Goal: Task Accomplishment & Management: Manage account settings

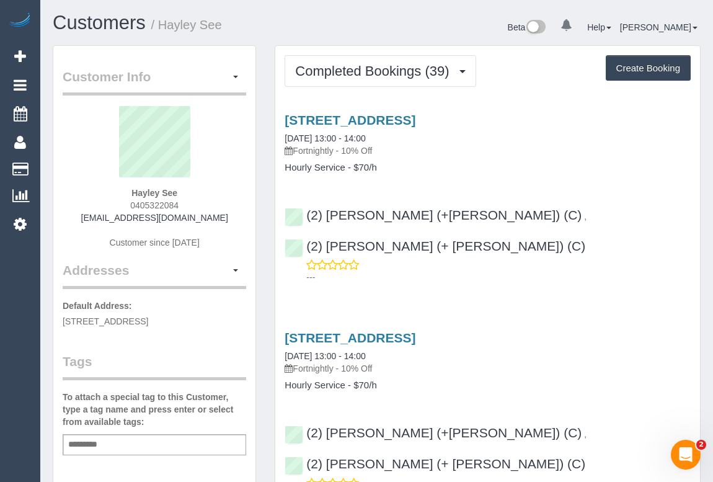
drag, startPoint x: 179, startPoint y: 204, endPoint x: 217, endPoint y: 203, distance: 38.5
click at [217, 203] on div "Hayley See 0405322084 [EMAIL_ADDRESS][DOMAIN_NAME] Customer since [DATE]" at bounding box center [155, 183] width 184 height 155
copy span "0405322084"
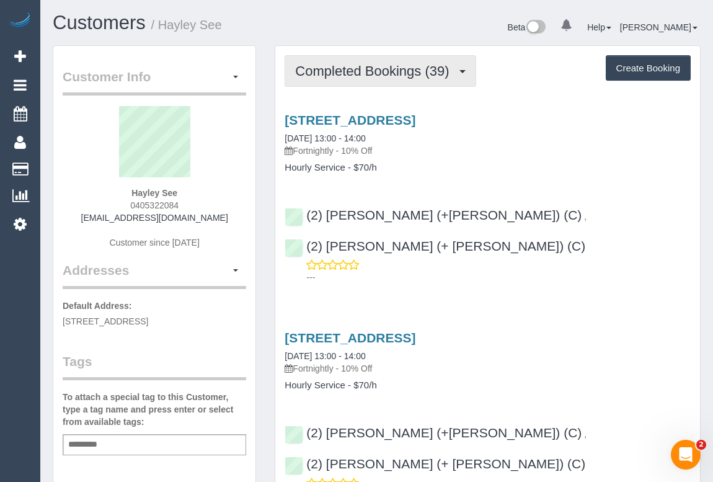
click at [365, 74] on span "Completed Bookings (39)" at bounding box center [375, 71] width 160 height 16
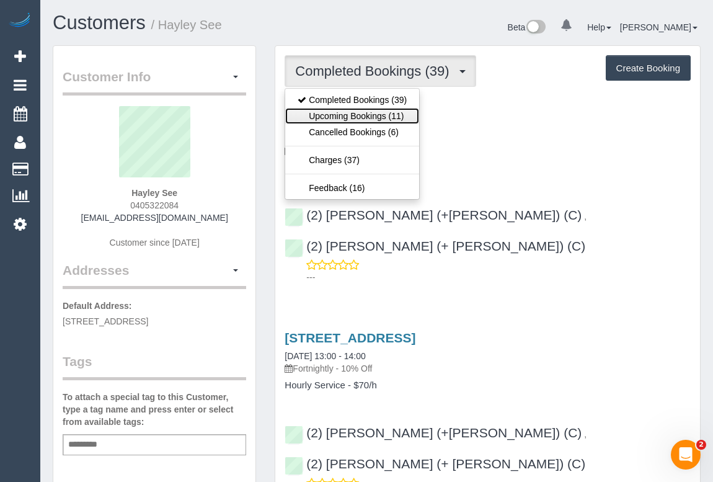
click at [357, 120] on link "Upcoming Bookings (11)" at bounding box center [352, 116] width 134 height 16
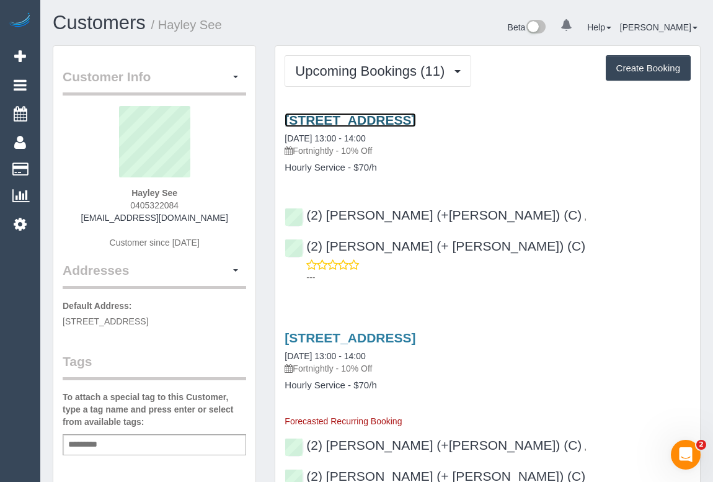
click at [389, 115] on link "[STREET_ADDRESS]" at bounding box center [350, 120] width 131 height 14
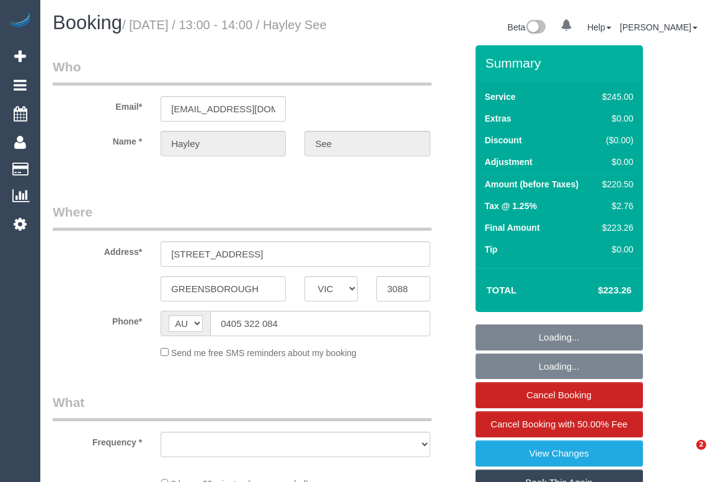
select select "VIC"
select select "object:536"
select select "string:stripe-pm_1RlIlQ2GScqysDRVUmll1dx1"
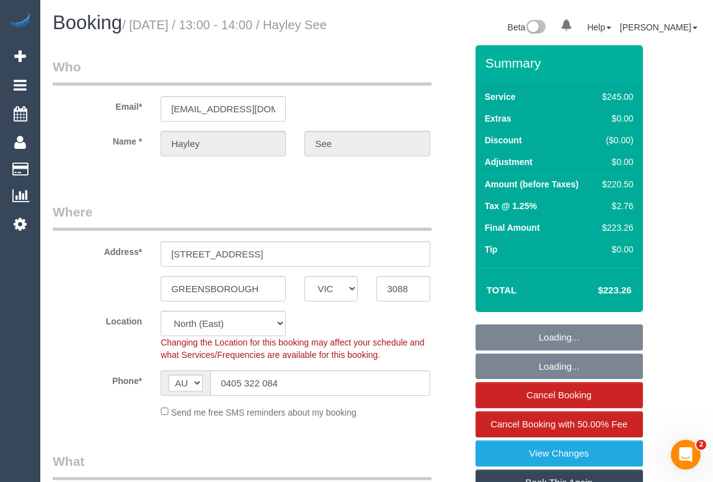
select select "object:543"
select select "210"
select select "number:28"
select select "number:14"
select select "number:18"
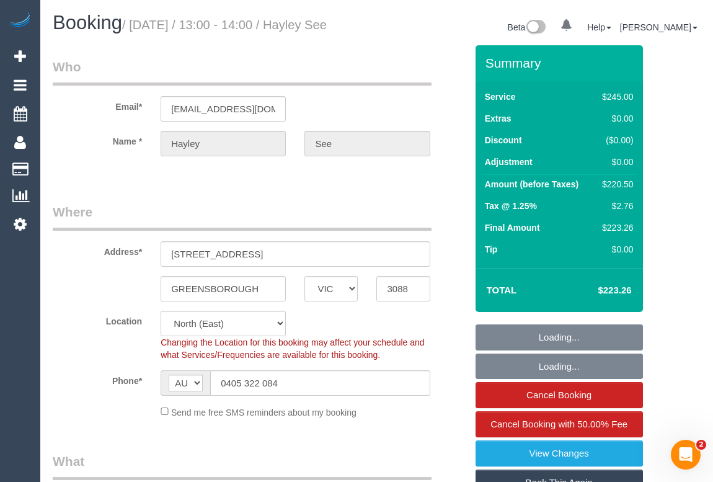
select select "number:22"
select select "number:34"
select select "number:12"
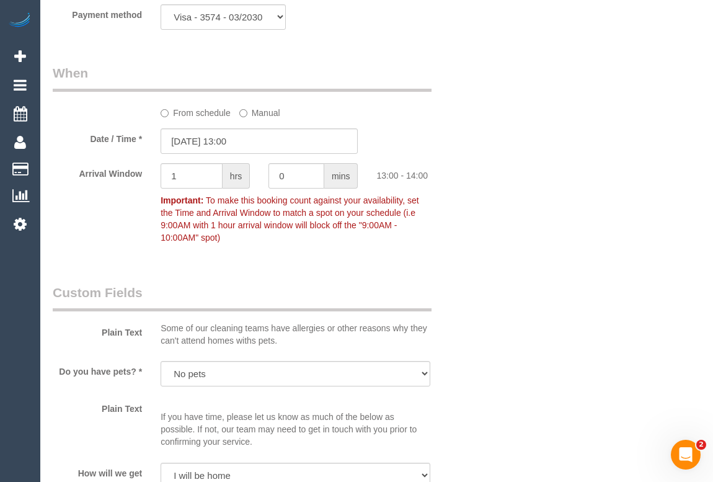
scroll to position [1296, 0]
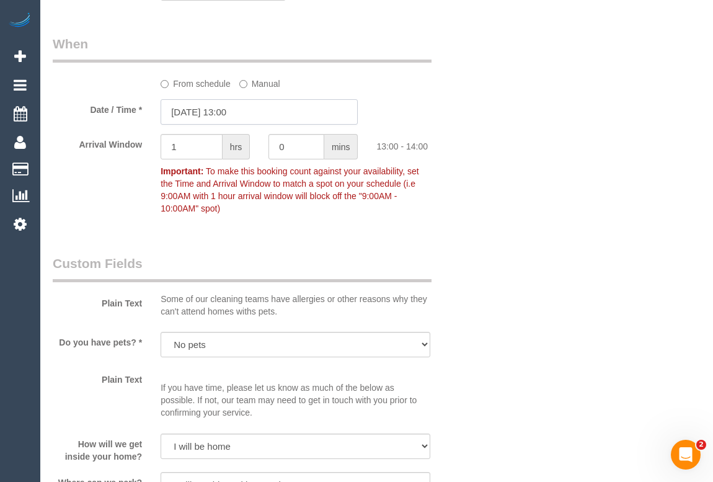
click at [236, 125] on input "25/08/2025 13:00" at bounding box center [259, 111] width 197 height 25
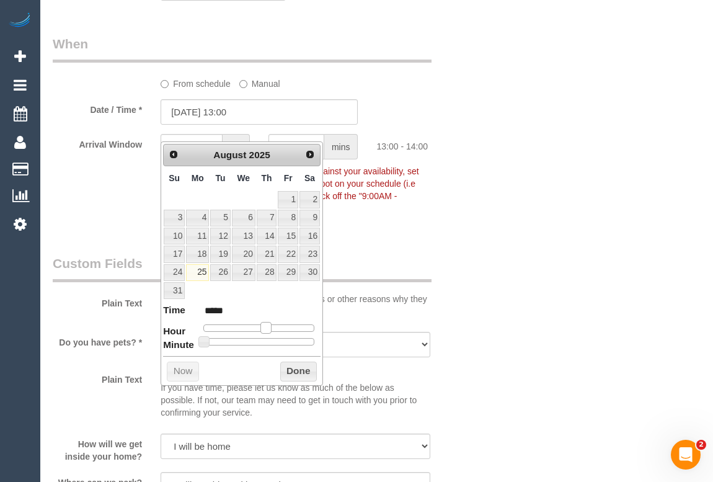
type input "25/08/2025 14:00"
type input "*****"
type input "25/08/2025 15:00"
type input "*****"
type input "25/08/2025 16:00"
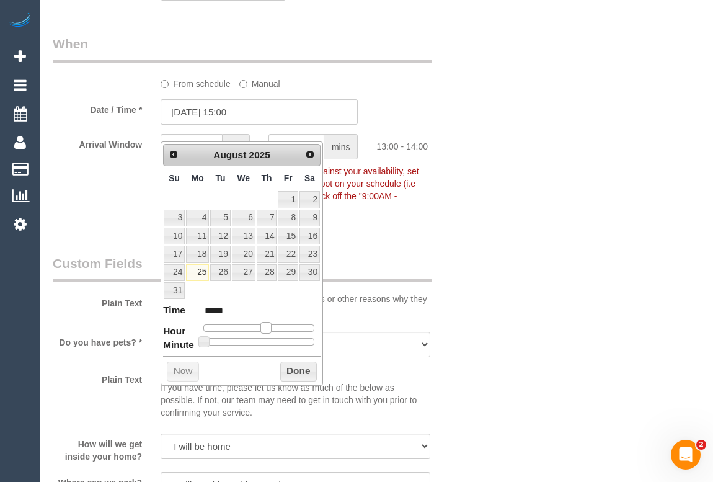
type input "*****"
type input "25/08/2025 15:00"
type input "*****"
type input "25/08/2025 14:00"
type input "*****"
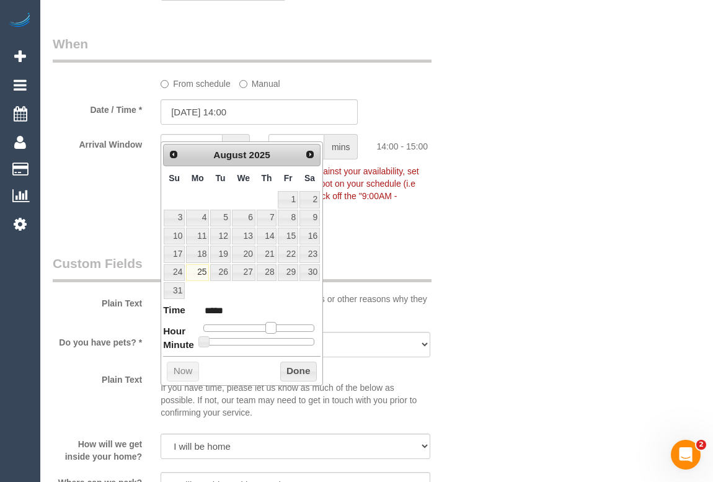
type input "25/08/2025 13:00"
type input "*****"
click at [271, 327] on span at bounding box center [265, 327] width 11 height 11
type input "25/08/2025 14:00"
type input "*****"
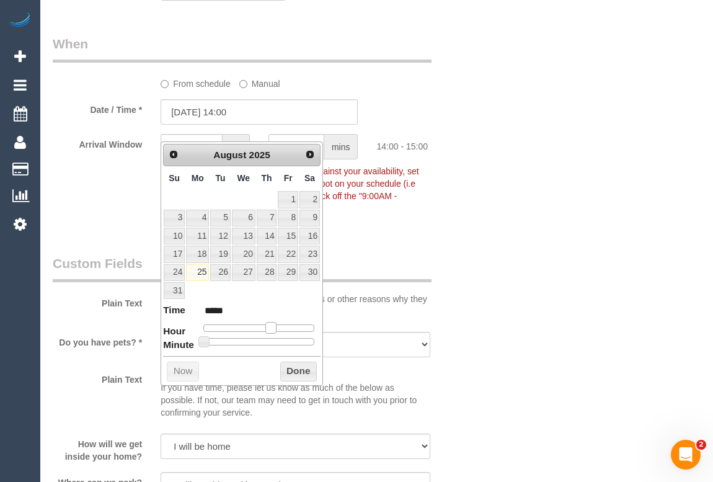
drag, startPoint x: 263, startPoint y: 326, endPoint x: 212, endPoint y: 337, distance: 52.2
click at [271, 326] on span at bounding box center [270, 327] width 11 height 11
type input "25/08/2025 14:05"
type input "*****"
type input "25/08/2025 14:10"
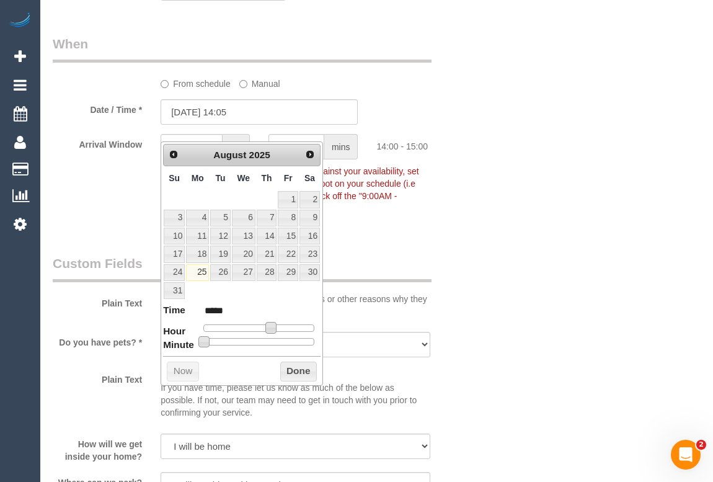
type input "*****"
type input "25/08/2025 14:15"
type input "*****"
type input "25/08/2025 14:20"
type input "*****"
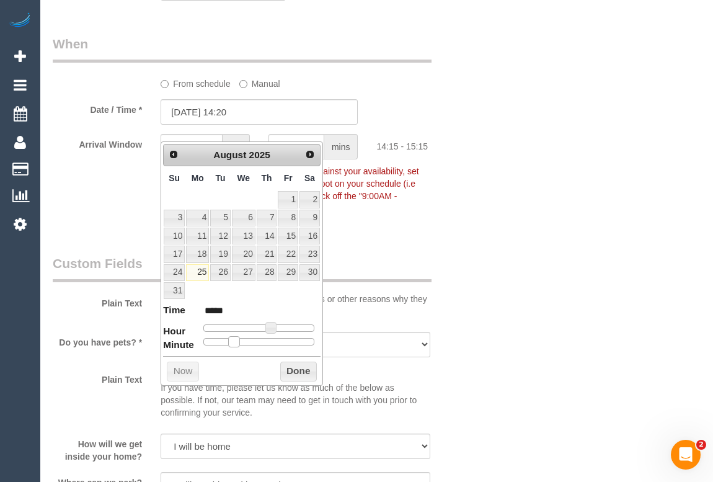
type input "25/08/2025 14:15"
type input "*****"
drag, startPoint x: 205, startPoint y: 340, endPoint x: 235, endPoint y: 339, distance: 30.4
click at [235, 339] on span at bounding box center [233, 341] width 11 height 11
click at [290, 369] on button "Done" at bounding box center [298, 372] width 37 height 20
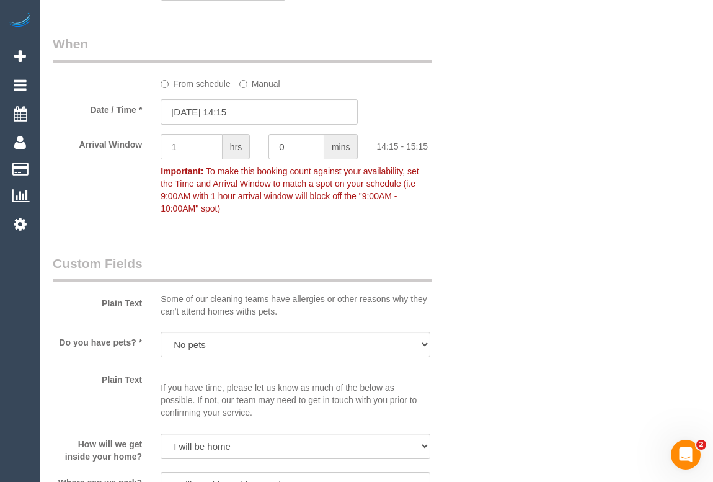
drag, startPoint x: 557, startPoint y: 310, endPoint x: 570, endPoint y: 310, distance: 12.4
click at [559, 310] on div "Who Email* hayley.v.see@gmail.com Name * Hayley See Where Address* 24 Killarney…" at bounding box center [377, 48] width 648 height 2599
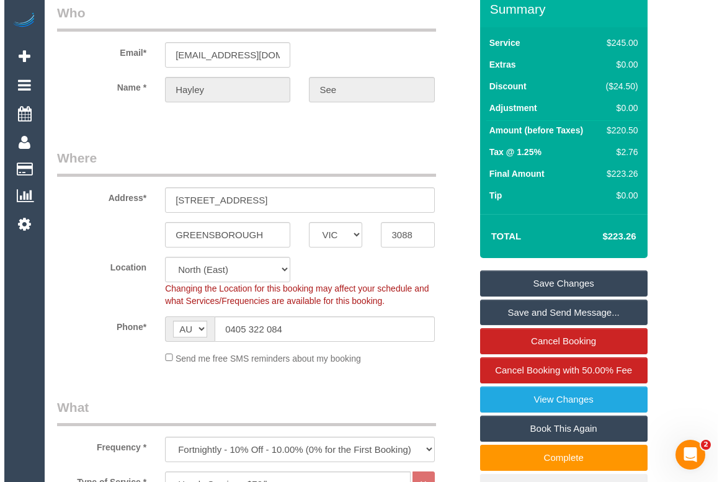
scroll to position [0, 0]
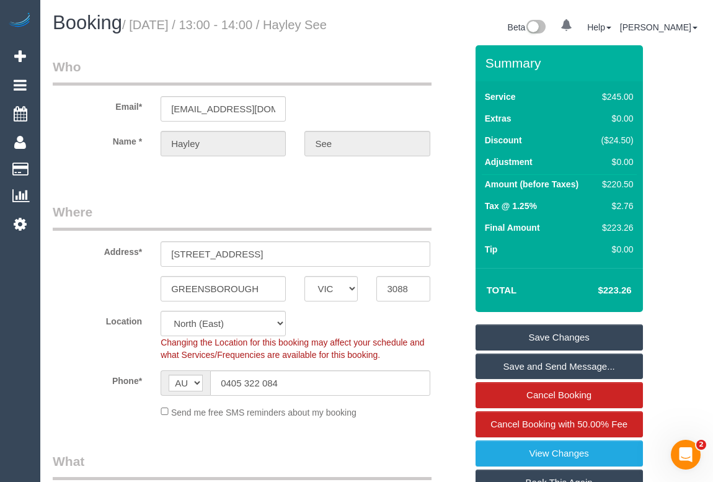
click at [559, 350] on link "Save Changes" at bounding box center [559, 337] width 167 height 26
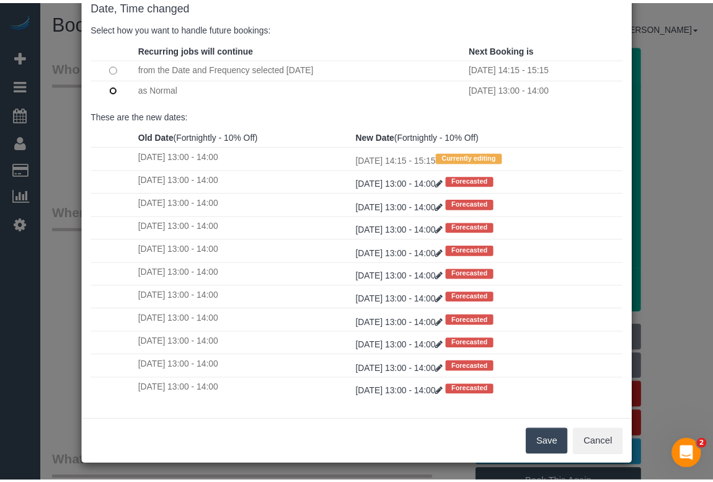
scroll to position [73, 0]
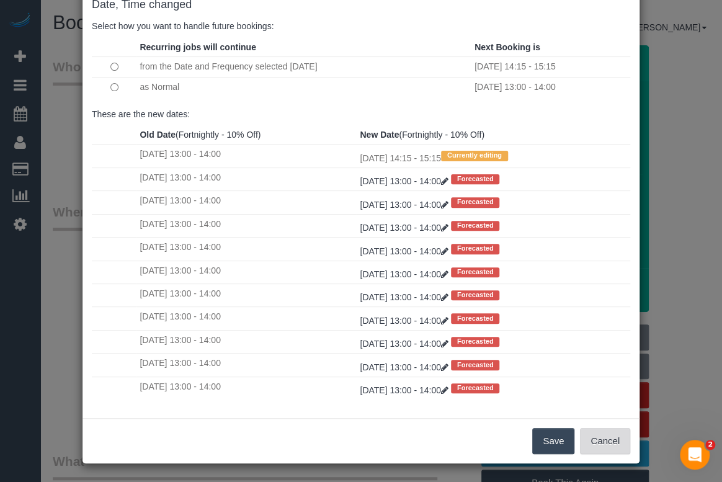
click at [603, 437] on button "Cancel" at bounding box center [605, 441] width 50 height 26
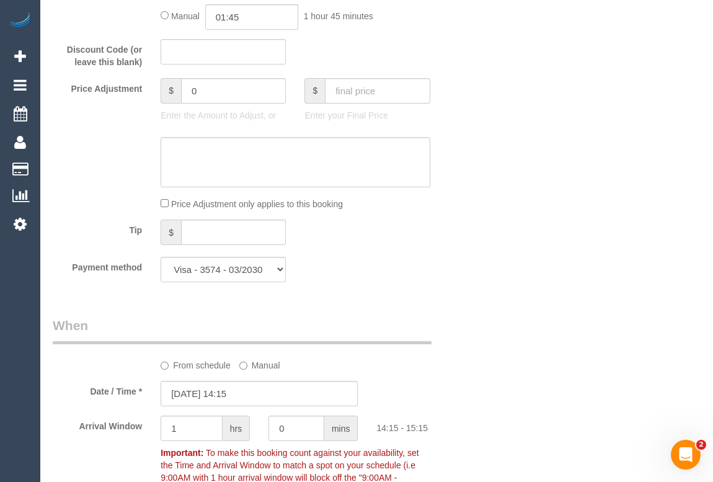
scroll to position [1352, 0]
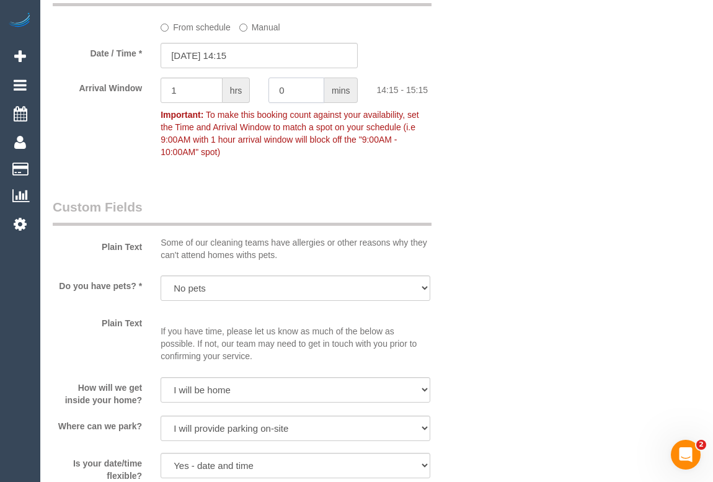
drag, startPoint x: 293, startPoint y: 111, endPoint x: 258, endPoint y: 105, distance: 35.2
click at [258, 106] on div "Arrival Window 1 hrs 0 mins 14:15 - 15:15 Important: To make this booking count…" at bounding box center [259, 121] width 432 height 86
type input "15"
drag, startPoint x: 202, startPoint y: 105, endPoint x: 62, endPoint y: 110, distance: 139.6
click at [60, 110] on div "Arrival Window 1 hrs 15 mins 14:15 - 15:30 Important: To make this booking coun…" at bounding box center [259, 121] width 432 height 86
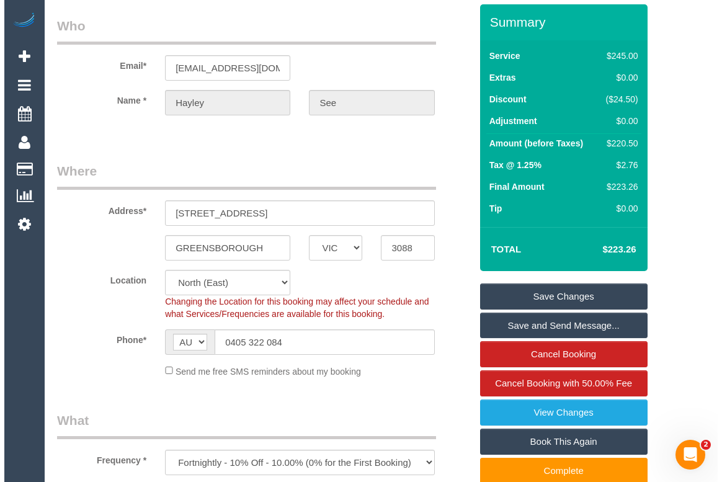
scroll to position [0, 0]
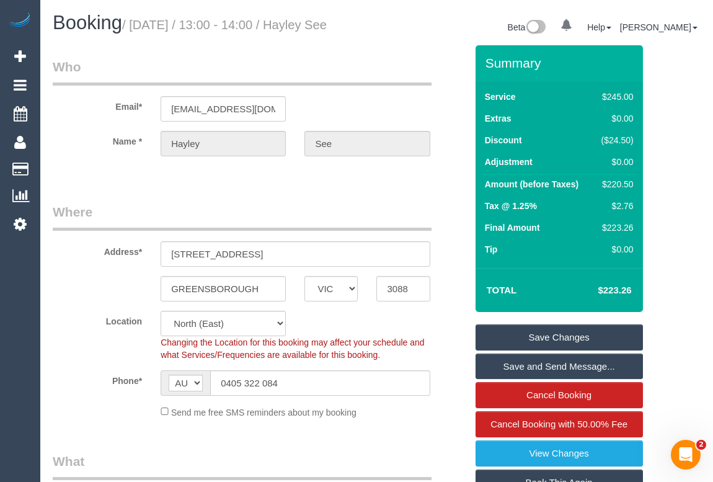
type input "0"
click at [554, 350] on link "Save Changes" at bounding box center [559, 337] width 167 height 26
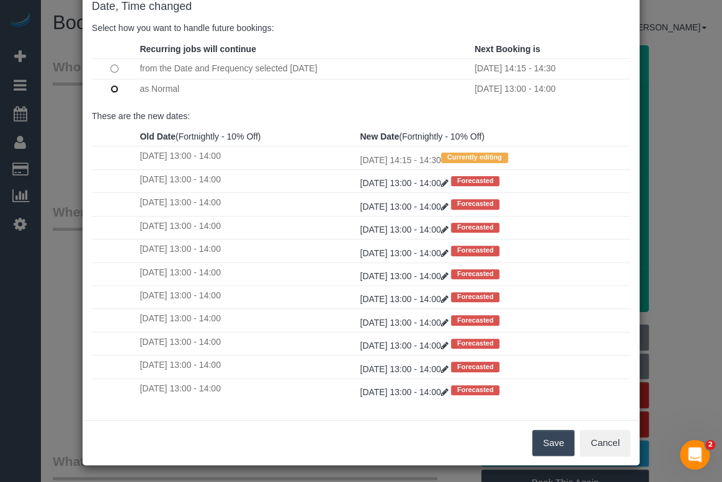
scroll to position [73, 0]
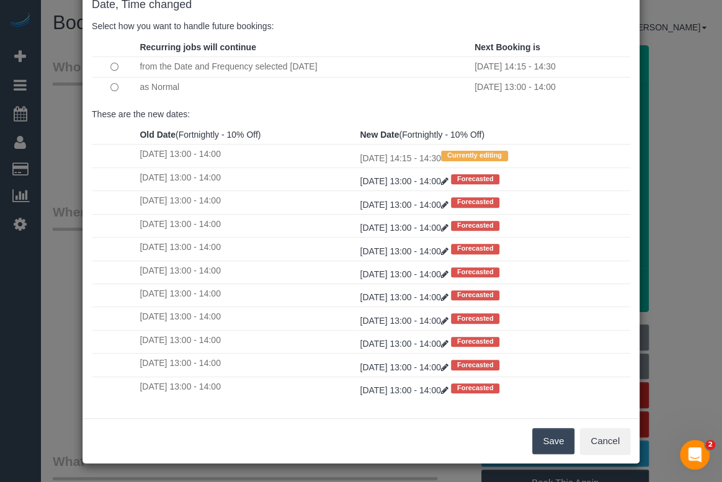
click at [539, 434] on button "Save" at bounding box center [553, 441] width 42 height 26
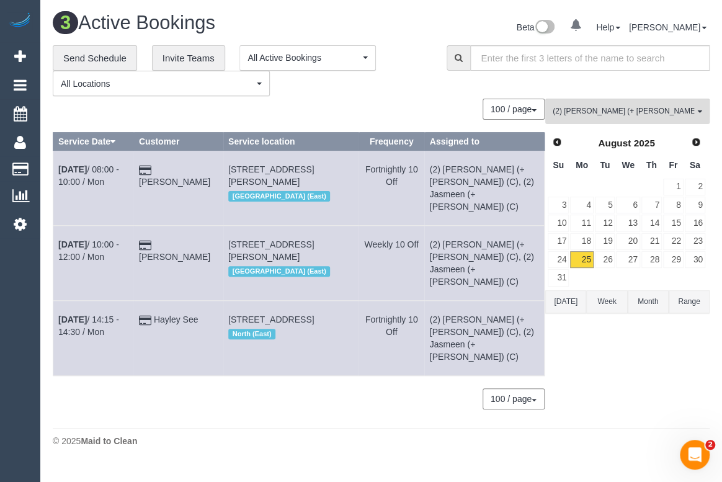
click at [396, 92] on div "**********" at bounding box center [240, 70] width 375 height 51
click at [605, 115] on span "(2) Jasmeen (+ Harpreet) (C)" at bounding box center [623, 111] width 141 height 11
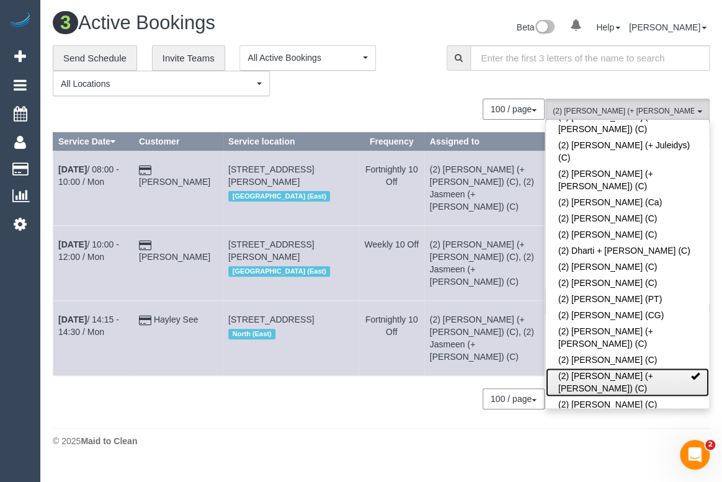
click at [691, 371] on span at bounding box center [695, 375] width 9 height 9
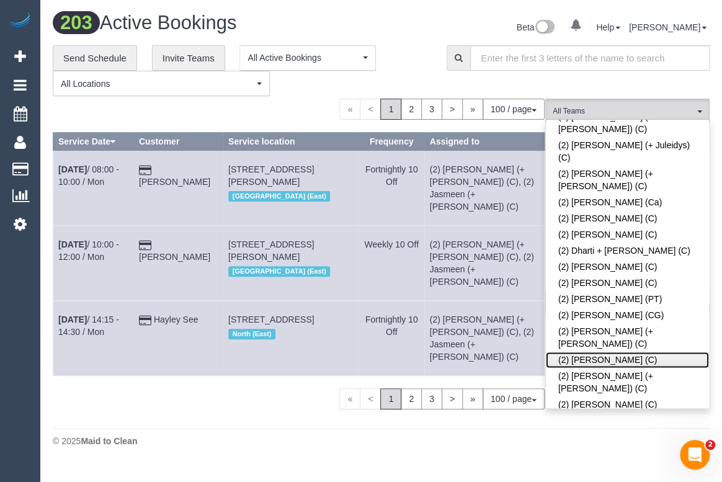
click at [609, 352] on link "(2) Hope Gorejena (C)" at bounding box center [627, 360] width 163 height 16
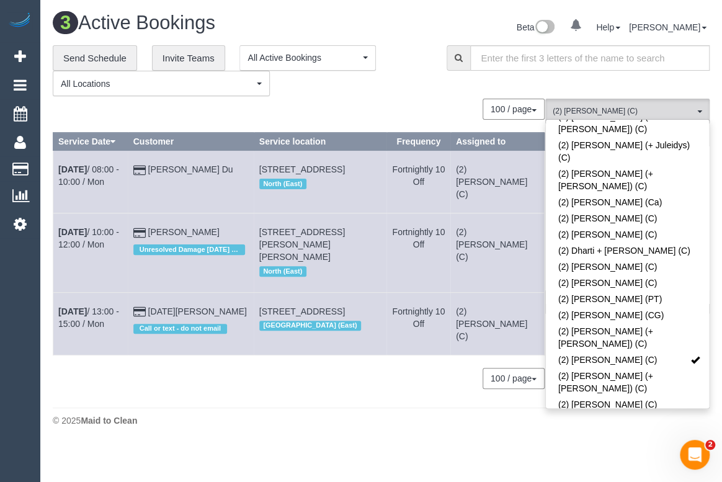
click at [377, 91] on div "**********" at bounding box center [240, 70] width 375 height 51
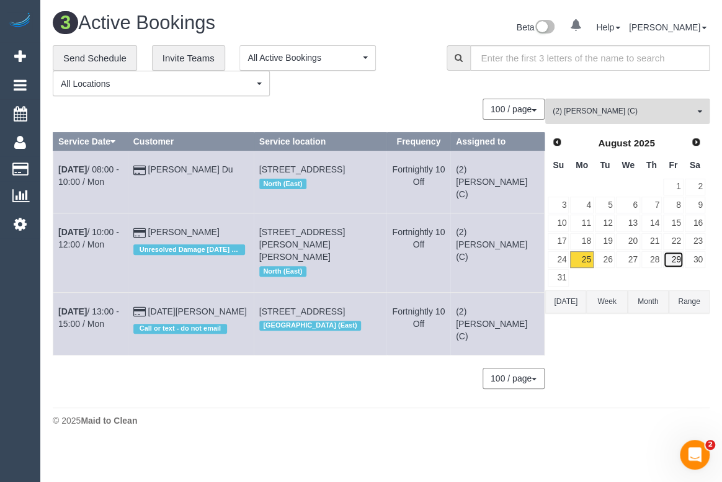
click at [678, 257] on link "29" at bounding box center [673, 259] width 20 height 17
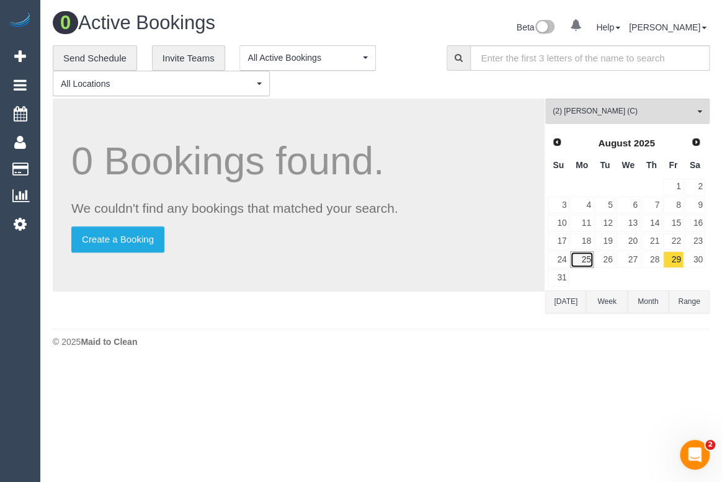
click at [584, 260] on link "25" at bounding box center [581, 259] width 23 height 17
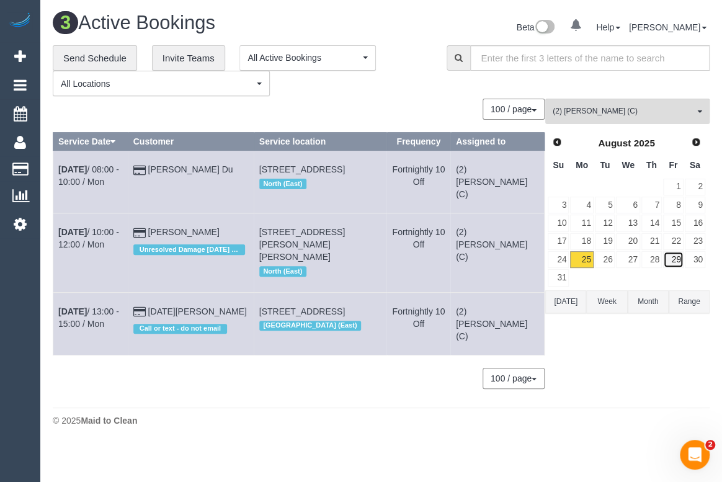
click at [676, 260] on link "29" at bounding box center [673, 259] width 20 height 17
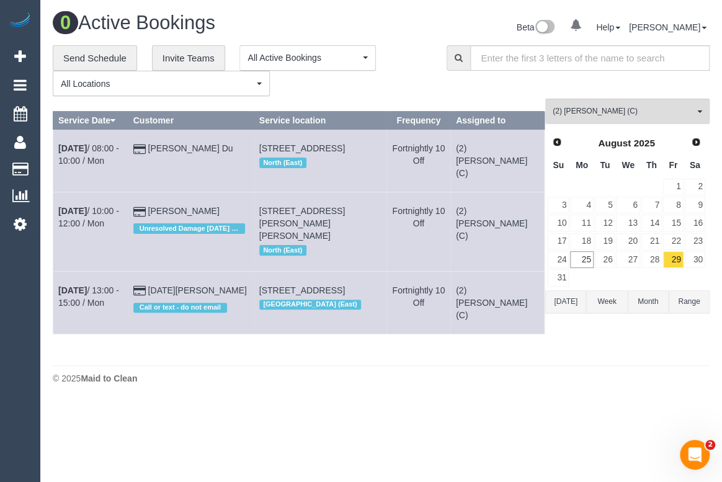
click at [397, 36] on div "Beta 0 Your Notifications You have 0 alerts Help Help Docs Take a Tour Contact …" at bounding box center [550, 28] width 338 height 33
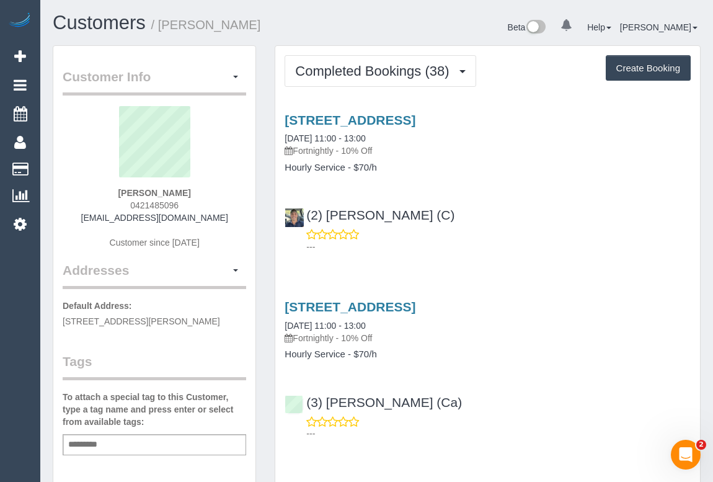
click at [561, 241] on p "---" at bounding box center [498, 247] width 384 height 12
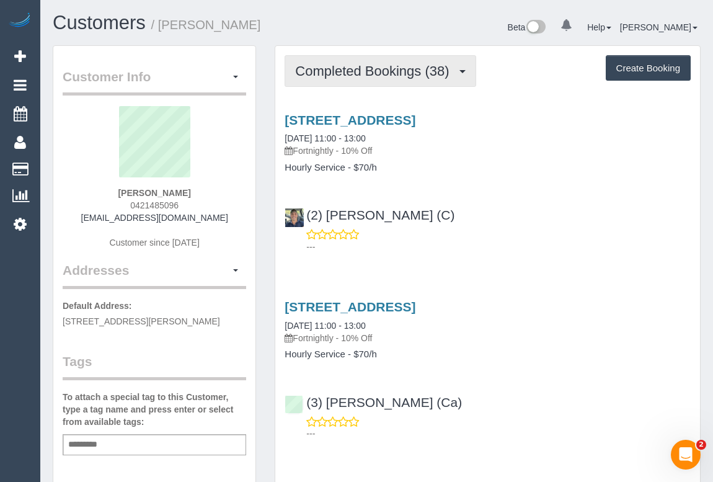
click at [350, 74] on span "Completed Bookings (38)" at bounding box center [375, 71] width 160 height 16
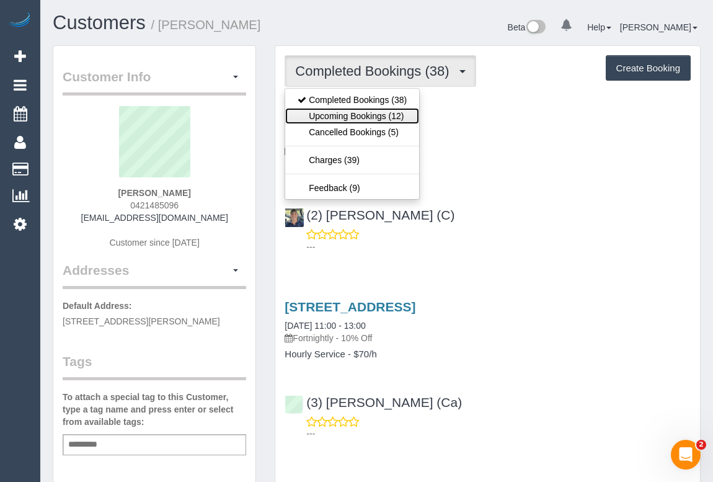
click at [357, 115] on link "Upcoming Bookings (12)" at bounding box center [352, 116] width 134 height 16
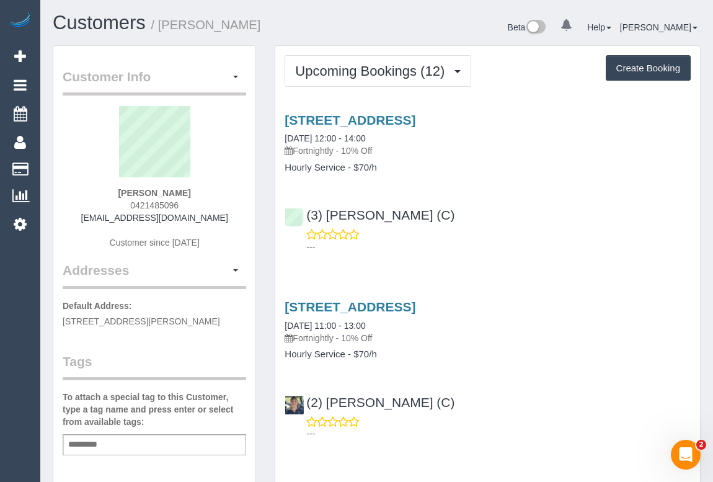
drag, startPoint x: 130, startPoint y: 204, endPoint x: 195, endPoint y: 204, distance: 65.1
click at [195, 204] on div "Juliana Simon 0421485096 j78simon@gmail.com Customer since 2022" at bounding box center [155, 183] width 184 height 155
copy span "0421485096"
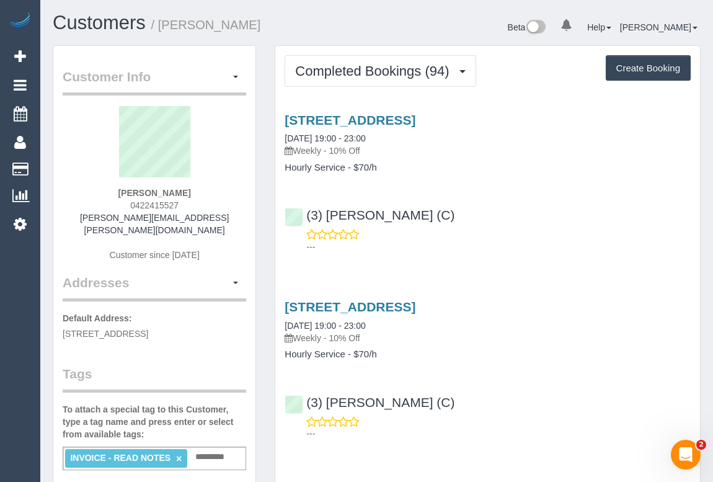
drag, startPoint x: 156, startPoint y: 198, endPoint x: 195, endPoint y: 202, distance: 39.9
click at [195, 202] on div "Amanda Waaldyk 0422415527 amanda@angea.com.au Customer since 2023" at bounding box center [155, 189] width 184 height 167
copy span "0422415527"
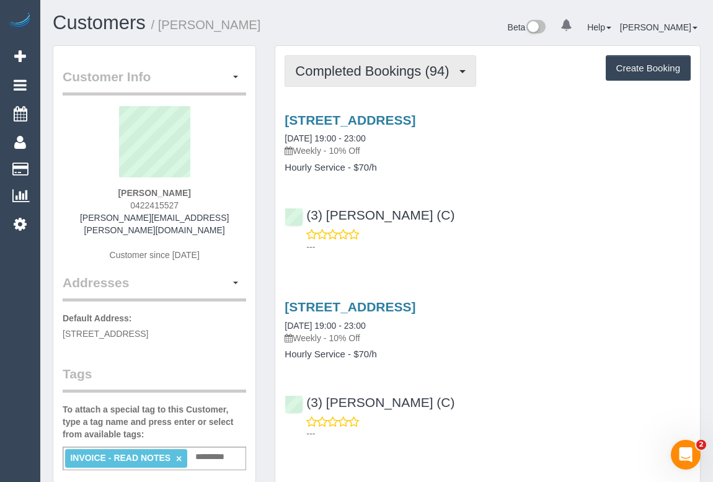
click at [335, 71] on span "Completed Bookings (94)" at bounding box center [375, 71] width 160 height 16
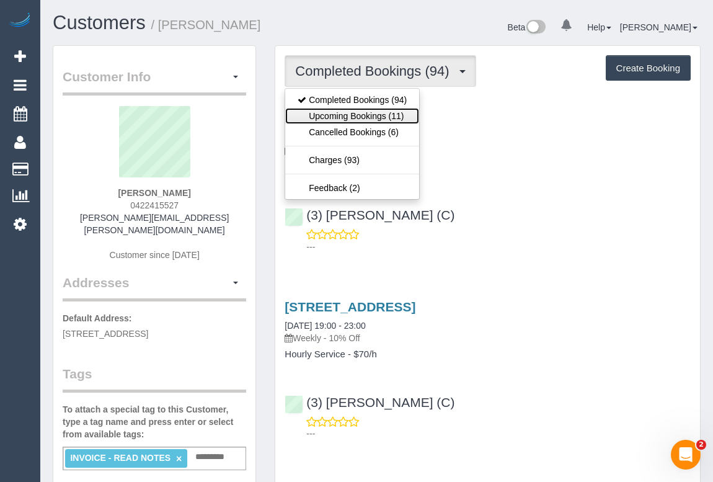
click at [364, 117] on link "Upcoming Bookings (11)" at bounding box center [352, 116] width 134 height 16
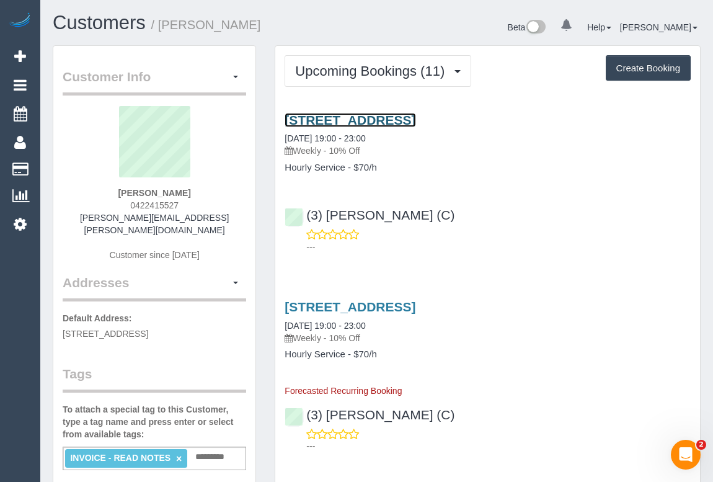
click at [382, 118] on link "Suite 4/17 Izett Street, Prahran, VIC 3181" at bounding box center [350, 120] width 131 height 14
click at [638, 403] on div "(3) Fabio Nieves (C) ---" at bounding box center [487, 425] width 425 height 56
click at [515, 204] on div "(3) Fabio Nieves (C) ---" at bounding box center [487, 225] width 425 height 56
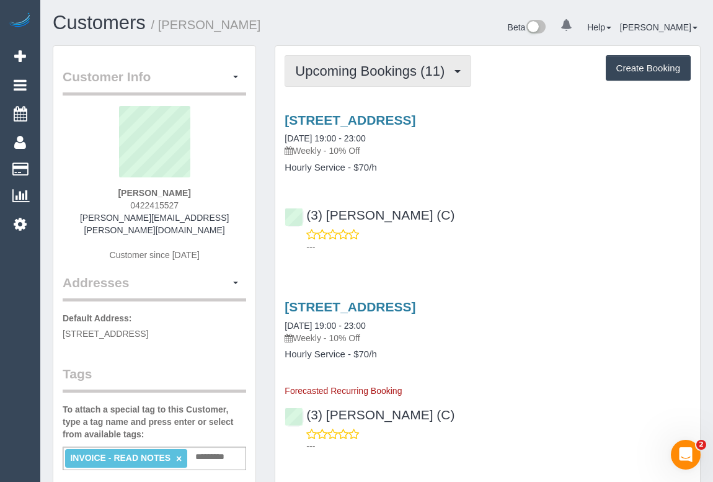
click at [378, 81] on button "Upcoming Bookings (11)" at bounding box center [378, 71] width 187 height 32
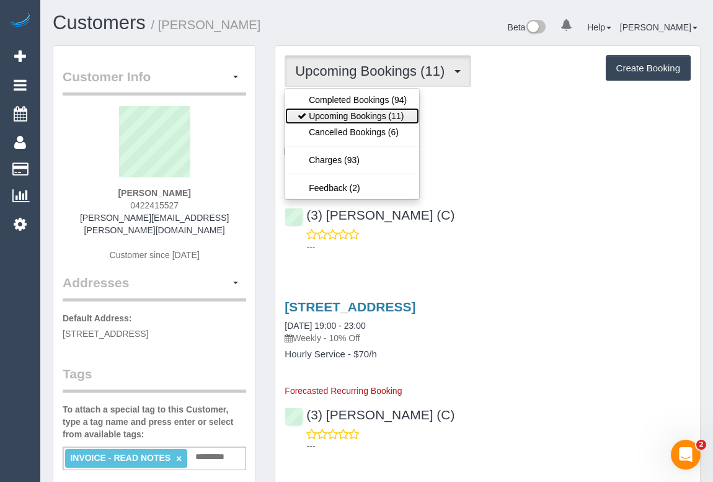
click at [373, 116] on link "Upcoming Bookings (11)" at bounding box center [352, 116] width 134 height 16
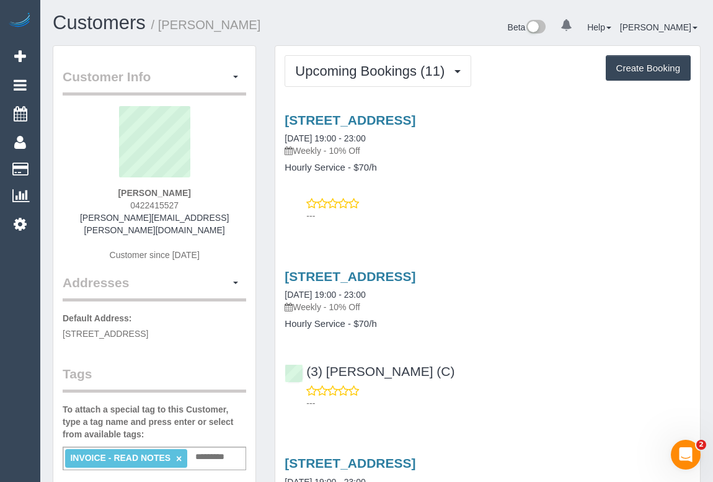
click at [497, 208] on div "---" at bounding box center [488, 209] width 406 height 25
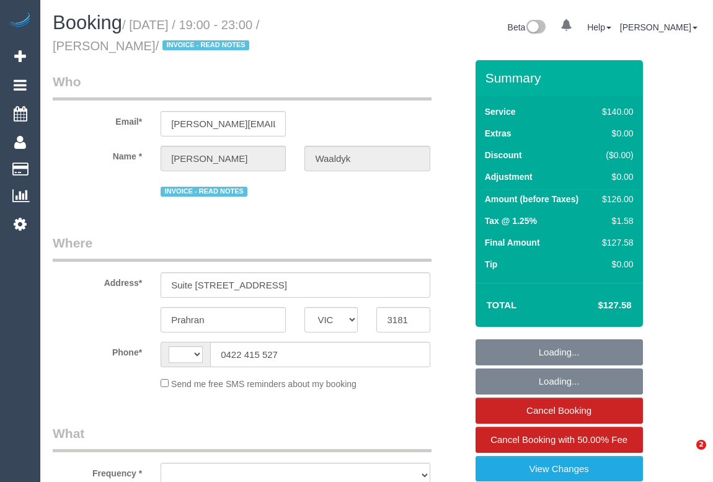
select select "VIC"
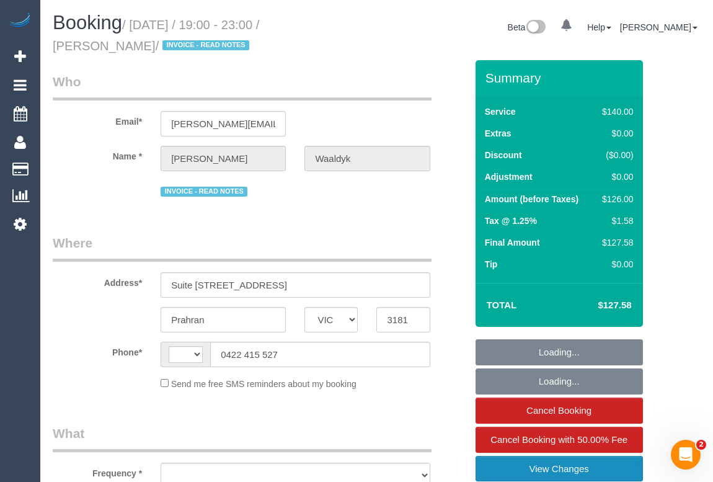
select select "string:AU"
select select "object:712"
select select "string:stripe-pm_1Mge982GScqysDRVPc1XJALq"
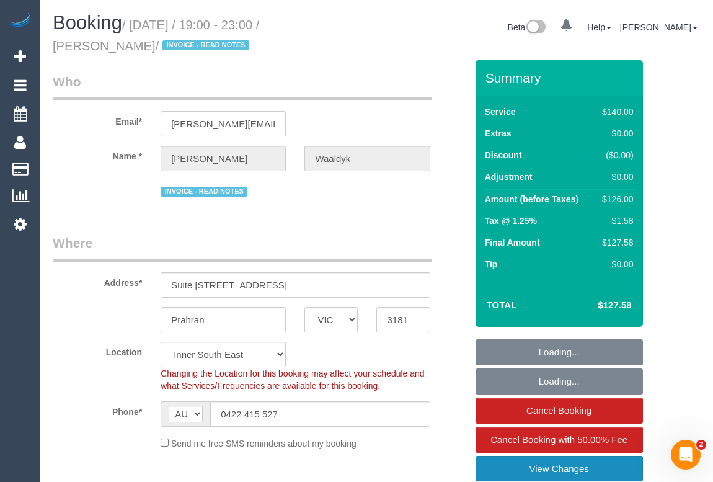
select select "number:28"
select select "number:14"
select select "number:19"
select select "number:25"
select select "number:35"
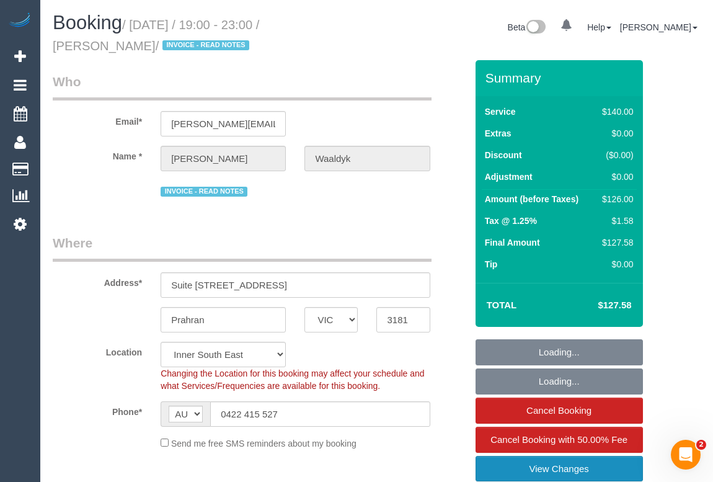
select select "object:863"
select select "31181"
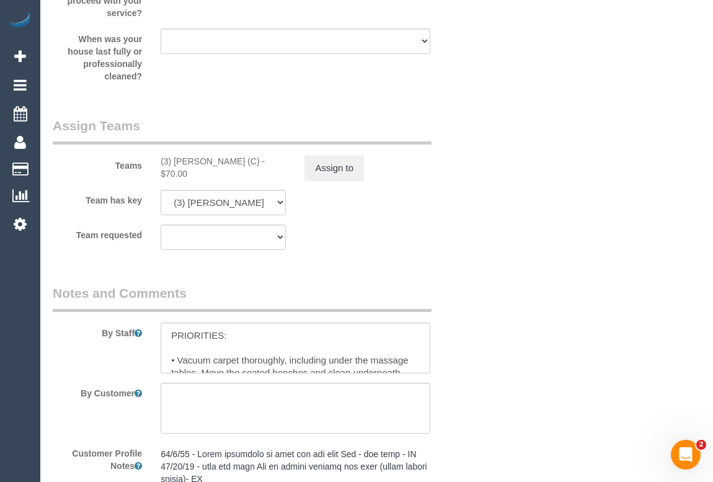
scroll to position [1973, 0]
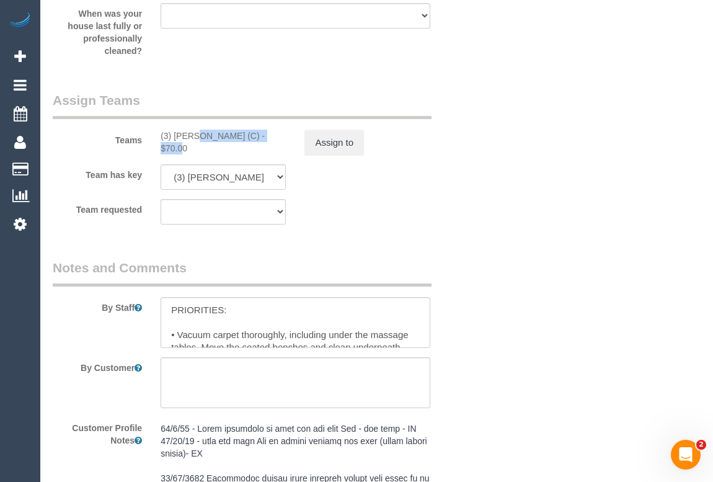
drag, startPoint x: 156, startPoint y: 134, endPoint x: 238, endPoint y: 135, distance: 81.9
click at [238, 135] on div "(3) Fabio Nieves (C) - $70.00" at bounding box center [223, 142] width 144 height 25
copy div "(3) Fabio Nieves (C)"
click at [341, 149] on button "Assign to" at bounding box center [334, 143] width 60 height 26
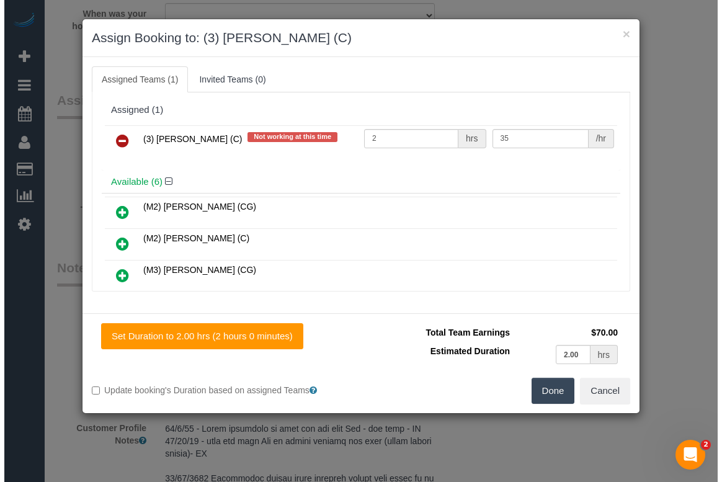
scroll to position [1960, 0]
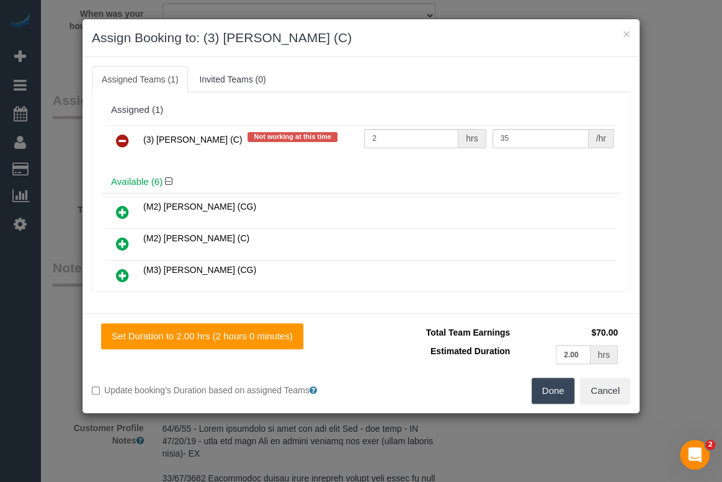
click at [118, 138] on icon at bounding box center [122, 140] width 13 height 15
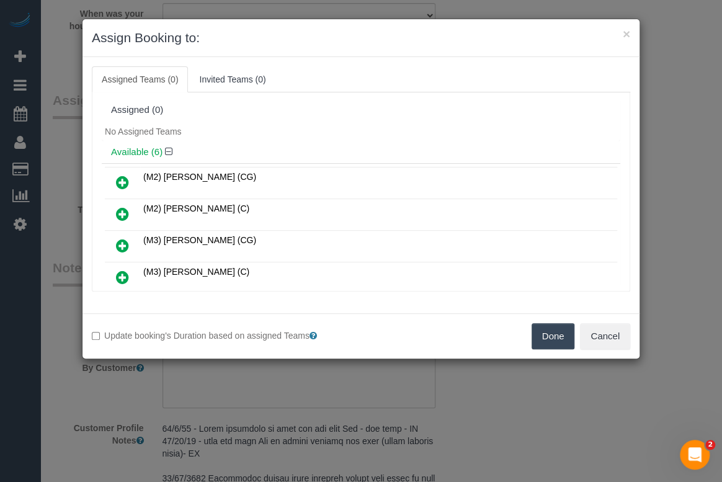
click at [536, 333] on button "Done" at bounding box center [552, 336] width 43 height 26
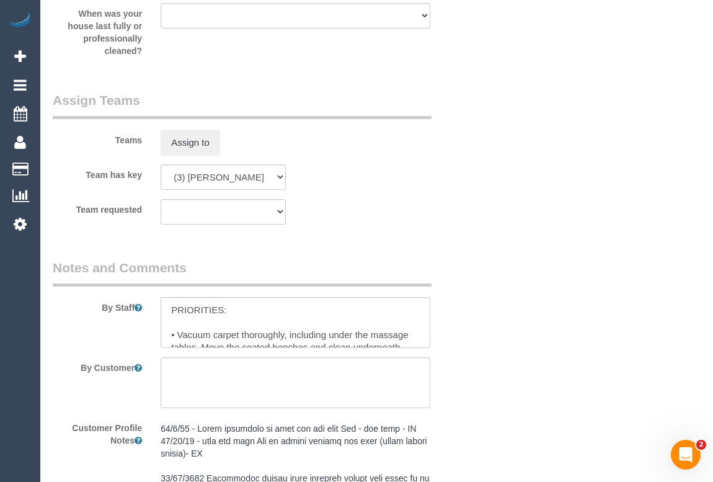
click at [484, 376] on div "× Assign Booking to: Assigned Teams (0) Invited Teams (0) Assigned (0) No Assig…" at bounding box center [356, 241] width 713 height 482
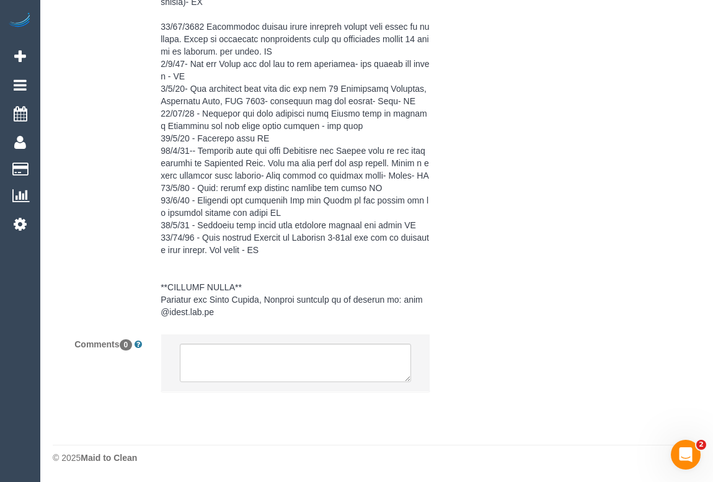
scroll to position [2436, 0]
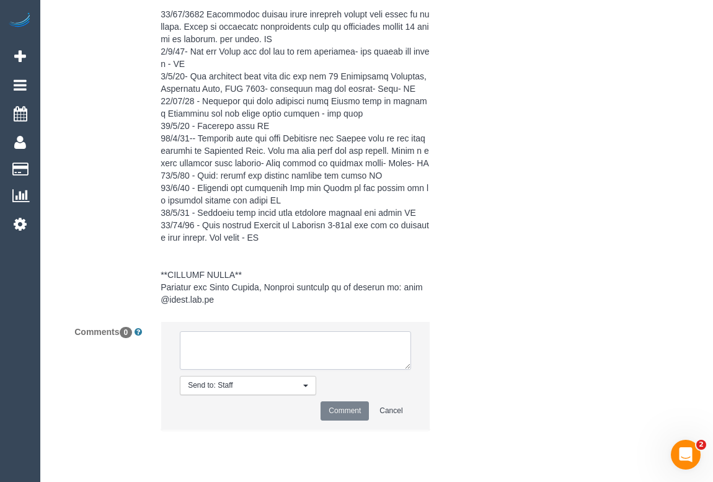
click at [212, 368] on textarea at bounding box center [295, 350] width 231 height 38
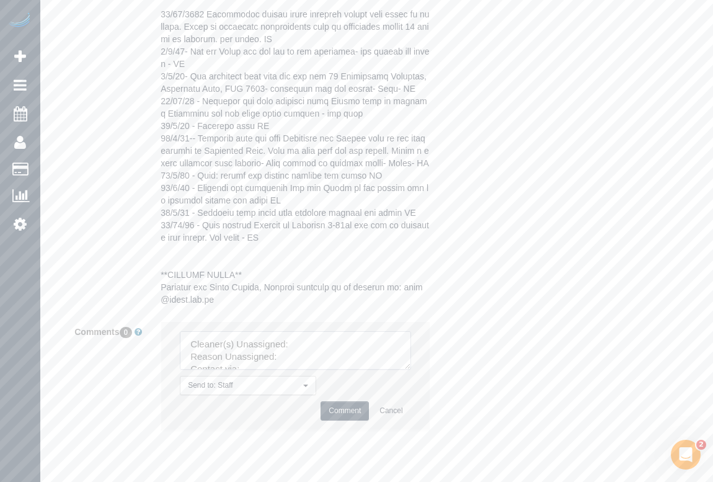
click at [311, 355] on textarea at bounding box center [295, 350] width 231 height 38
paste textarea "(3) Fabio Nieves (C)"
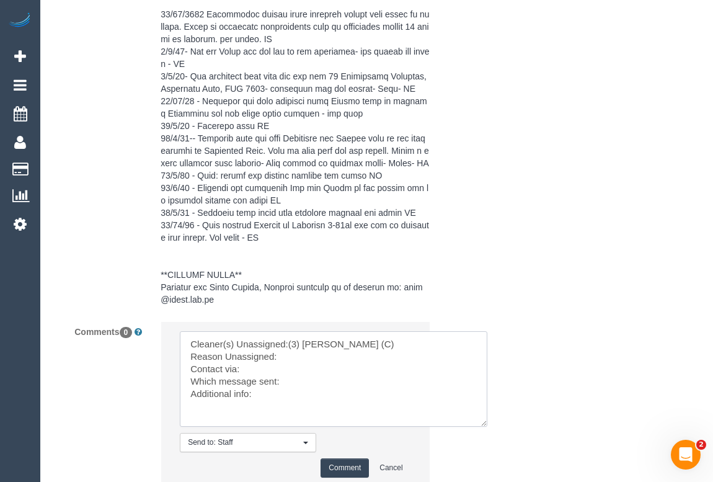
drag, startPoint x: 406, startPoint y: 378, endPoint x: 354, endPoint y: 399, distance: 55.6
click at [484, 427] on textarea at bounding box center [334, 378] width 308 height 95
click at [307, 369] on textarea at bounding box center [334, 377] width 309 height 93
click at [259, 384] on textarea at bounding box center [334, 377] width 309 height 93
click at [298, 394] on textarea at bounding box center [334, 377] width 309 height 93
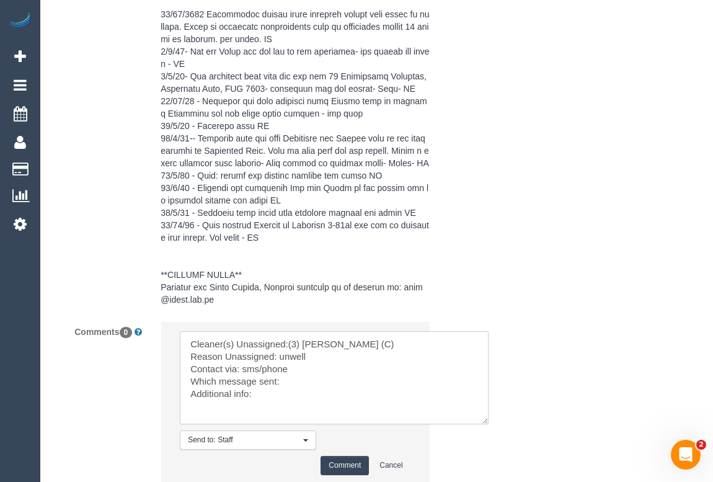
click at [267, 407] on textarea at bounding box center [334, 377] width 309 height 93
click at [295, 394] on textarea at bounding box center [334, 377] width 309 height 93
drag, startPoint x: 280, startPoint y: 397, endPoint x: 301, endPoint y: 399, distance: 20.5
click at [301, 399] on textarea at bounding box center [334, 377] width 309 height 93
click at [262, 406] on textarea at bounding box center [334, 377] width 309 height 93
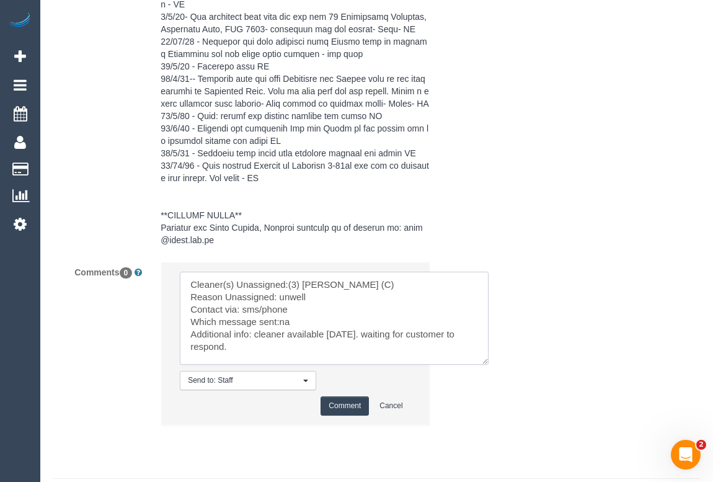
scroll to position [2542, 0]
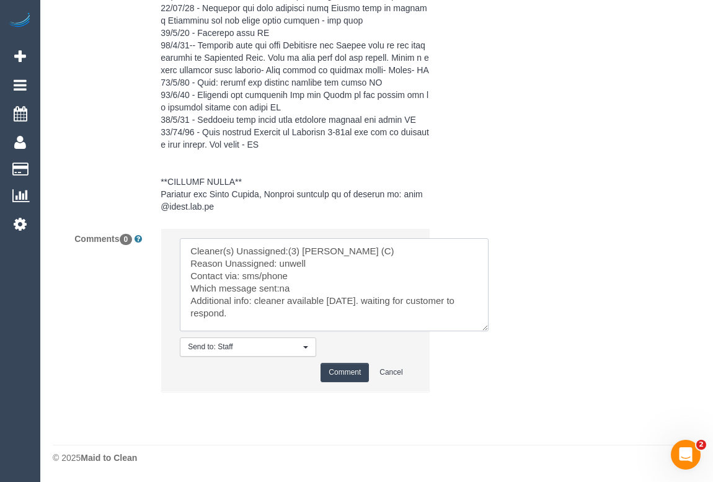
type textarea "Cleaner(s) Unassigned:(3) Fabio Nieves (C) Reason Unassigned: unwell Contact vi…"
click at [350, 373] on button "Comment" at bounding box center [345, 372] width 48 height 19
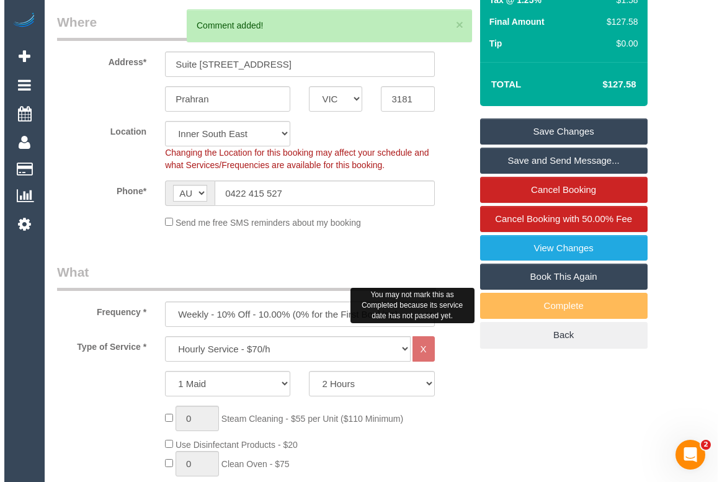
scroll to position [0, 0]
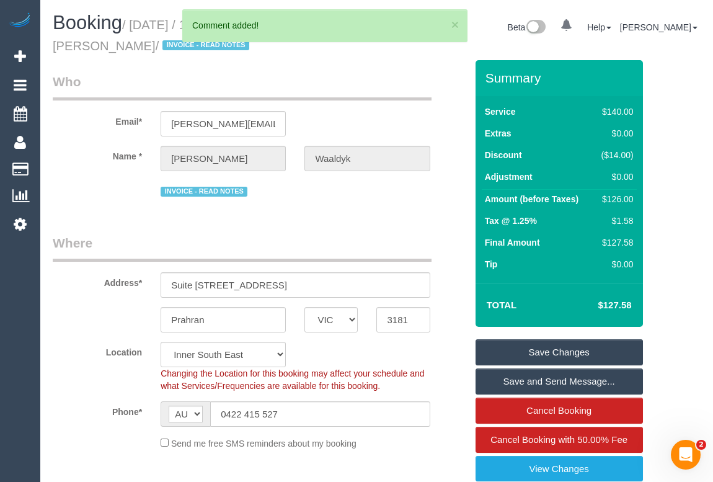
click at [545, 348] on link "Save Changes" at bounding box center [559, 352] width 167 height 26
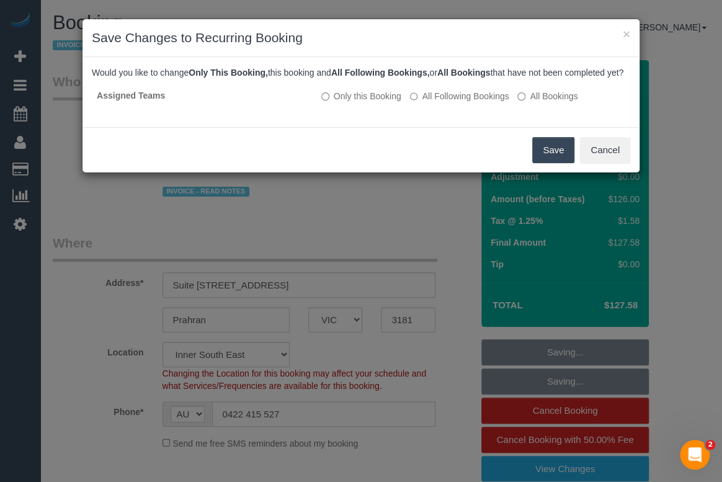
click at [546, 161] on button "Save" at bounding box center [553, 150] width 42 height 26
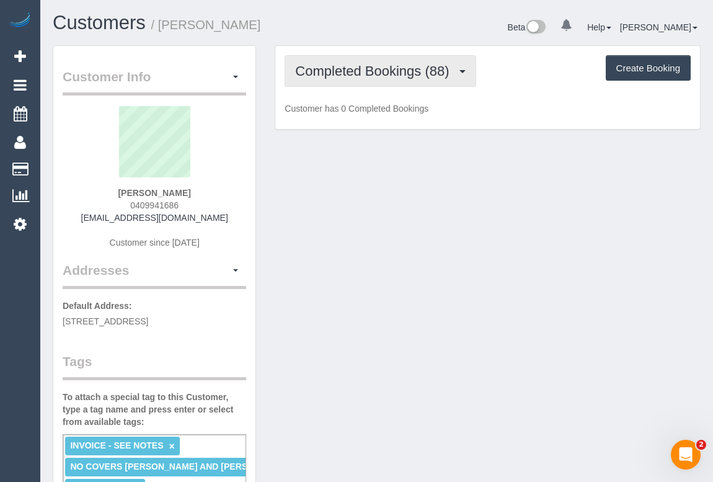
click at [373, 73] on span "Completed Bookings (88)" at bounding box center [375, 71] width 160 height 16
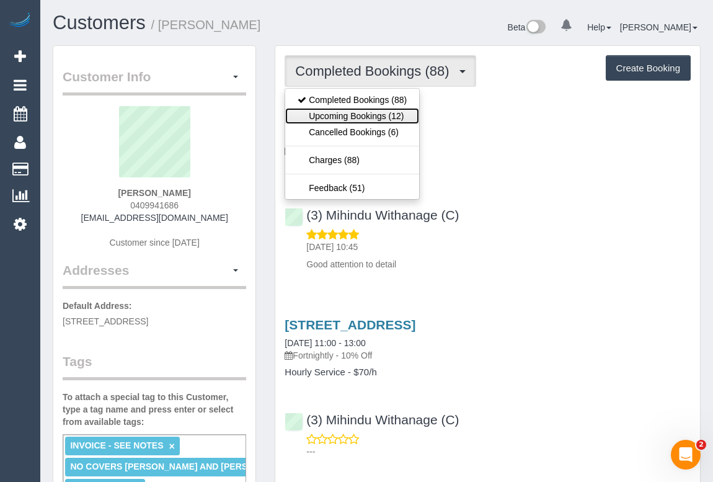
click at [365, 118] on link "Upcoming Bookings (12)" at bounding box center [352, 116] width 134 height 16
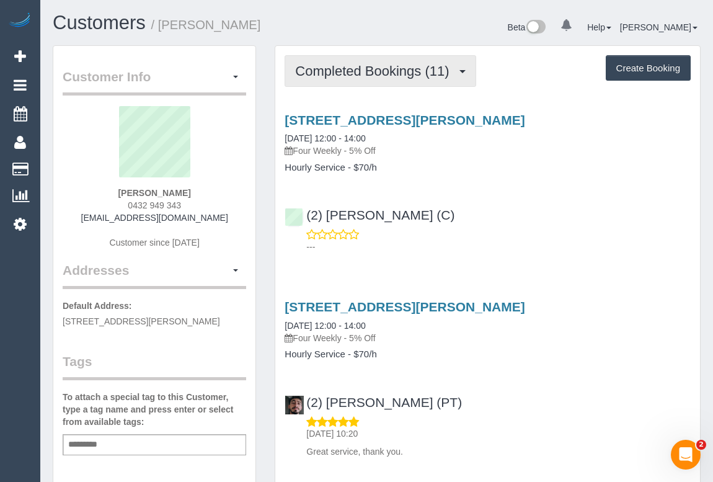
drag, startPoint x: 376, startPoint y: 69, endPoint x: 377, endPoint y: 105, distance: 35.4
click at [376, 71] on span "Completed Bookings (11)" at bounding box center [375, 71] width 160 height 16
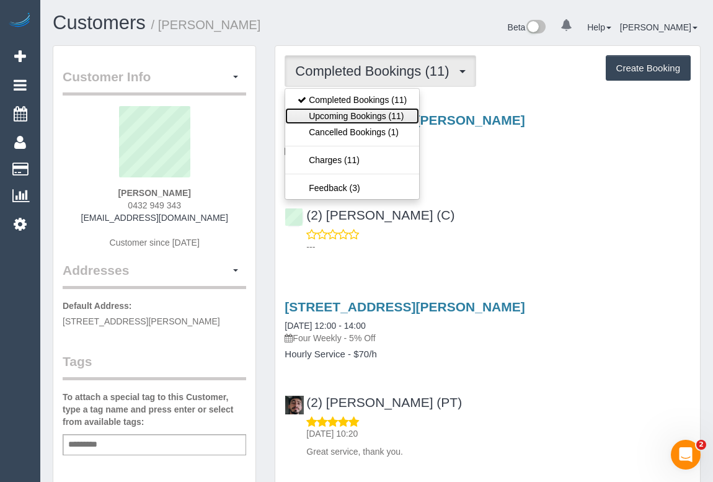
click at [371, 113] on link "Upcoming Bookings (11)" at bounding box center [352, 116] width 134 height 16
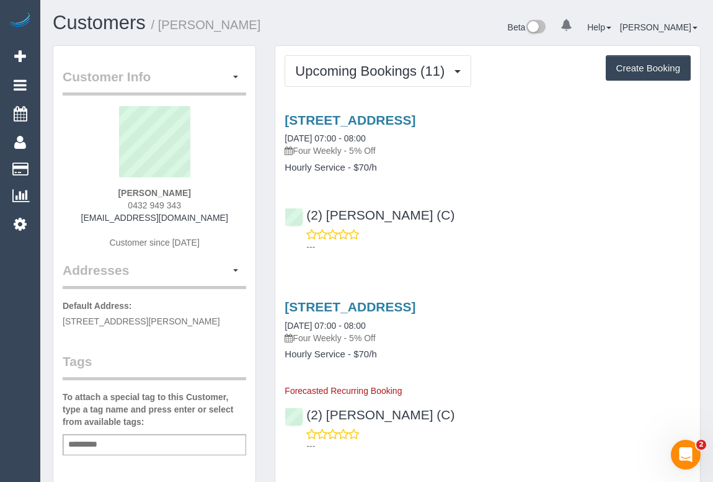
click at [529, 217] on div "(2) Megan Kaewpinich (C) ---" at bounding box center [487, 225] width 425 height 56
click at [400, 122] on link "34 Nepean Highway, Brighton, VIC 3186" at bounding box center [350, 120] width 131 height 14
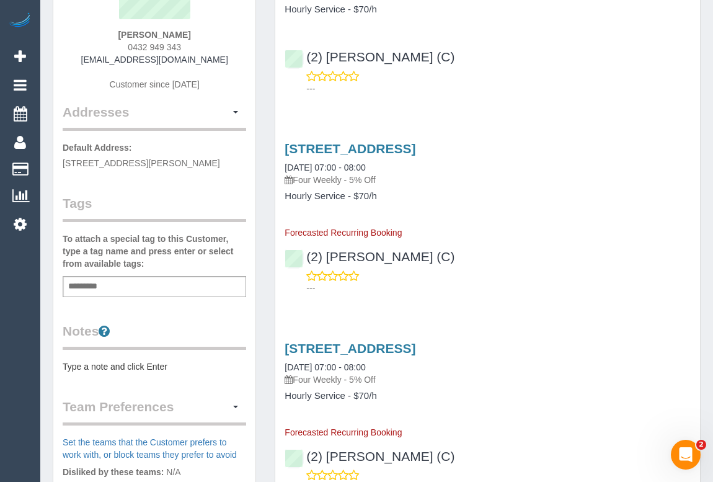
scroll to position [56, 0]
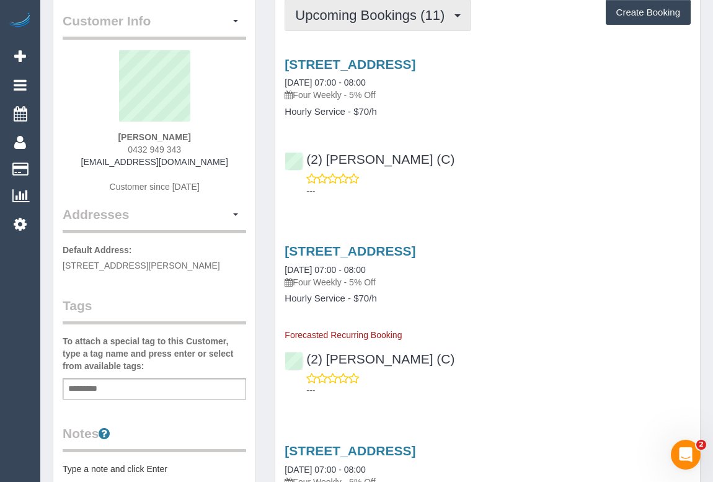
click at [350, 16] on span "Upcoming Bookings (11)" at bounding box center [373, 15] width 156 height 16
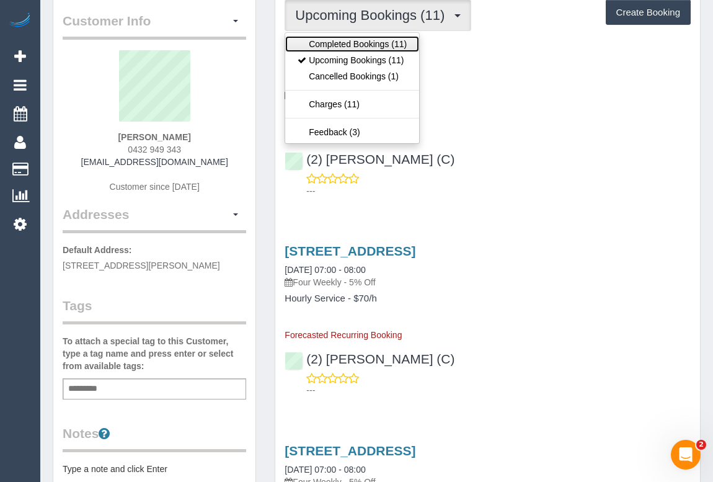
click at [351, 38] on link "Completed Bookings (11)" at bounding box center [352, 44] width 134 height 16
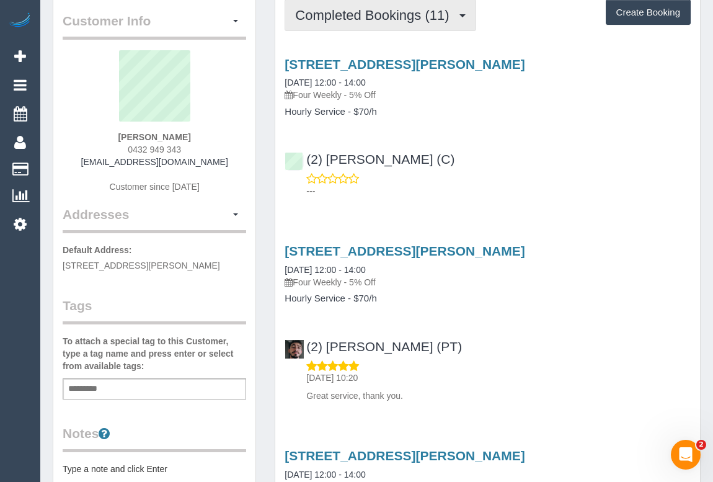
click at [358, 17] on span "Completed Bookings (11)" at bounding box center [375, 15] width 160 height 16
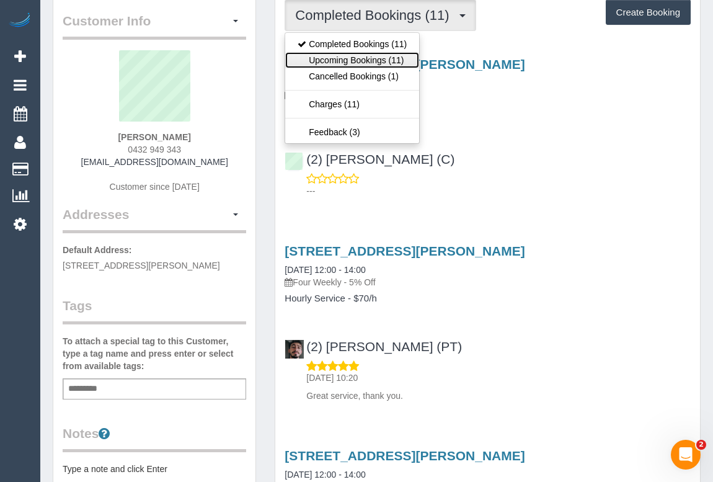
click at [358, 56] on link "Upcoming Bookings (11)" at bounding box center [352, 60] width 134 height 16
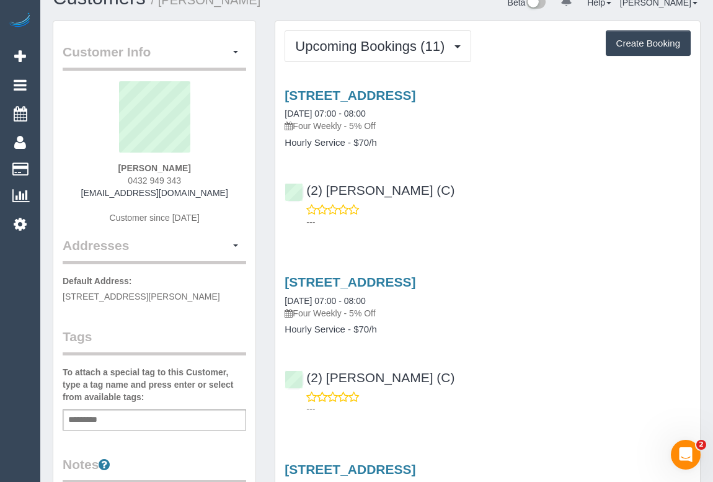
scroll to position [0, 0]
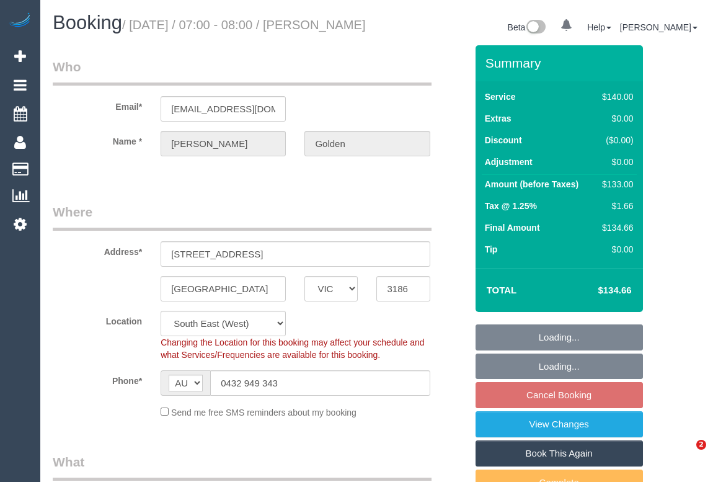
select select "VIC"
select select "object:535"
select select "number:28"
select select "number:14"
select select "number:19"
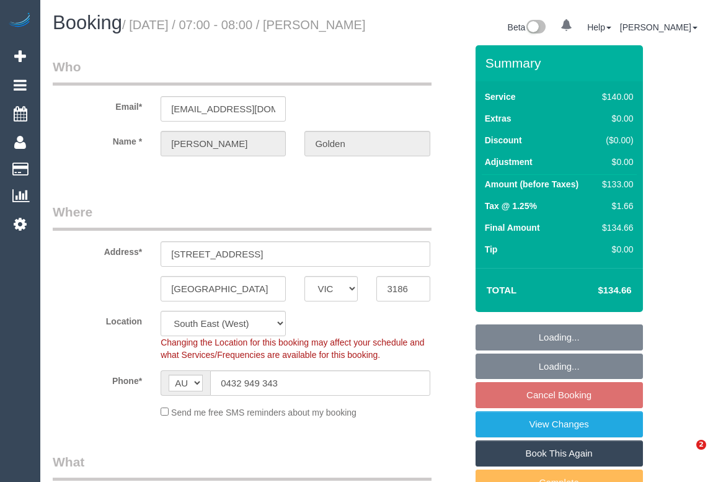
select select "number:24"
select select "number:34"
select select "number:13"
select select "spot1"
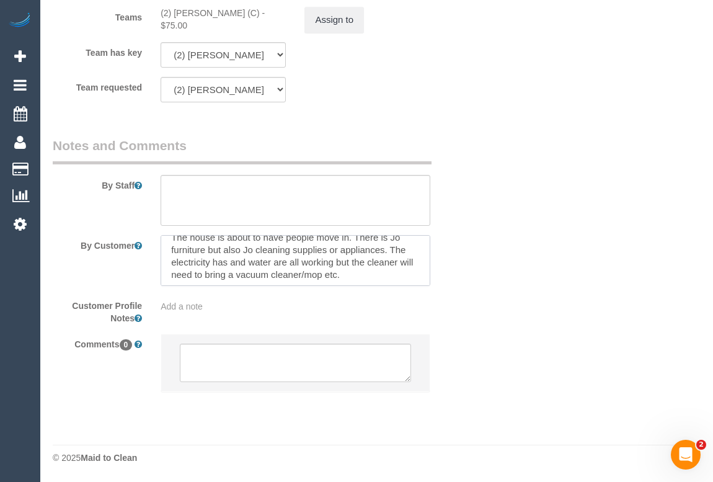
scroll to position [12, 0]
click at [229, 205] on textarea at bounding box center [295, 200] width 269 height 51
click at [262, 210] on textarea at bounding box center [295, 200] width 269 height 51
paste textarea "There will be a key on site but nobody there. As mentioned in the booking, ther…"
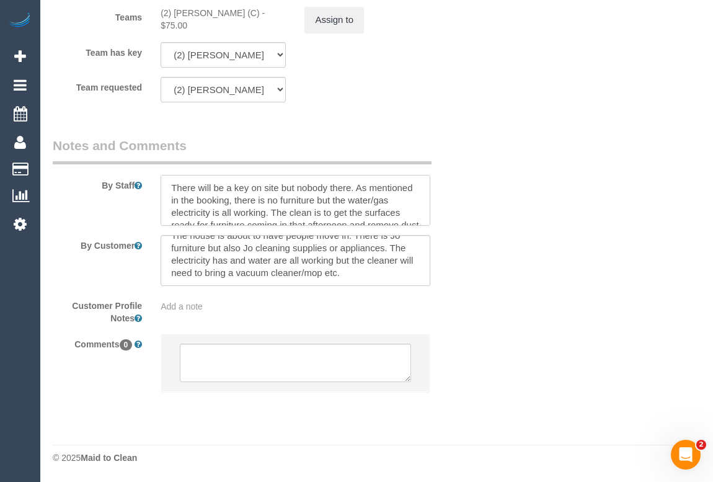
drag, startPoint x: 355, startPoint y: 200, endPoint x: 282, endPoint y: 212, distance: 74.2
click at [282, 212] on textarea at bounding box center [295, 200] width 269 height 51
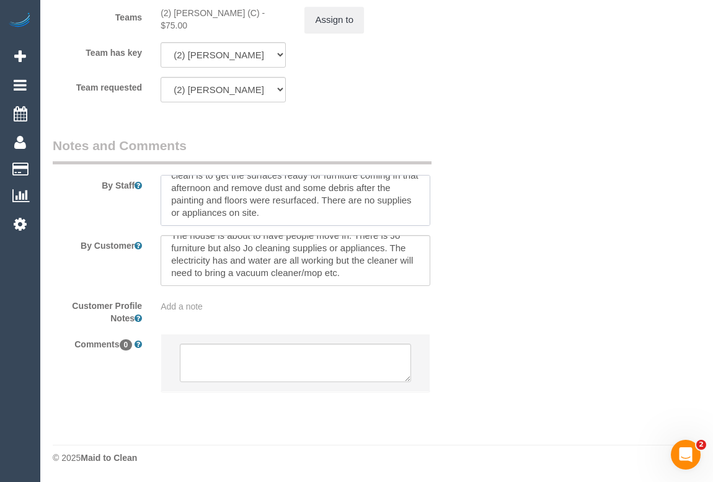
type textarea "There will be a key on site but nobody there. There is no furniture but the wat…"
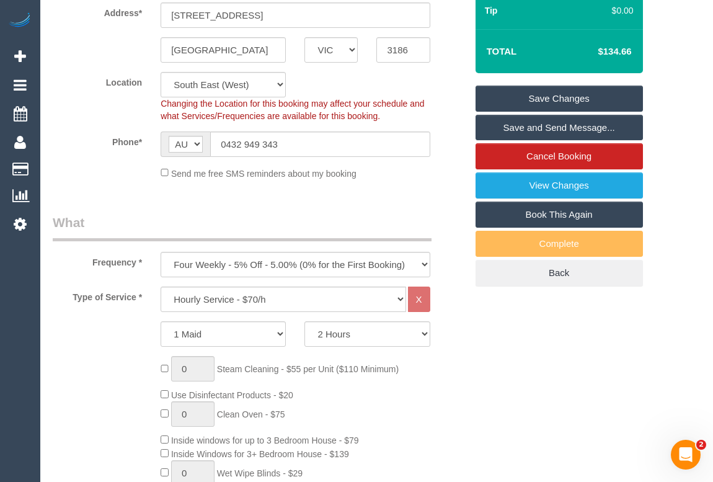
scroll to position [125, 0]
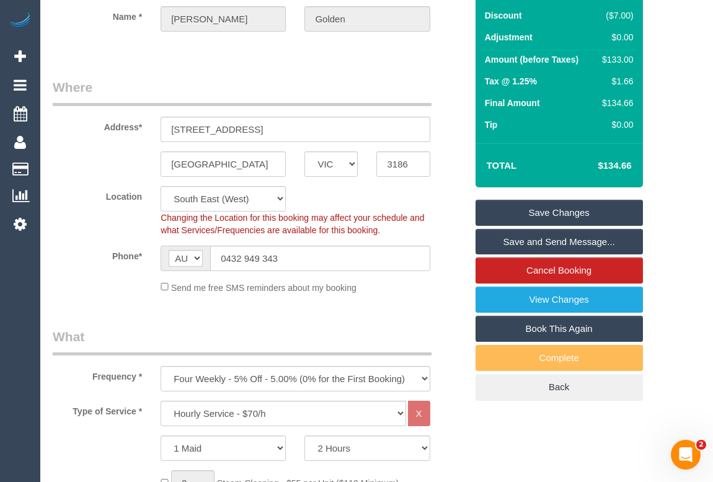
click at [535, 223] on link "Save Changes" at bounding box center [559, 213] width 167 height 26
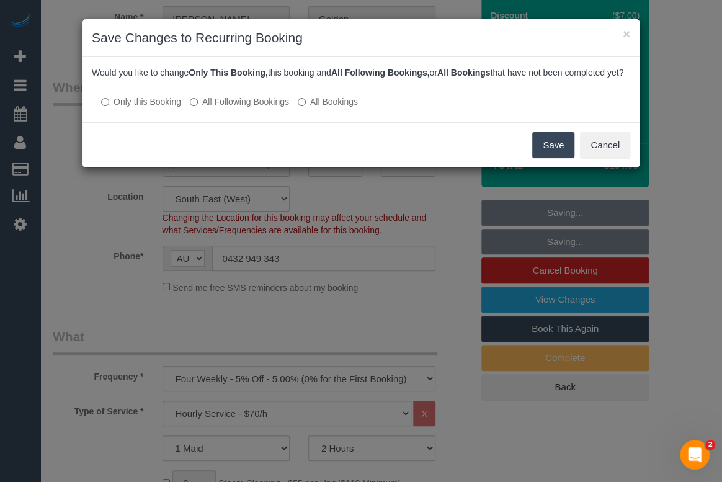
click at [559, 158] on button "Save" at bounding box center [553, 145] width 42 height 26
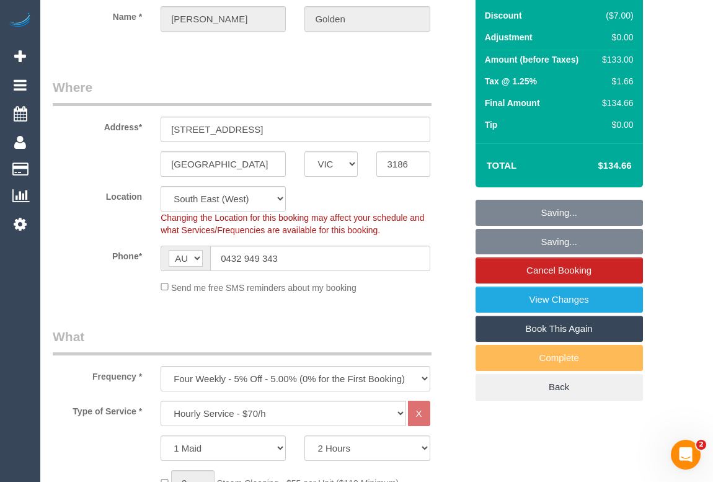
scroll to position [0, 0]
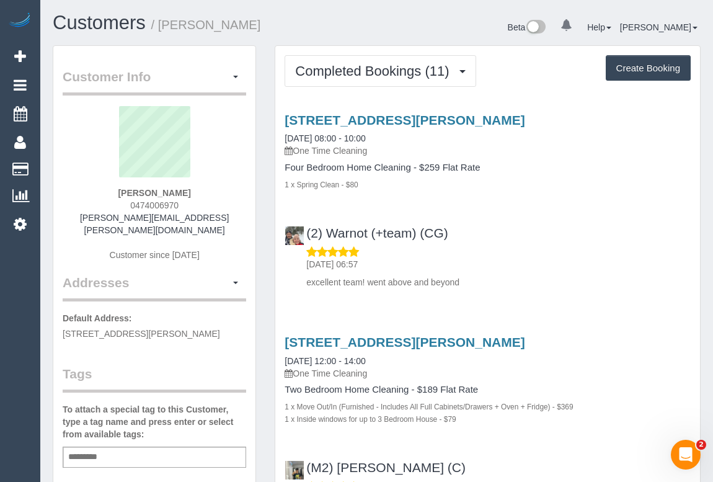
drag, startPoint x: 125, startPoint y: 203, endPoint x: 197, endPoint y: 202, distance: 71.3
click at [197, 202] on div "[PERSON_NAME] 0474006970 [PERSON_NAME][EMAIL_ADDRESS][PERSON_NAME][DOMAIN_NAME]…" at bounding box center [155, 189] width 184 height 167
copy span "0474006970"
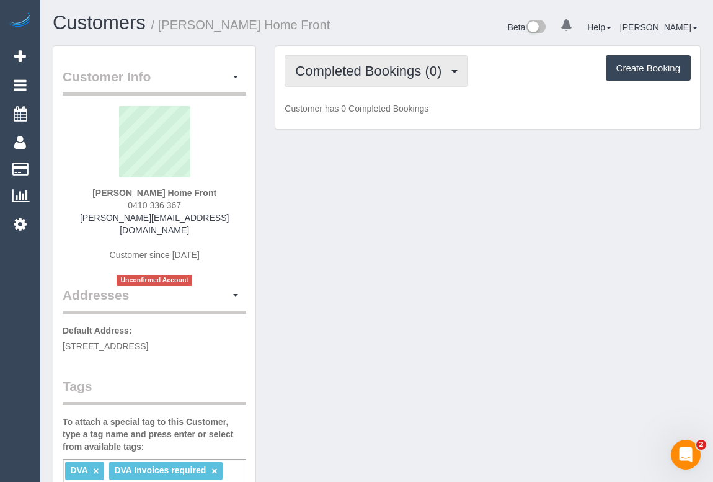
click at [367, 68] on span "Completed Bookings (0)" at bounding box center [371, 71] width 153 height 16
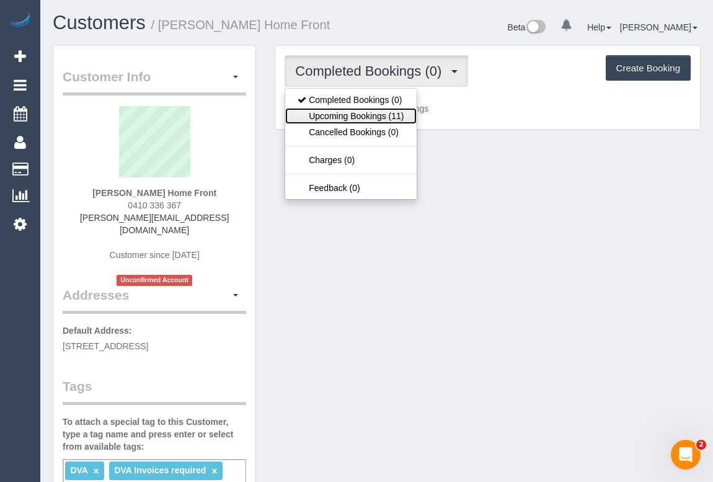
click at [357, 114] on link "Upcoming Bookings (11)" at bounding box center [350, 116] width 131 height 16
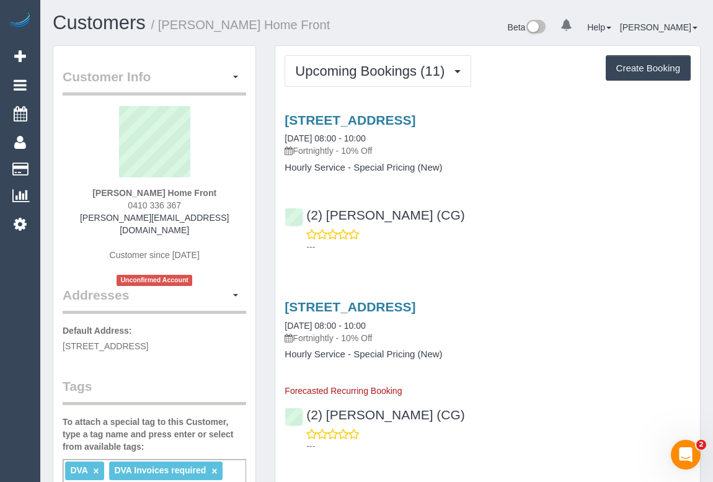
drag, startPoint x: 556, startPoint y: 174, endPoint x: 551, endPoint y: 184, distance: 10.8
click at [556, 174] on div "[STREET_ADDRESS] [DATE] 08:00 - 10:00 Fortnightly - 10% Off Hourly Service - Sp…" at bounding box center [487, 180] width 425 height 156
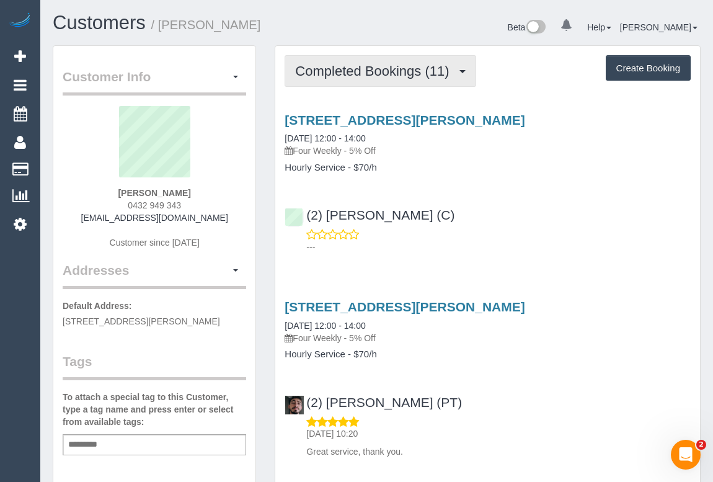
click at [364, 68] on span "Completed Bookings (11)" at bounding box center [375, 71] width 160 height 16
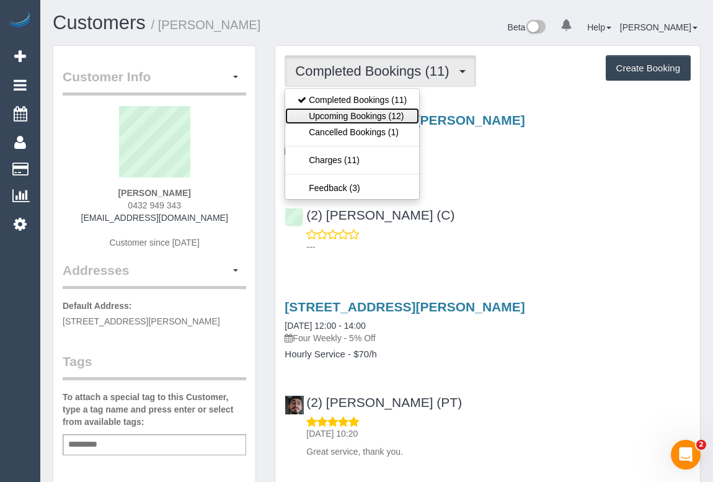
click at [357, 115] on link "Upcoming Bookings (12)" at bounding box center [352, 116] width 134 height 16
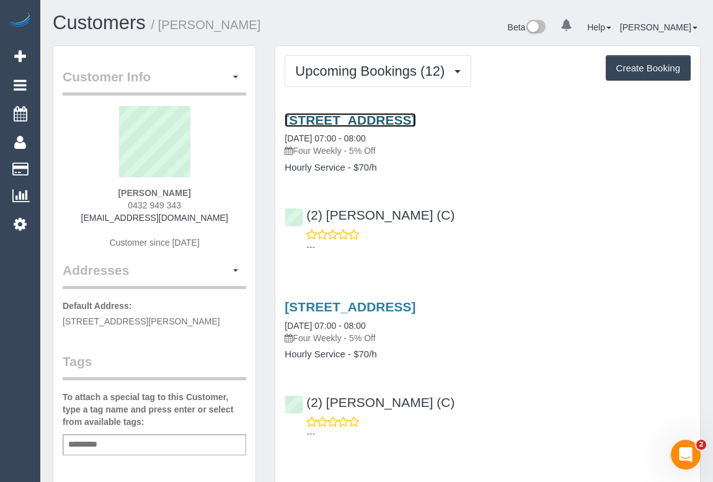
click at [415, 118] on link "[STREET_ADDRESS]" at bounding box center [350, 120] width 131 height 14
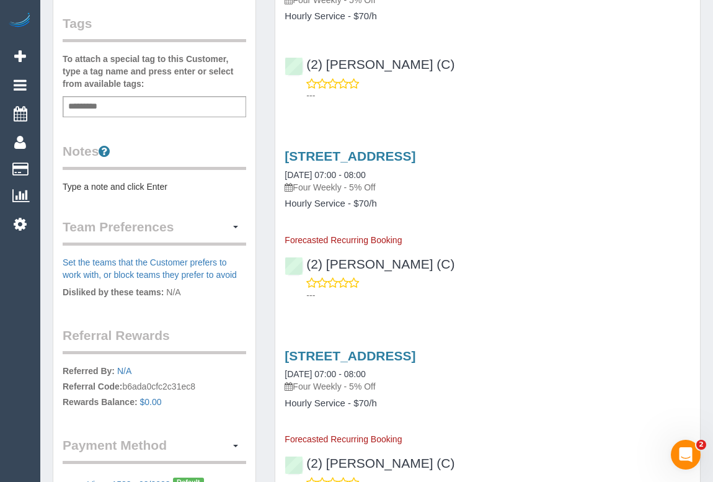
click at [126, 203] on div "Customer Info Edit Contact Info Send Message Email Preferences Special Sales Ta…" at bounding box center [154, 116] width 202 height 817
click at [104, 193] on pre "Type a note and click Enter" at bounding box center [155, 186] width 184 height 12
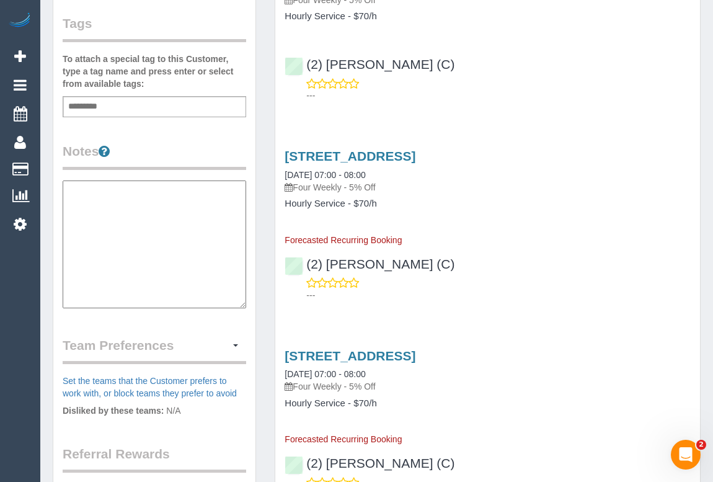
click at [104, 193] on textarea at bounding box center [155, 244] width 184 height 128
click at [128, 197] on textarea "**********" at bounding box center [155, 244] width 184 height 128
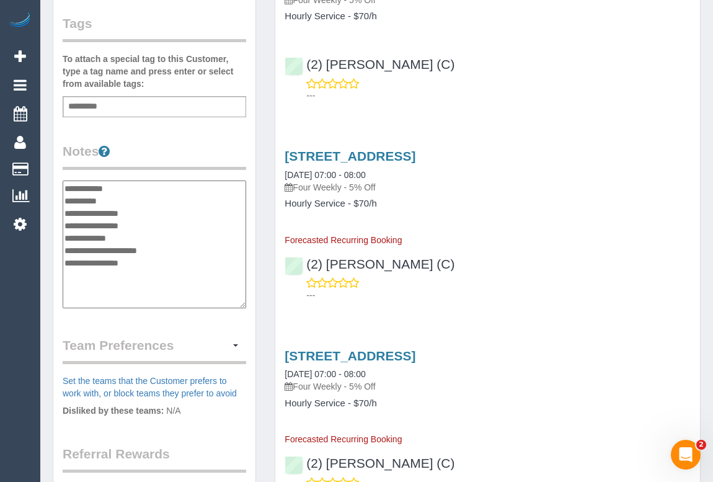
click at [114, 214] on textarea "**********" at bounding box center [155, 244] width 184 height 128
paste textarea "**********"
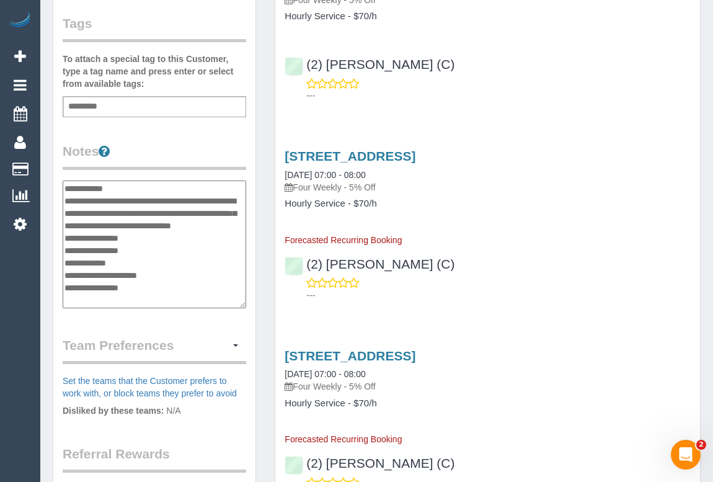
click at [221, 236] on textarea "**********" at bounding box center [155, 244] width 184 height 128
click at [141, 248] on textarea "**********" at bounding box center [155, 244] width 184 height 128
drag, startPoint x: 167, startPoint y: 236, endPoint x: 220, endPoint y: 236, distance: 53.3
click at [220, 236] on textarea "**********" at bounding box center [155, 244] width 184 height 128
click at [221, 237] on textarea "**********" at bounding box center [155, 244] width 184 height 128
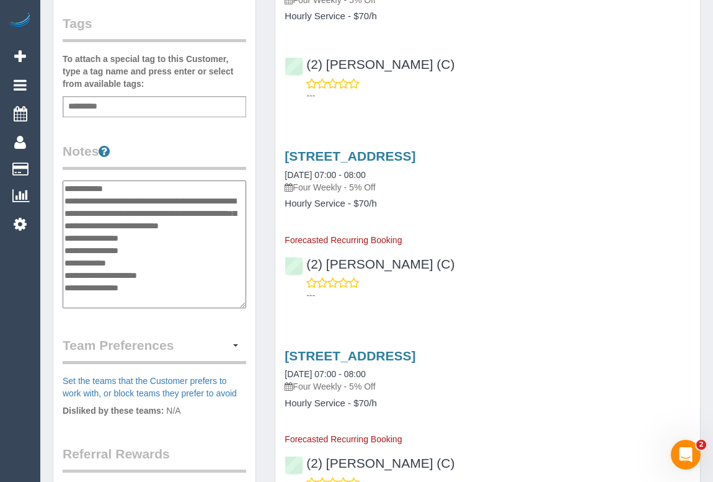
type textarea "**********"
click at [259, 338] on div "Customer Info Edit Contact Info Send Message Email Preferences Special Sales Ta…" at bounding box center [154, 181] width 222 height 949
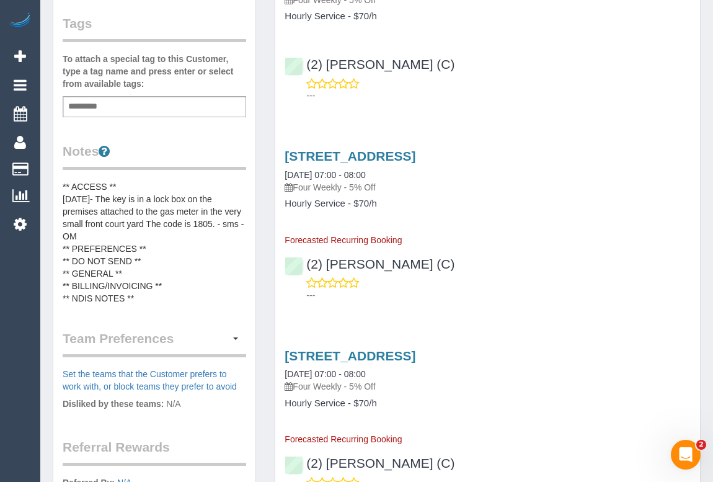
click at [594, 262] on div "(2) Megan Kaewpinich (C) ---" at bounding box center [487, 274] width 425 height 56
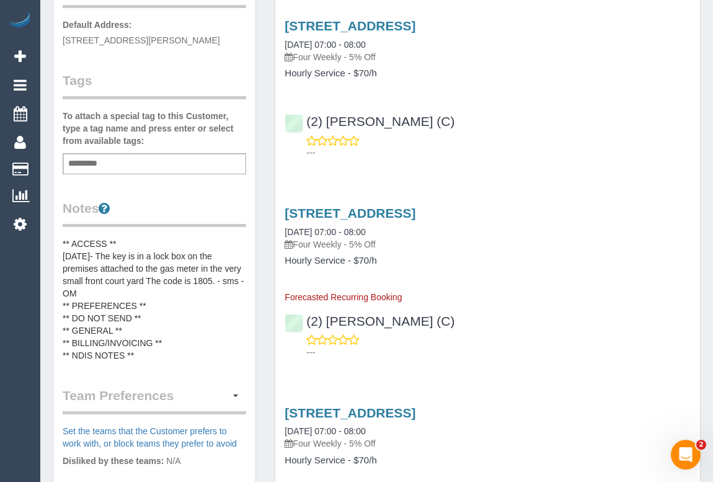
scroll to position [112, 0]
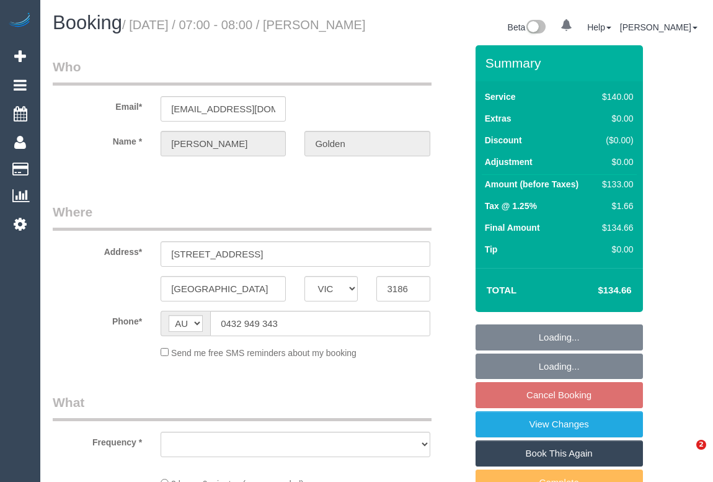
select select "VIC"
select select "string:stripe-pm_1QAjUF2GScqysDRVskrUGZfk"
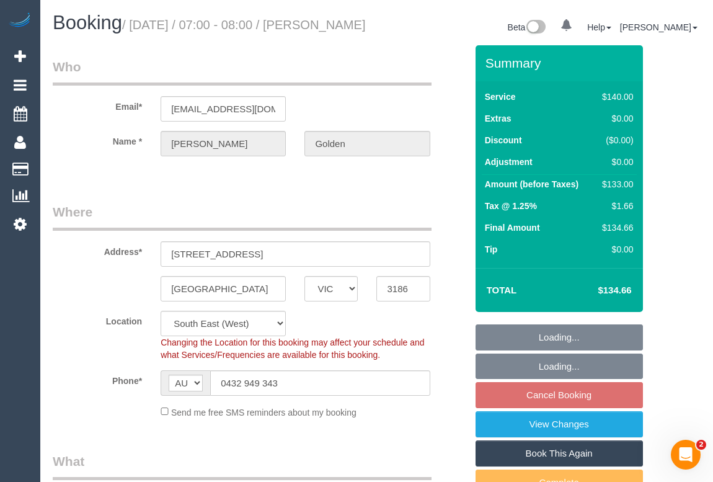
select select "object:840"
select select "number:28"
select select "number:14"
select select "number:19"
select select "number:24"
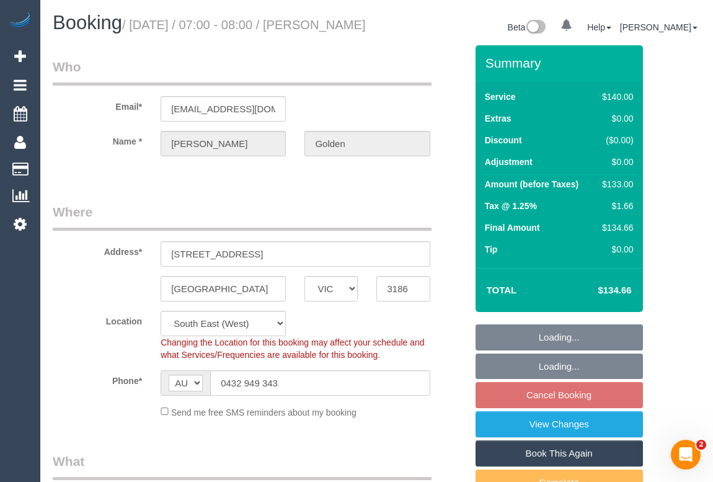
select select "number:34"
select select "number:13"
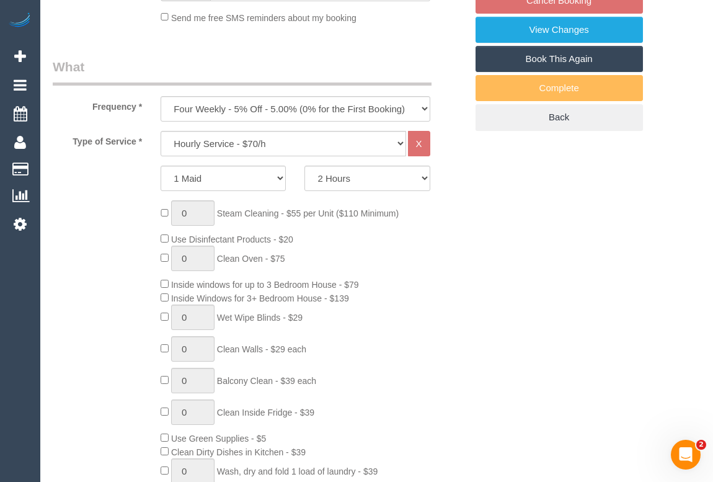
select select "object:845"
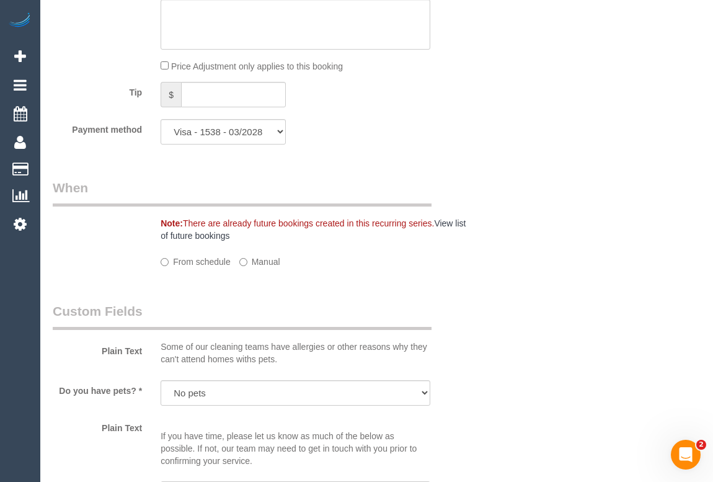
select select "spot1"
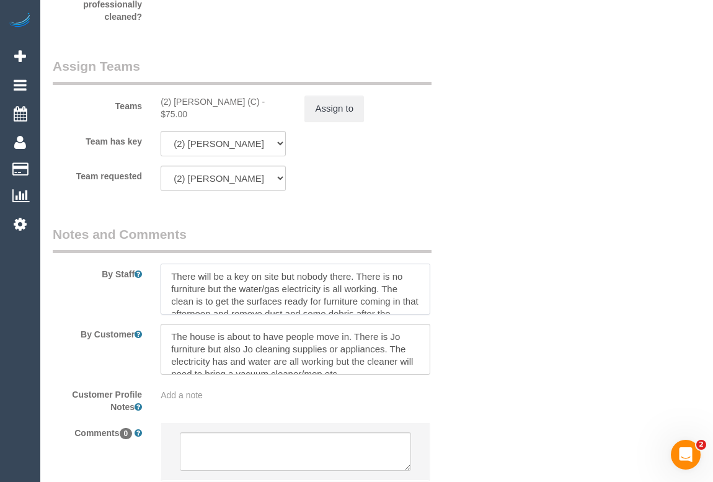
click at [173, 288] on textarea at bounding box center [295, 289] width 269 height 51
paste textarea "key is in a lock box on the premises attached to the gas meter in the very smal…"
drag, startPoint x: 192, startPoint y: 288, endPoint x: 236, endPoint y: 291, distance: 44.8
click at [236, 291] on textarea at bounding box center [295, 289] width 269 height 51
drag, startPoint x: 392, startPoint y: 301, endPoint x: 407, endPoint y: 313, distance: 19.4
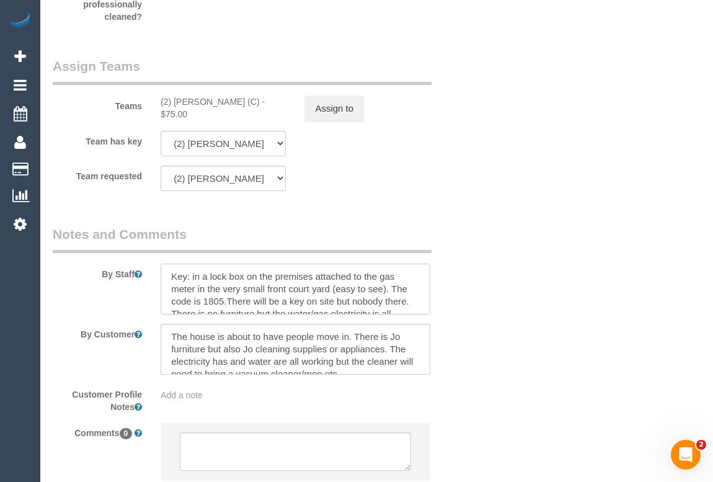
click at [407, 313] on textarea at bounding box center [295, 289] width 269 height 51
drag, startPoint x: 324, startPoint y: 317, endPoint x: 297, endPoint y: 318, distance: 26.7
click at [323, 314] on textarea at bounding box center [295, 289] width 269 height 51
click at [234, 314] on textarea at bounding box center [295, 289] width 269 height 51
drag, startPoint x: 226, startPoint y: 314, endPoint x: 410, endPoint y: 313, distance: 184.2
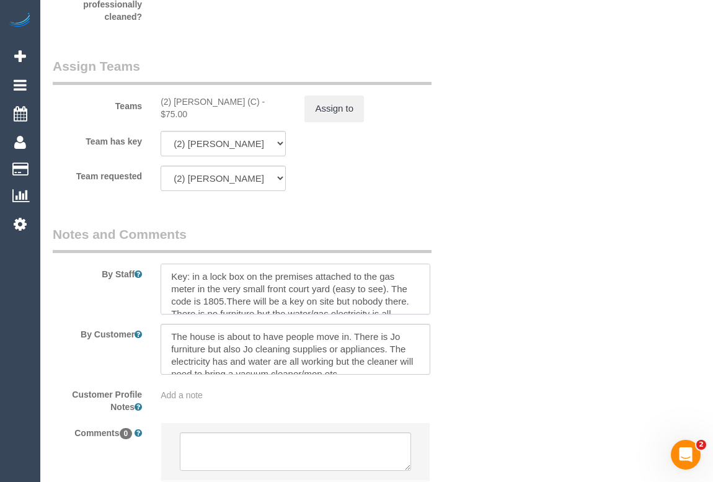
click at [410, 313] on textarea at bounding box center [295, 289] width 269 height 51
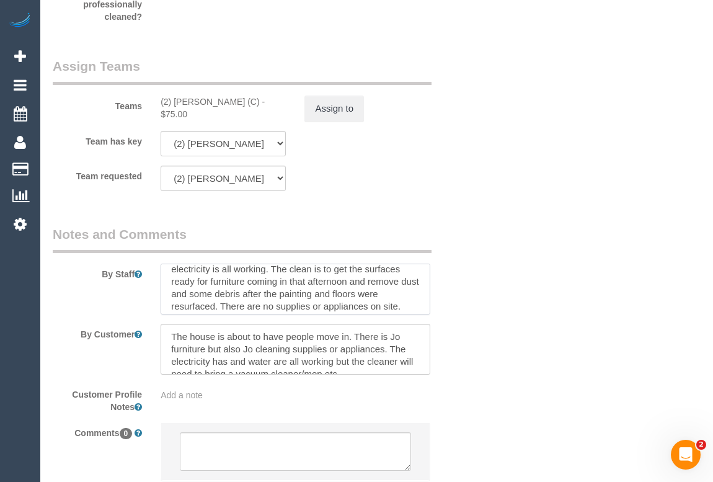
scroll to position [50, 0]
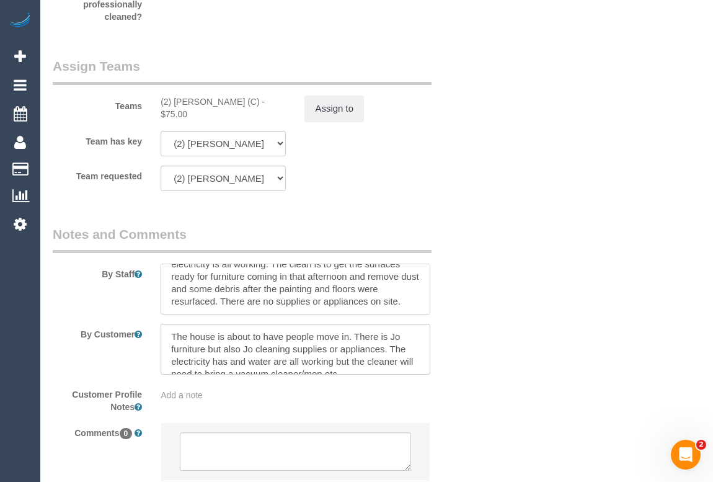
click at [405, 314] on textarea at bounding box center [295, 289] width 269 height 51
paste textarea "There should not be any other person there or any tradesperson equipment starti…"
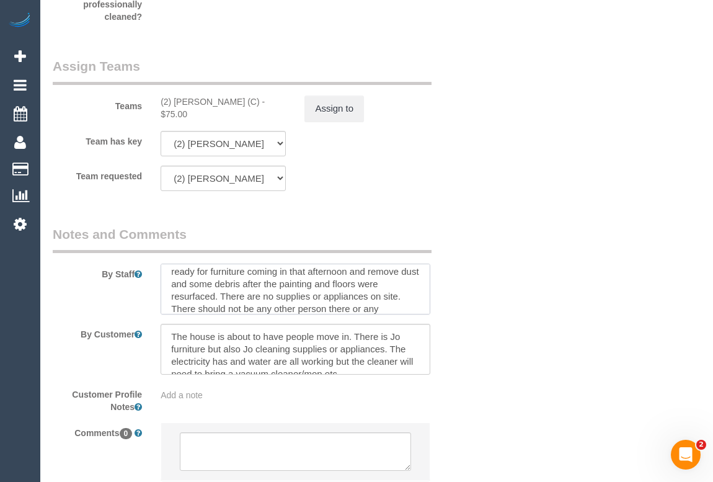
scroll to position [104, 0]
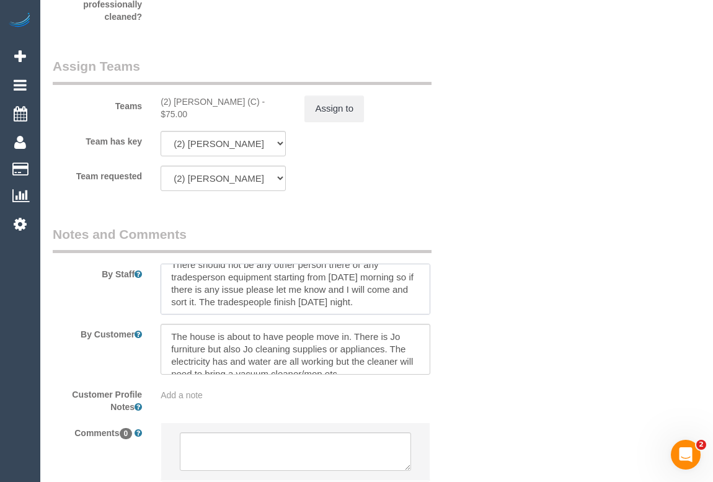
type textarea "Key: in a lock box on the premises attached to the gas meter in the very small …"
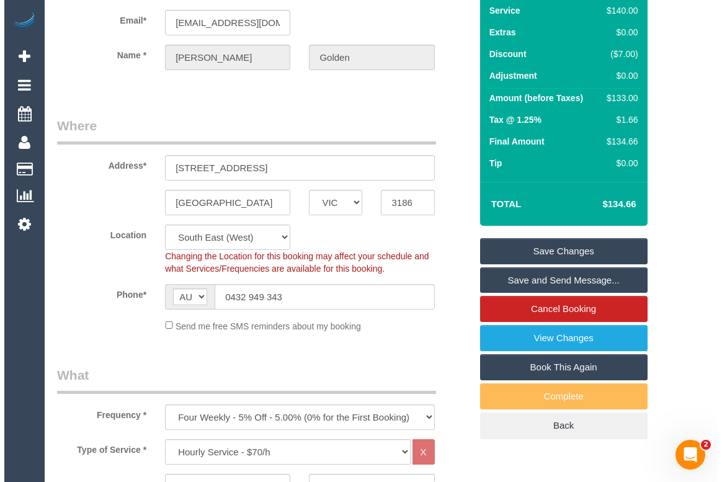
scroll to position [56, 0]
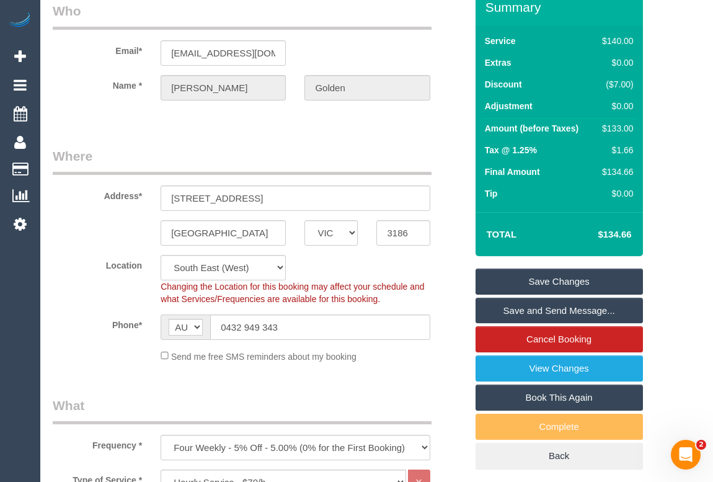
click at [575, 295] on link "Save Changes" at bounding box center [559, 282] width 167 height 26
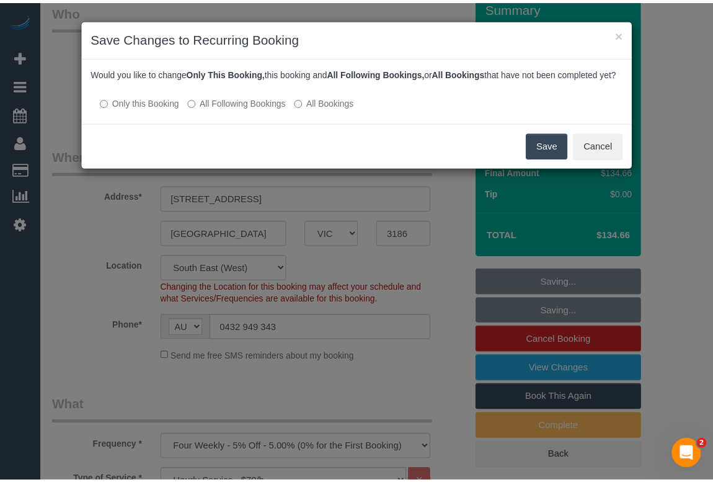
scroll to position [99, 0]
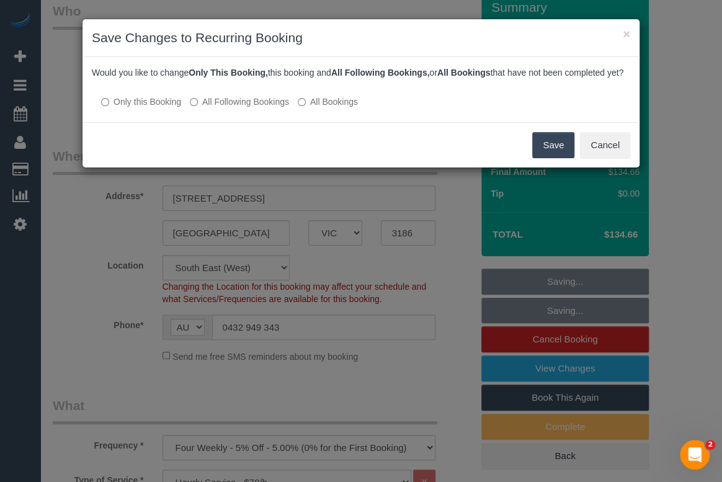
click at [544, 158] on button "Save" at bounding box center [553, 145] width 42 height 26
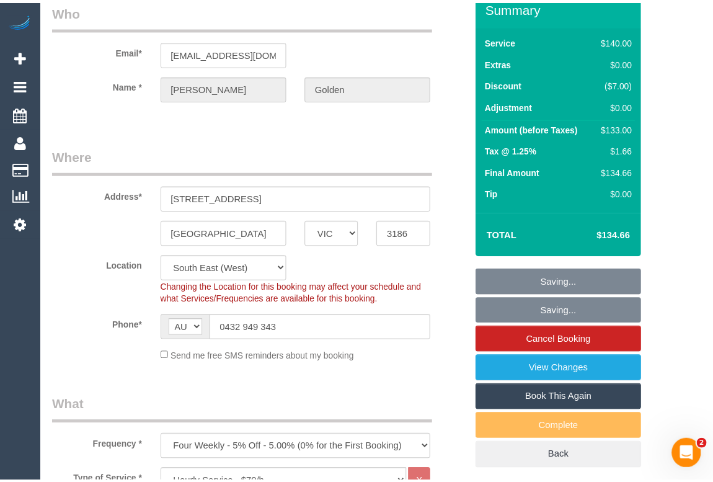
scroll to position [104, 0]
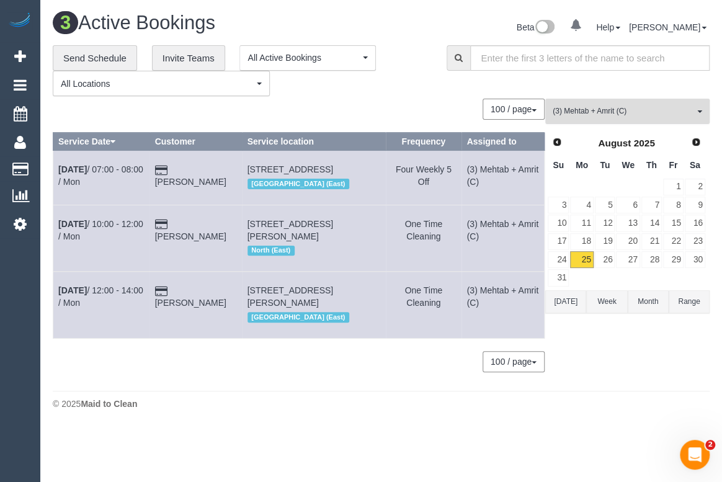
drag, startPoint x: 623, startPoint y: 105, endPoint x: 618, endPoint y: 146, distance: 40.5
click at [623, 106] on span "(3) Mehtab + Amrit (C)" at bounding box center [623, 111] width 141 height 11
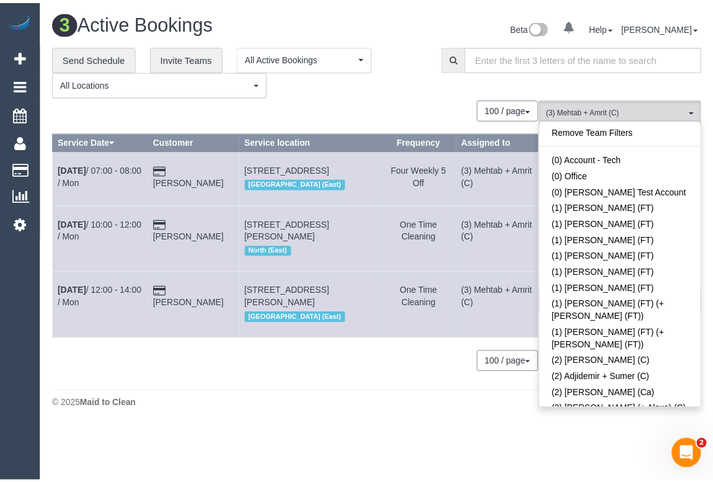
scroll to position [2248, 0]
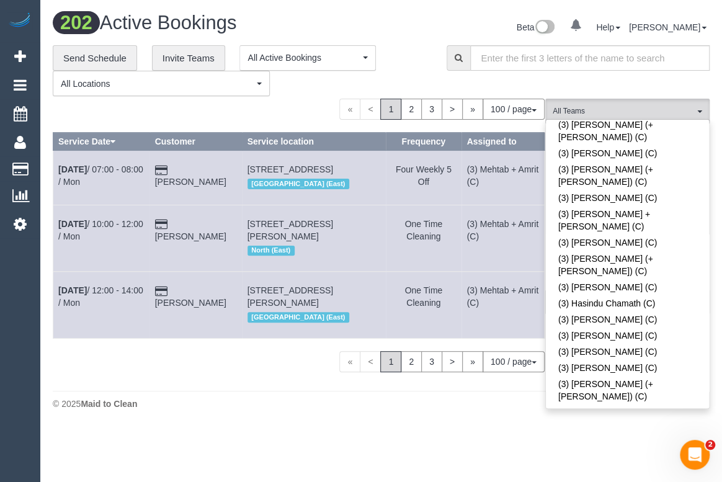
click at [418, 78] on div "**********" at bounding box center [240, 70] width 375 height 51
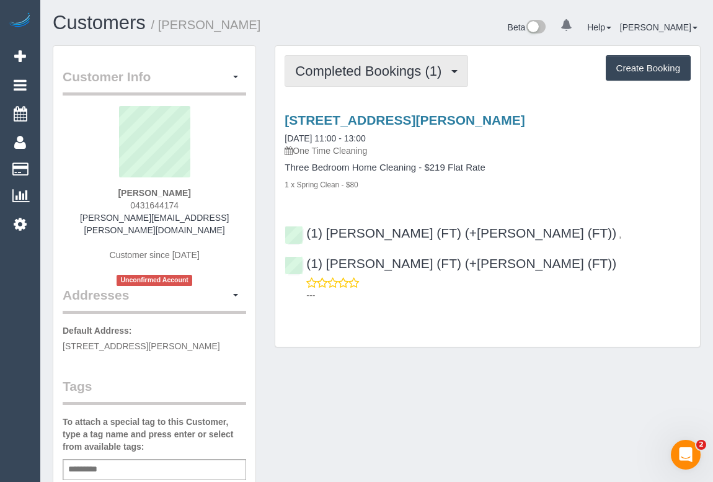
click at [355, 77] on span "Completed Bookings (1)" at bounding box center [371, 71] width 153 height 16
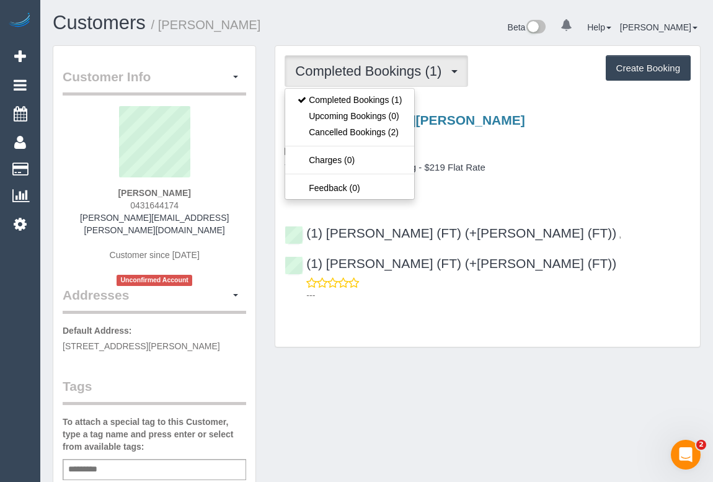
click at [403, 353] on div "Customer Info Edit Contact Info Send Message Email Preferences Special Sales Ta…" at bounding box center [376, 479] width 667 height 868
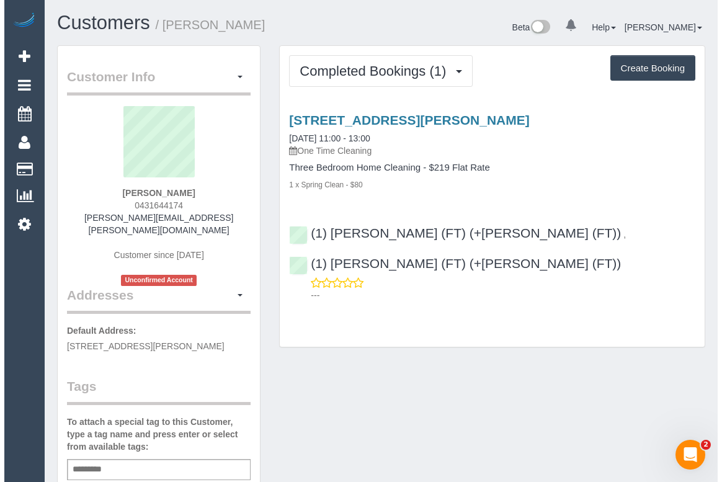
scroll to position [282, 0]
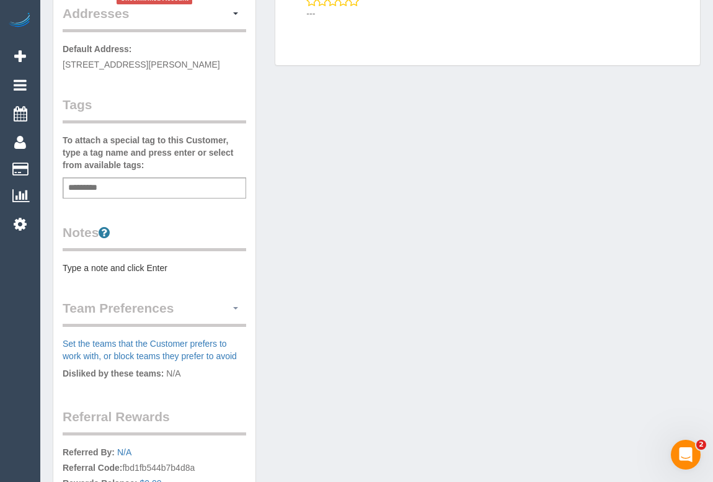
click at [239, 299] on button "button" at bounding box center [235, 308] width 21 height 19
click at [205, 323] on link "Manage Preferences" at bounding box center [192, 331] width 105 height 16
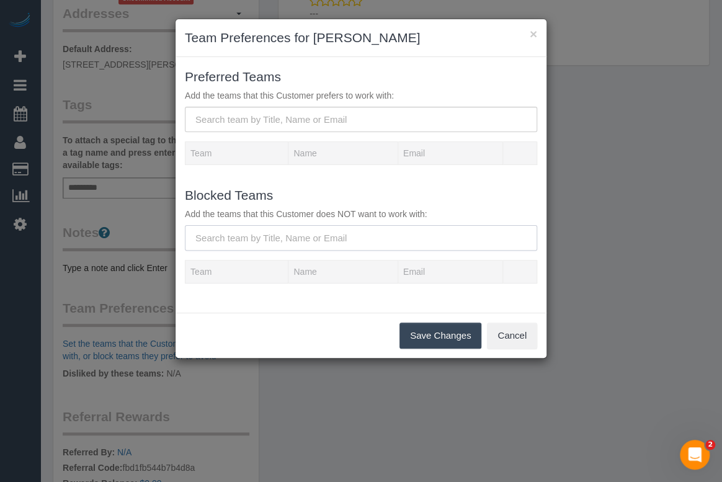
click at [283, 239] on input "text" at bounding box center [361, 237] width 352 height 25
click at [283, 126] on input "text" at bounding box center [361, 119] width 352 height 25
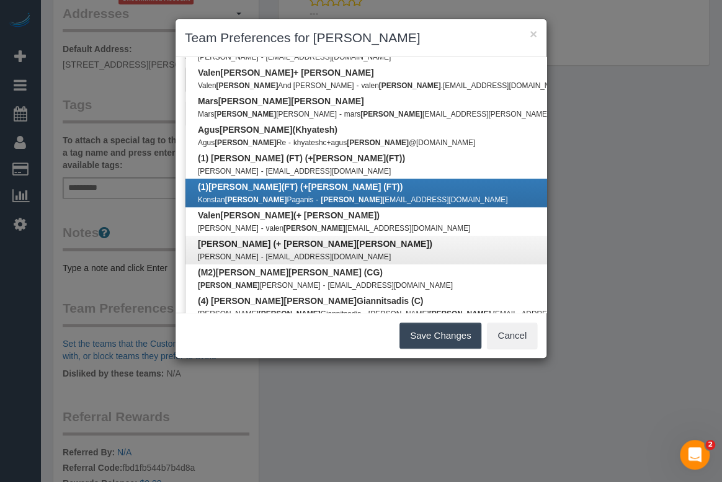
scroll to position [169, 0]
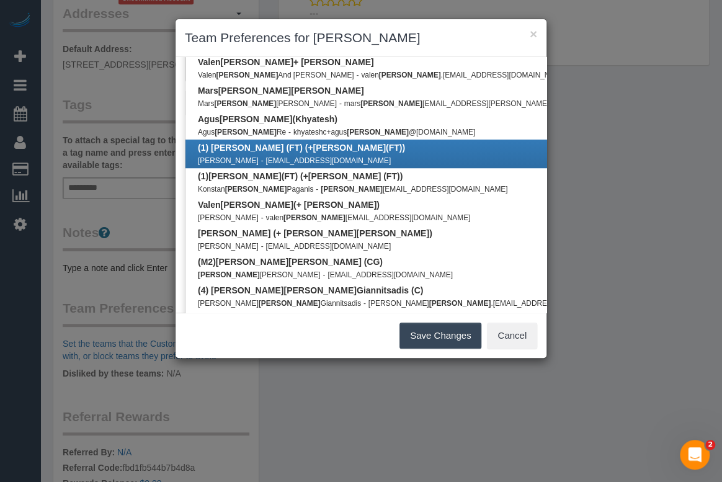
type input "tina"
click at [266, 158] on small "deedgebugs1@gmail.com" at bounding box center [328, 160] width 125 height 9
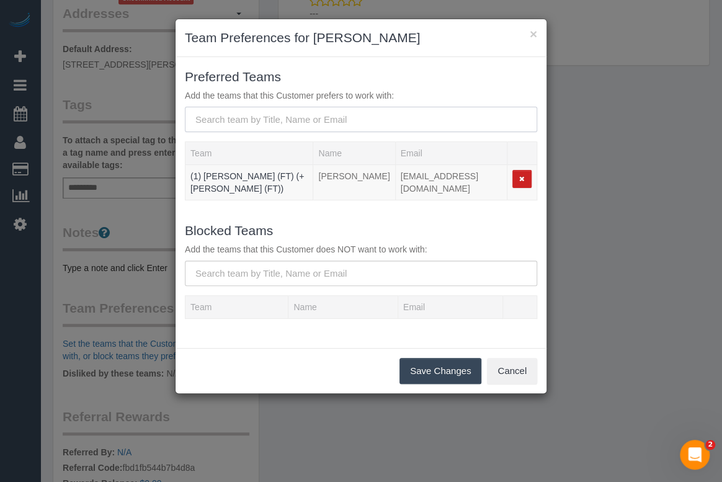
click at [269, 119] on input "text" at bounding box center [361, 119] width 352 height 25
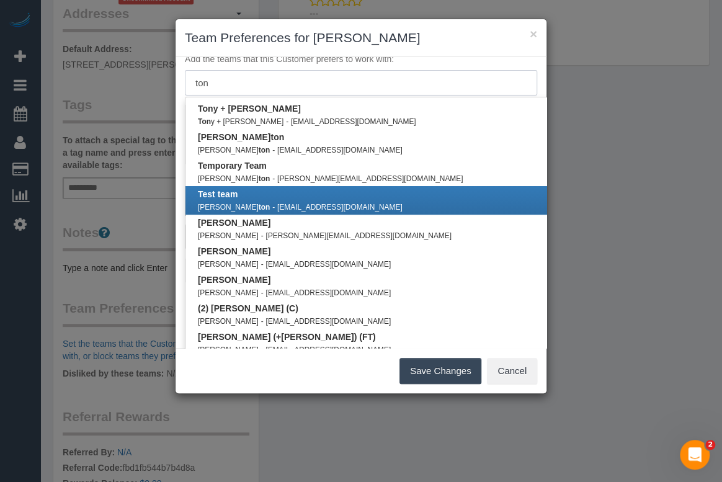
scroll to position [56, 0]
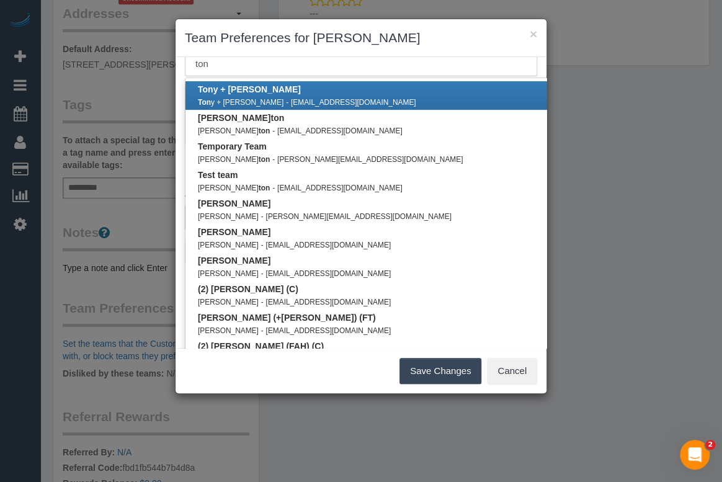
click at [262, 66] on input "ton" at bounding box center [361, 63] width 352 height 25
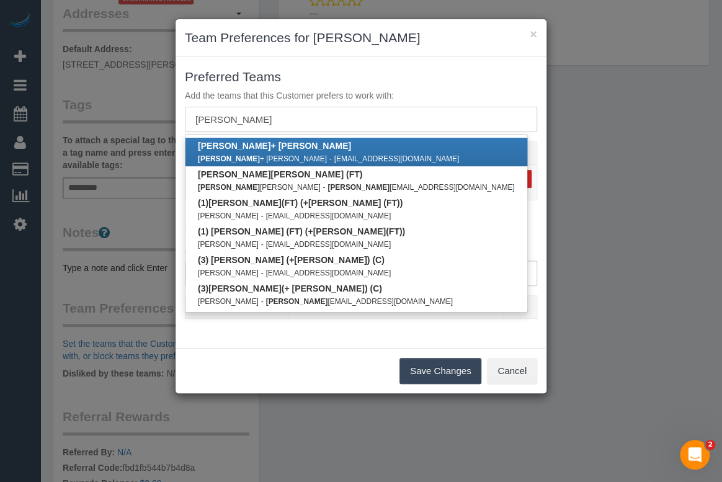
scroll to position [0, 0]
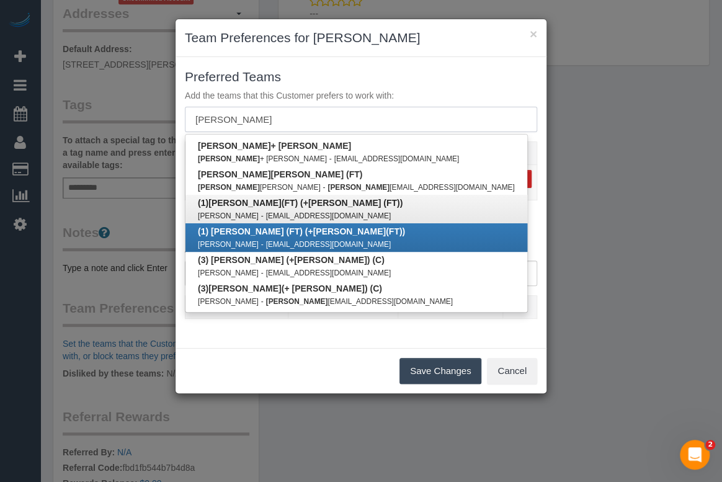
type input "tony"
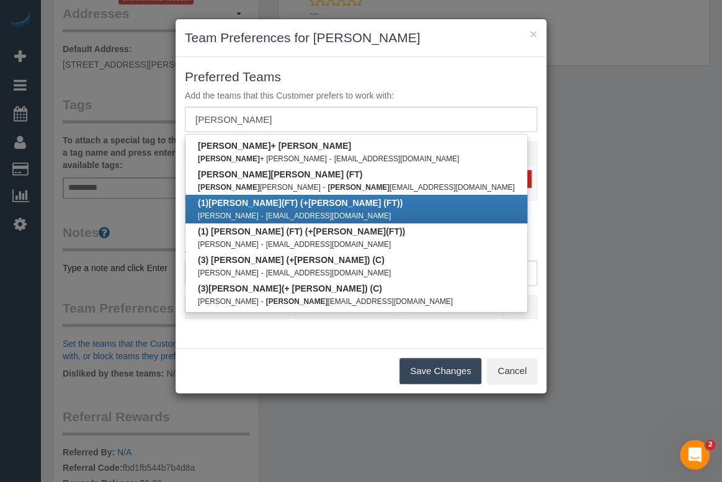
click at [255, 209] on div "Anthony Berry - deedgebugs1@gmail.com" at bounding box center [356, 215] width 317 height 12
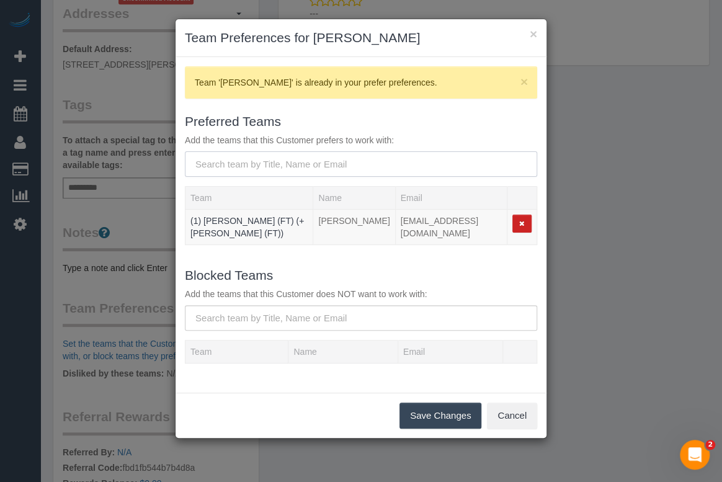
click at [257, 164] on input "text" at bounding box center [361, 163] width 352 height 25
click at [522, 79] on span "×" at bounding box center [523, 81] width 7 height 14
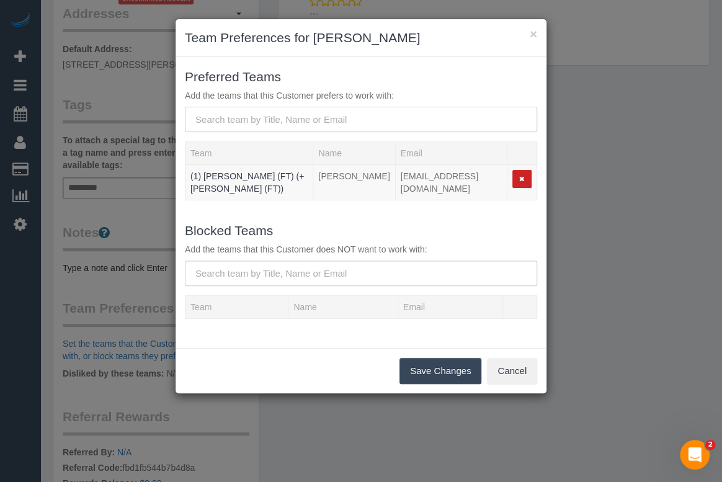
click at [226, 115] on input "text" at bounding box center [361, 119] width 352 height 25
click at [244, 114] on input "text" at bounding box center [361, 119] width 352 height 25
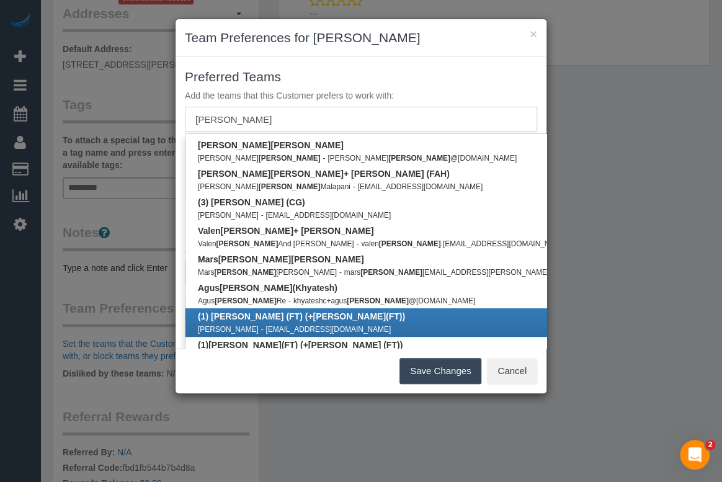
scroll to position [56, 0]
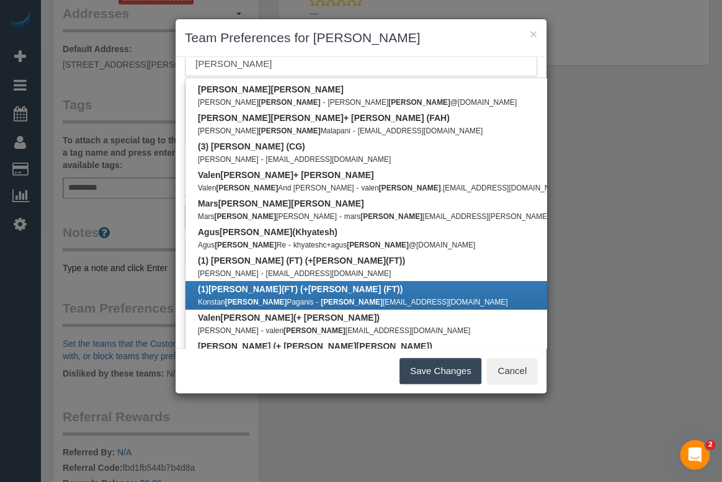
type input "tina"
click at [252, 288] on b "(1) Tina (FT) (+Tony (FT))" at bounding box center [300, 289] width 205 height 10
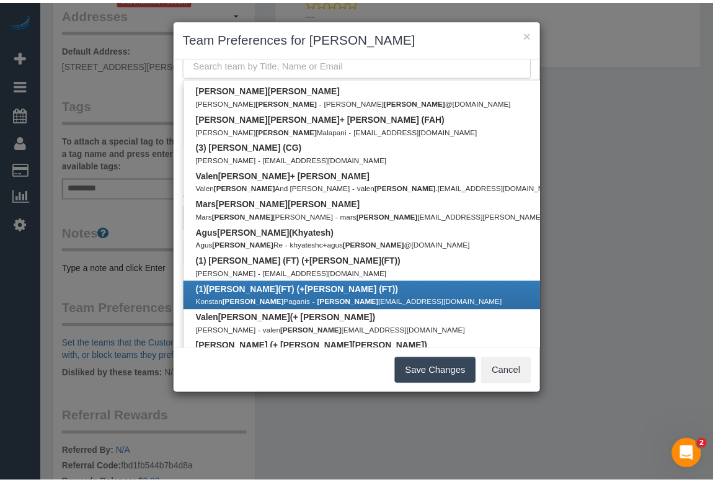
scroll to position [0, 0]
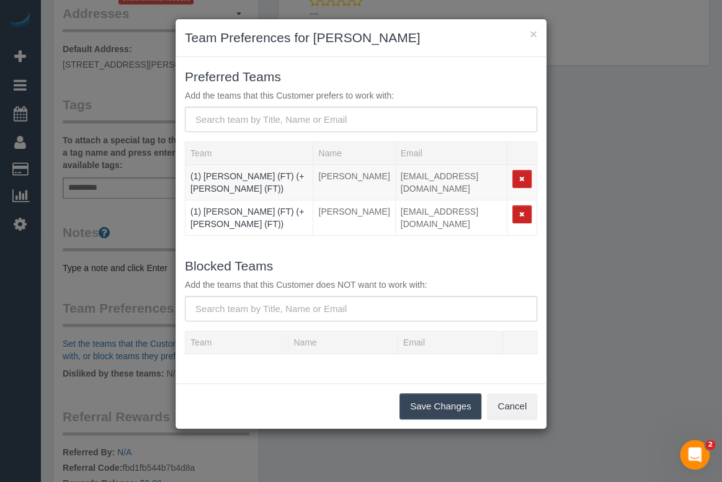
click at [440, 394] on button "Save Changes" at bounding box center [440, 406] width 82 height 26
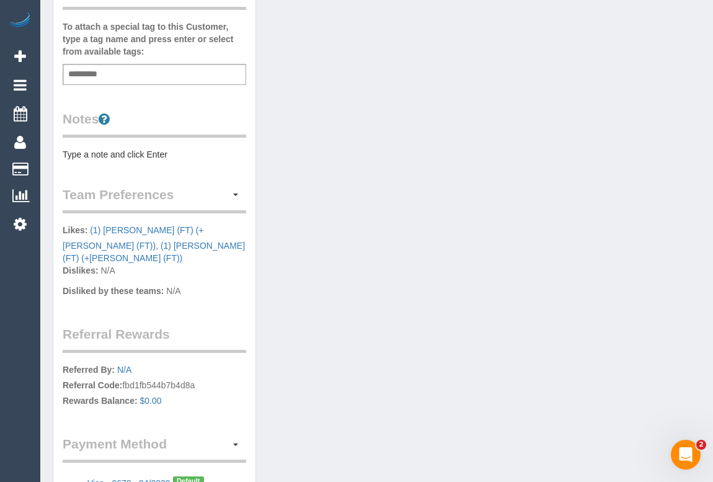
scroll to position [478, 0]
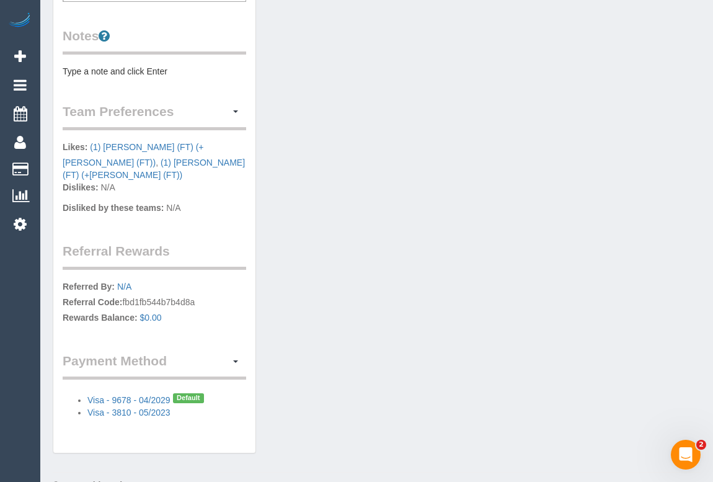
click at [115, 65] on pre "Type a note and click Enter" at bounding box center [155, 71] width 184 height 12
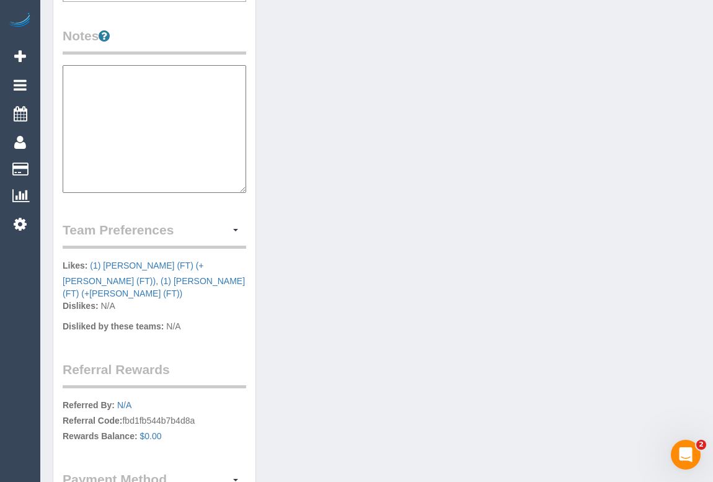
click at [213, 97] on textarea at bounding box center [155, 129] width 184 height 128
paste textarea "**********"
click at [150, 80] on textarea "**********" at bounding box center [155, 129] width 184 height 128
click at [155, 67] on textarea "**********" at bounding box center [155, 129] width 184 height 128
click at [135, 91] on textarea "**********" at bounding box center [155, 129] width 184 height 128
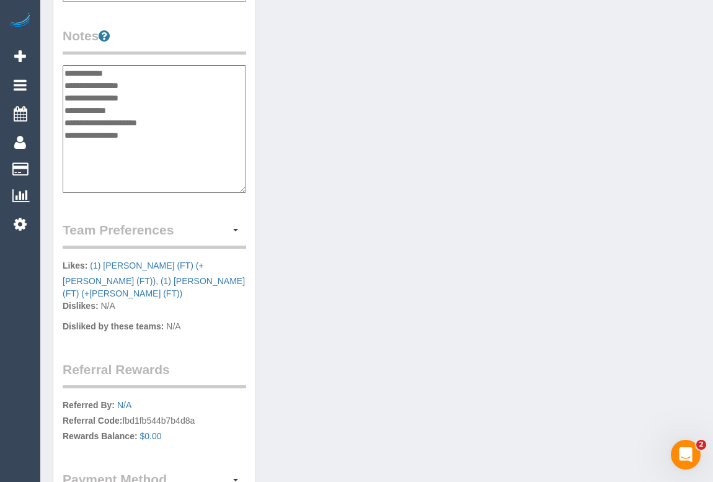
click at [159, 68] on textarea "**********" at bounding box center [155, 129] width 184 height 128
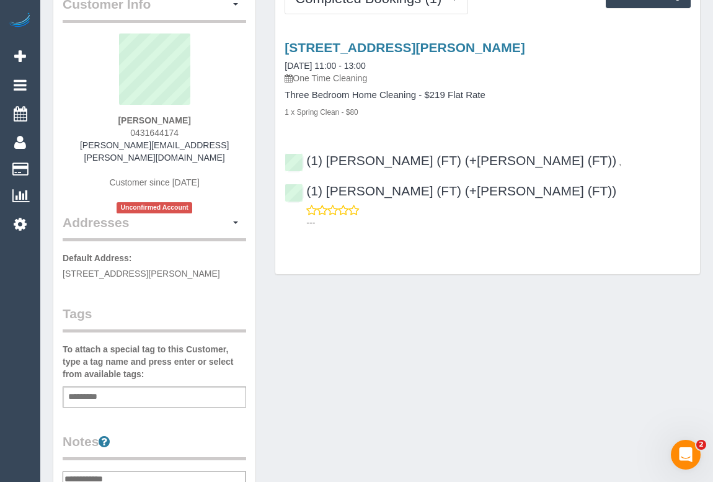
scroll to position [0, 0]
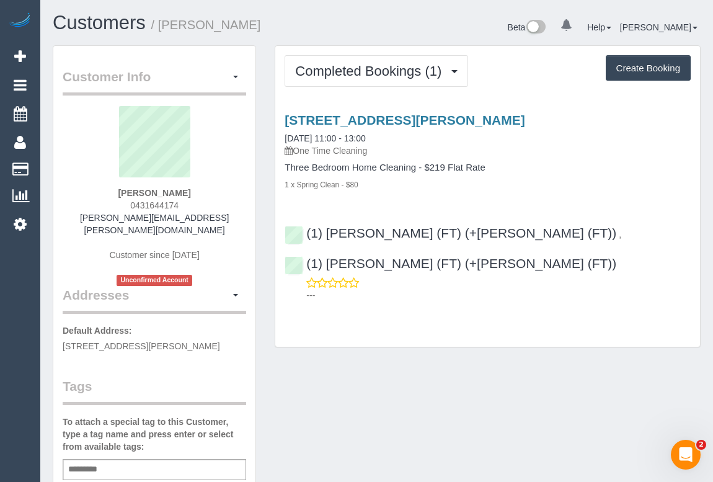
type textarea "**********"
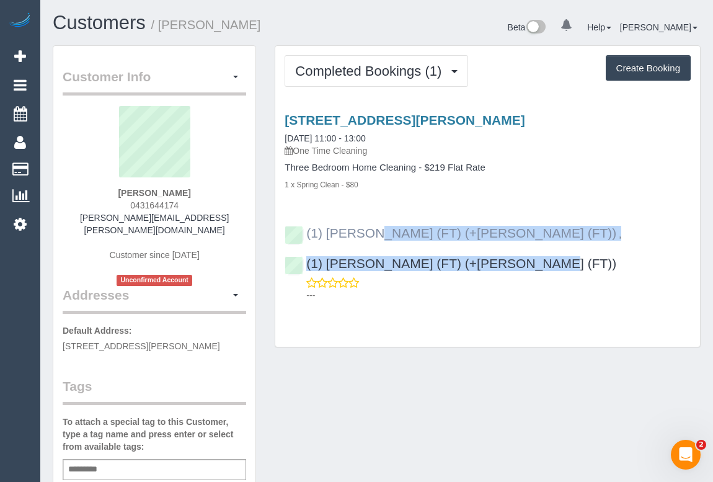
drag, startPoint x: 645, startPoint y: 231, endPoint x: 306, endPoint y: 232, distance: 338.6
click at [306, 232] on div "(1) Tina (FT) (+Tony (FT)) , (1) Tony (FT) (+Tina (FT)) ---" at bounding box center [487, 258] width 425 height 86
copy div "(1) Tina (FT) (+Tony (FT)) , (1) Tony (FT) (+Tina (FT))"
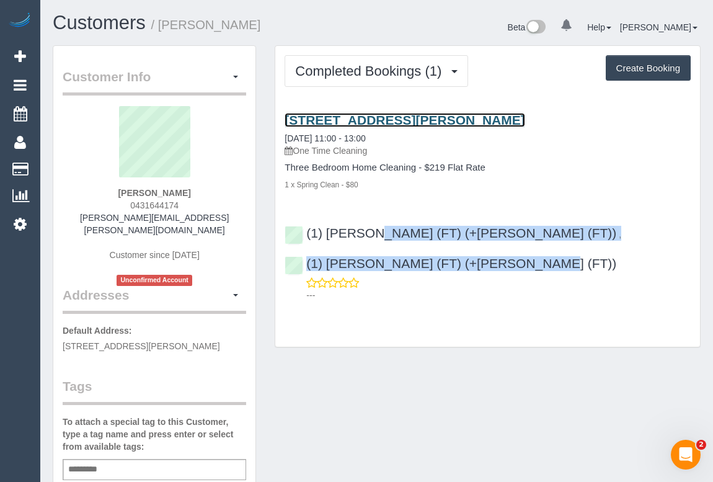
click at [353, 117] on link "85 Carbine Way, Keilor Downs, VIC 3038" at bounding box center [405, 120] width 240 height 14
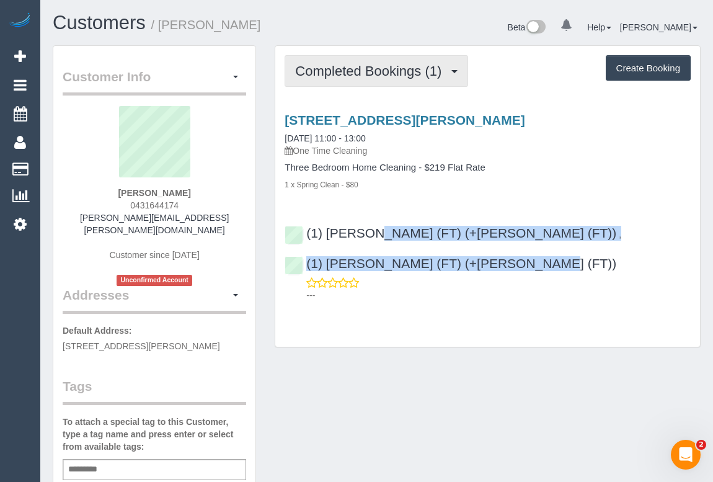
click at [351, 84] on button "Completed Bookings (1)" at bounding box center [377, 71] width 184 height 32
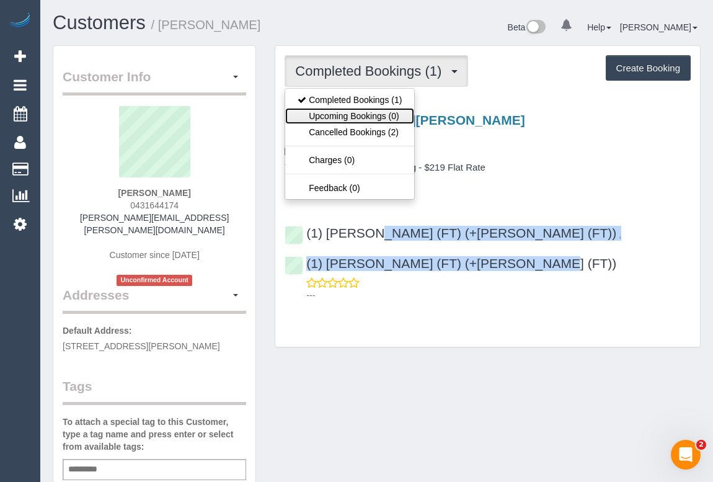
click at [353, 115] on link "Upcoming Bookings (0)" at bounding box center [349, 116] width 129 height 16
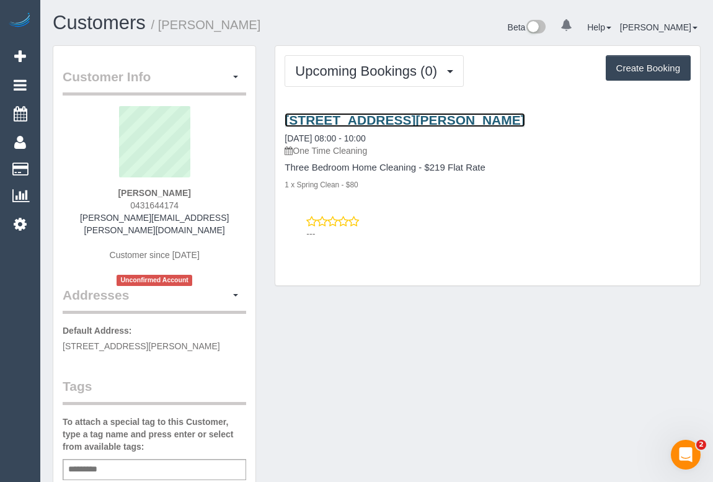
click at [384, 114] on link "85 Carbine Way, Keilor Downs, VIC 3038" at bounding box center [405, 120] width 240 height 14
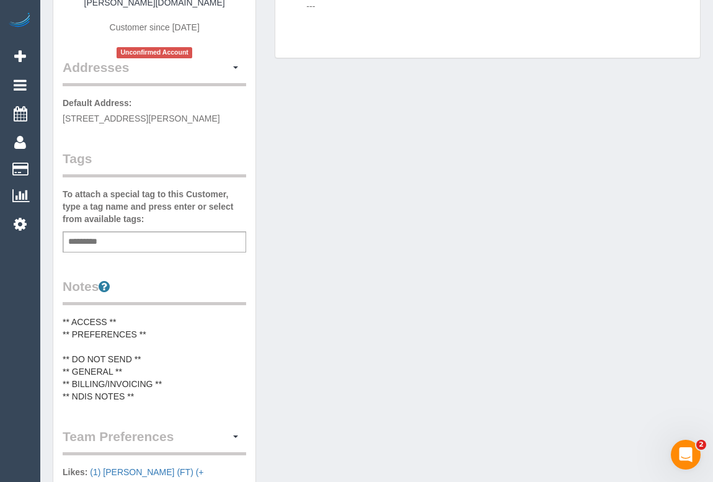
scroll to position [394, 0]
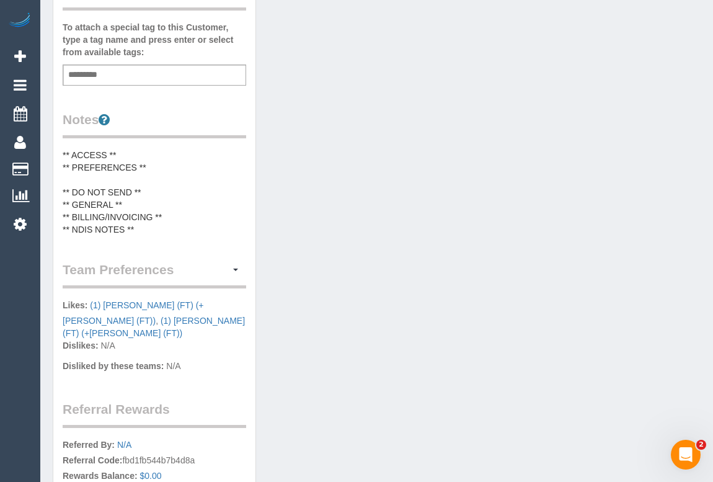
click at [151, 153] on pre "** ACCESS ** ** PREFERENCES ** ** DO NOT SEND ** ** GENERAL ** ** BILLING/INVOI…" at bounding box center [155, 192] width 184 height 87
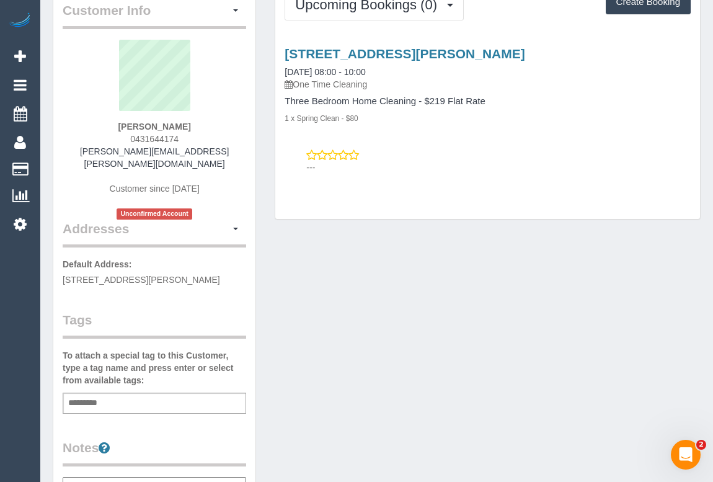
scroll to position [0, 0]
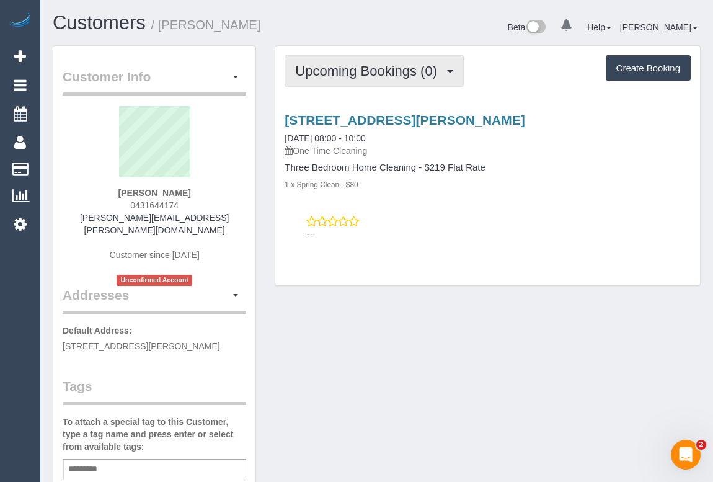
click at [384, 69] on span "Upcoming Bookings (0)" at bounding box center [369, 71] width 148 height 16
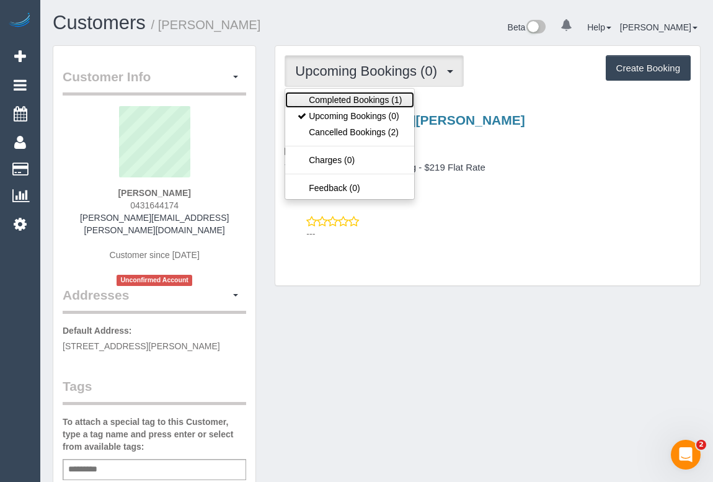
click at [378, 97] on link "Completed Bookings (1)" at bounding box center [349, 100] width 129 height 16
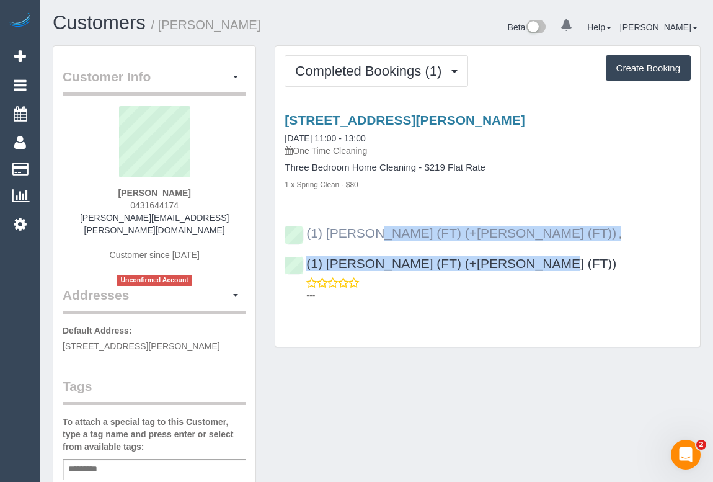
drag, startPoint x: 660, startPoint y: 236, endPoint x: 307, endPoint y: 229, distance: 353.5
click at [307, 229] on div "(1) Tina (FT) (+Tony (FT)) , (1) Tony (FT) (+Tina (FT)) ---" at bounding box center [487, 258] width 425 height 86
copy div "(1) Tina (FT) (+Tony (FT)) , (1) Tony (FT) (+Tina (FT))"
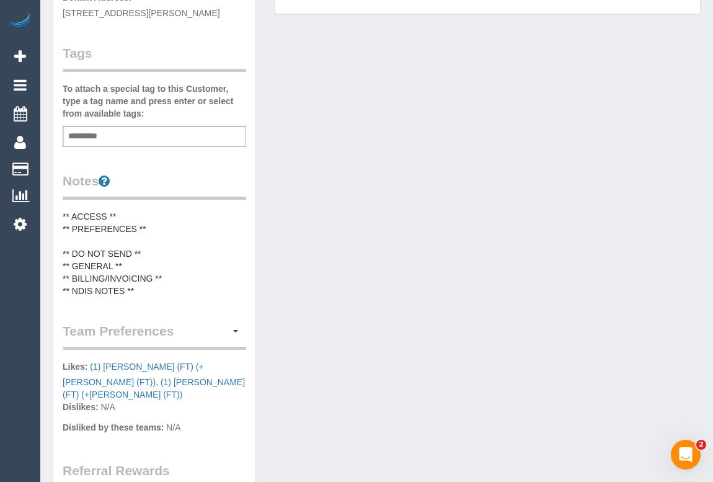
scroll to position [338, 0]
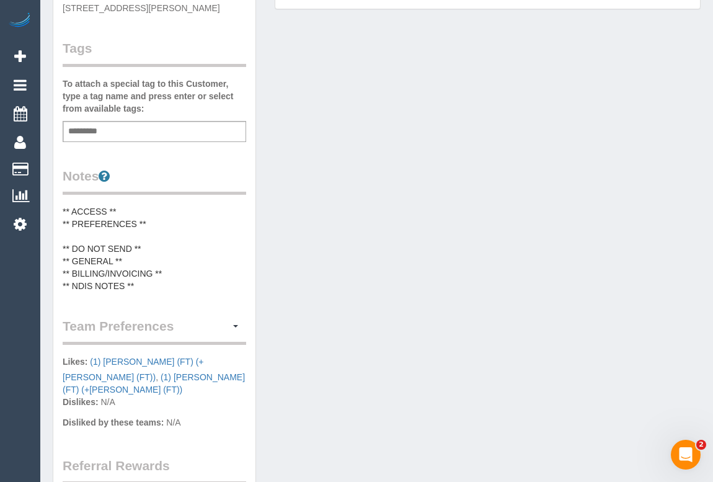
click at [88, 218] on pre "** ACCESS ** ** PREFERENCES ** ** DO NOT SEND ** ** GENERAL ** ** BILLING/INVOI…" at bounding box center [155, 248] width 184 height 87
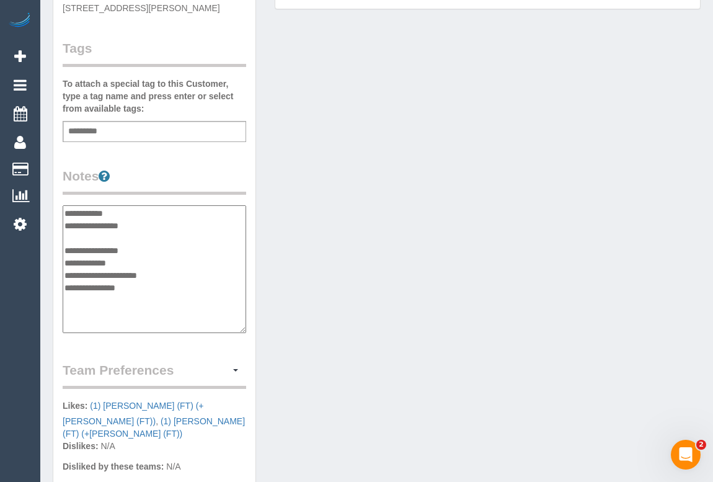
click at [74, 220] on textarea "**********" at bounding box center [155, 269] width 184 height 128
click at [179, 238] on textarea "**********" at bounding box center [155, 269] width 184 height 128
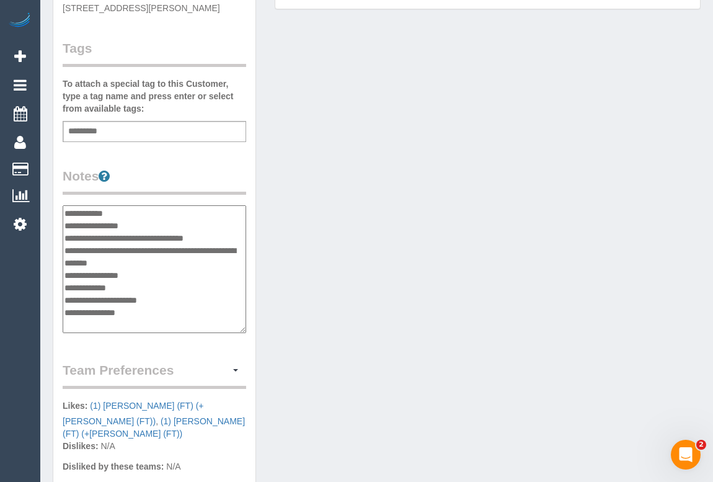
type textarea "**********"
click at [348, 290] on div "Customer Info Edit Contact Info Send Message Email Preferences Special Sales Ta…" at bounding box center [376, 216] width 667 height 1018
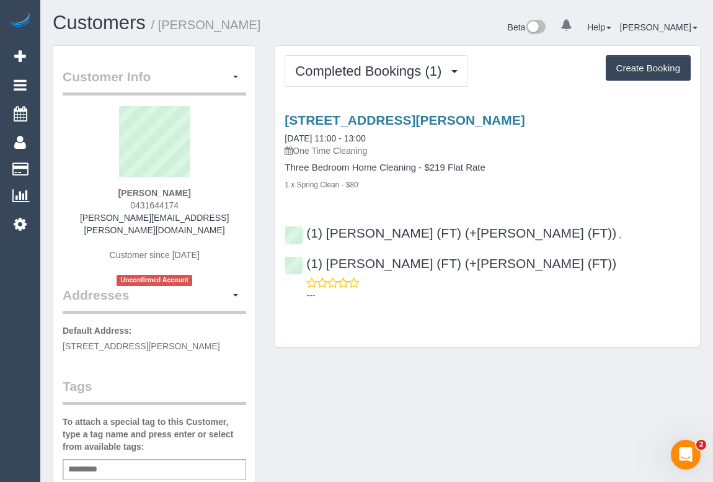
scroll to position [169, 0]
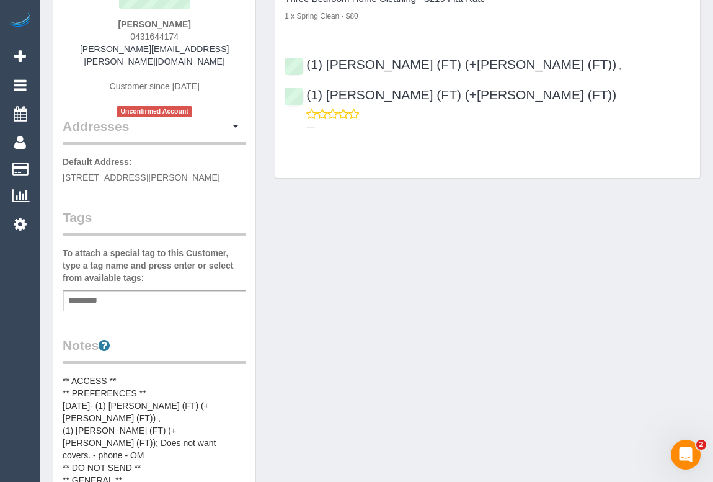
click at [109, 290] on div "Add a tag" at bounding box center [155, 300] width 184 height 21
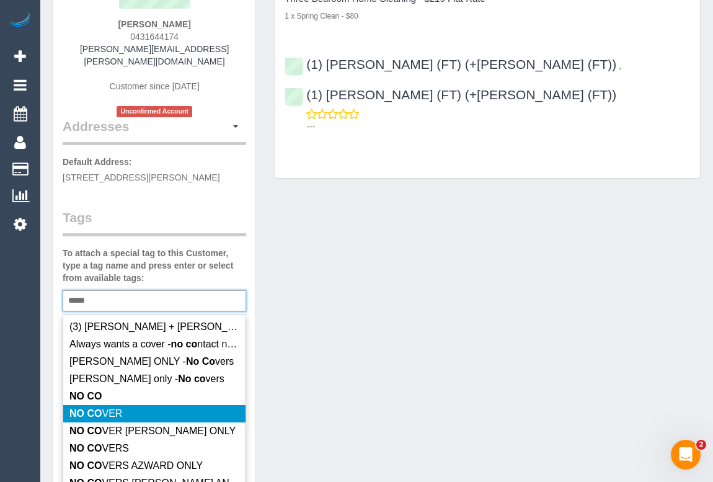
type input "*****"
click at [130, 405] on li "NO CO VER" at bounding box center [154, 413] width 182 height 17
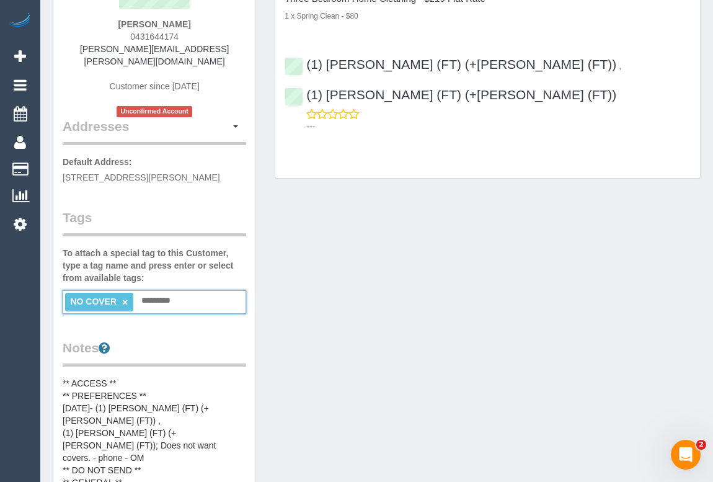
click at [335, 370] on div "Customer Info Edit Contact Info Send Message Email Preferences Special Sales Ta…" at bounding box center [376, 390] width 667 height 1026
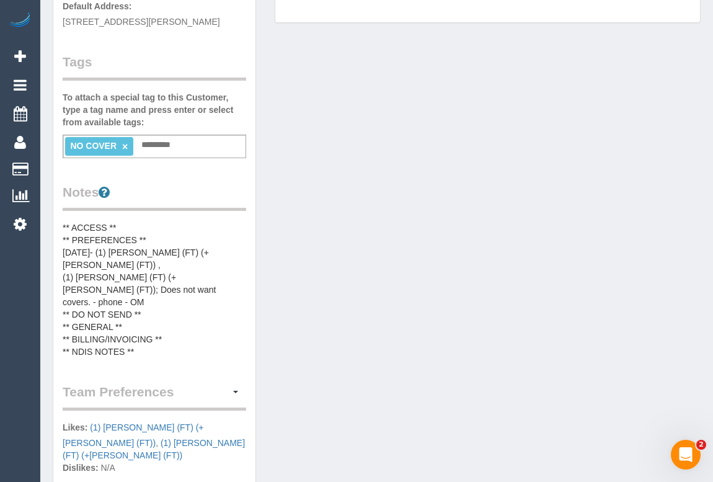
scroll to position [507, 0]
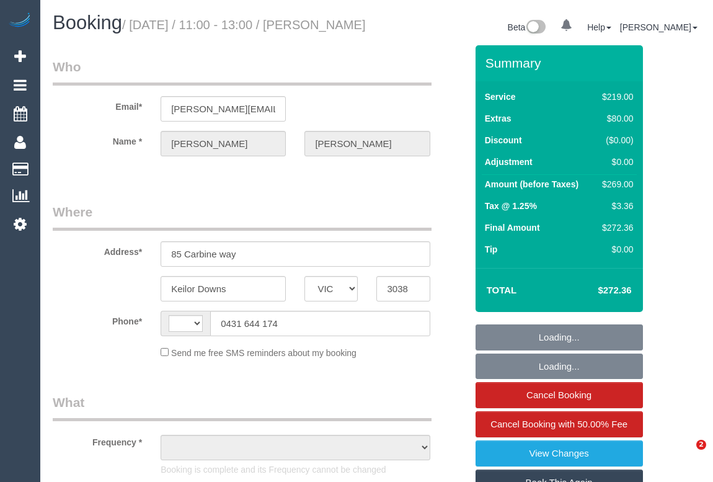
select select "VIC"
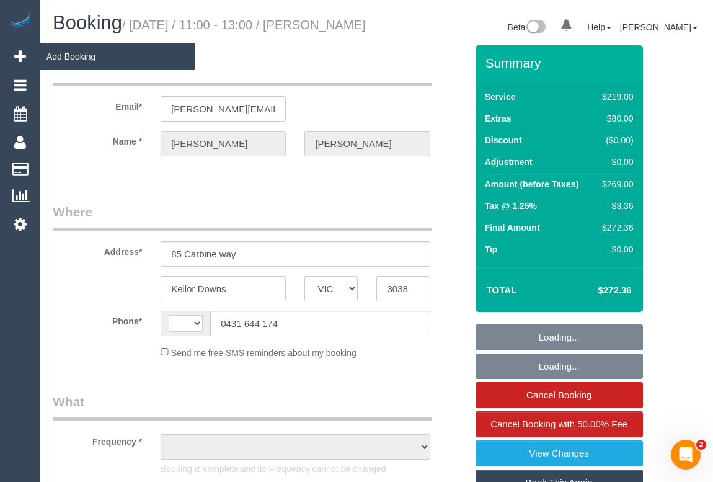
select select "number:28"
select select "number:14"
select select "number:19"
select select "number:36"
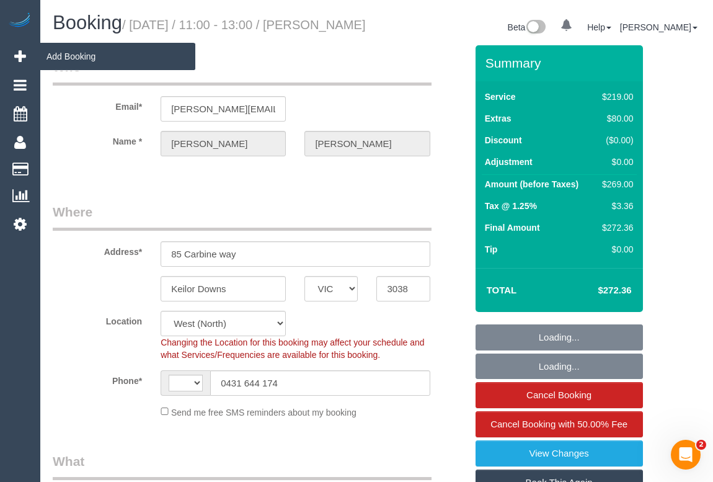
select select "string:stripe-pm_1Rxgn22GScqysDRVKR7XNZBC"
select select "string:AU"
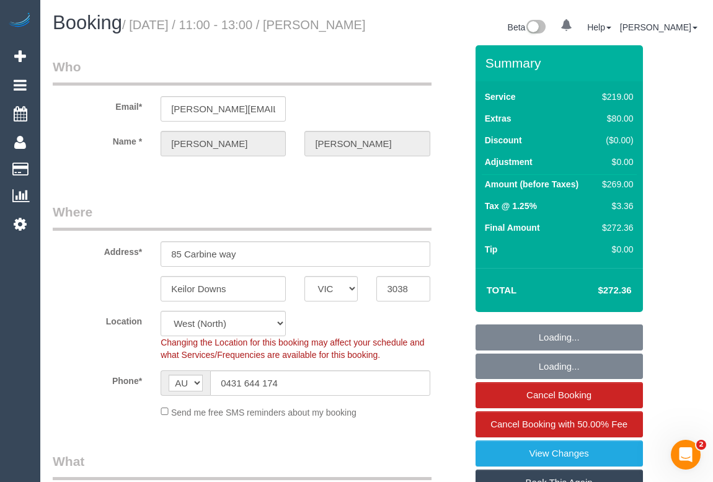
select select "object:1372"
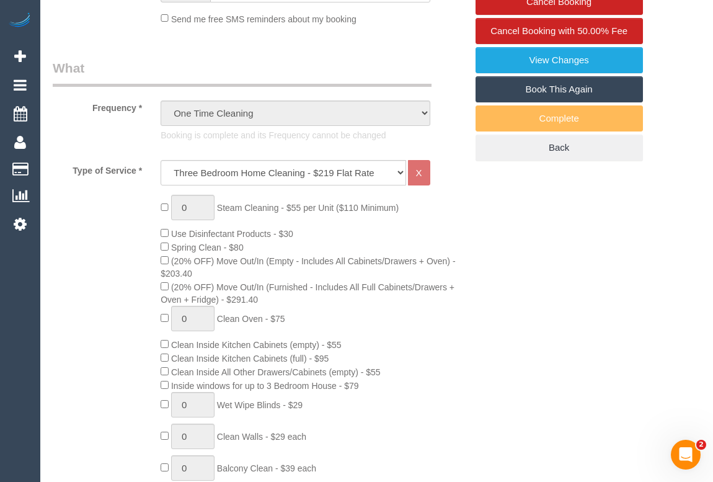
scroll to position [282, 0]
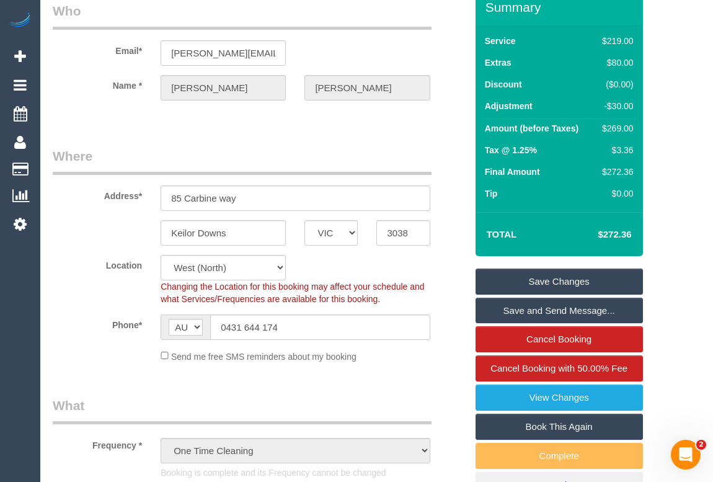
click at [408, 362] on div "Send me free SMS reminders about my booking" at bounding box center [295, 356] width 288 height 14
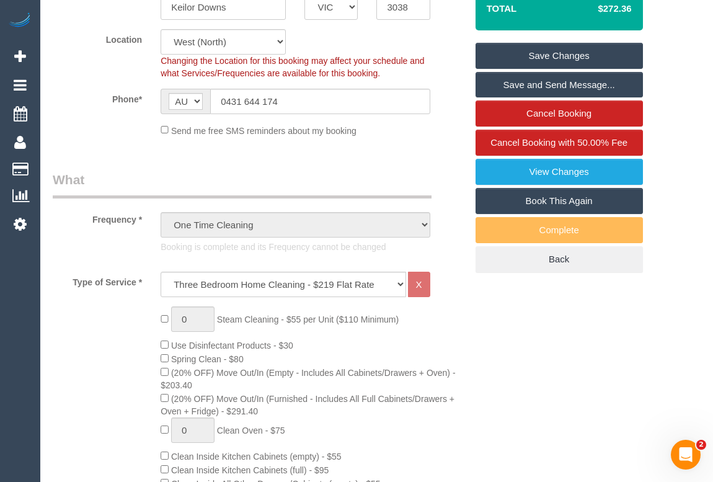
click at [573, 211] on link "Book This Again" at bounding box center [559, 201] width 167 height 26
select select "VIC"
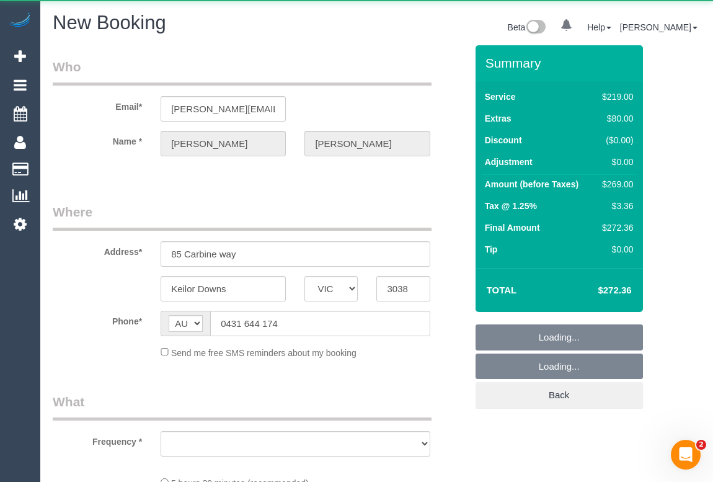
select select "object:2102"
select select "string:stripe-pm_1Rxgn22GScqysDRVKR7XNZBC"
select select "number:28"
select select "number:14"
select select "number:19"
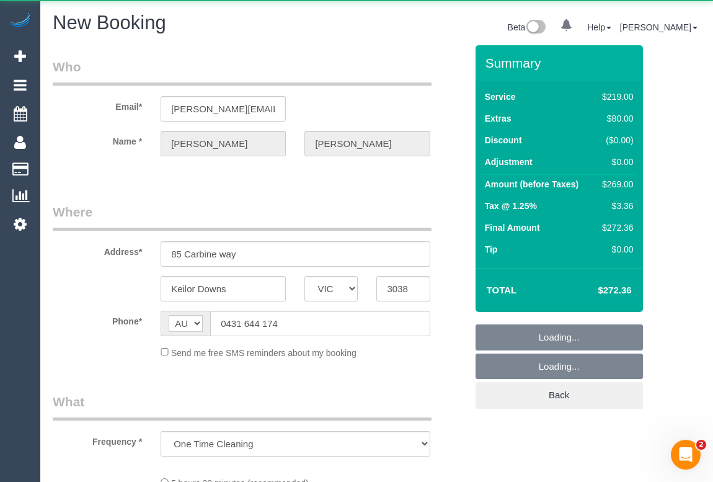
select select "number:36"
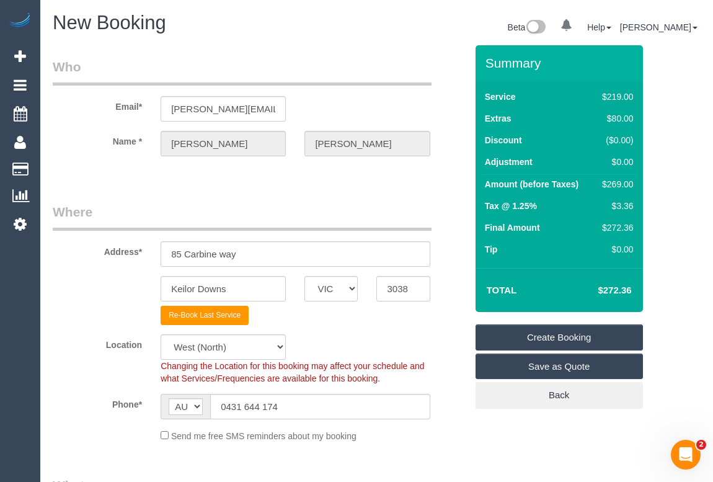
select select "object:2902"
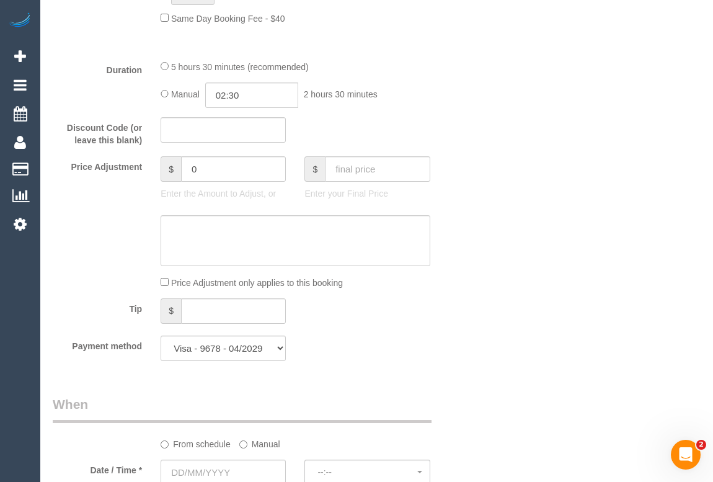
scroll to position [1240, 0]
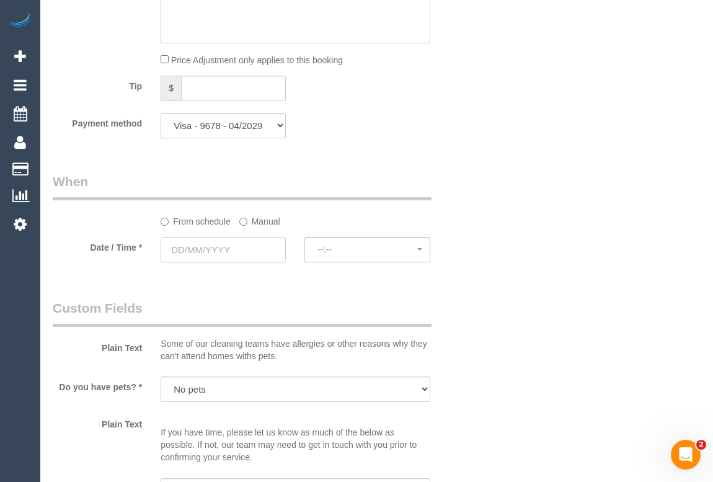
click at [216, 245] on input "text" at bounding box center [223, 249] width 125 height 25
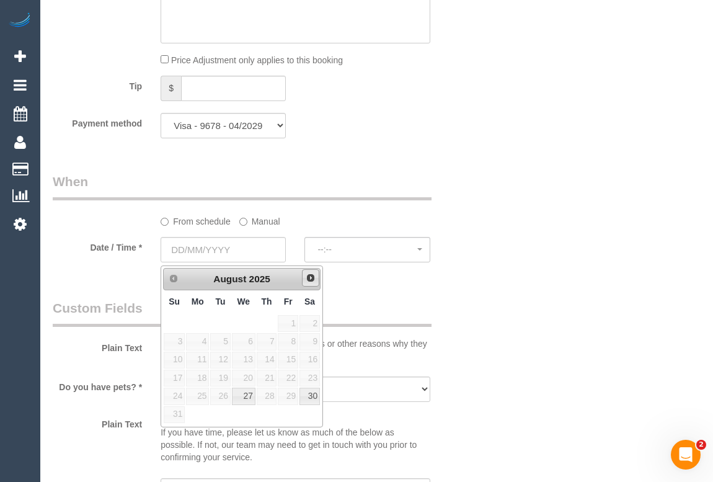
click at [308, 280] on span "Next" at bounding box center [311, 278] width 10 height 10
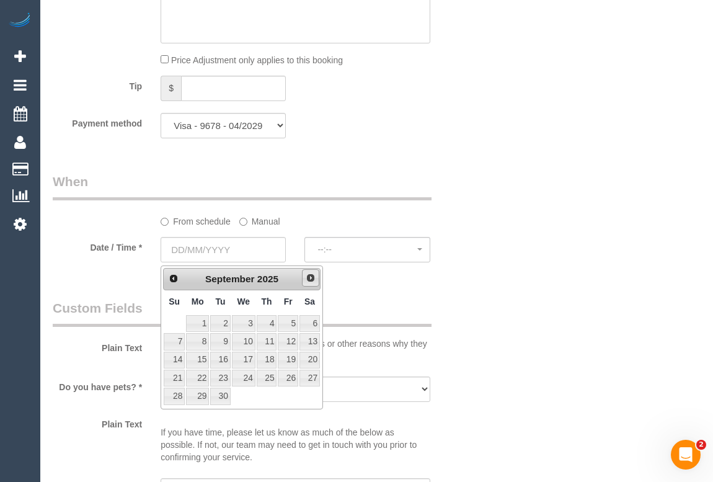
click at [308, 278] on span "Next" at bounding box center [311, 278] width 10 height 10
click at [292, 353] on link "17" at bounding box center [288, 360] width 20 height 17
type input "17/10/2025"
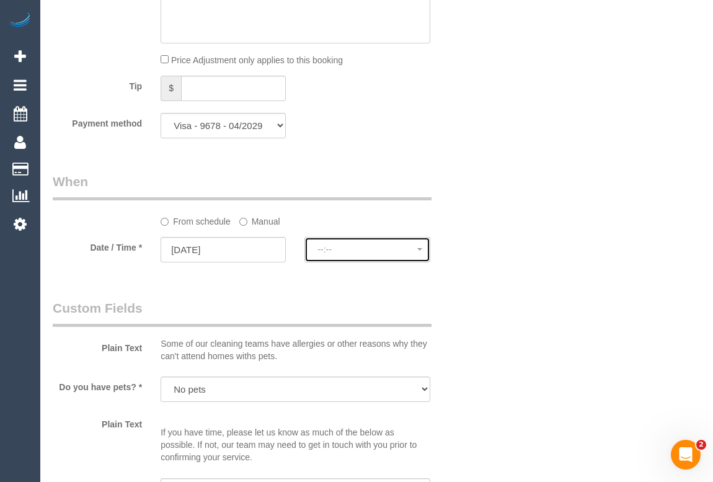
click at [347, 254] on span "--:--" at bounding box center [366, 249] width 99 height 10
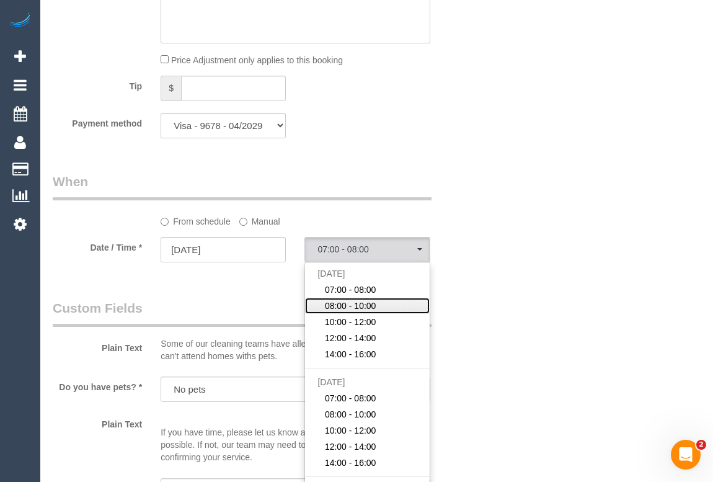
click at [340, 309] on span "08:00 - 10:00" at bounding box center [350, 306] width 51 height 12
select select "spot7"
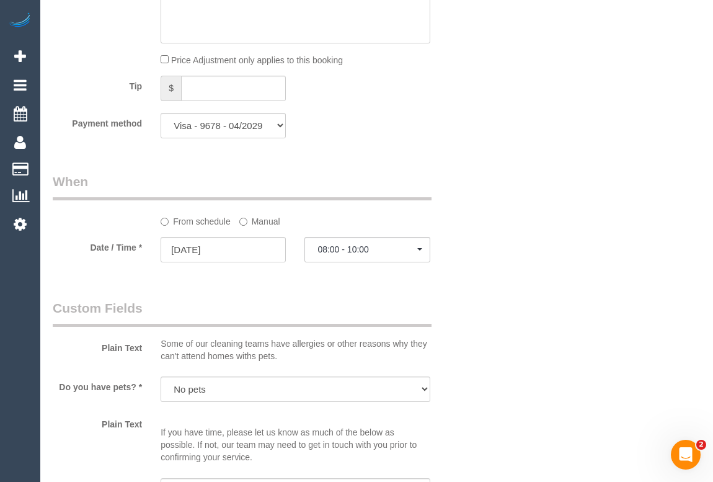
click at [530, 238] on div "Who Email* laverde.cathy@gmail.com Name * Cathy laverde Where Address* 85 Carbi…" at bounding box center [377, 22] width 648 height 2435
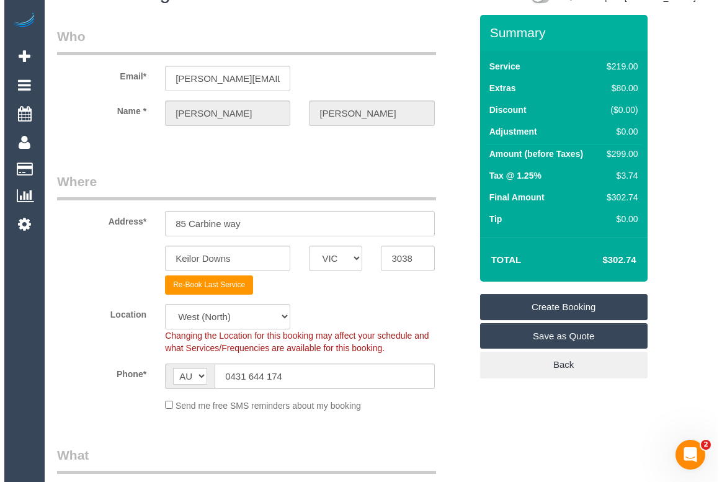
scroll to position [0, 0]
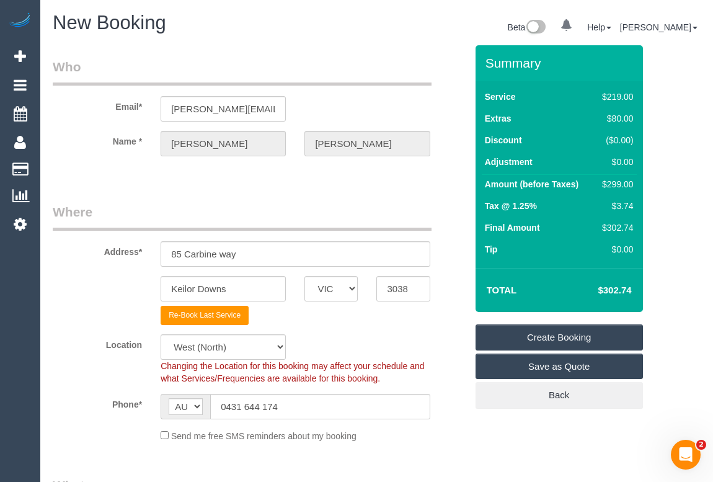
click at [559, 337] on link "Create Booking" at bounding box center [559, 337] width 167 height 26
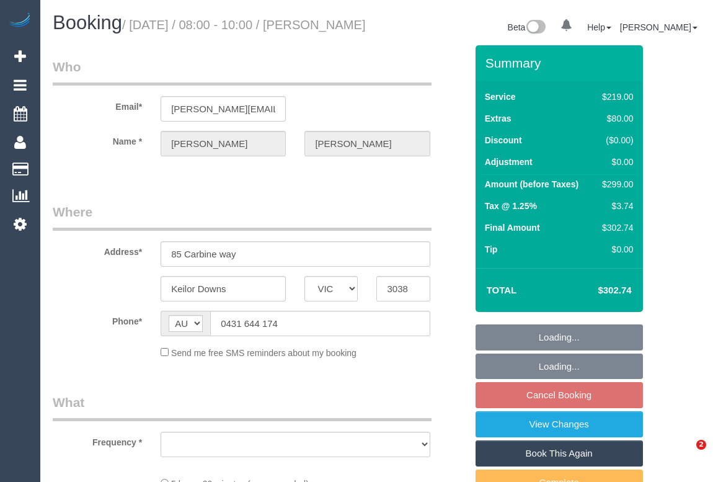
select select "VIC"
select select "string:stripe-pm_1Rxgn22GScqysDRVKR7XNZBC"
select select "number:28"
select select "number:14"
select select "number:19"
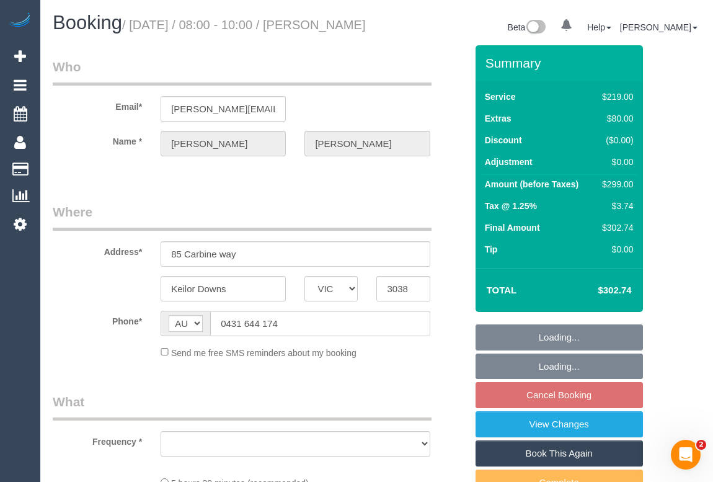
select select "number:36"
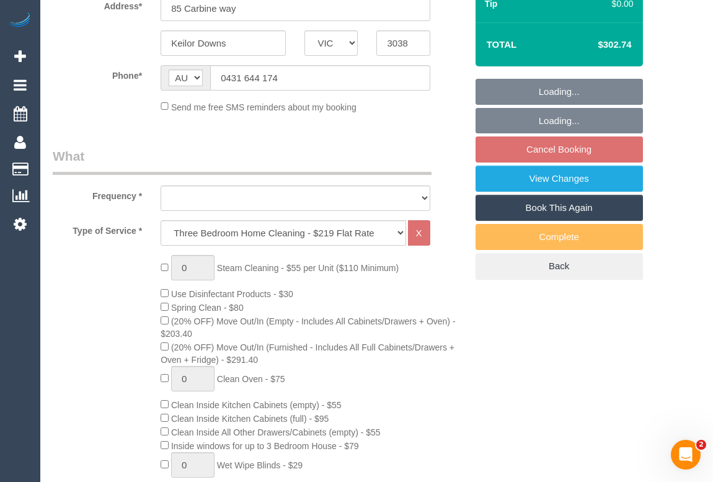
select select "object:766"
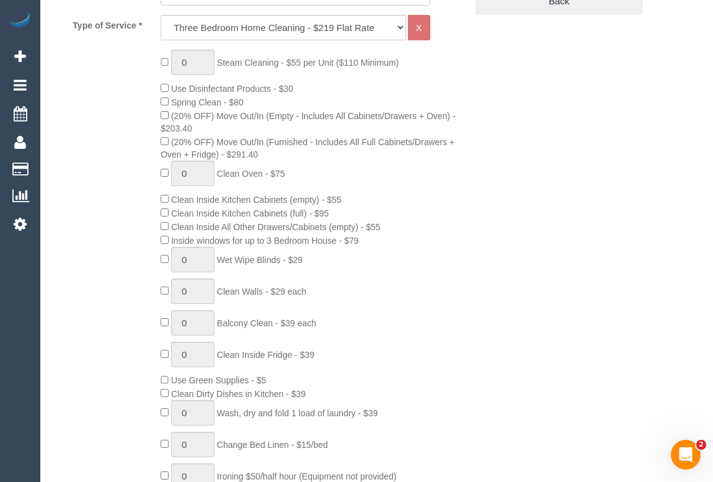
select select "spot2"
select select "object:1317"
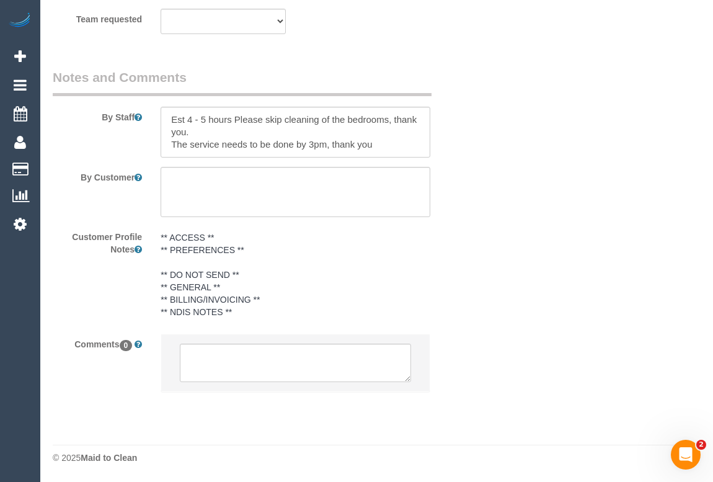
scroll to position [2114, 0]
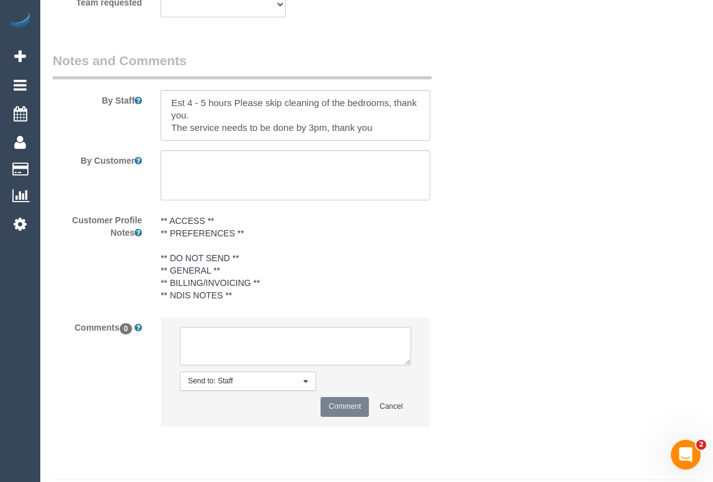
click at [224, 365] on textarea at bounding box center [295, 346] width 231 height 38
type textarea "T"
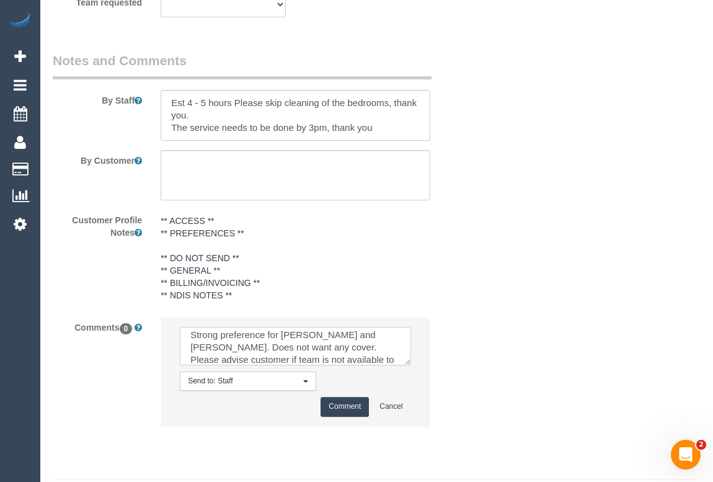
scroll to position [17, 0]
click at [368, 365] on textarea at bounding box center [295, 346] width 231 height 38
type textarea "Strong preference for Tony and Tina. Does not want any cover. Please advise cus…"
click at [346, 416] on button "Comment" at bounding box center [345, 406] width 48 height 19
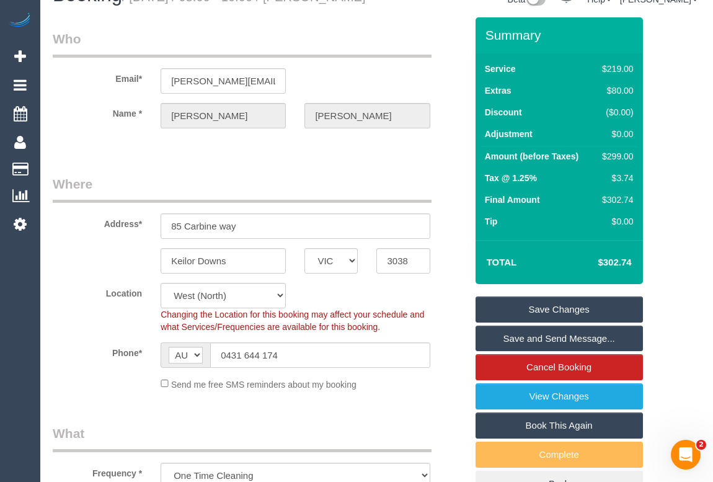
scroll to position [0, 0]
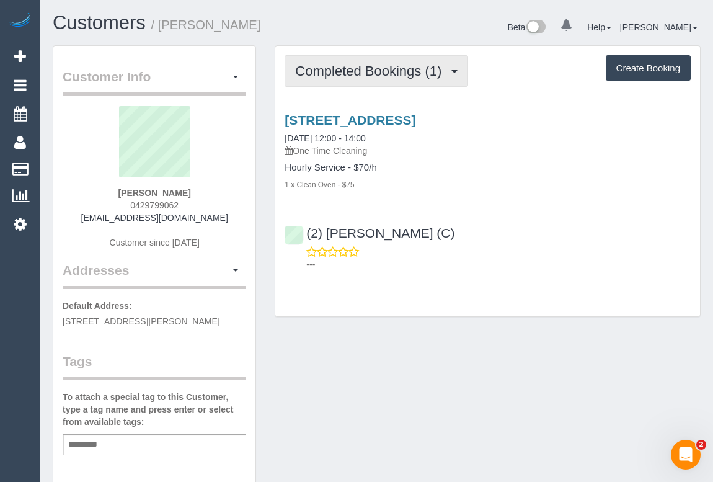
click at [358, 73] on span "Completed Bookings (1)" at bounding box center [371, 71] width 153 height 16
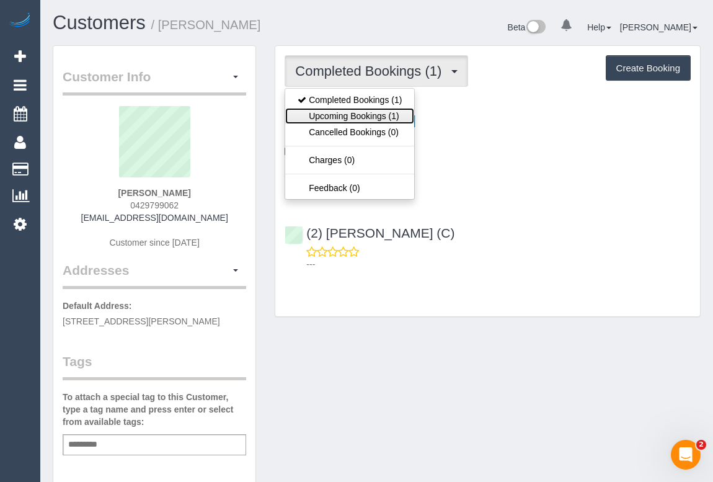
click at [375, 112] on link "Upcoming Bookings (1)" at bounding box center [349, 116] width 129 height 16
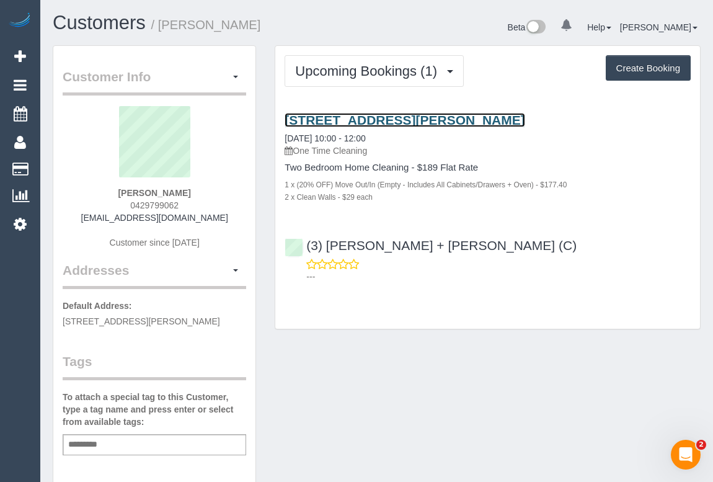
click at [391, 121] on link "[STREET_ADDRESS][PERSON_NAME]" at bounding box center [405, 120] width 240 height 14
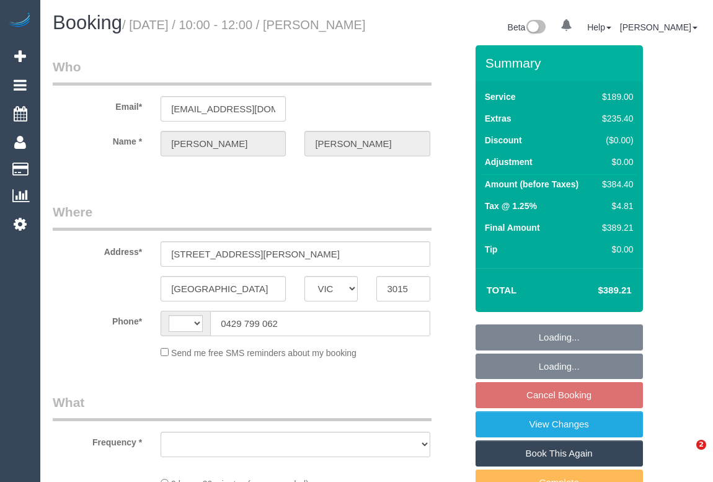
select select "VIC"
select select "object:283"
select select "number:27"
select select "number:14"
select select "number:19"
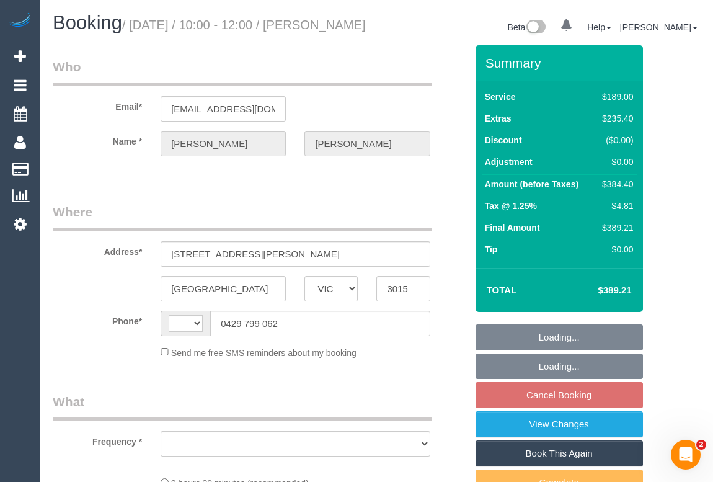
select select "number:24"
select select "number:26"
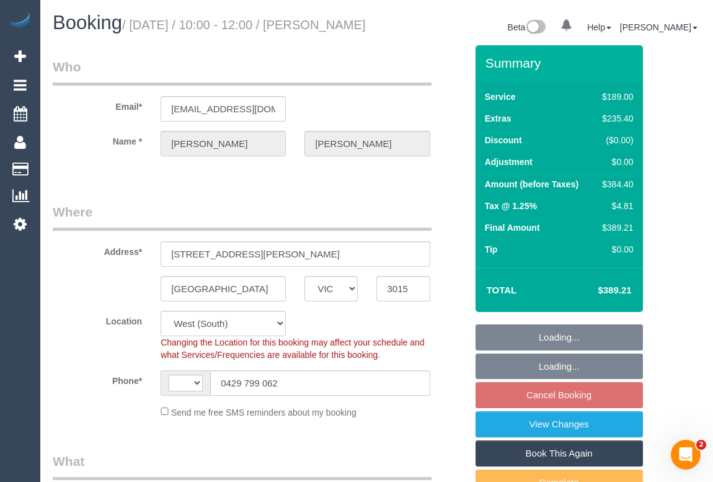
select select "object:530"
select select "string:AU"
select select "string:stripe-pm_1RmTGU2GScqysDRV0mM01N57"
select select "spot1"
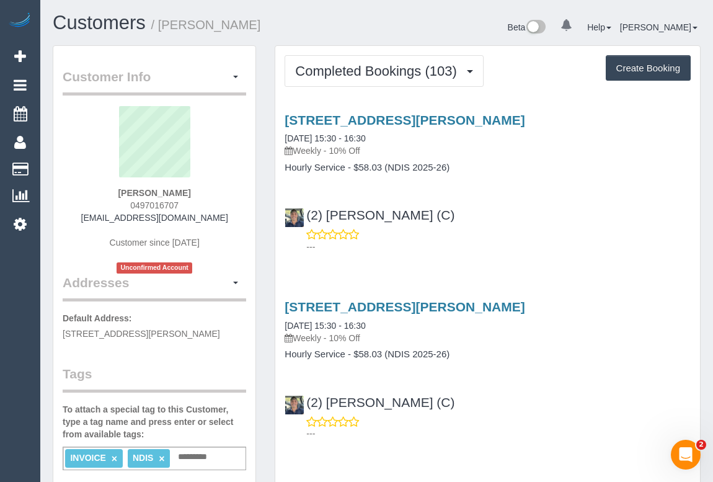
drag, startPoint x: 116, startPoint y: 206, endPoint x: 221, endPoint y: 207, distance: 105.4
click at [221, 207] on div "[PERSON_NAME] 0497016707 [EMAIL_ADDRESS][DOMAIN_NAME] Customer since [DATE] Unc…" at bounding box center [155, 189] width 184 height 167
copy span "0497016707"
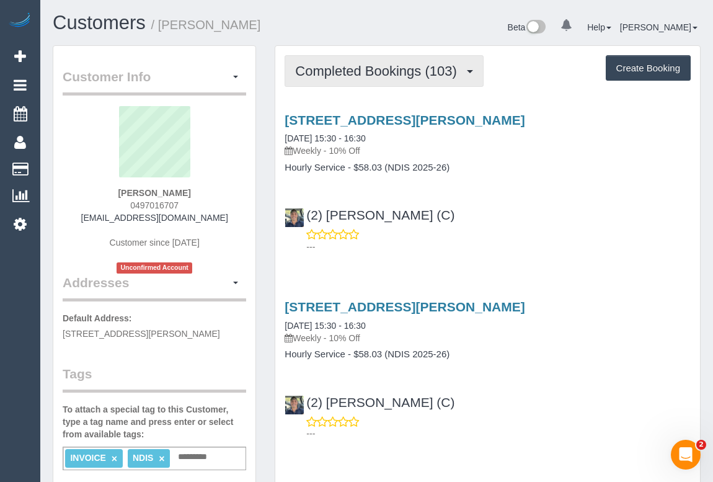
click at [378, 70] on span "Completed Bookings (103)" at bounding box center [378, 71] width 167 height 16
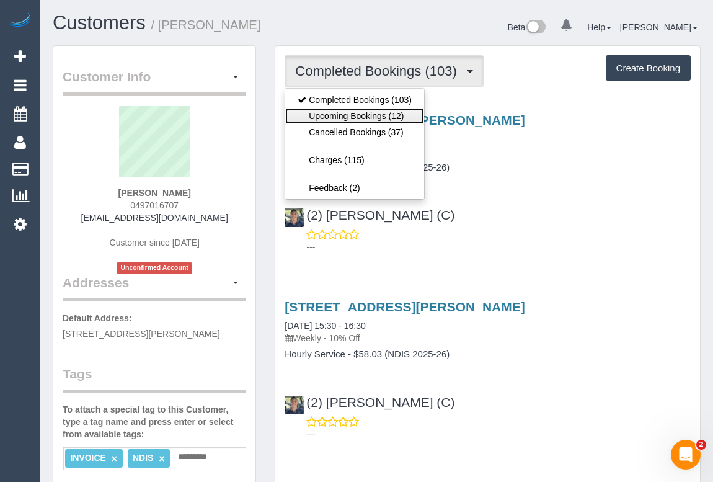
click at [359, 115] on link "Upcoming Bookings (12)" at bounding box center [354, 116] width 139 height 16
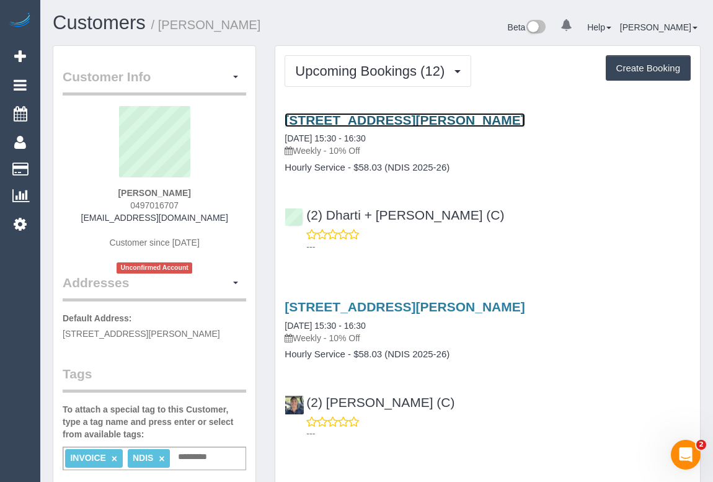
click at [363, 120] on link "[STREET_ADDRESS][PERSON_NAME]" at bounding box center [405, 120] width 240 height 14
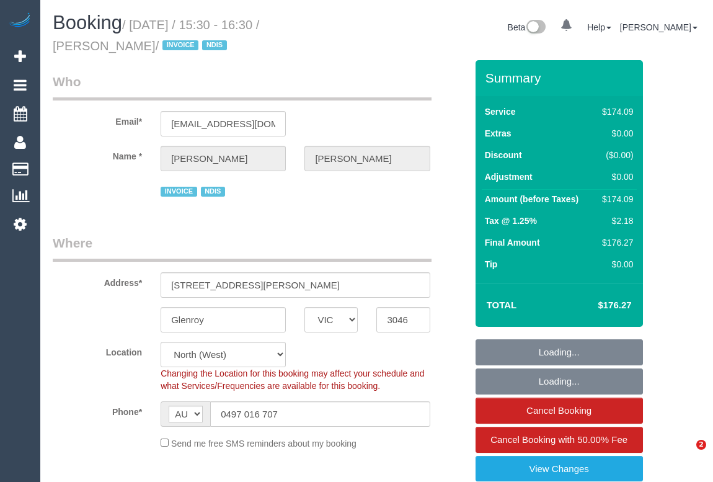
select select "VIC"
select select "180"
select select "number:29"
select select "number:14"
select select "number:19"
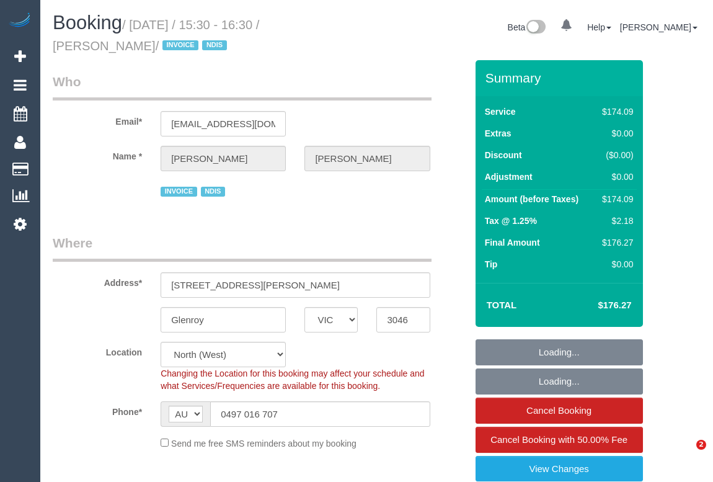
select select "number:24"
select select "number:35"
select select "number:11"
select select "object:1484"
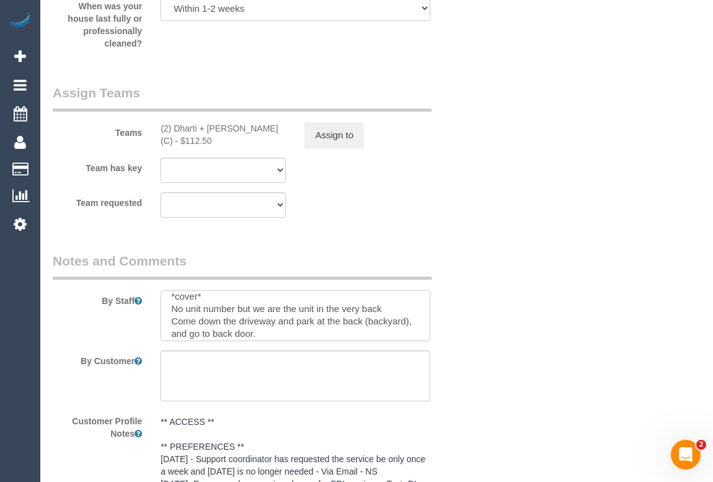
scroll to position [1578, 0]
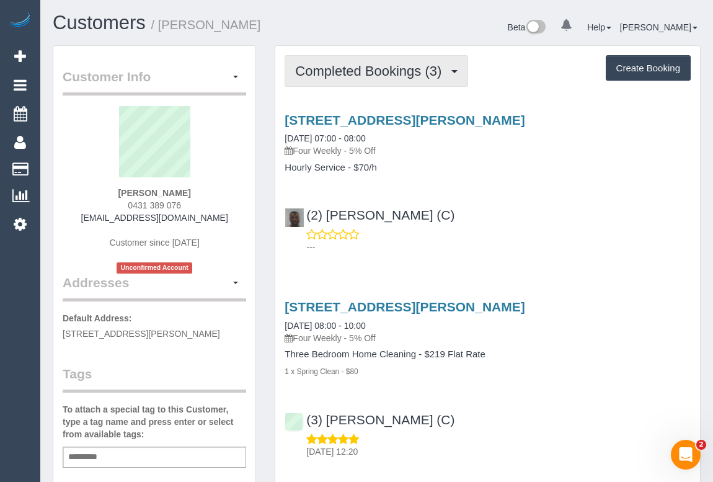
click at [370, 62] on button "Completed Bookings (3)" at bounding box center [377, 71] width 184 height 32
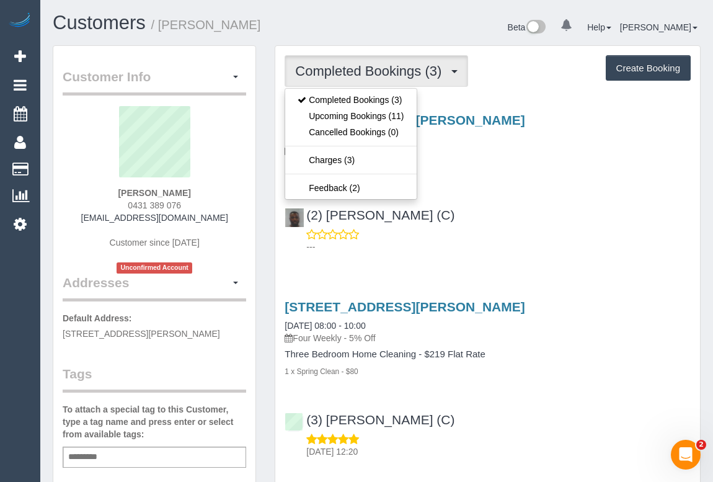
click at [527, 223] on div "(2) Hope Gorejena (C) ---" at bounding box center [487, 225] width 425 height 56
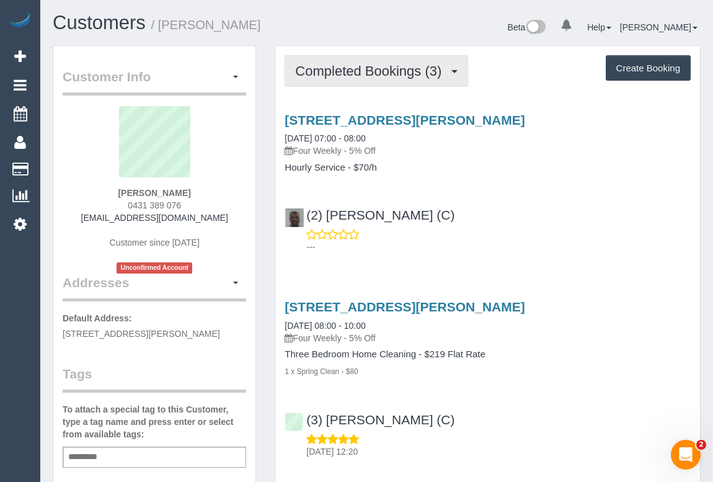
click at [360, 80] on button "Completed Bookings (3)" at bounding box center [377, 71] width 184 height 32
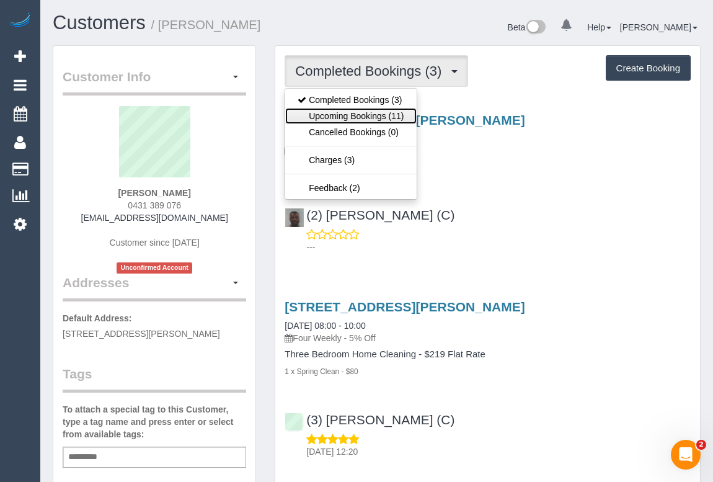
click at [358, 117] on link "Upcoming Bookings (11)" at bounding box center [350, 116] width 131 height 16
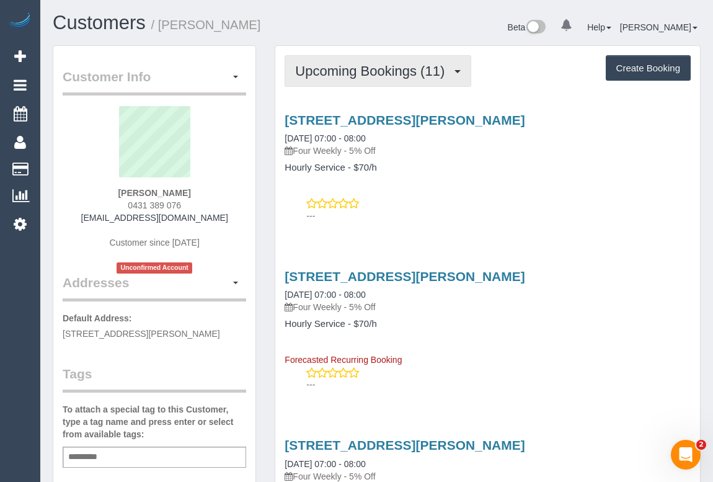
click at [370, 79] on button "Upcoming Bookings (11)" at bounding box center [378, 71] width 187 height 32
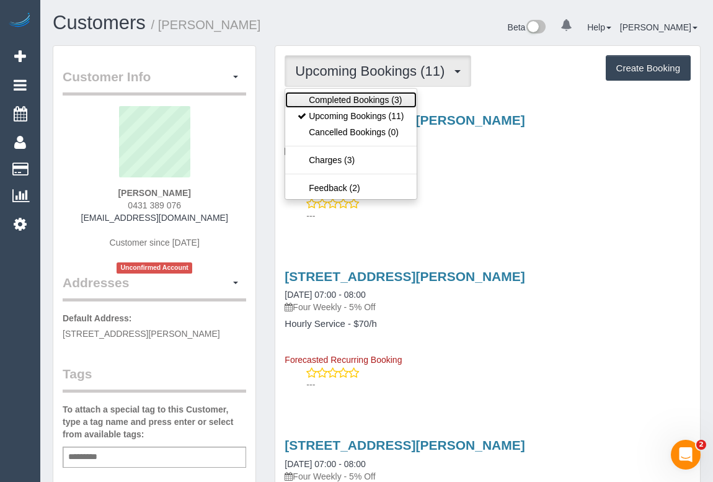
click at [366, 99] on link "Completed Bookings (3)" at bounding box center [350, 100] width 131 height 16
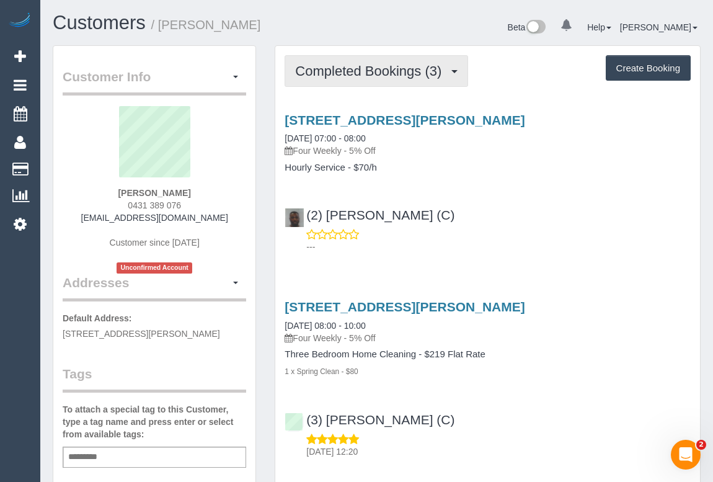
click at [371, 73] on span "Completed Bookings (3)" at bounding box center [371, 71] width 153 height 16
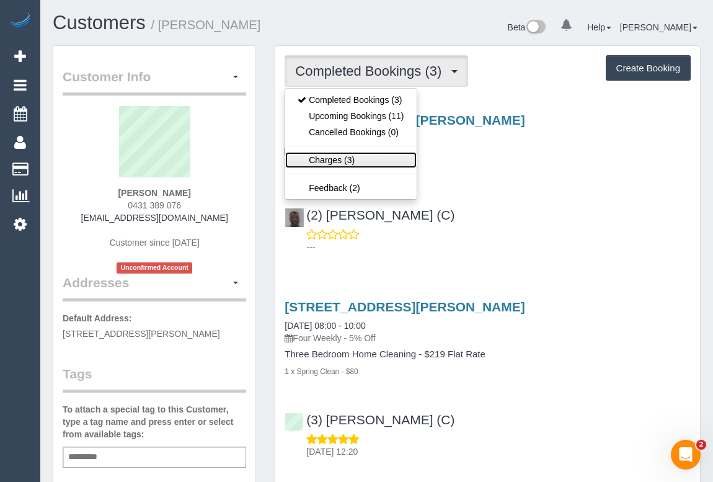
click at [338, 161] on link "Charges (3)" at bounding box center [350, 160] width 131 height 16
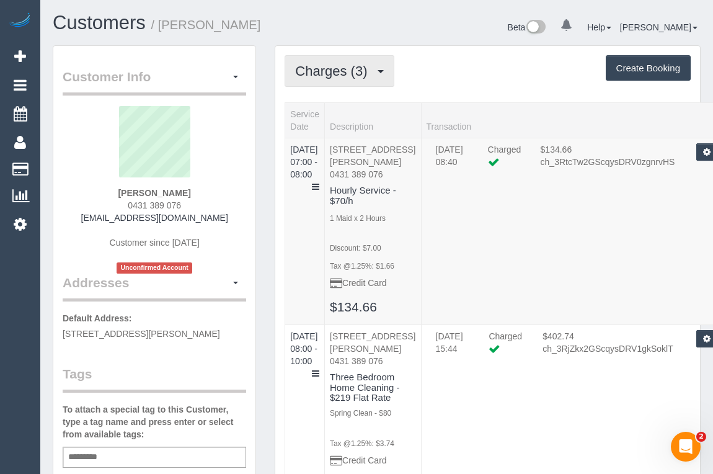
click at [334, 74] on span "Charges (3)" at bounding box center [334, 71] width 78 height 16
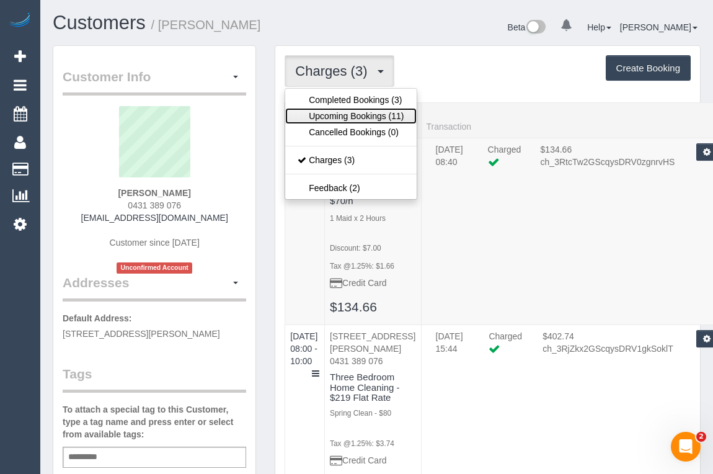
click at [329, 118] on link "Upcoming Bookings (11)" at bounding box center [350, 116] width 131 height 16
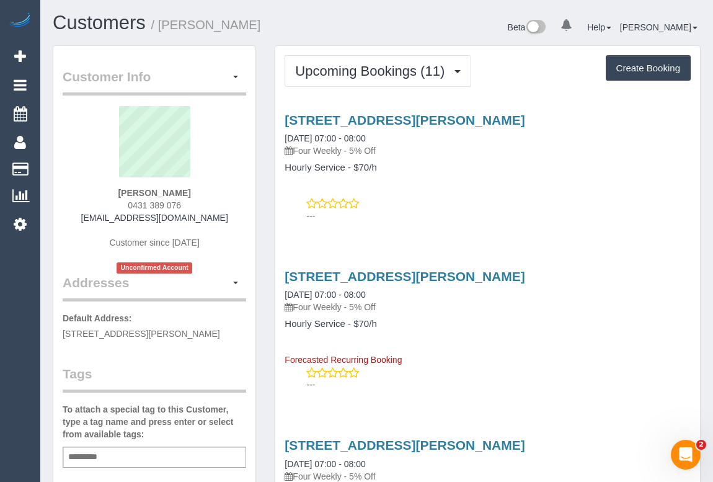
copy span "0431 389 076"
drag, startPoint x: 122, startPoint y: 205, endPoint x: 180, endPoint y: 202, distance: 57.7
click at [180, 202] on div "Vicki Hildebrand 0431 389 076 vickijh@tpg.com.au Customer since 2024 Unconfirme…" at bounding box center [155, 189] width 184 height 167
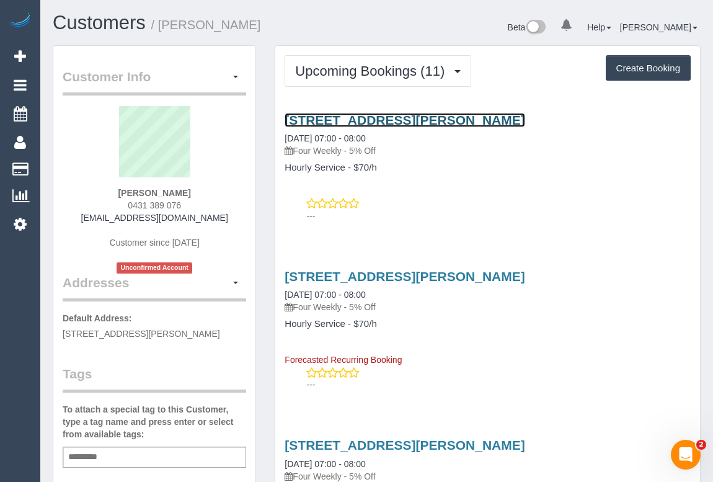
click at [366, 120] on link "1/3 Montague St, South Preston, VIC 3072" at bounding box center [405, 120] width 240 height 14
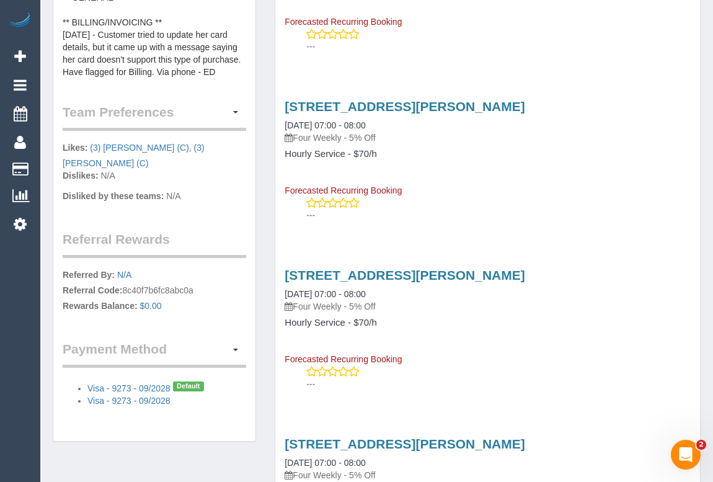
scroll to position [902, 0]
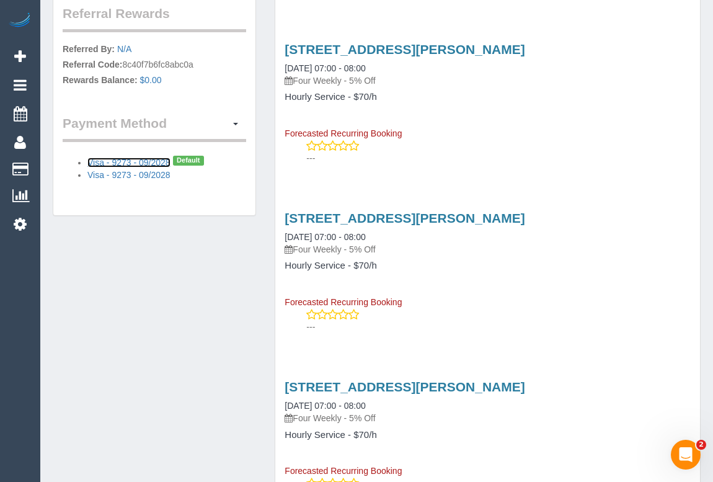
click at [143, 158] on link "Visa - 9273 - 09/2028" at bounding box center [128, 163] width 83 height 10
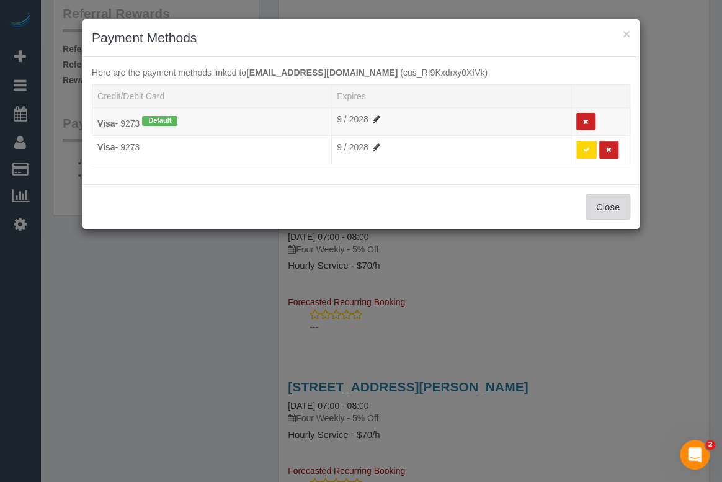
click at [603, 211] on button "Close" at bounding box center [607, 207] width 45 height 26
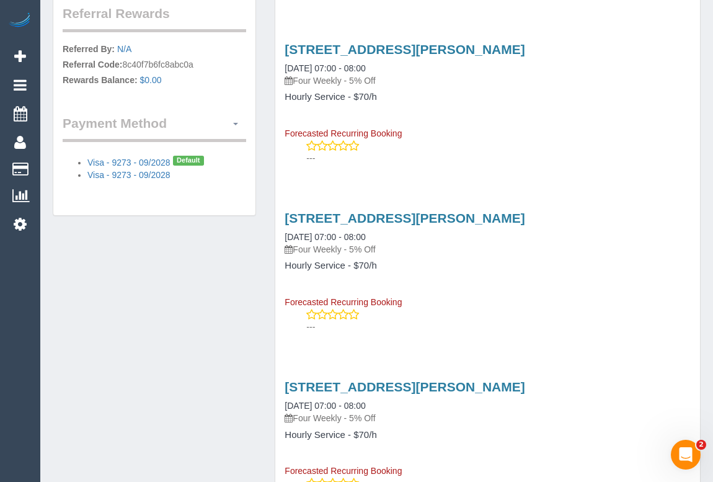
click at [236, 123] on span "button" at bounding box center [235, 124] width 5 height 2
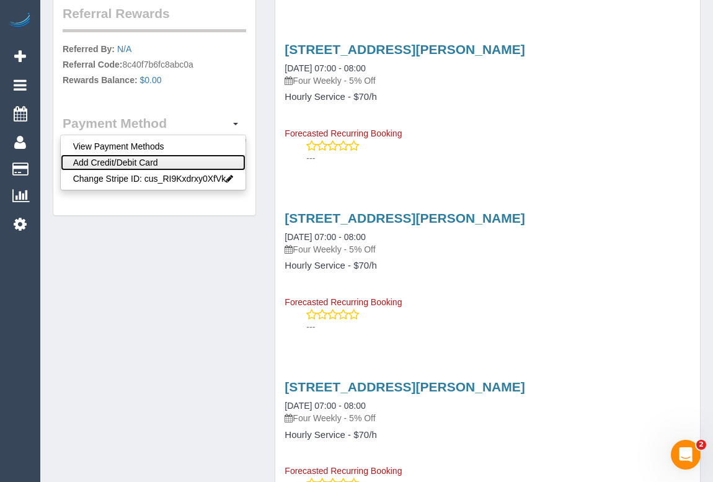
click at [135, 154] on link "Add Credit/Debit Card" at bounding box center [153, 162] width 185 height 16
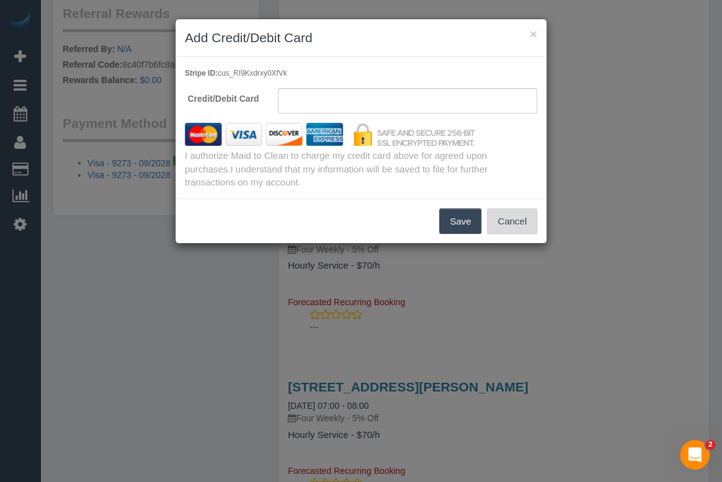
click at [523, 217] on button "Cancel" at bounding box center [512, 221] width 50 height 26
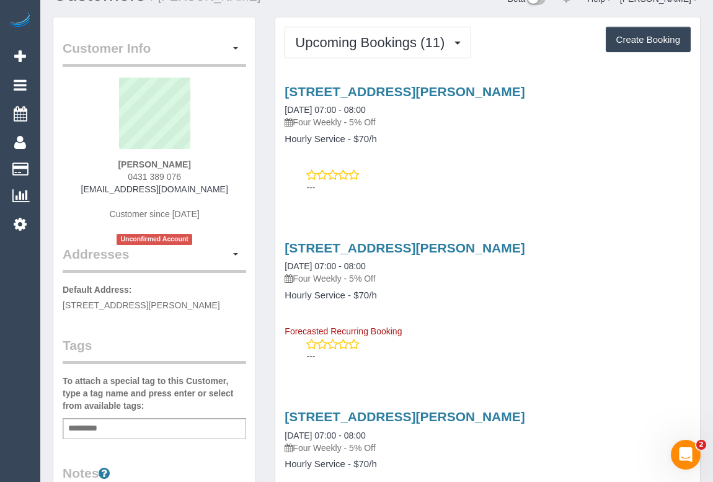
scroll to position [0, 0]
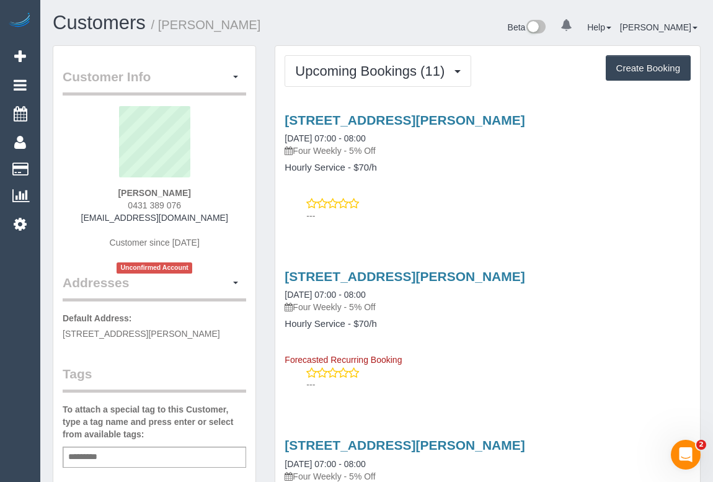
click at [561, 213] on p "---" at bounding box center [498, 216] width 384 height 12
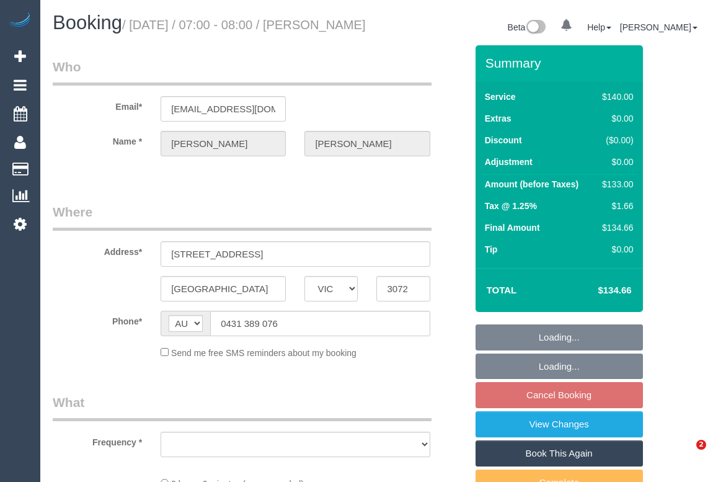
select select "VIC"
select select "object:522"
select select "string:stripe-pm_1QPZ1O2GScqysDRVYjQid3Wg"
select select "number:29"
select select "number:14"
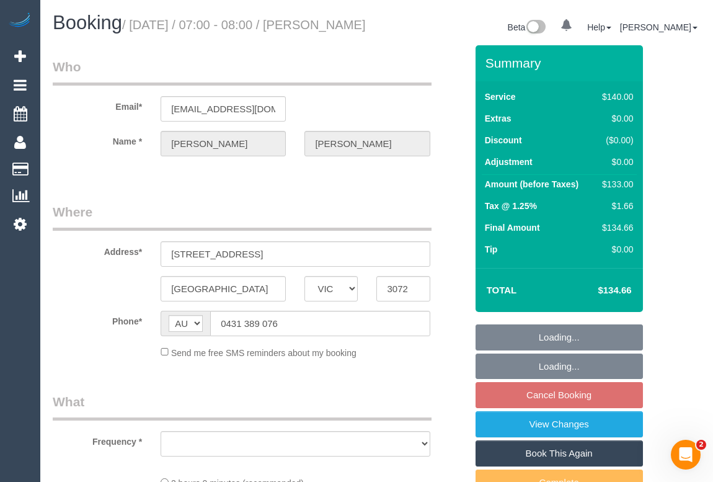
select select "number:19"
select select "number:36"
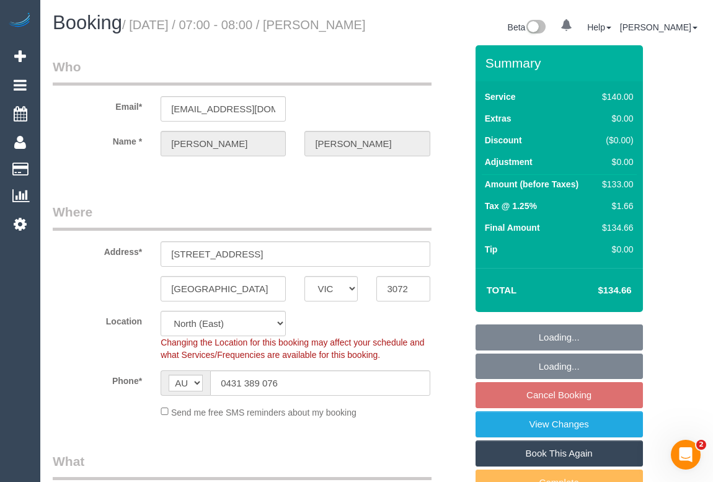
select select "object:839"
select select "spot1"
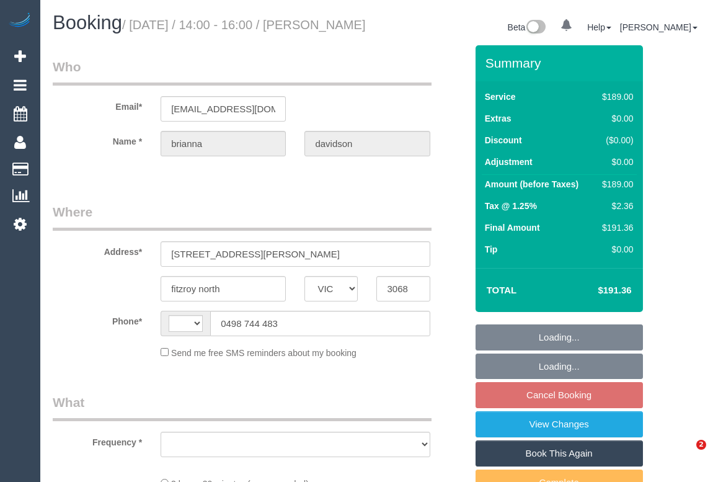
select select "VIC"
select select "object:285"
select select "string:AU"
select select "string:stripe-pm_1RzmzG2GScqysDRVmoOxeArT"
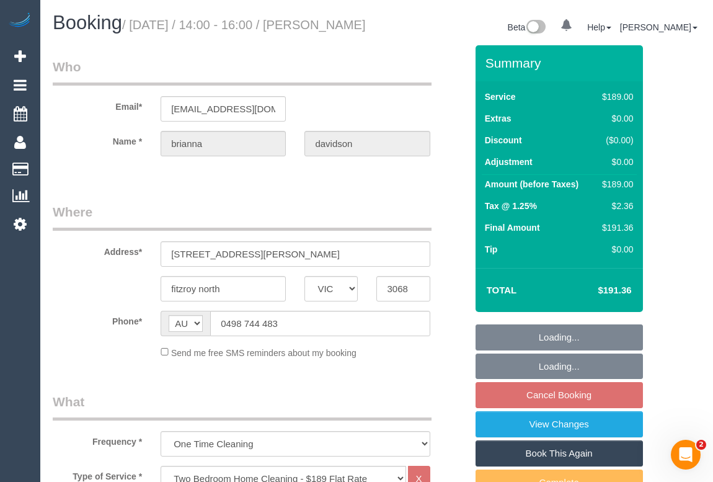
select select "number:29"
select select "number:14"
select select "number:19"
select select "number:22"
select select "number:13"
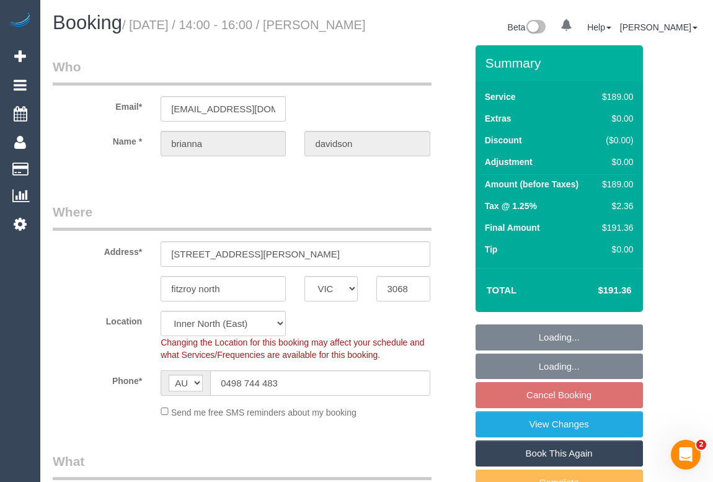
select select "object:1586"
select select "spot1"
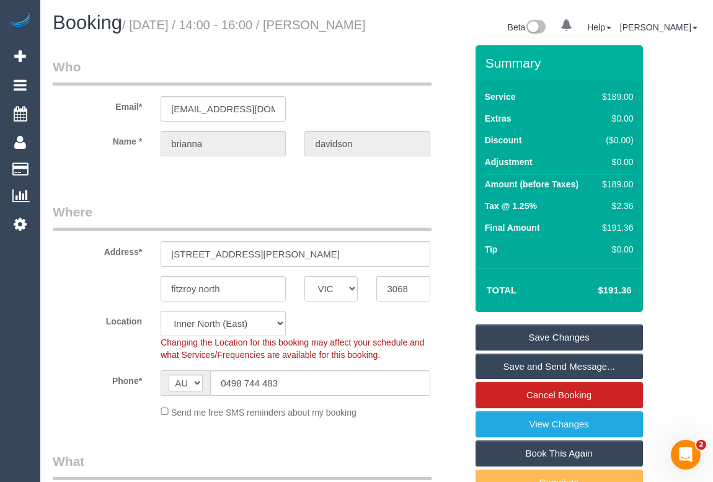
click at [353, 86] on legend "Who" at bounding box center [242, 72] width 379 height 28
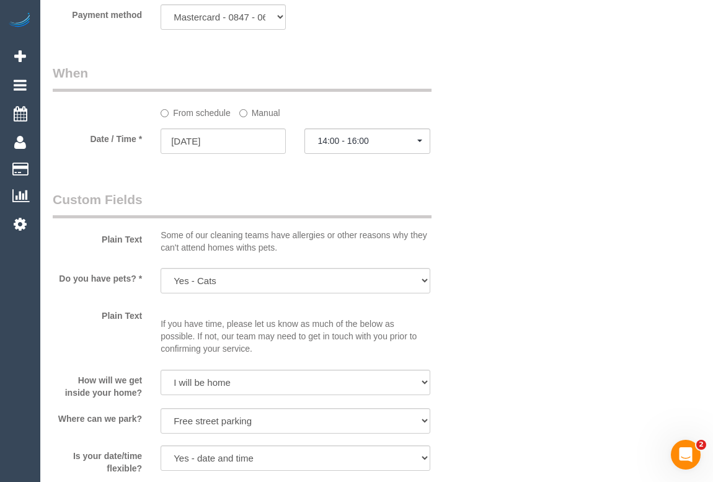
scroll to position [1352, 0]
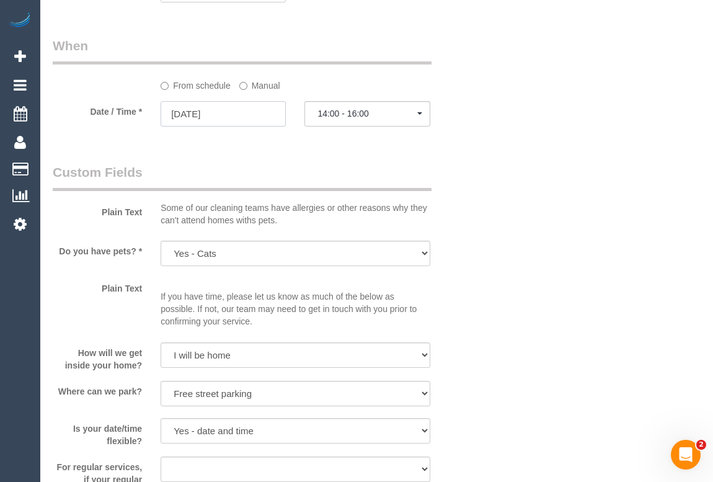
click at [205, 126] on input "27/08/2025" at bounding box center [223, 113] width 125 height 25
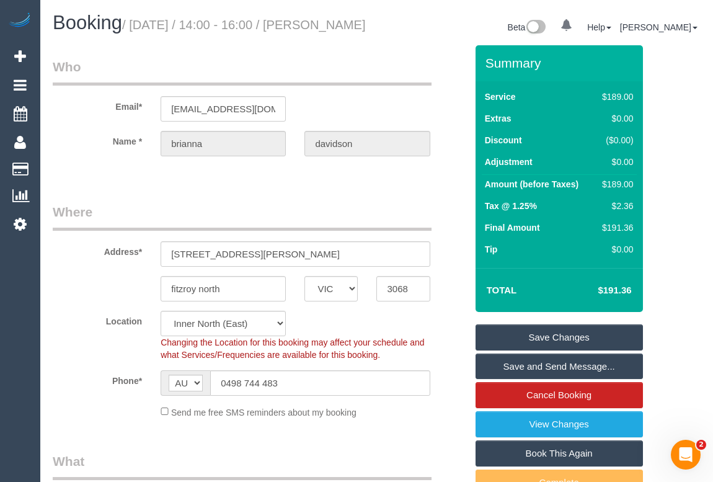
scroll to position [225, 0]
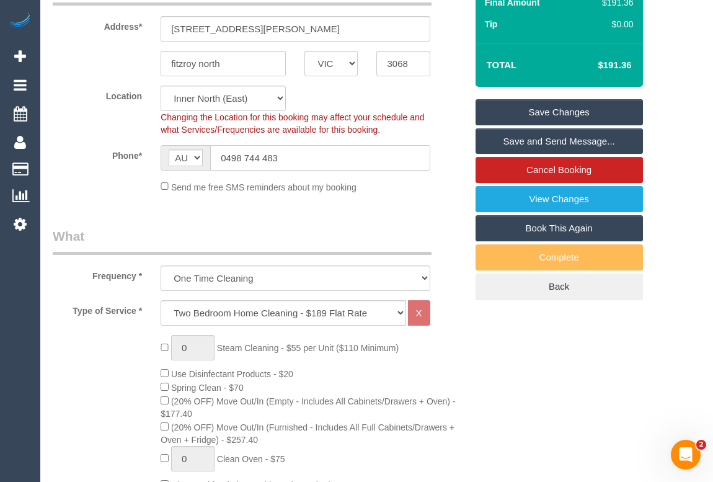
drag, startPoint x: 296, startPoint y: 173, endPoint x: 195, endPoint y: 275, distance: 143.4
click at [155, 171] on div "AF AL DZ AD AO AI AQ AG AR AM AW AU AT AZ BS BH BD BB BY BE BZ BJ BM BT BO BA B…" at bounding box center [295, 157] width 288 height 25
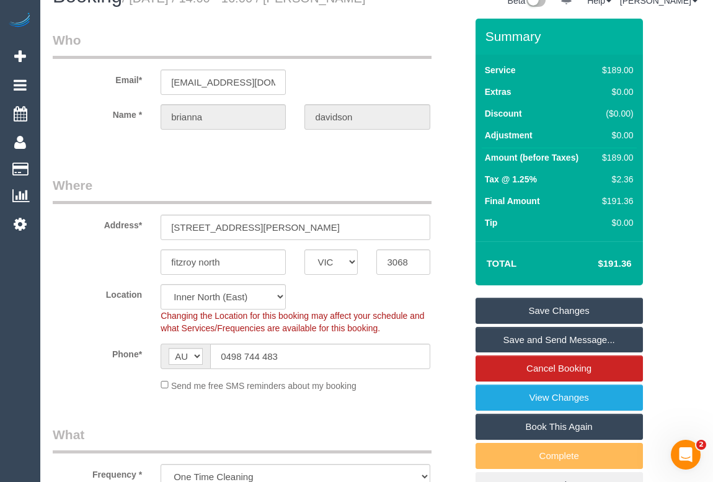
scroll to position [0, 0]
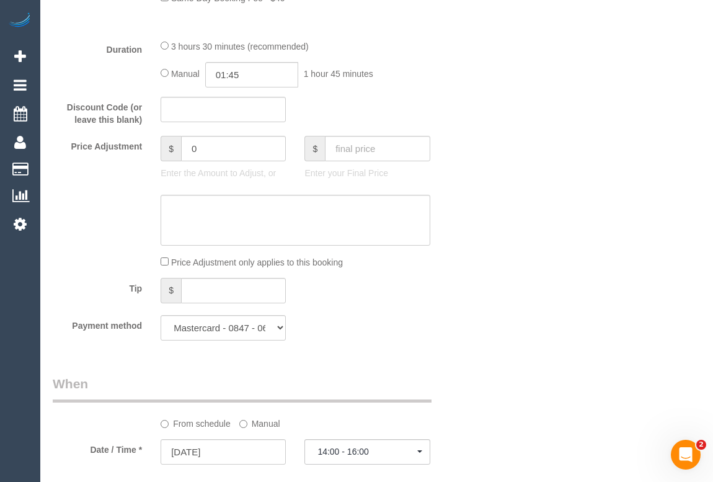
scroll to position [1352, 0]
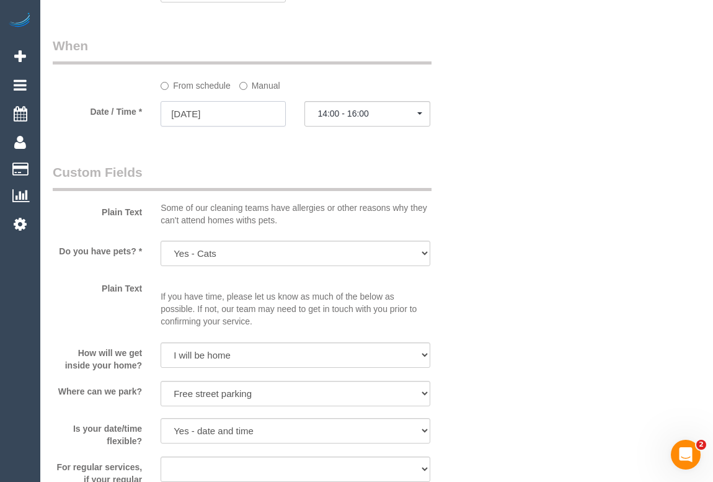
click at [215, 126] on input "27/08/2025" at bounding box center [223, 113] width 125 height 25
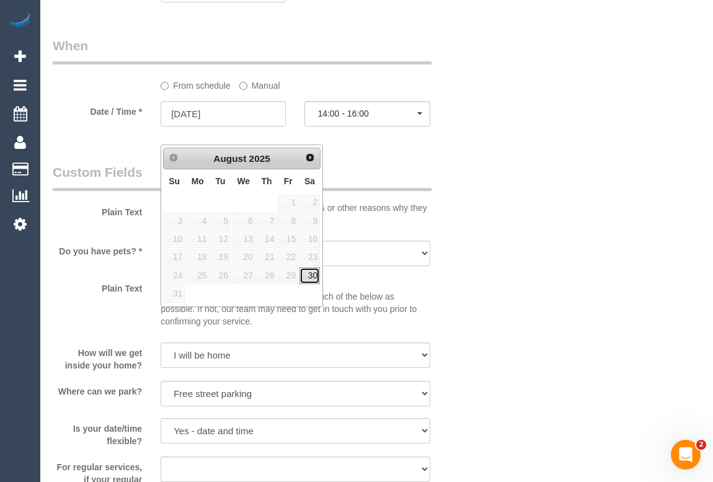
click at [311, 277] on link "30" at bounding box center [310, 275] width 20 height 17
type input "30/08/2025"
select select "spot4"
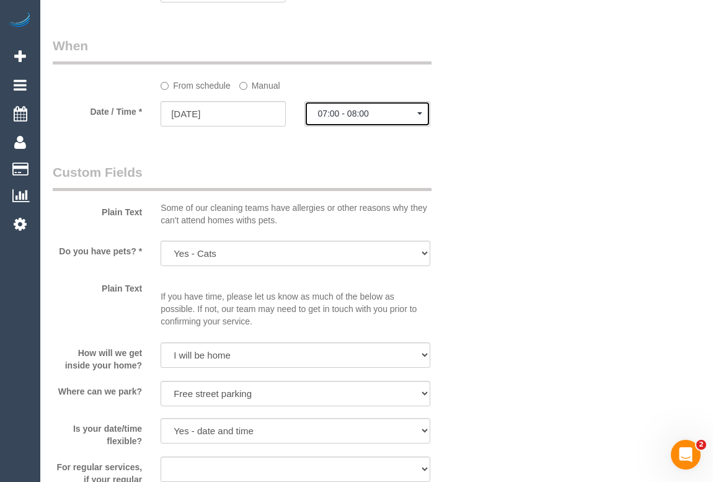
click at [365, 118] on span "07:00 - 08:00" at bounding box center [366, 114] width 99 height 10
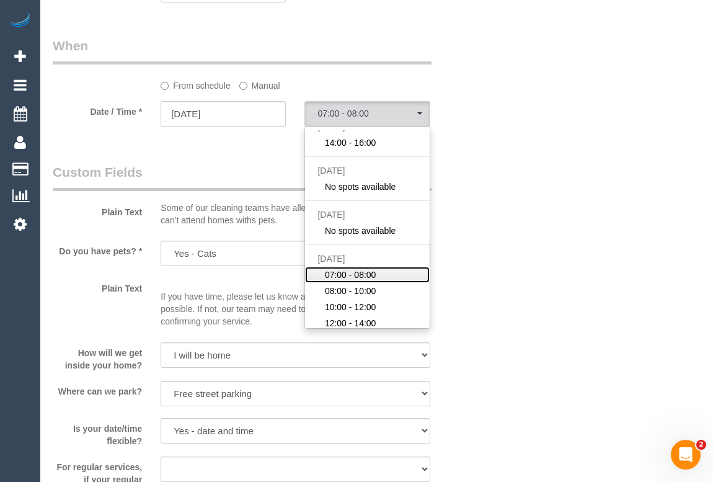
scroll to position [0, 0]
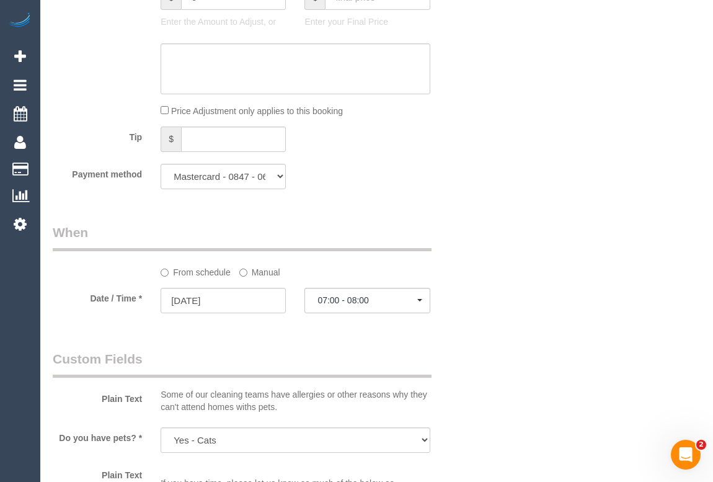
scroll to position [1352, 0]
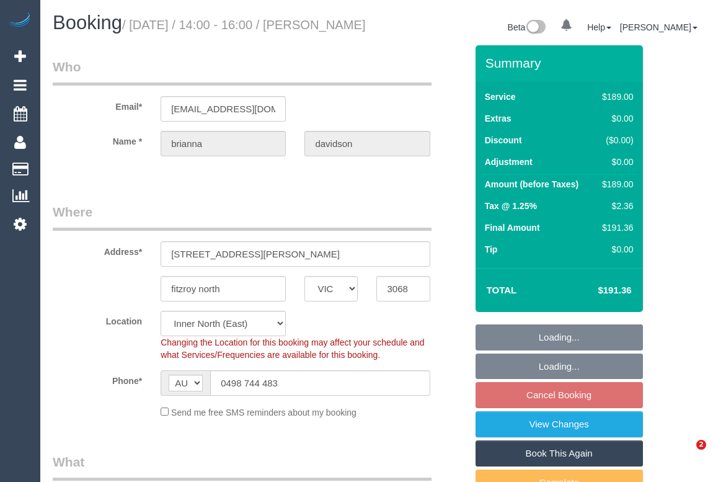
select select "VIC"
select select "string:stripe-pm_1RzmzG2GScqysDRVmoOxeArT"
select select "number:29"
select select "number:14"
select select "number:19"
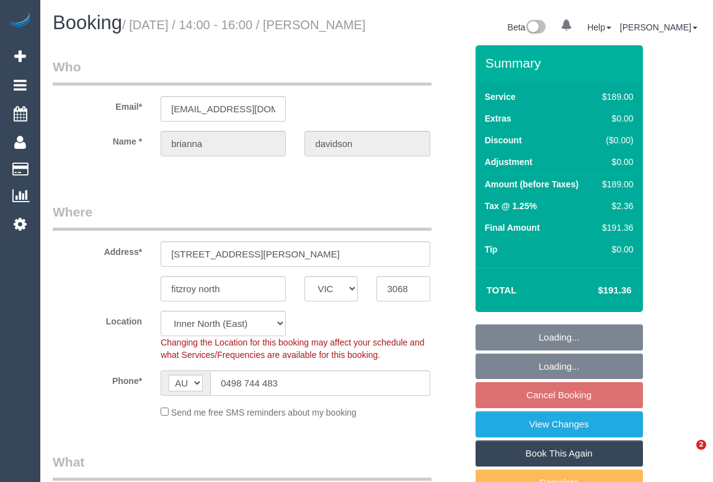
select select "number:22"
select select "number:13"
select select "spot1"
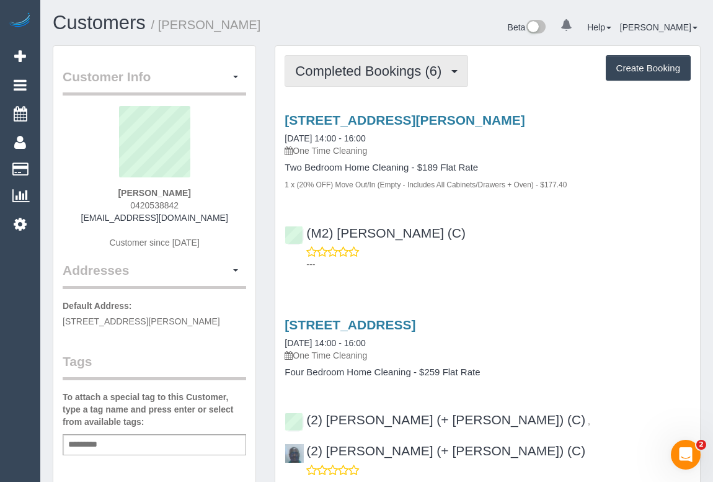
click at [389, 71] on span "Completed Bookings (6)" at bounding box center [371, 71] width 153 height 16
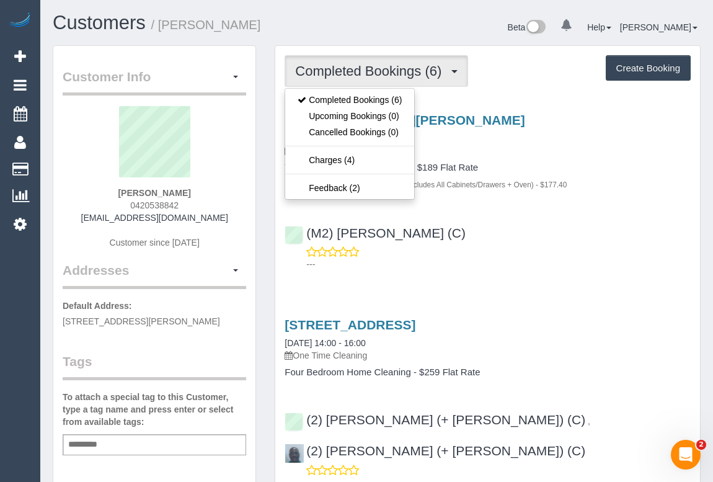
click at [579, 148] on p "One Time Cleaning" at bounding box center [488, 150] width 406 height 12
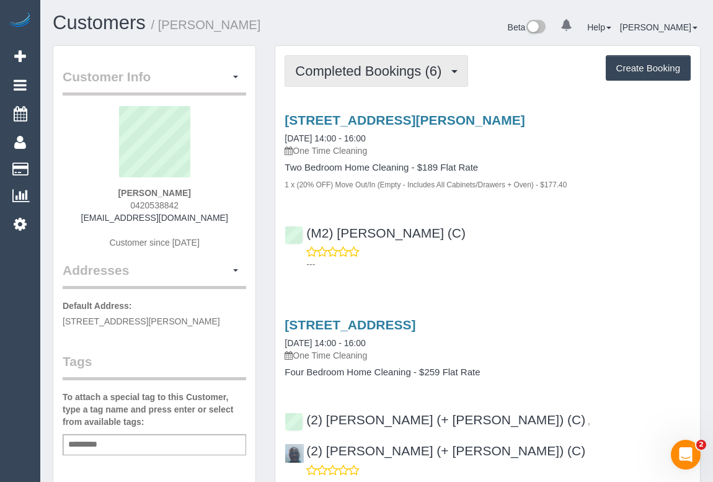
click at [389, 78] on button "Completed Bookings (6)" at bounding box center [377, 71] width 184 height 32
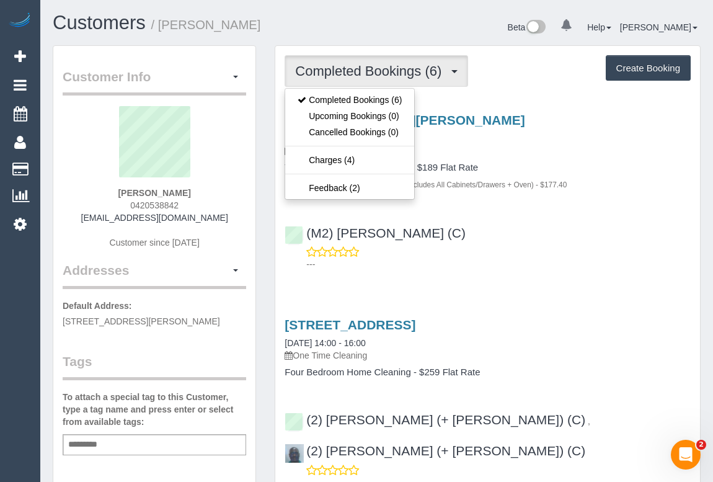
click at [566, 136] on div "[STREET_ADDRESS][PERSON_NAME] [DATE] 14:00 - 16:00 One Time Cleaning" at bounding box center [488, 135] width 406 height 45
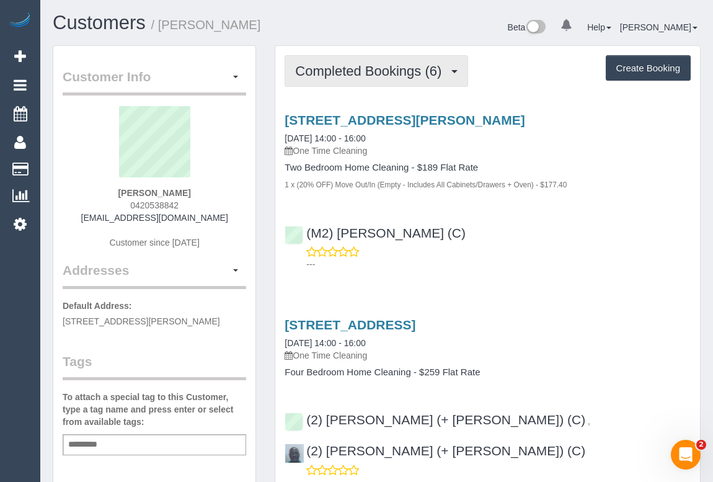
click at [349, 74] on span "Completed Bookings (6)" at bounding box center [371, 71] width 153 height 16
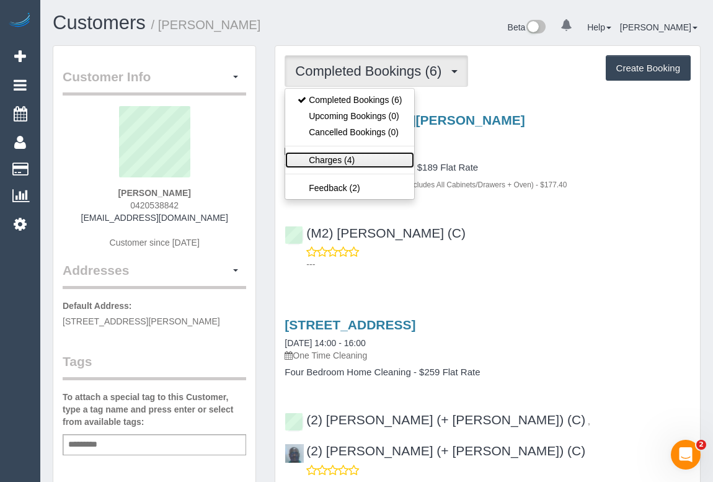
click at [329, 158] on link "Charges (4)" at bounding box center [349, 160] width 129 height 16
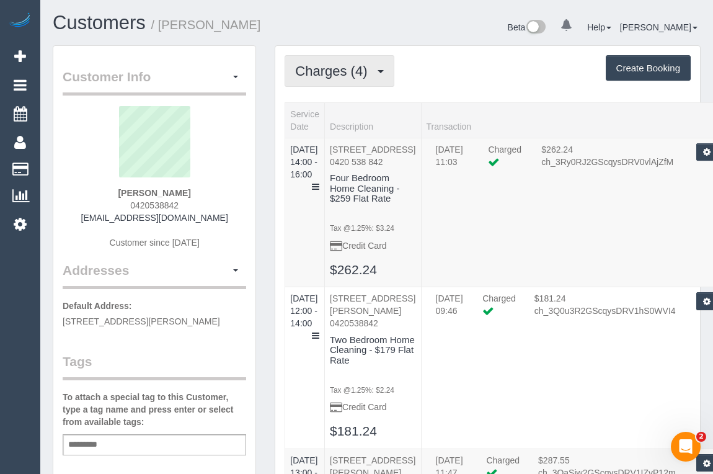
click at [351, 70] on span "Charges (4)" at bounding box center [334, 71] width 78 height 16
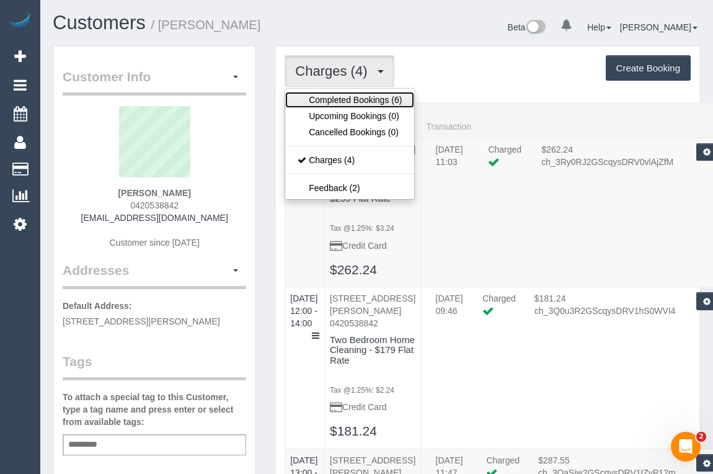
click at [347, 100] on link "Completed Bookings (6)" at bounding box center [349, 100] width 129 height 16
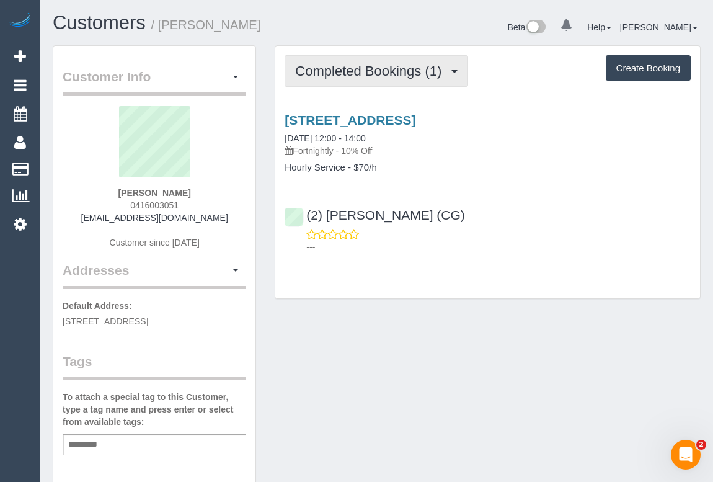
click at [356, 82] on button "Completed Bookings (1)" at bounding box center [377, 71] width 184 height 32
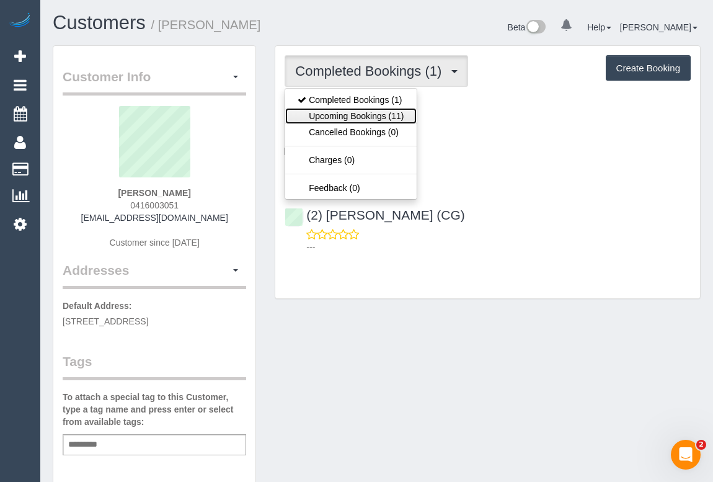
click at [353, 113] on link "Upcoming Bookings (11)" at bounding box center [350, 116] width 131 height 16
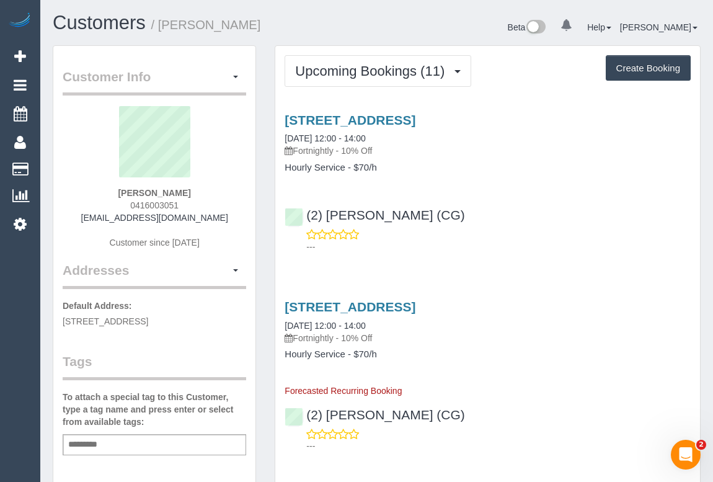
click at [509, 214] on div "(2) Paris Webb (CG) ---" at bounding box center [487, 225] width 425 height 56
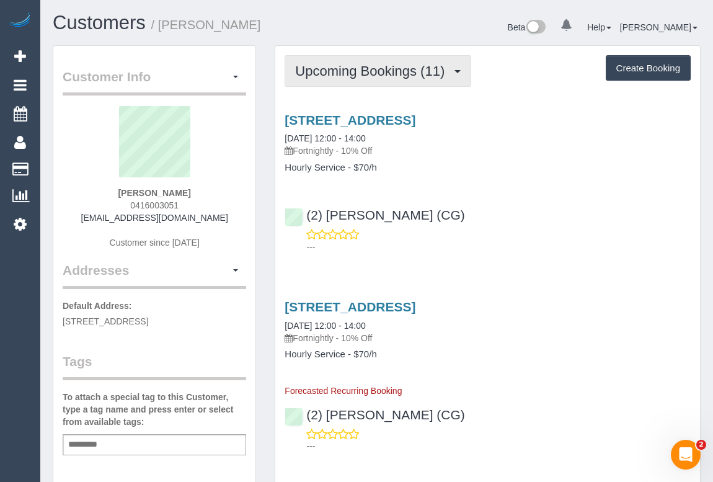
click at [382, 75] on span "Upcoming Bookings (11)" at bounding box center [373, 71] width 156 height 16
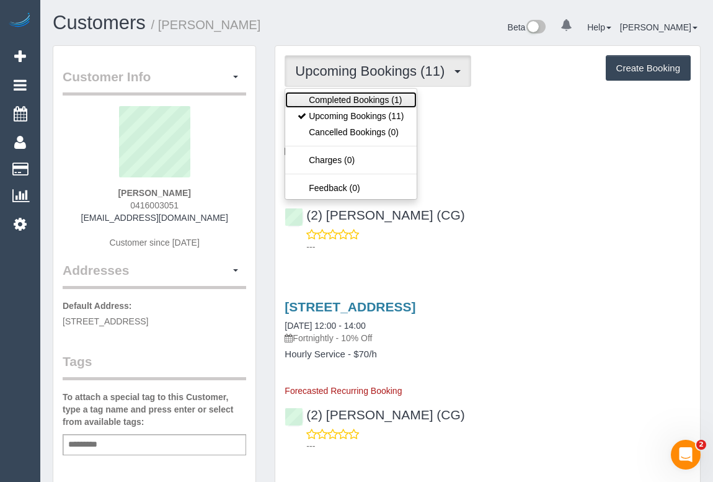
click at [358, 99] on link "Completed Bookings (1)" at bounding box center [350, 100] width 131 height 16
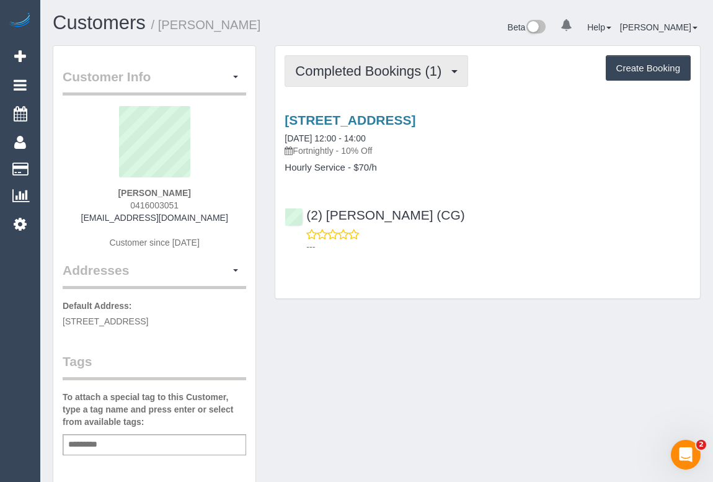
click at [391, 70] on span "Completed Bookings (1)" at bounding box center [371, 71] width 153 height 16
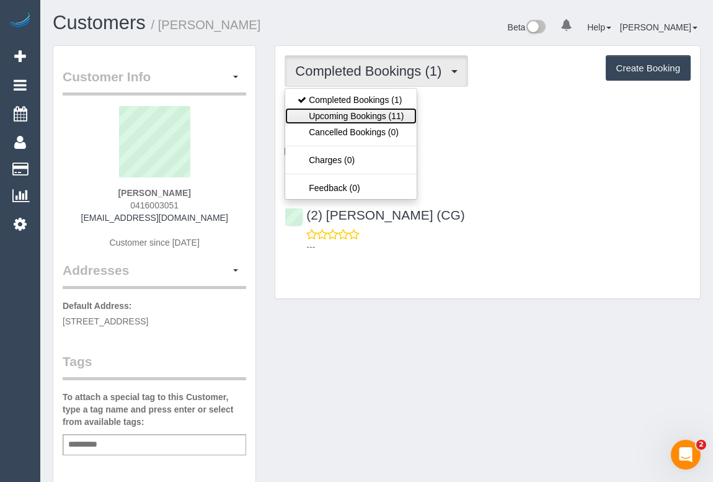
click at [363, 119] on link "Upcoming Bookings (11)" at bounding box center [350, 116] width 131 height 16
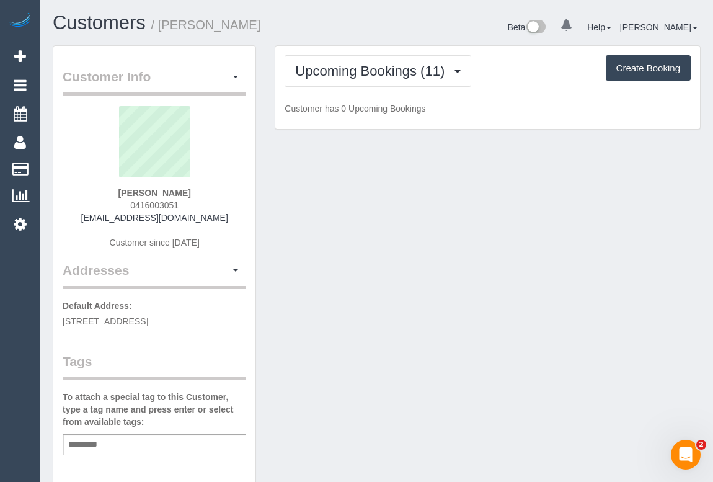
click at [580, 223] on div "Customer Info Edit Contact Info Send Message Email Preferences Special Sales Ta…" at bounding box center [376, 460] width 667 height 831
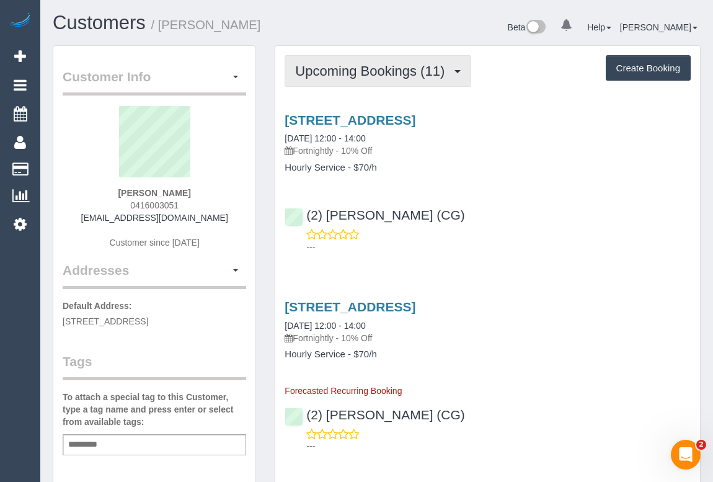
click at [340, 67] on span "Upcoming Bookings (11)" at bounding box center [373, 71] width 156 height 16
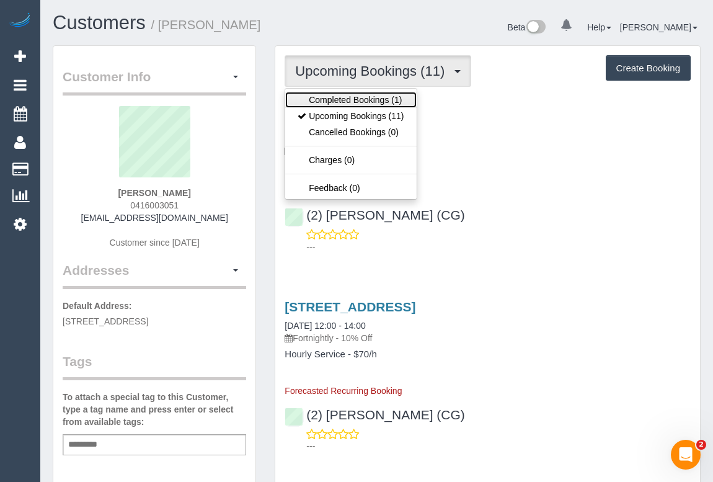
click at [360, 97] on link "Completed Bookings (1)" at bounding box center [350, 100] width 131 height 16
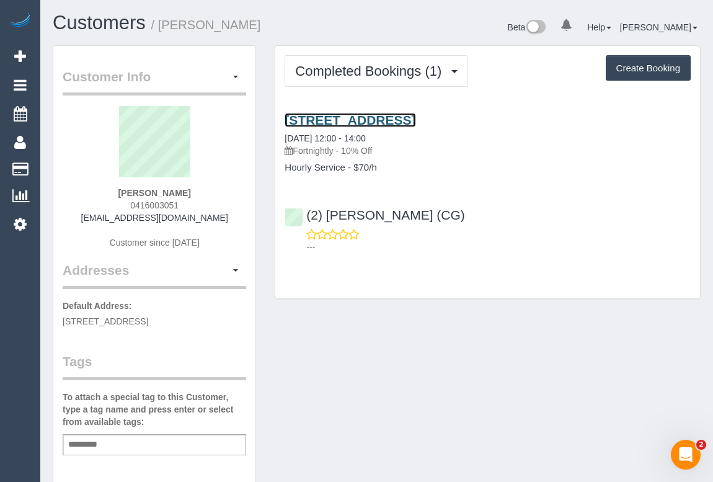
click at [383, 116] on link "11 Thomson St, Essendon, Melbourne, VIC 3040" at bounding box center [350, 120] width 131 height 14
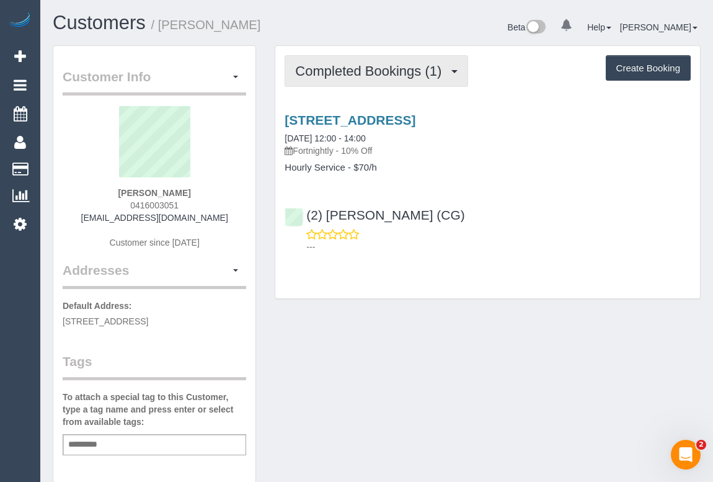
drag, startPoint x: 332, startPoint y: 70, endPoint x: 329, endPoint y: 81, distance: 11.0
click at [332, 68] on span "Completed Bookings (1)" at bounding box center [371, 71] width 153 height 16
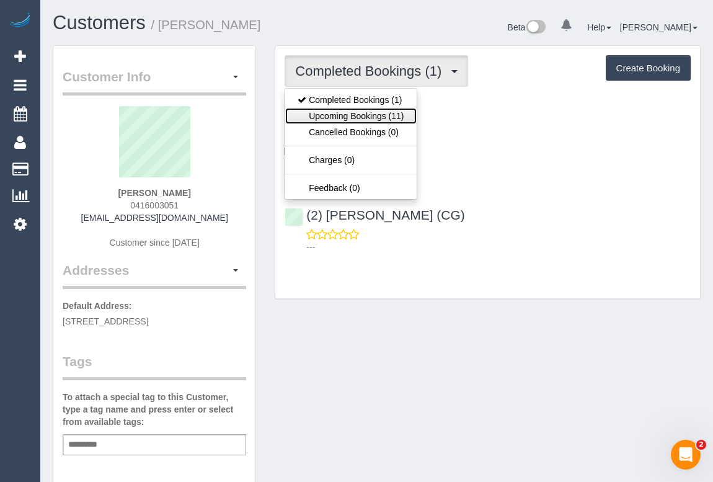
click at [326, 108] on link "Upcoming Bookings (11)" at bounding box center [350, 116] width 131 height 16
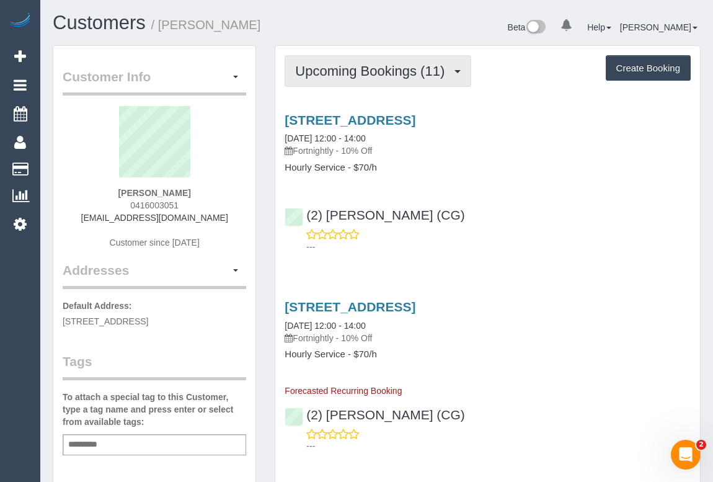
click at [410, 78] on button "Upcoming Bookings (11)" at bounding box center [378, 71] width 187 height 32
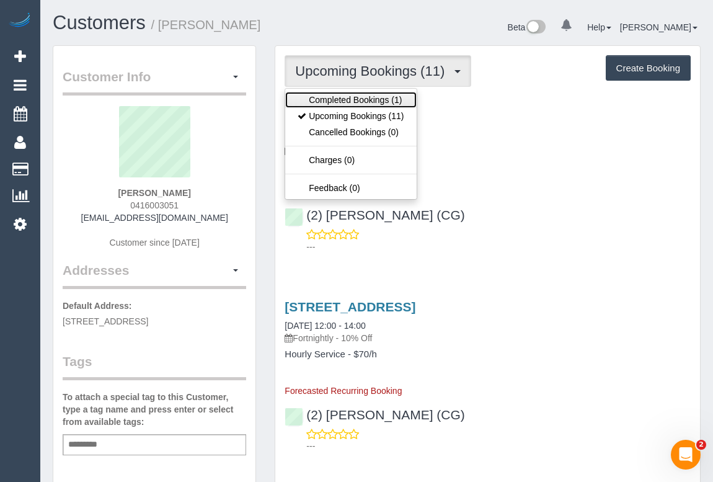
click at [384, 99] on link "Completed Bookings (1)" at bounding box center [350, 100] width 131 height 16
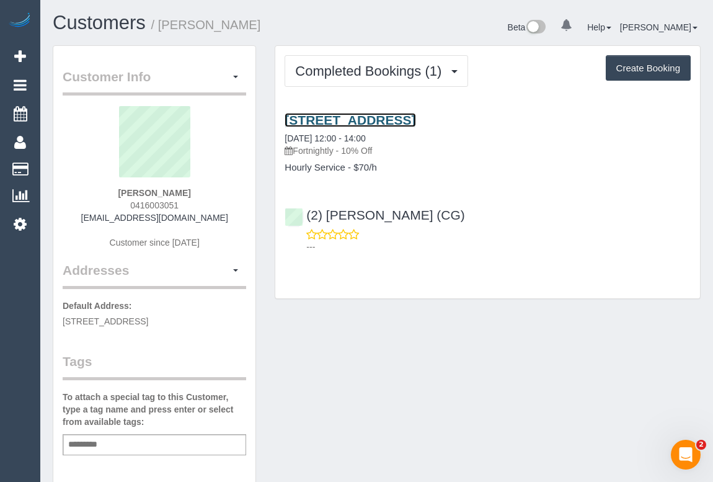
click at [401, 117] on link "11 Thomson St, Essendon, Melbourne, VIC 3040" at bounding box center [350, 120] width 131 height 14
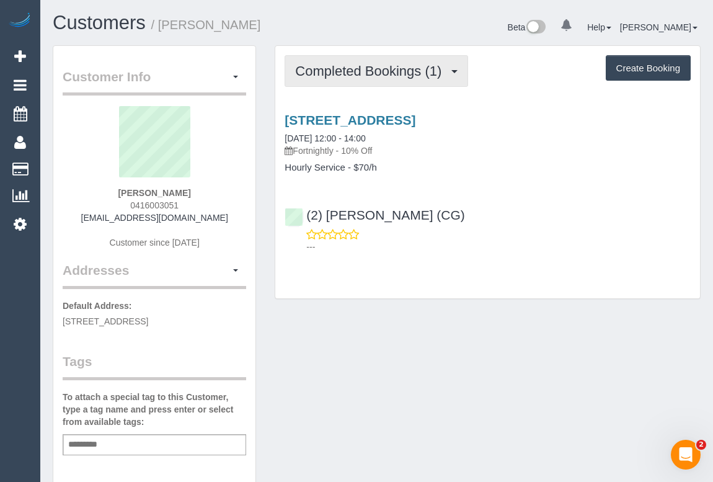
click at [379, 79] on button "Completed Bookings (1)" at bounding box center [377, 71] width 184 height 32
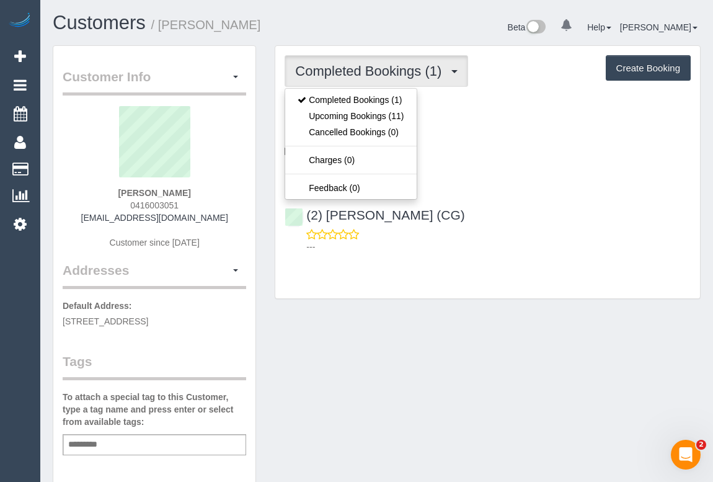
click at [508, 319] on div "Customer Info Edit Contact Info Send Message Email Preferences Special Sales Ta…" at bounding box center [376, 460] width 667 height 831
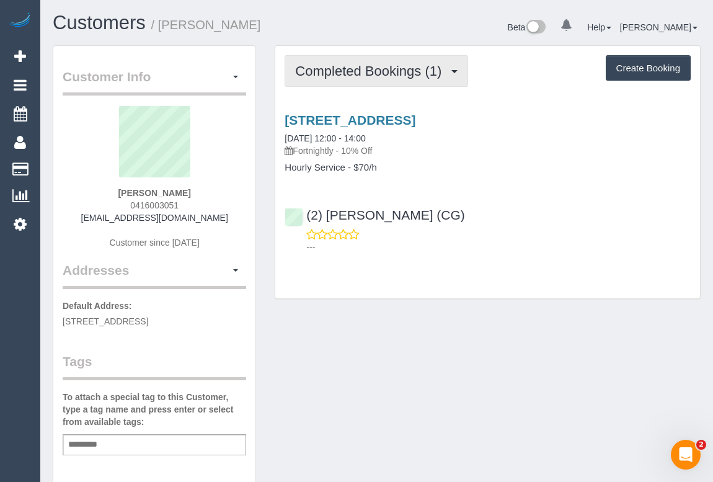
click at [411, 76] on span "Completed Bookings (1)" at bounding box center [371, 71] width 153 height 16
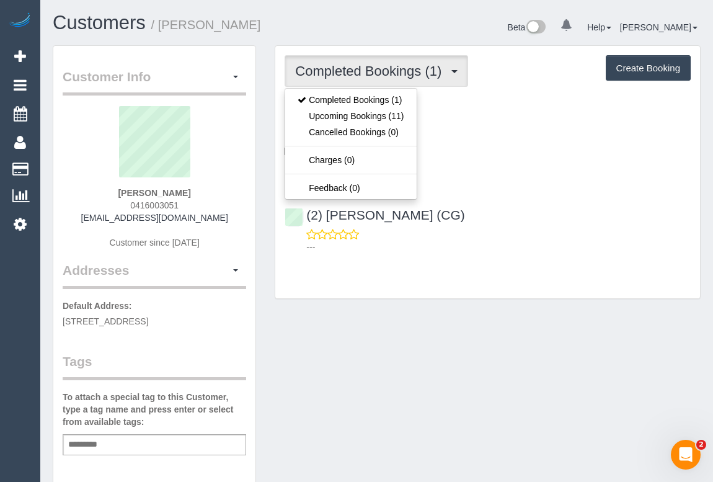
click at [411, 76] on span "Completed Bookings (1)" at bounding box center [371, 71] width 153 height 16
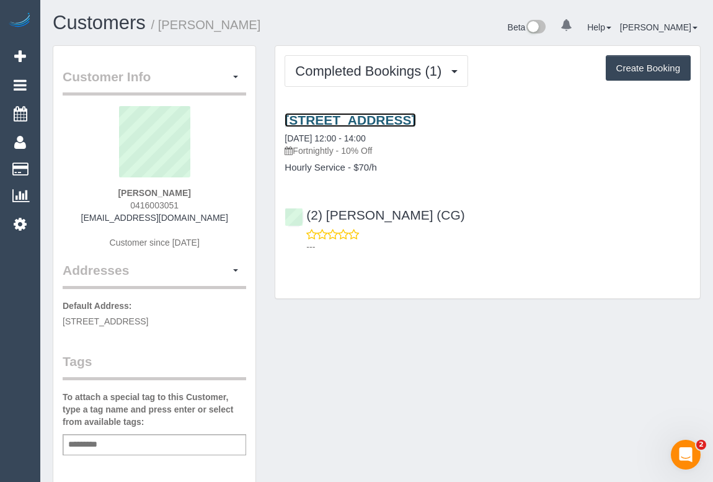
click at [415, 119] on link "11 Thomson St, Essendon, Melbourne, VIC 3040" at bounding box center [350, 120] width 131 height 14
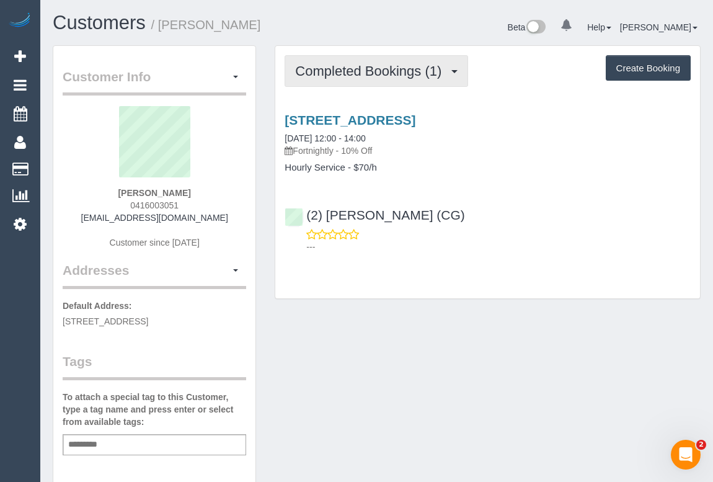
click at [382, 71] on span "Completed Bookings (1)" at bounding box center [371, 71] width 153 height 16
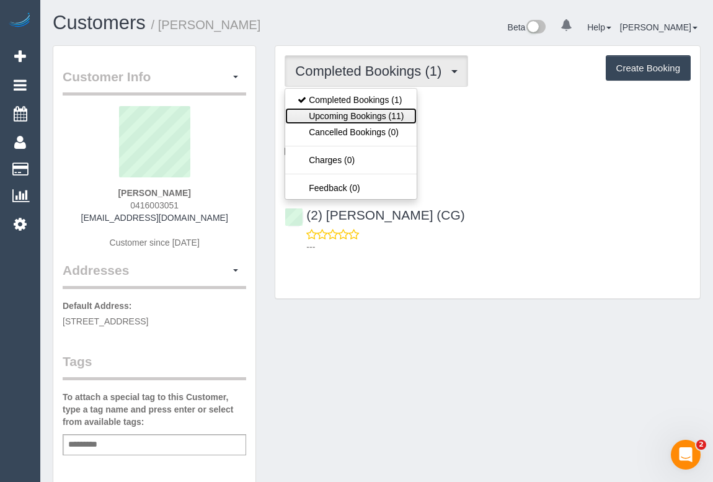
click at [361, 110] on link "Upcoming Bookings (11)" at bounding box center [350, 116] width 131 height 16
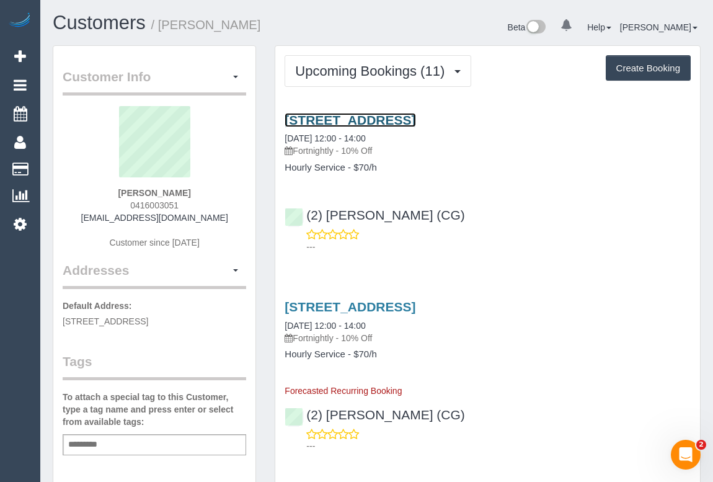
click at [407, 120] on link "11 Thomson St, Essendon, Melbourne, VIC 3040" at bounding box center [350, 120] width 131 height 14
click at [474, 233] on div "---" at bounding box center [488, 240] width 406 height 25
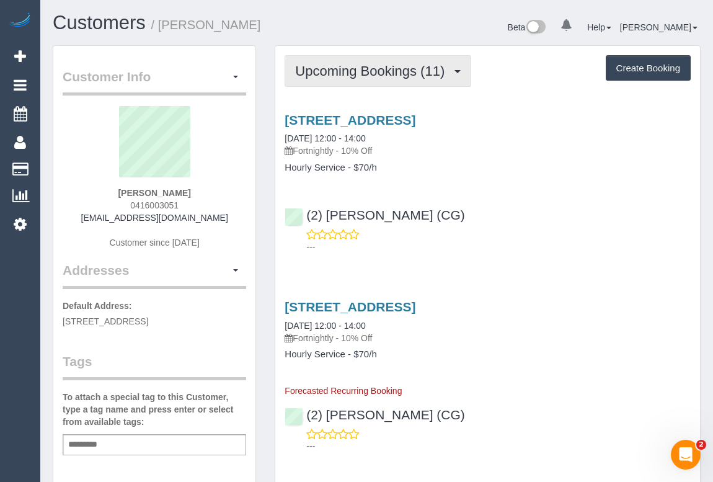
click at [360, 75] on span "Upcoming Bookings (11)" at bounding box center [373, 71] width 156 height 16
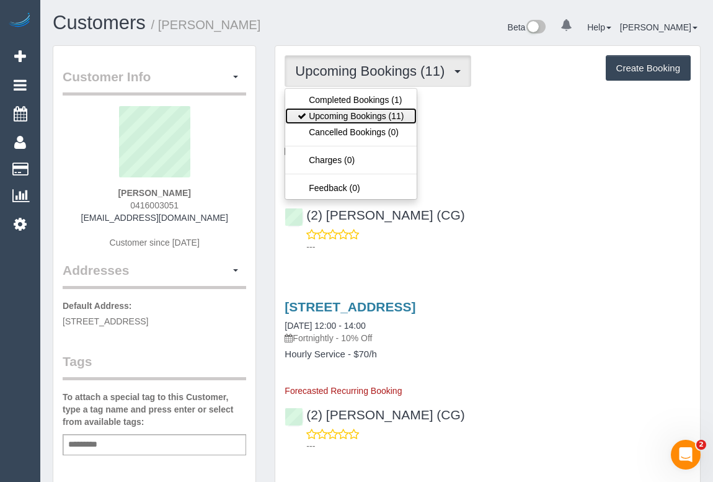
click at [355, 117] on link "Upcoming Bookings (11)" at bounding box center [350, 116] width 131 height 16
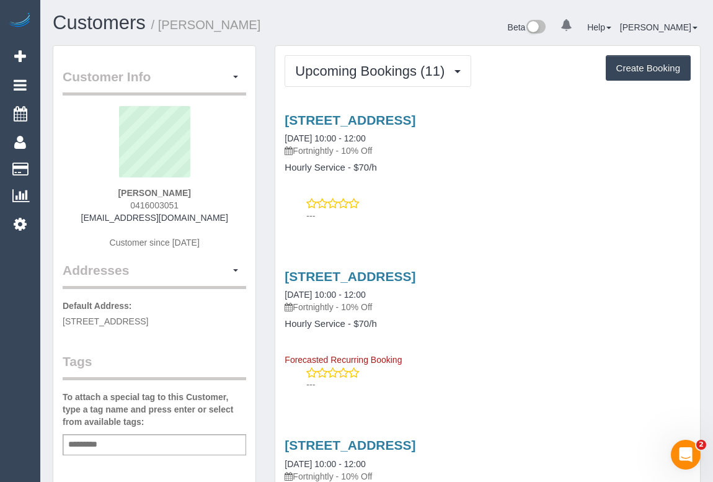
click at [473, 198] on div "---" at bounding box center [488, 209] width 406 height 25
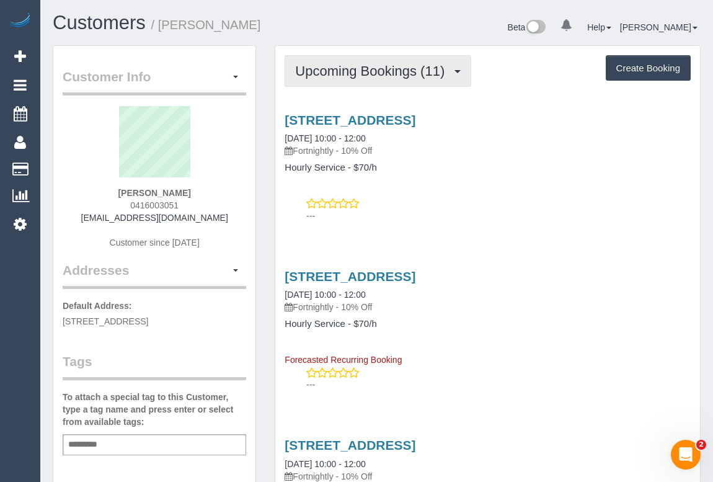
click at [361, 70] on span "Upcoming Bookings (11)" at bounding box center [373, 71] width 156 height 16
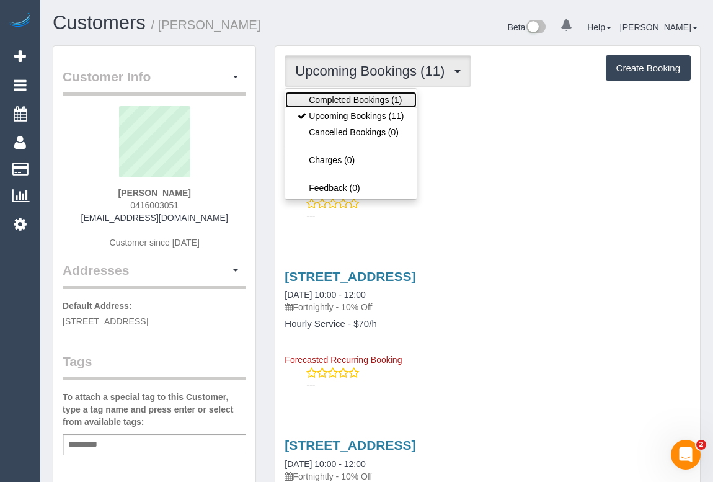
click at [360, 97] on link "Completed Bookings (1)" at bounding box center [350, 100] width 131 height 16
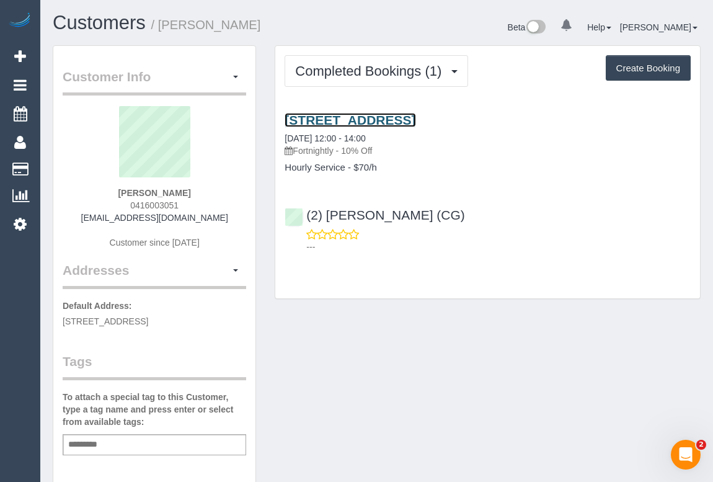
click at [415, 121] on link "11 Thomson St, Essendon, Melbourne, VIC 3040" at bounding box center [350, 120] width 131 height 14
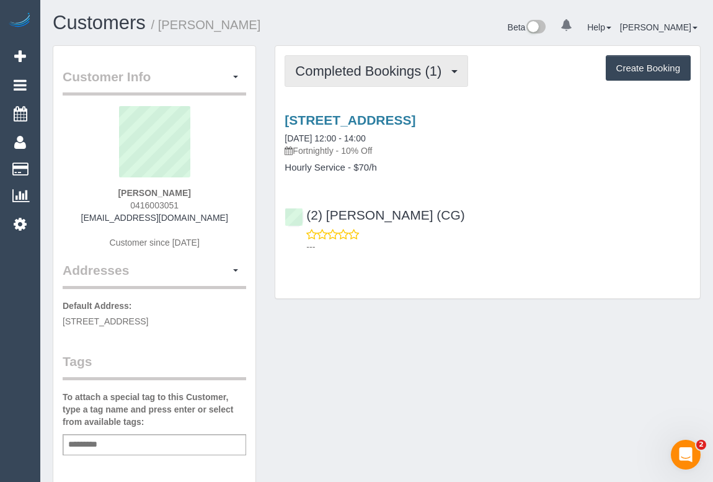
click at [377, 66] on span "Completed Bookings (1)" at bounding box center [371, 71] width 153 height 16
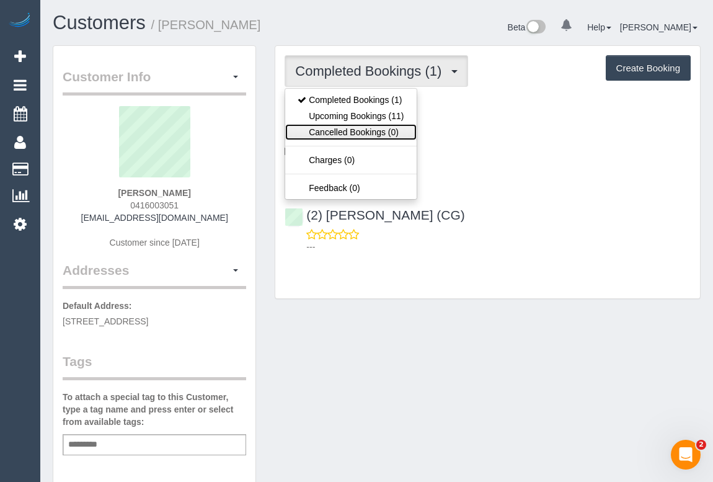
click at [366, 124] on link "Cancelled Bookings (0)" at bounding box center [350, 132] width 131 height 16
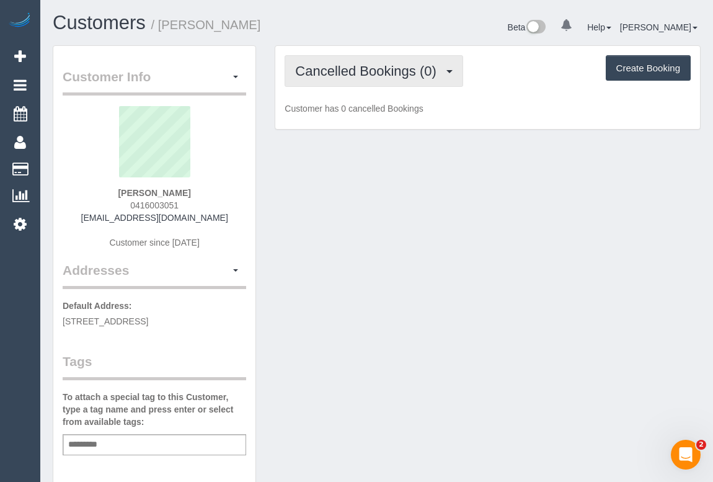
click at [350, 72] on span "Cancelled Bookings (0)" at bounding box center [368, 71] width 147 height 16
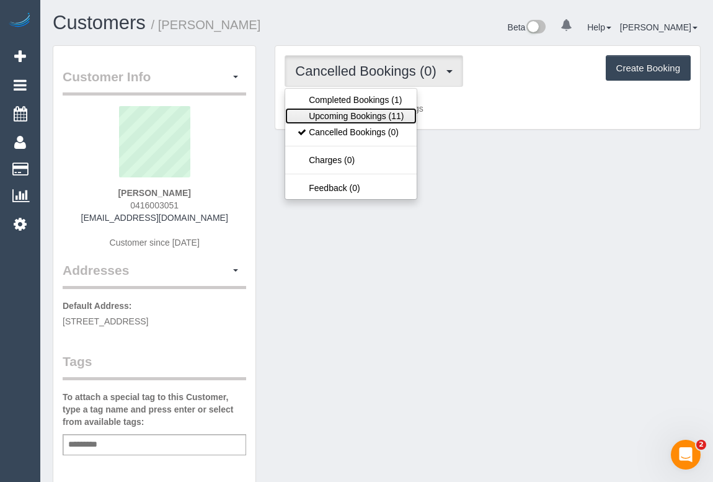
click at [350, 113] on link "Upcoming Bookings (11)" at bounding box center [350, 116] width 131 height 16
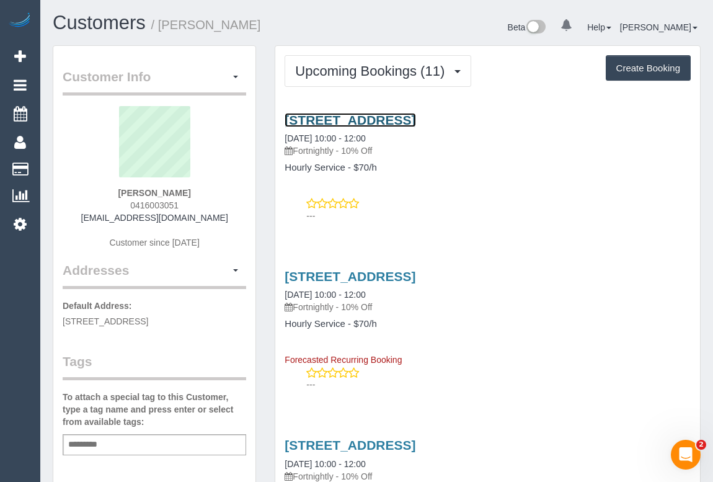
click at [398, 117] on link "11 Thomson St, Essendon, Melbourne, VIC 3040" at bounding box center [350, 120] width 131 height 14
click at [415, 122] on link "11 Thomson St, Essendon, Melbourne, VIC 3040" at bounding box center [350, 120] width 131 height 14
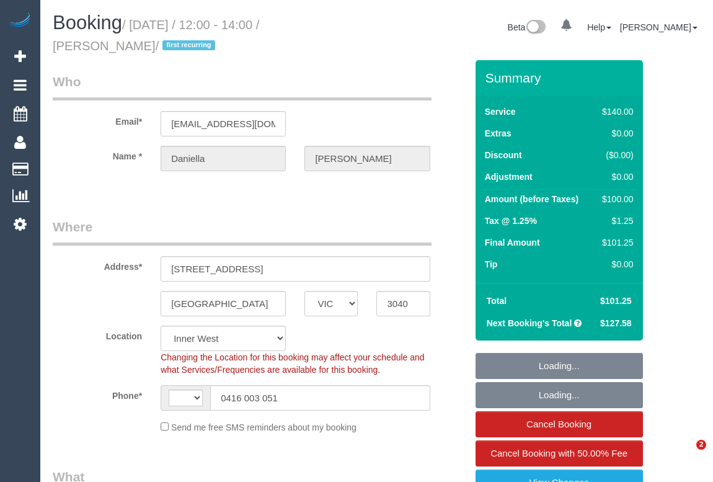
select select "VIC"
select select "object:638"
select select "string:stripe-pm_1RsZlW2GScqysDRVD5VzhXQg"
select select "number:27"
select select "number:14"
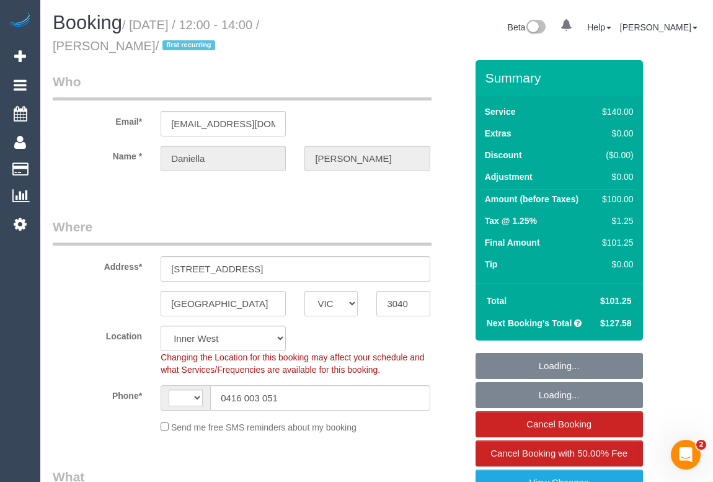
select select "number:19"
select select "number:25"
select select "number:35"
select select "number:11"
select select "string:AU"
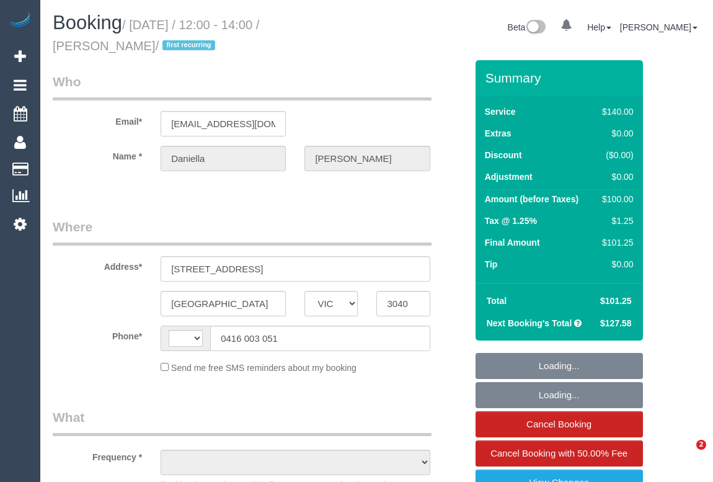
select select "VIC"
select select "object:321"
select select "string:stripe-pm_1RsZlW2GScqysDRVD5VzhXQg"
select select "number:27"
select select "number:14"
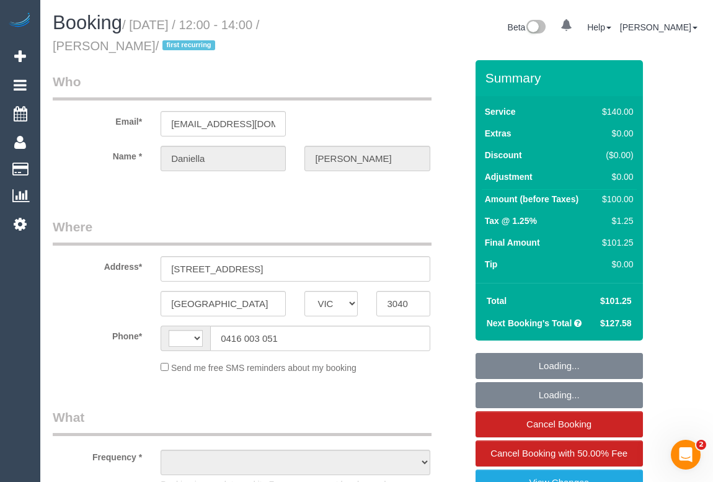
select select "number:19"
select select "number:25"
select select "number:35"
select select "number:11"
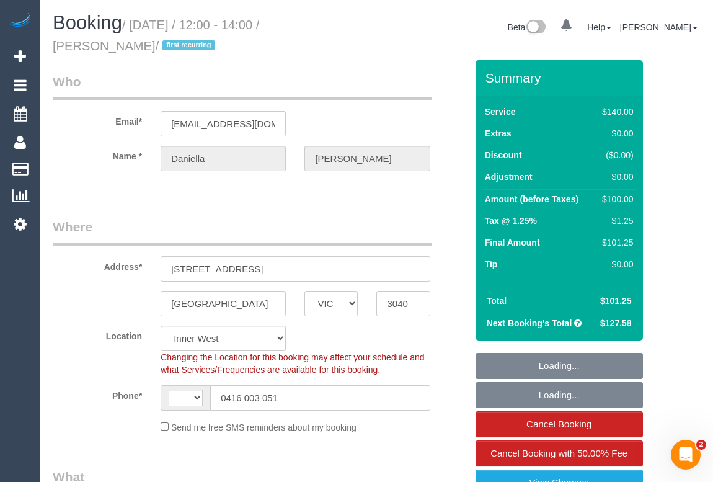
select select "object:638"
select select "string:AU"
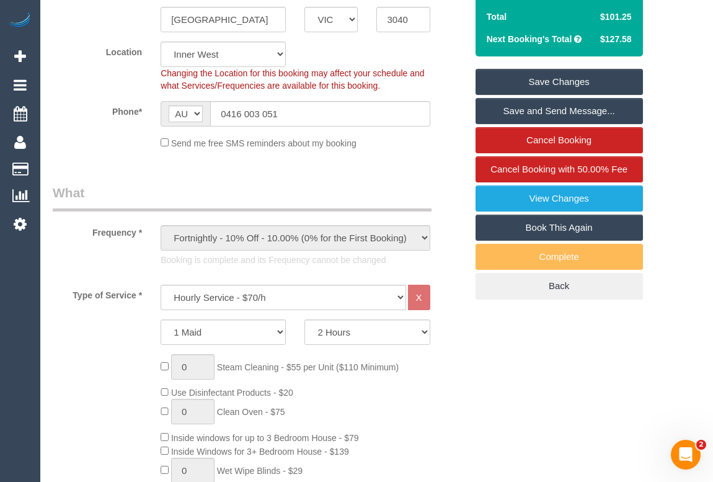
scroll to position [394, 0]
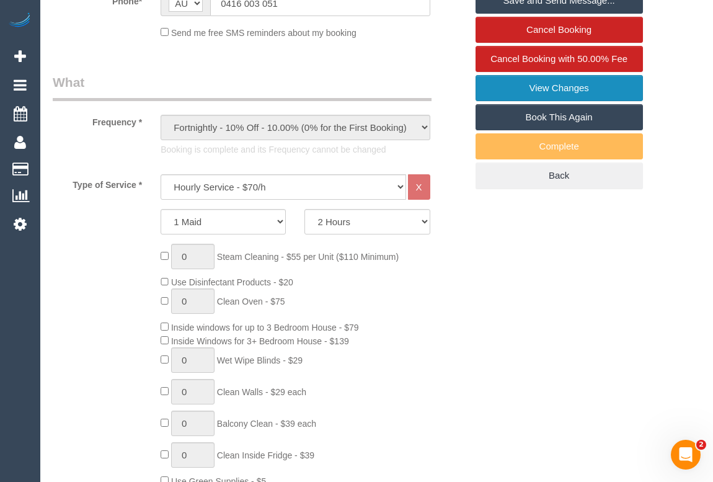
click at [584, 89] on link "View Changes" at bounding box center [559, 88] width 167 height 26
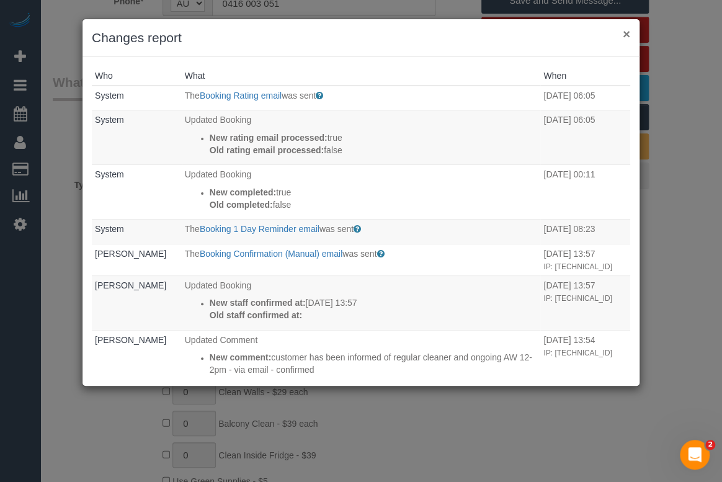
click at [626, 34] on button "×" at bounding box center [626, 33] width 7 height 13
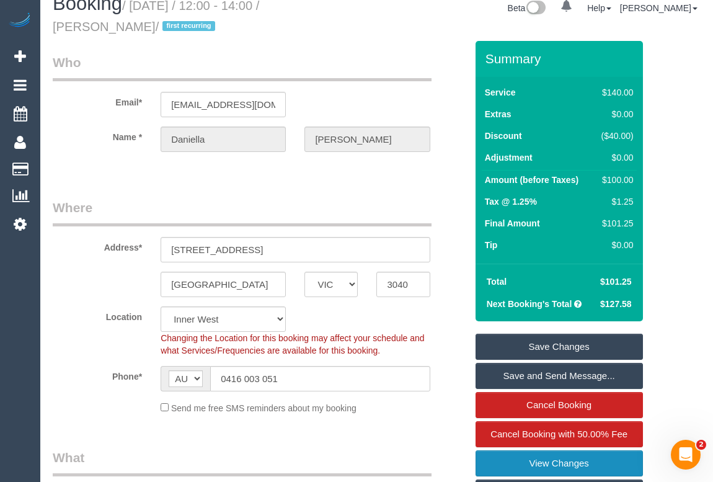
scroll to position [0, 0]
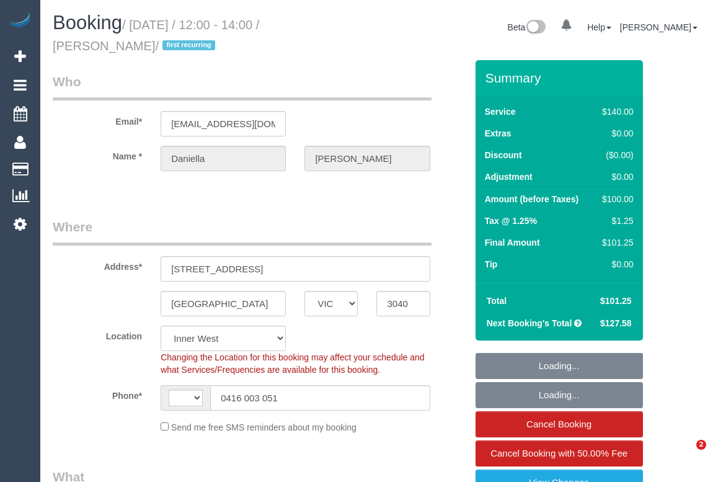
select select "VIC"
select select "string:AU"
select select "object:1567"
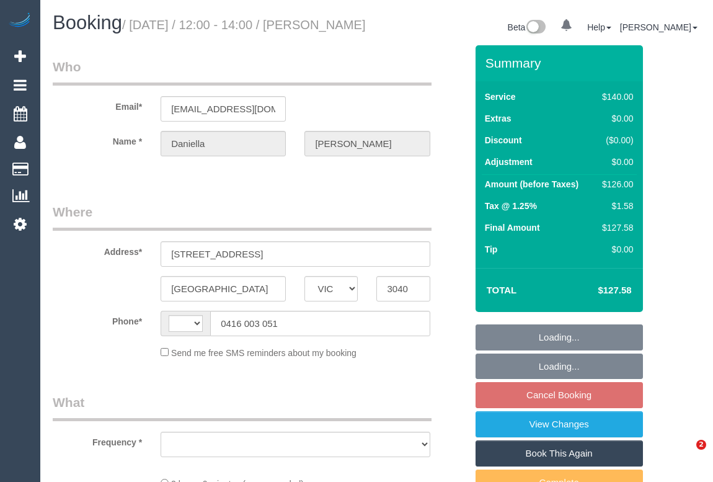
select select "VIC"
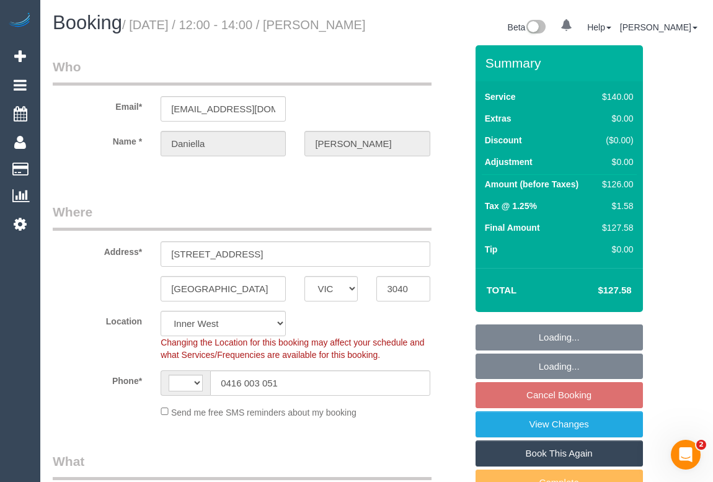
select select "object:681"
select select "string:AU"
select select "string:stripe-pm_1RsZlW2GScqysDRVD5VzhXQg"
select select "spot4"
select select "number:27"
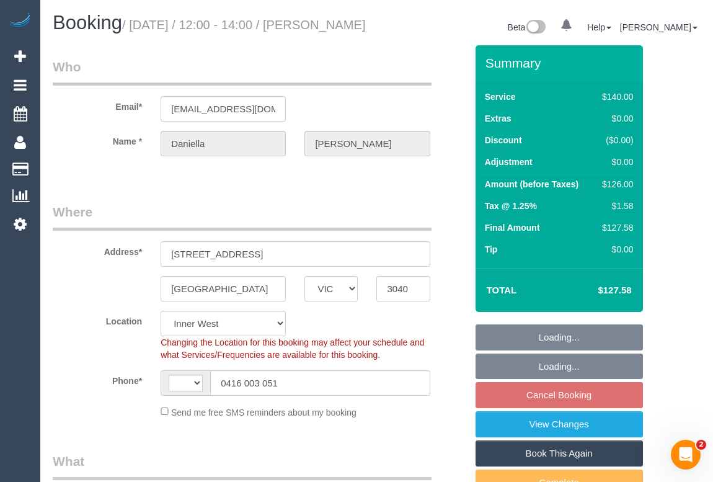
select select "number:14"
select select "number:19"
select select "number:25"
select select "number:35"
select select "number:11"
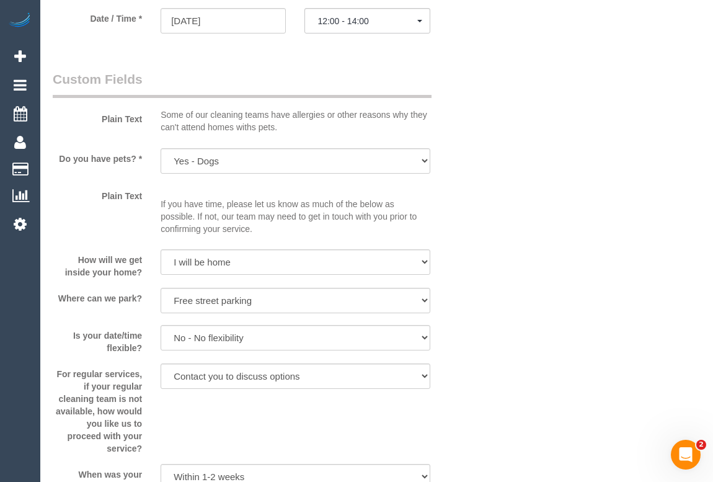
scroll to position [1240, 0]
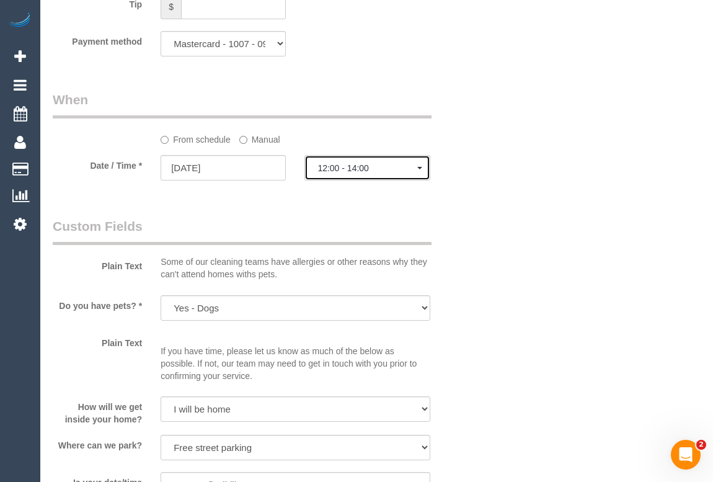
click at [347, 173] on span "12:00 - 14:00" at bounding box center [366, 168] width 99 height 10
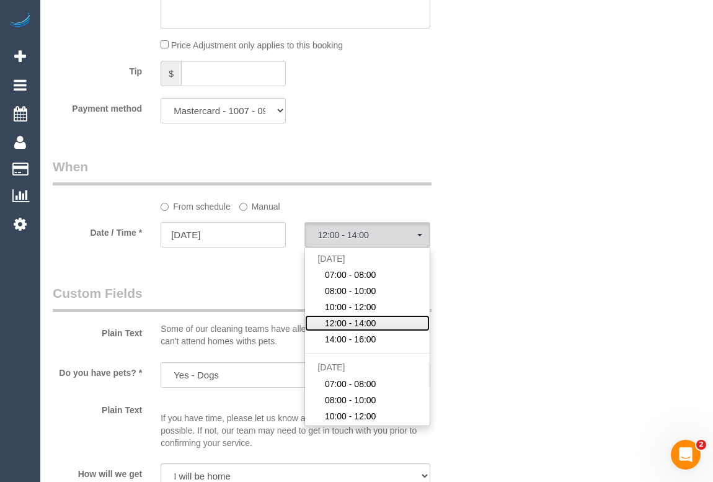
scroll to position [1186, 0]
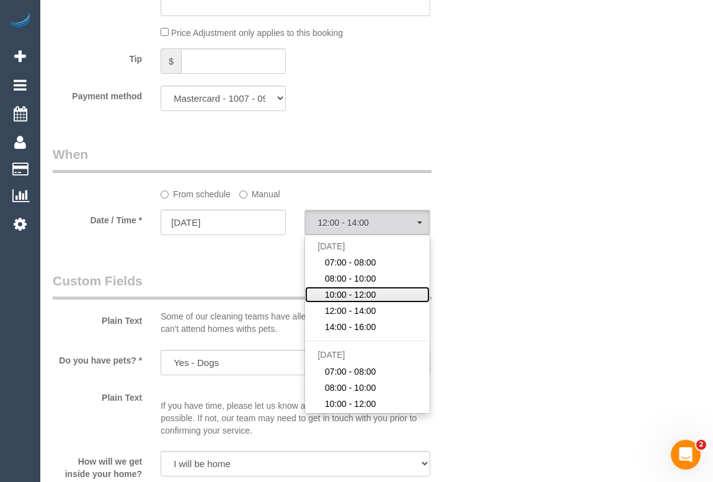
click at [363, 301] on span "10:00 - 12:00" at bounding box center [350, 294] width 51 height 12
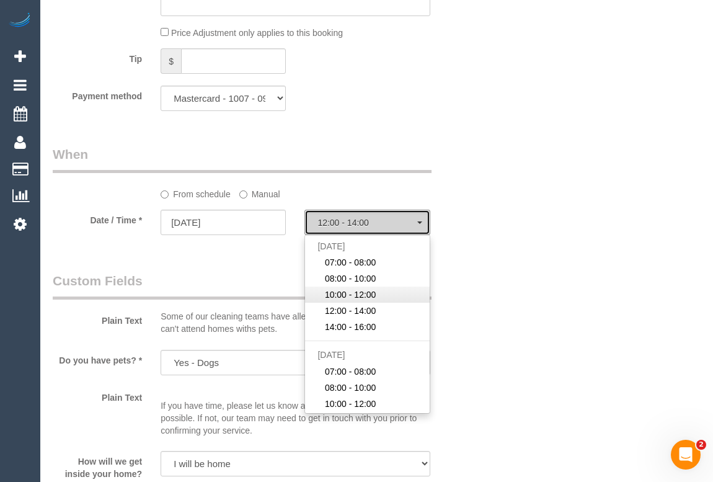
select select "spot3"
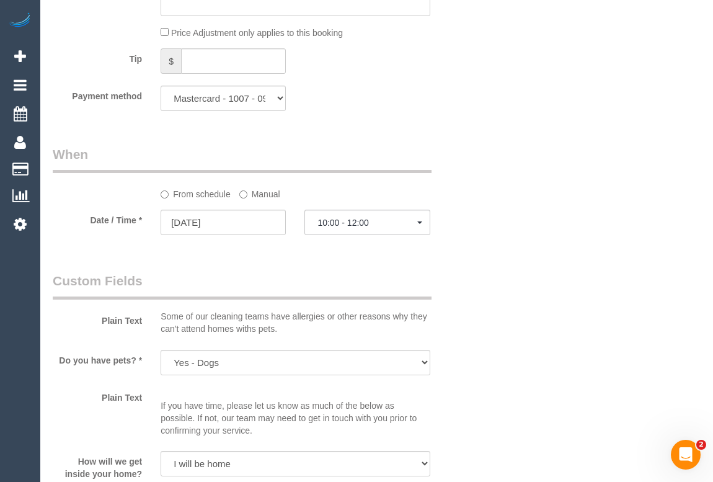
click at [485, 291] on div "Who Email* [EMAIL_ADDRESS][DOMAIN_NAME] Name * [PERSON_NAME] Where Address* [ST…" at bounding box center [377, 42] width 648 height 2364
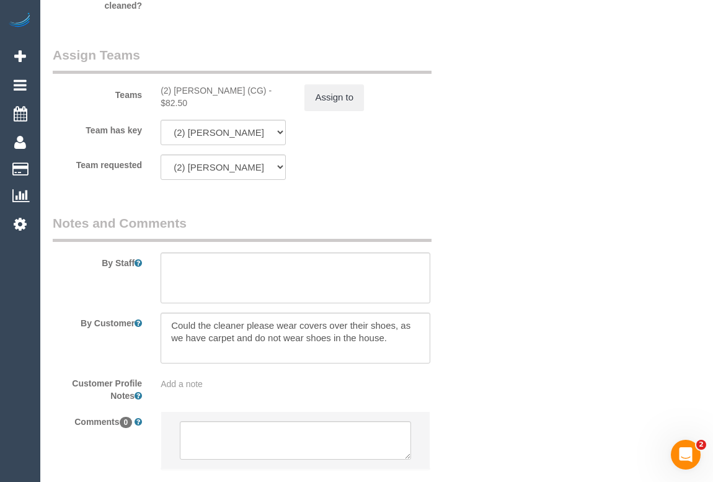
scroll to position [1760, 0]
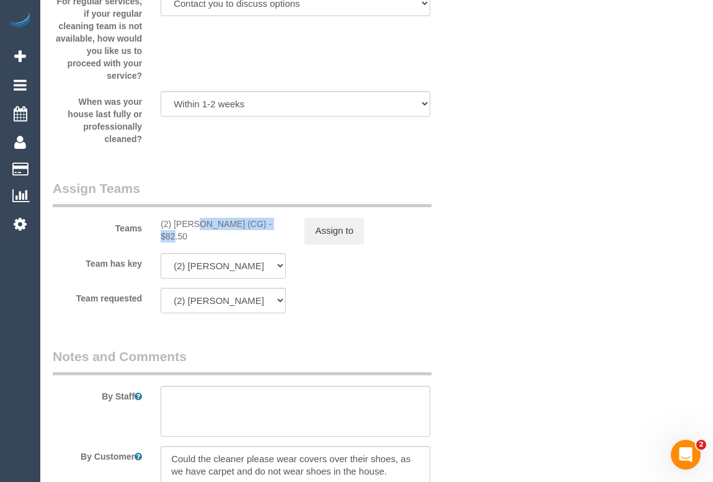
drag, startPoint x: 157, startPoint y: 237, endPoint x: 241, endPoint y: 240, distance: 83.8
click at [241, 240] on div "(2) [PERSON_NAME] (CG) - $82.50" at bounding box center [223, 230] width 144 height 25
copy div "(2) [PERSON_NAME] (CG)"
click at [329, 244] on button "Assign to" at bounding box center [334, 231] width 60 height 26
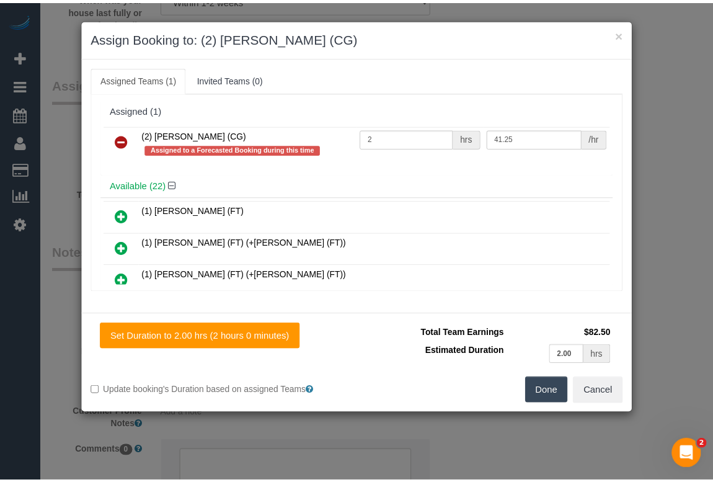
scroll to position [1873, 0]
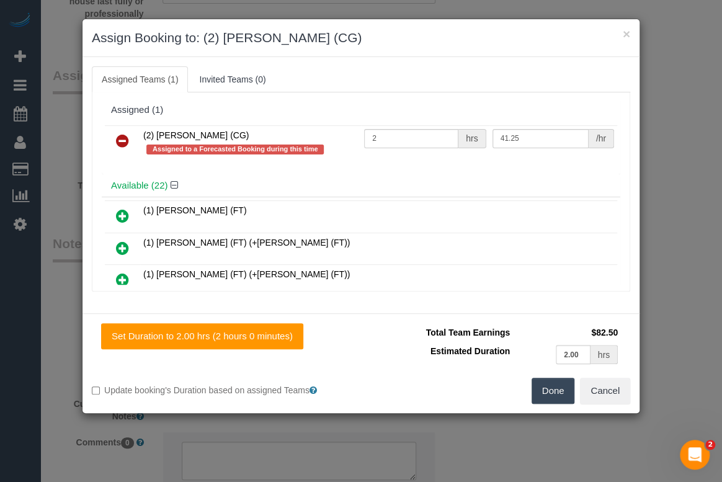
click at [124, 143] on icon at bounding box center [122, 140] width 13 height 15
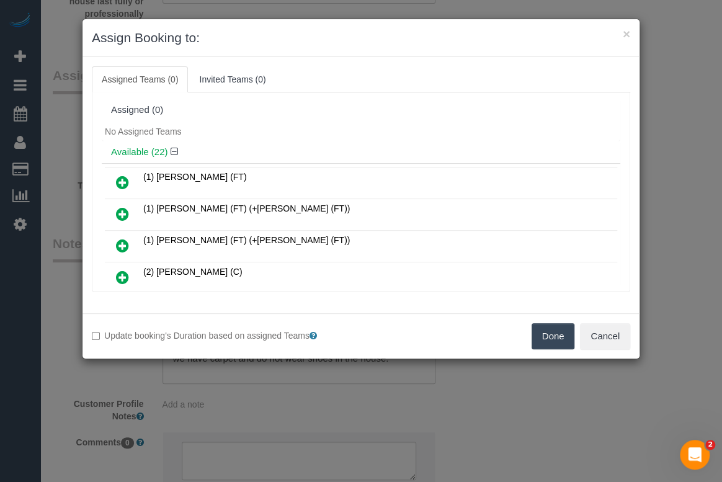
click at [553, 332] on button "Done" at bounding box center [552, 336] width 43 height 26
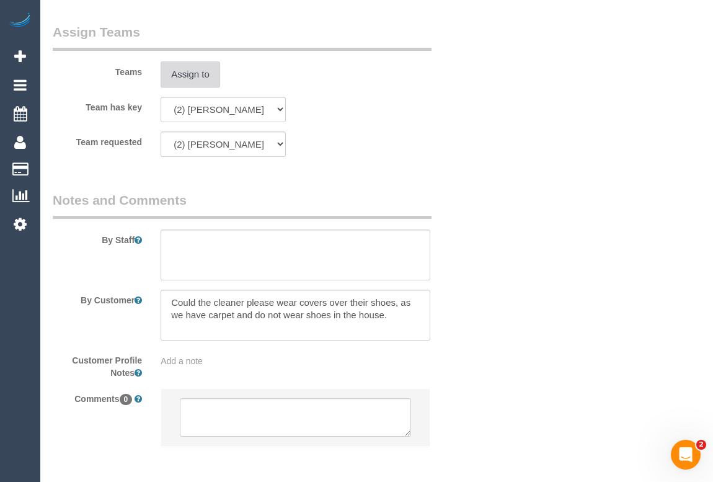
scroll to position [1985, 0]
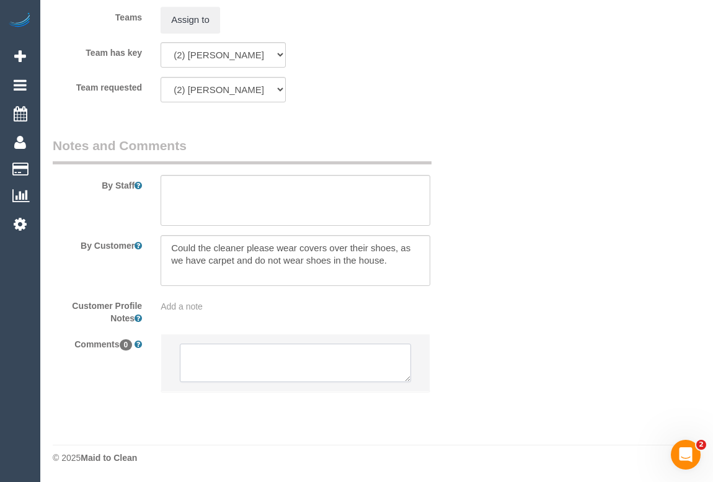
click at [217, 353] on textarea at bounding box center [295, 363] width 231 height 38
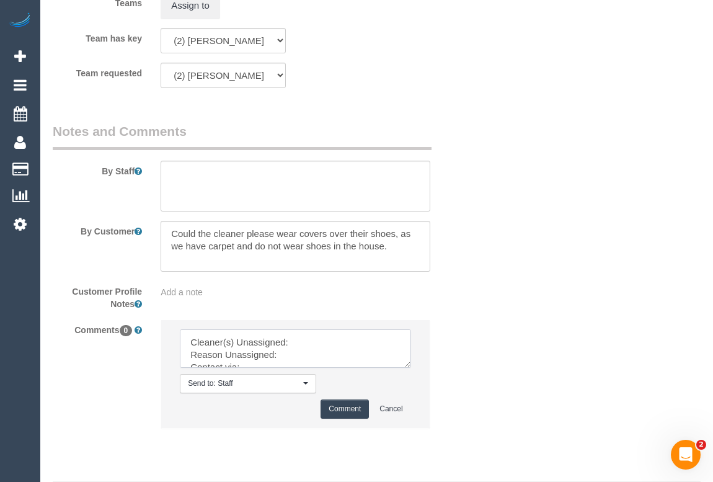
click at [306, 358] on textarea at bounding box center [295, 348] width 231 height 38
paste textarea "(2) [PERSON_NAME] (CG)"
click at [297, 368] on textarea at bounding box center [295, 348] width 231 height 38
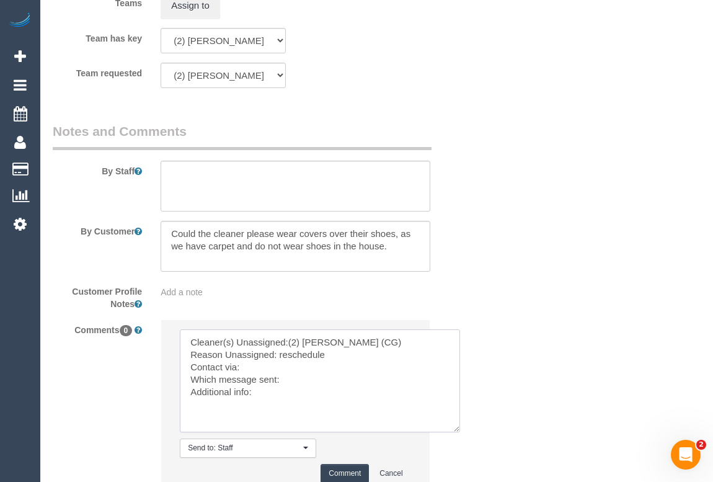
drag, startPoint x: 407, startPoint y: 378, endPoint x: 454, endPoint y: 440, distance: 77.0
click at [460, 432] on textarea at bounding box center [320, 380] width 280 height 103
click at [246, 382] on textarea at bounding box center [322, 381] width 285 height 105
click at [313, 397] on textarea at bounding box center [322, 381] width 285 height 105
click at [280, 404] on textarea at bounding box center [322, 381] width 285 height 105
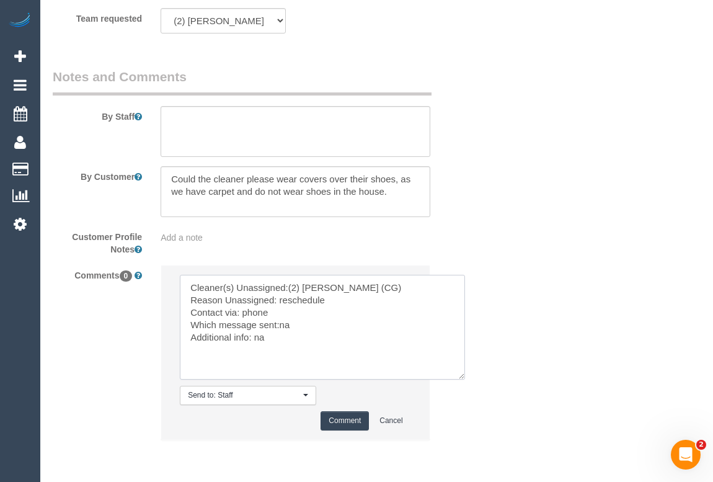
scroll to position [2102, 0]
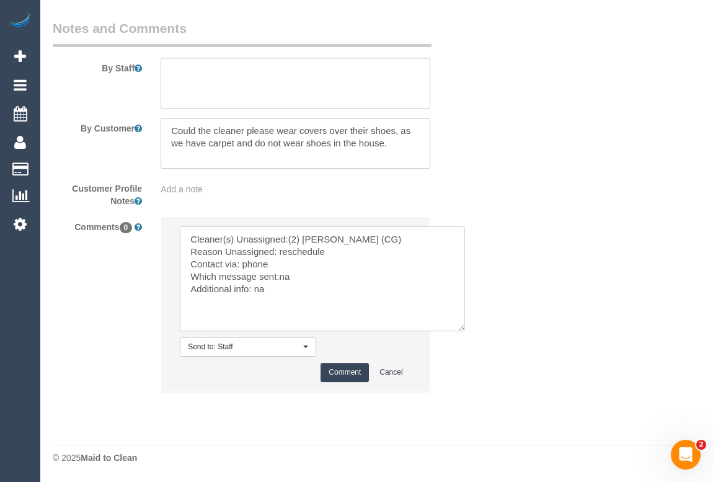
type textarea "Cleaner(s) Unassigned:(2) [PERSON_NAME] (CG) Reason Unassigned: reschedule Cont…"
click at [348, 375] on button "Comment" at bounding box center [345, 372] width 48 height 19
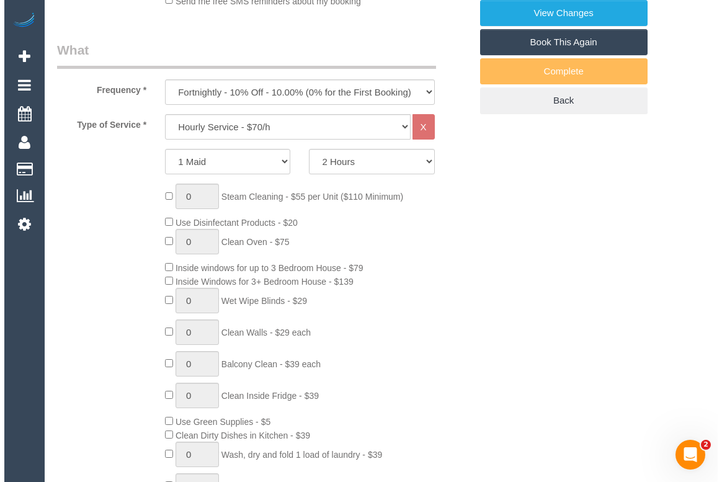
scroll to position [17, 0]
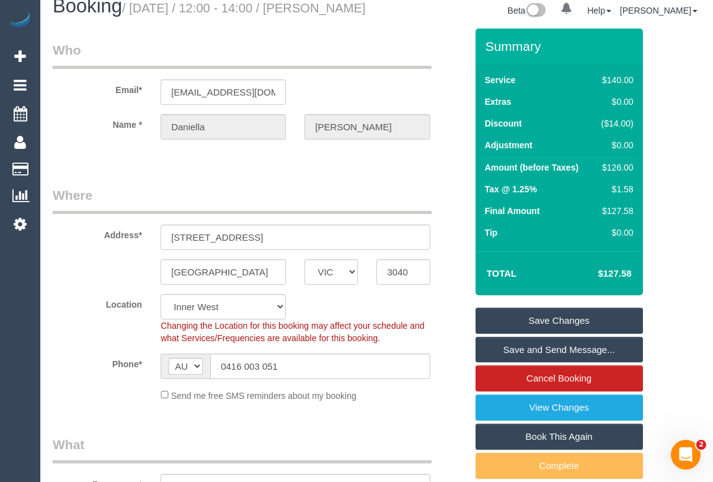
click at [571, 332] on link "Save Changes" at bounding box center [559, 321] width 167 height 26
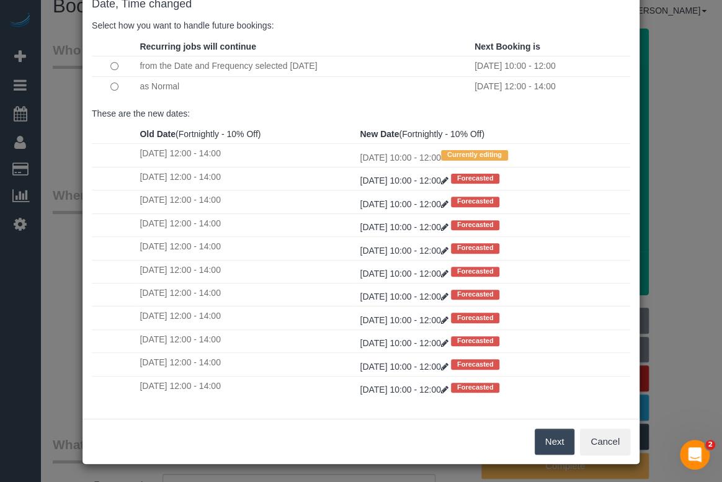
scroll to position [73, 0]
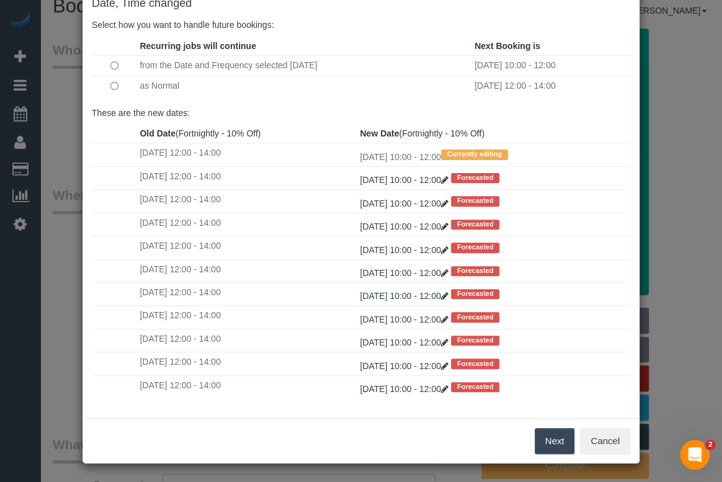
click at [551, 436] on button "Next" at bounding box center [555, 441] width 40 height 26
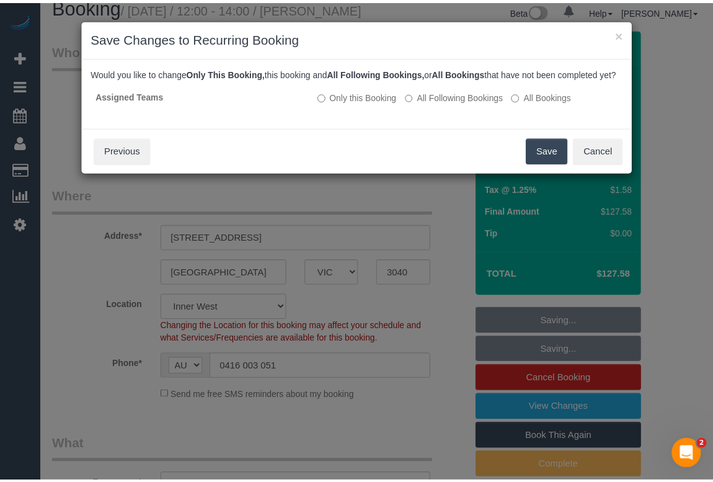
scroll to position [0, 0]
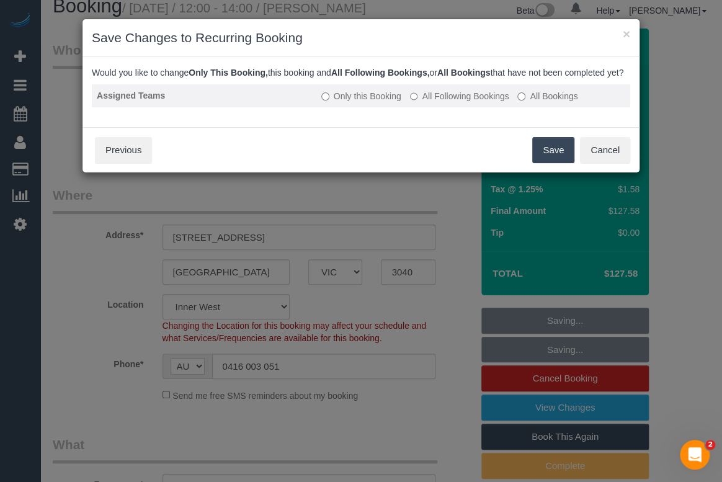
click at [424, 102] on label "All Following Bookings" at bounding box center [459, 96] width 99 height 12
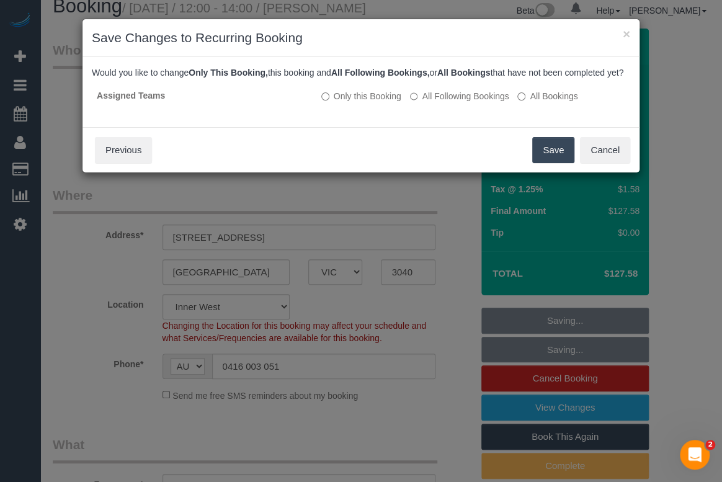
click at [546, 161] on button "Save" at bounding box center [553, 150] width 42 height 26
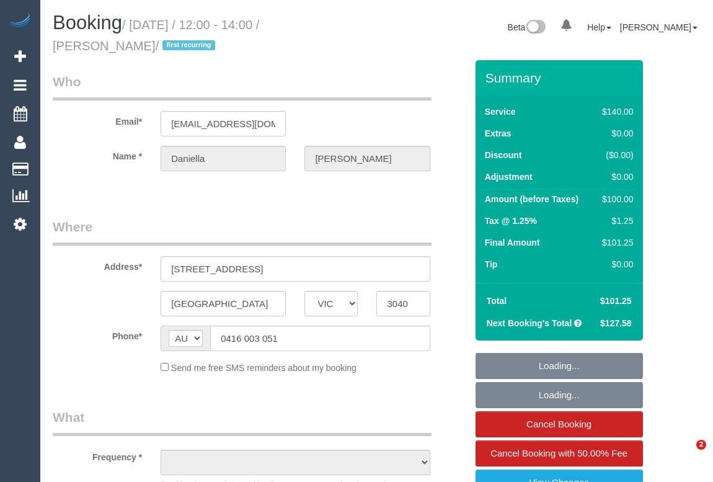
select select "VIC"
select select "object:570"
select select "string:stripe-pm_1RsZlW2GScqysDRVD5VzhXQg"
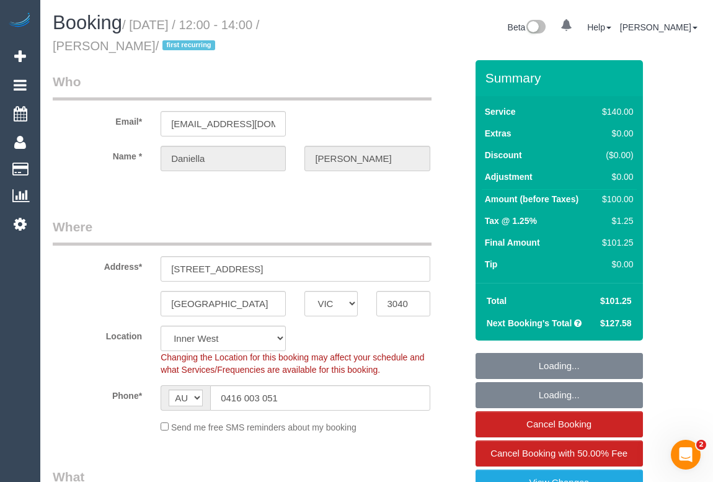
select select "number:27"
select select "number:14"
select select "number:19"
select select "number:25"
select select "number:35"
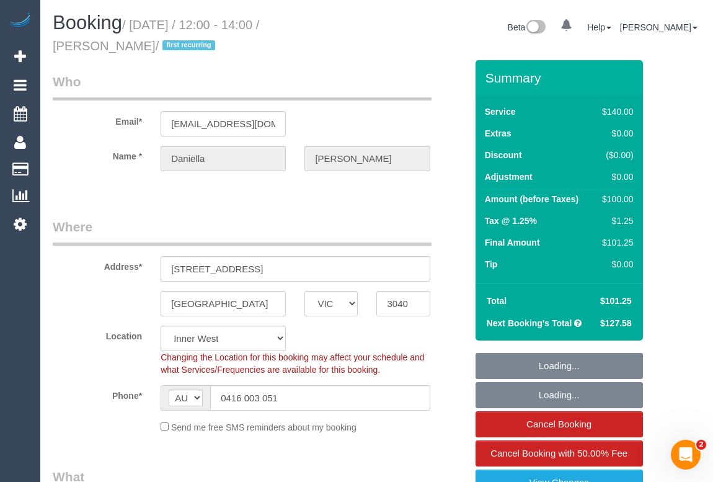
select select "number:11"
select select "object:721"
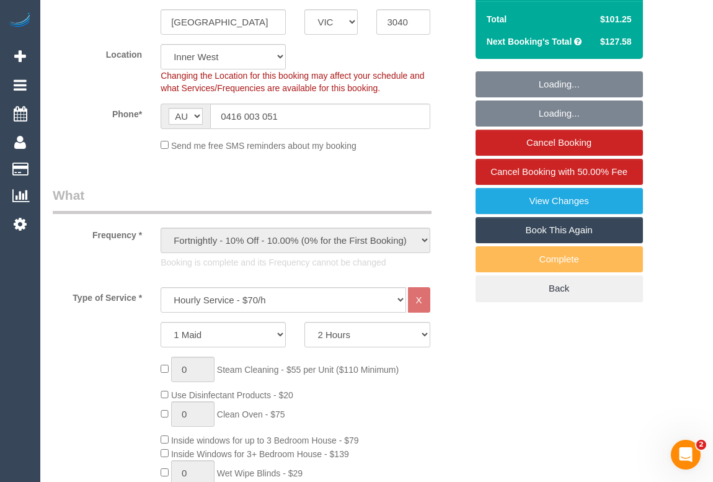
click at [558, 227] on link "Book This Again" at bounding box center [559, 230] width 167 height 26
select select "VIC"
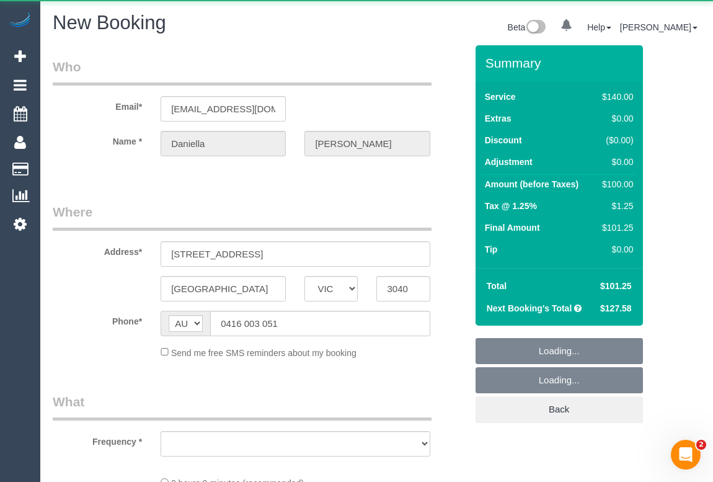
select select "string:stripe-pm_1RsZlW2GScqysDRVD5VzhXQg"
select select "number:27"
select select "number:14"
select select "number:19"
select select "number:25"
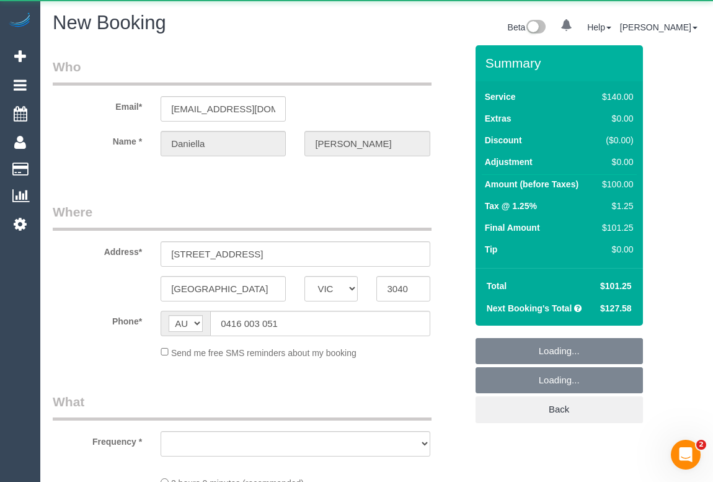
select select "number:35"
select select "number:11"
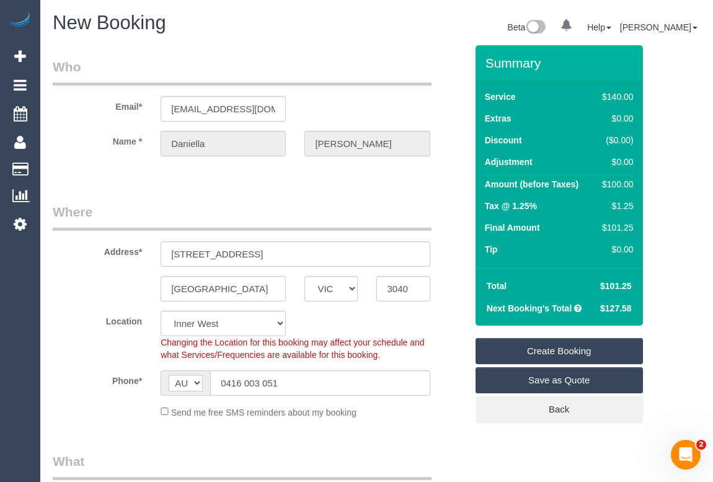
select select "object:2757"
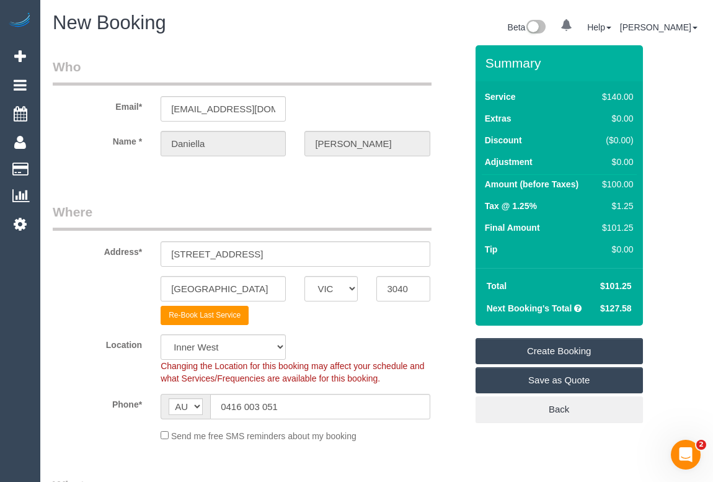
drag, startPoint x: 309, startPoint y: 180, endPoint x: 315, endPoint y: 225, distance: 45.6
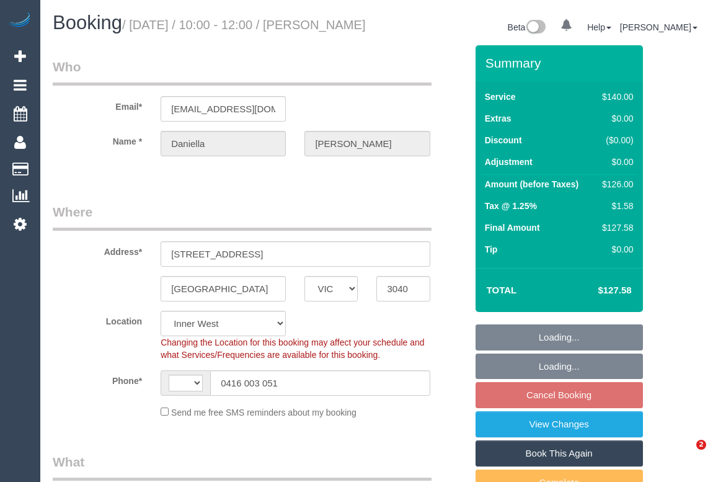
select select "VIC"
select select "object:282"
select select "string:AU"
select select "string:stripe-pm_1RsZlW2GScqysDRVD5VzhXQg"
select select "number:27"
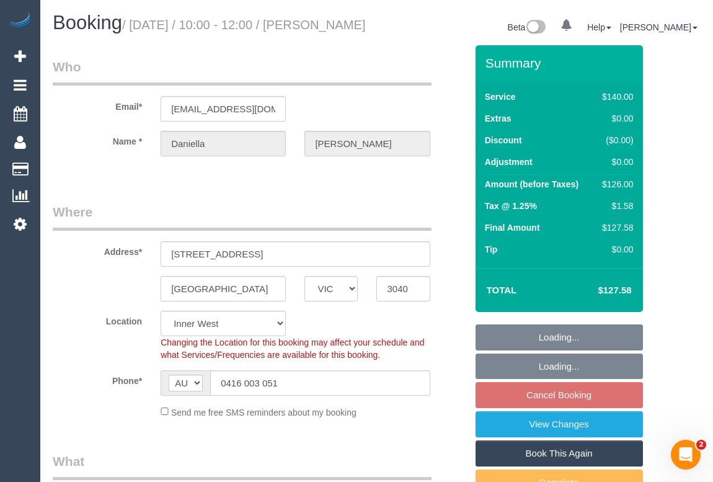
select select "number:14"
select select "number:19"
select select "number:25"
select select "number:35"
select select "number:11"
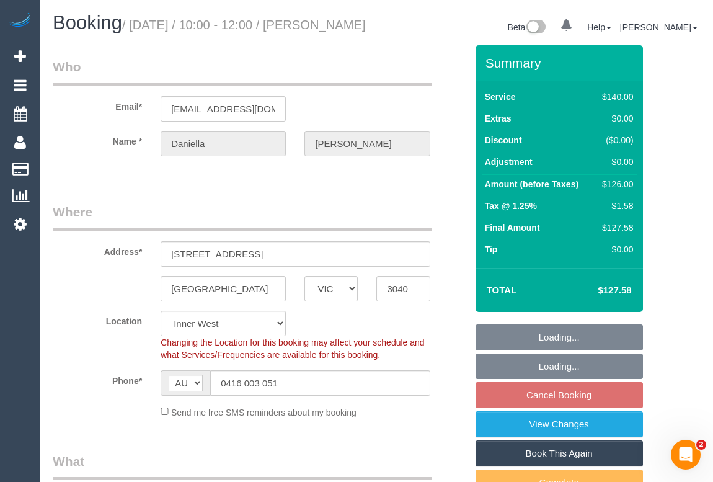
select select "spot3"
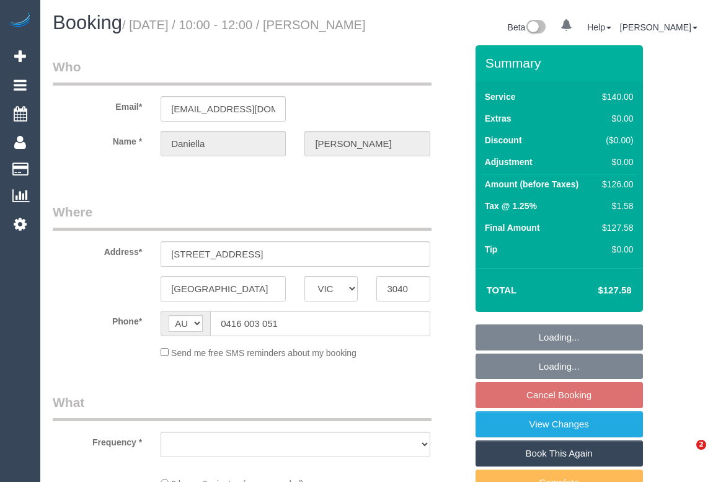
select select "VIC"
select select "string:stripe-pm_1RsZlW2GScqysDRVD5VzhXQg"
select select "number:27"
select select "number:14"
select select "number:19"
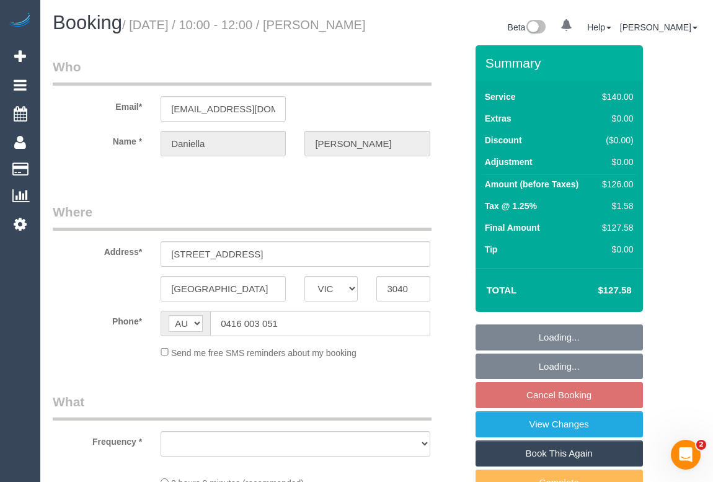
select select "number:25"
select select "number:35"
select select "number:11"
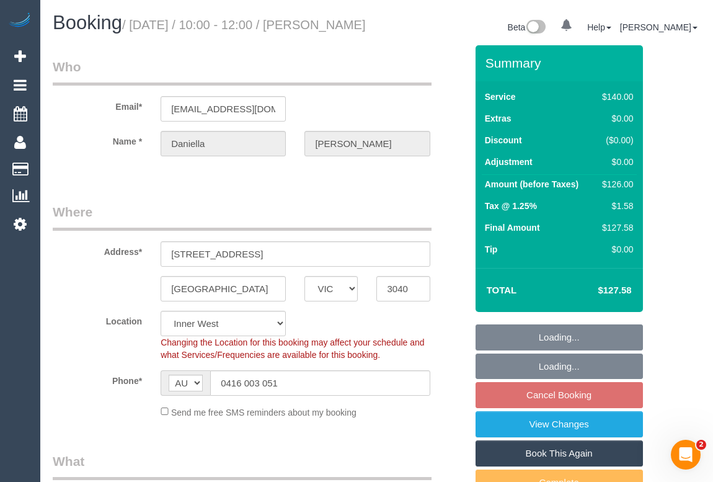
select select "object:1521"
select select "spot3"
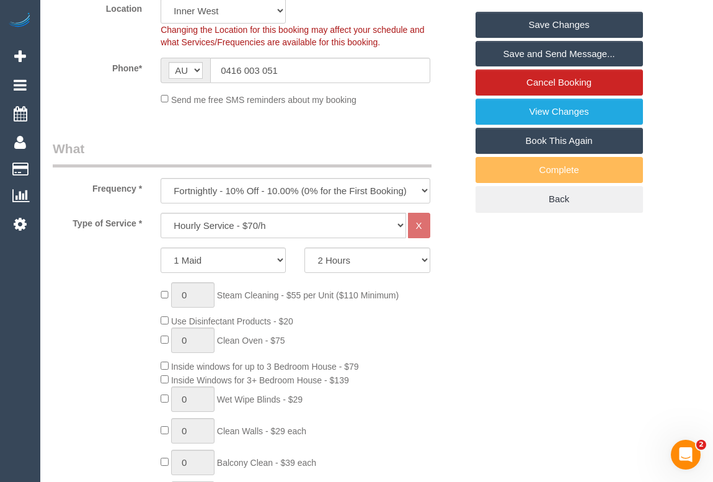
scroll to position [338, 0]
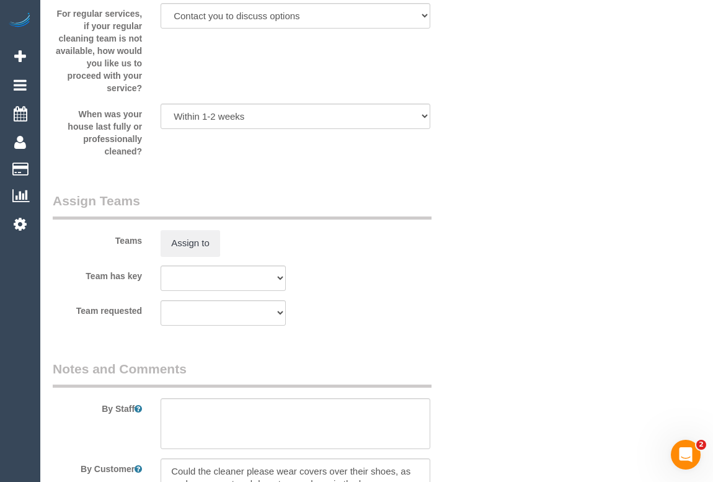
scroll to position [2085, 0]
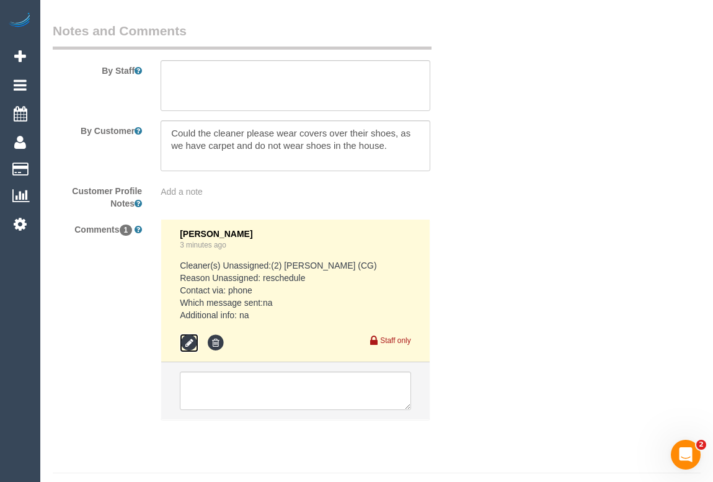
click at [189, 352] on icon at bounding box center [189, 343] width 19 height 19
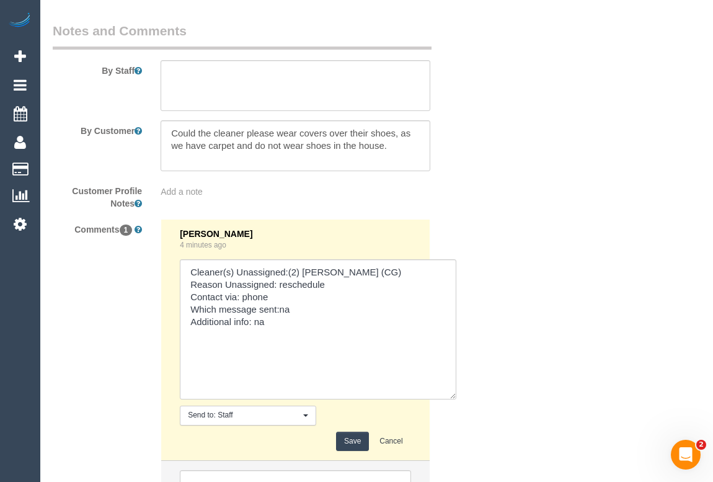
drag, startPoint x: 407, startPoint y: 308, endPoint x: 453, endPoint y: 410, distance: 111.6
click at [453, 399] on textarea at bounding box center [318, 329] width 277 height 140
click at [278, 337] on textarea at bounding box center [318, 329] width 277 height 140
drag, startPoint x: 254, startPoint y: 337, endPoint x: 269, endPoint y: 340, distance: 14.6
click at [269, 340] on textarea at bounding box center [318, 329] width 277 height 140
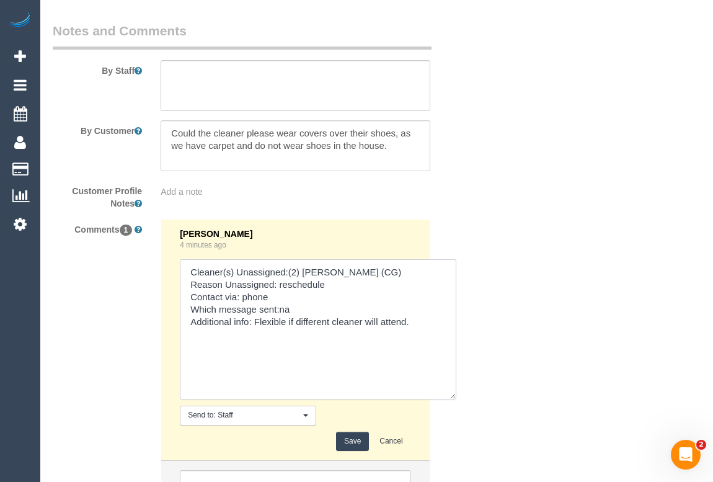
type textarea "Cleaner(s) Unassigned:(2) [PERSON_NAME] (CG) Reason Unassigned: reschedule Cont…"
click at [349, 450] on button "Save" at bounding box center [352, 441] width 33 height 19
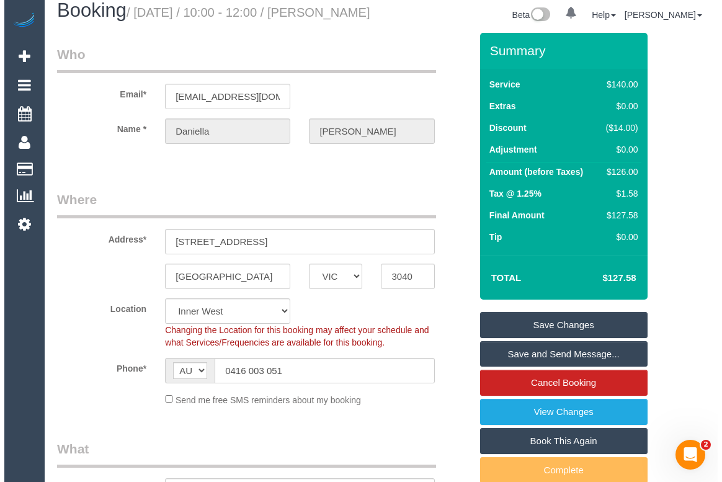
scroll to position [0, 0]
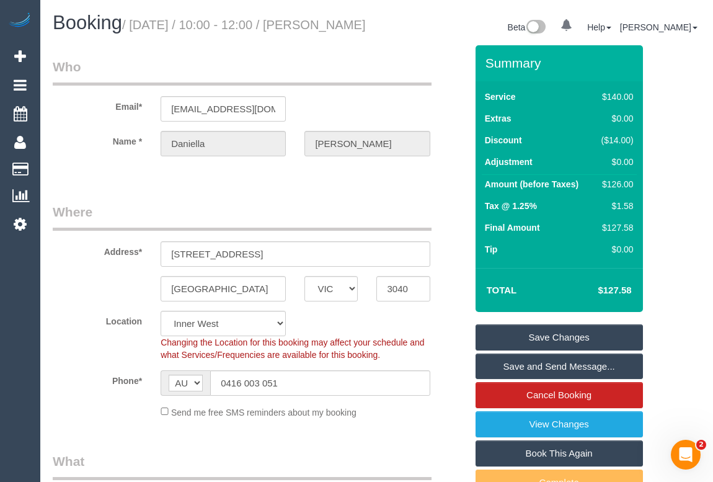
click at [556, 347] on link "Save Changes" at bounding box center [559, 337] width 167 height 26
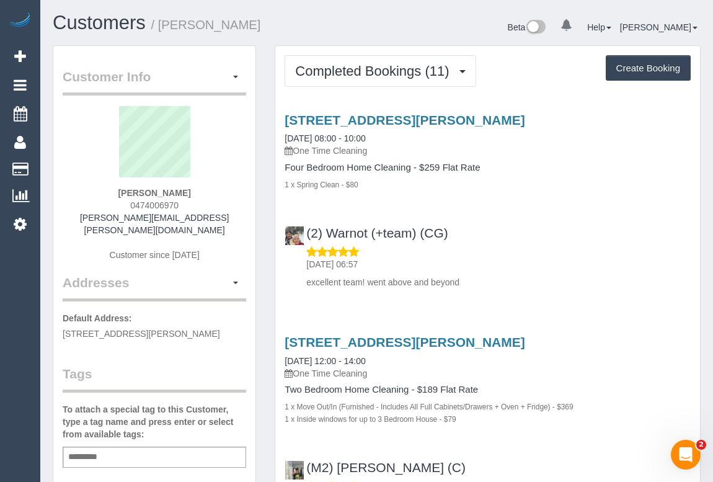
drag, startPoint x: 123, startPoint y: 202, endPoint x: 199, endPoint y: 206, distance: 75.8
click at [199, 206] on div "[PERSON_NAME] 0474006970 [PERSON_NAME][EMAIL_ADDRESS][PERSON_NAME][DOMAIN_NAME]…" at bounding box center [155, 189] width 184 height 167
copy span "0474006970"
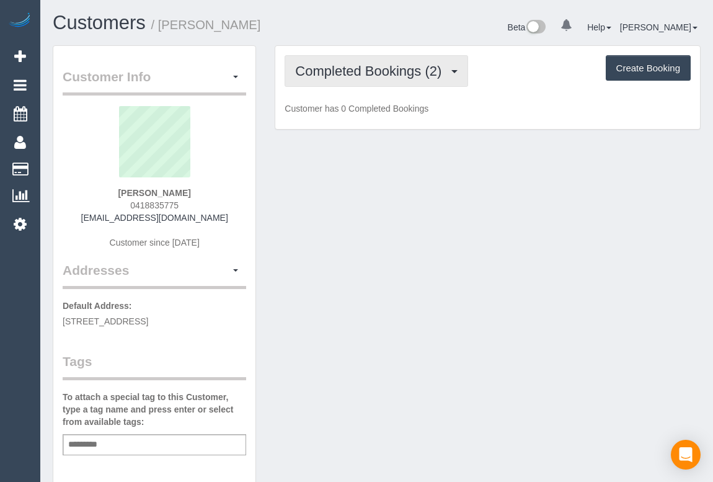
click at [352, 69] on span "Completed Bookings (2)" at bounding box center [371, 71] width 153 height 16
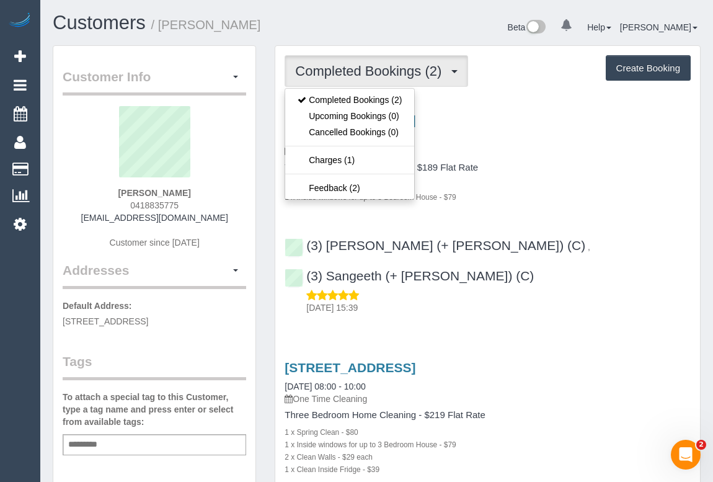
click at [579, 192] on div "1 x Inside windows for up to 3 Bedroom House - $79" at bounding box center [488, 196] width 406 height 12
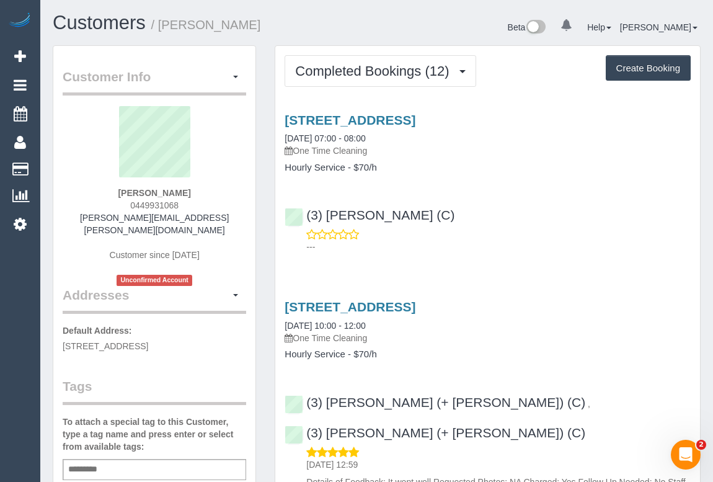
drag, startPoint x: 128, startPoint y: 204, endPoint x: 209, endPoint y: 203, distance: 81.2
click at [209, 203] on div "[PERSON_NAME] 0449931068 [PERSON_NAME][EMAIL_ADDRESS][PERSON_NAME][DOMAIN_NAME]…" at bounding box center [155, 196] width 184 height 180
copy span "0449931068"
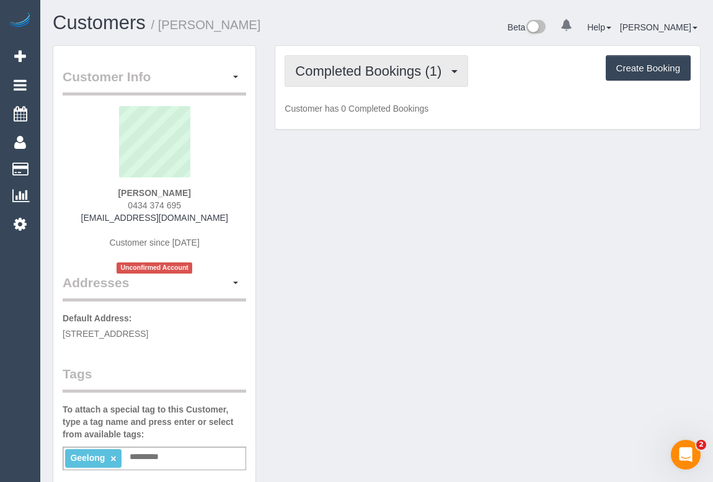
drag, startPoint x: 368, startPoint y: 73, endPoint x: 367, endPoint y: 80, distance: 6.8
click at [368, 73] on span "Completed Bookings (1)" at bounding box center [371, 71] width 153 height 16
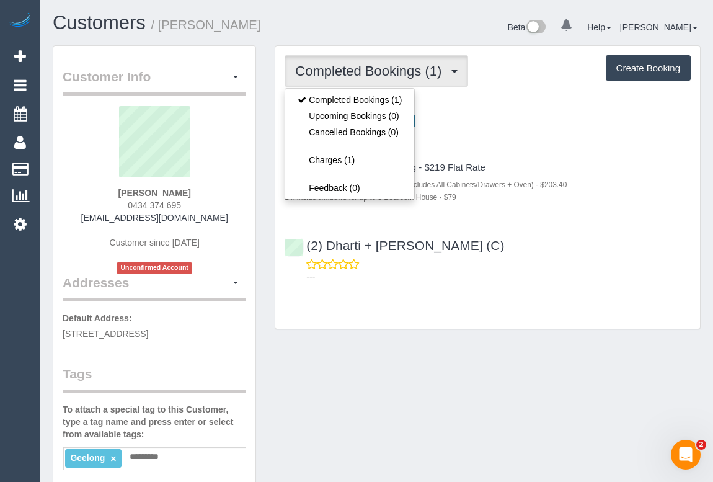
click at [492, 83] on div "Completed Bookings (1) Completed Bookings (1) Upcoming Bookings (0) Cancelled B…" at bounding box center [488, 71] width 406 height 32
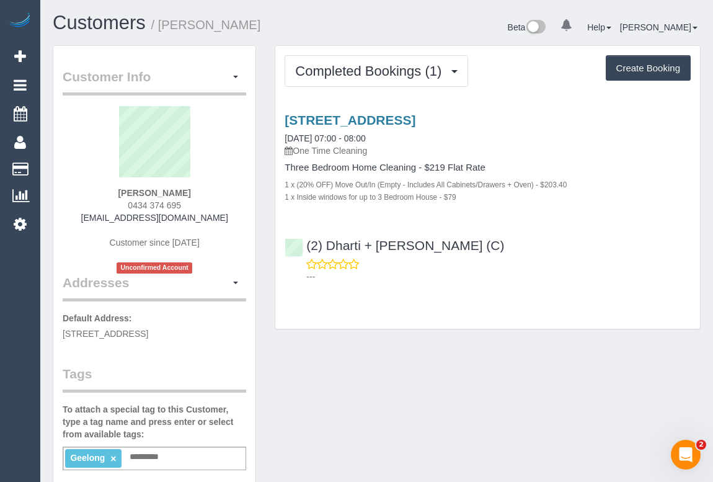
click at [646, 389] on div "Customer Info Edit Contact Info Send Message Email Preferences Special Sales Ta…" at bounding box center [376, 468] width 667 height 846
copy strong "[PERSON_NAME]"
drag, startPoint x: 112, startPoint y: 190, endPoint x: 200, endPoint y: 189, distance: 88.1
click at [200, 189] on div "[PERSON_NAME] 0434 374 695 [EMAIL_ADDRESS][DOMAIN_NAME] Customer since [DATE] U…" at bounding box center [155, 189] width 184 height 167
drag, startPoint x: 123, startPoint y: 205, endPoint x: 208, endPoint y: 209, distance: 85.1
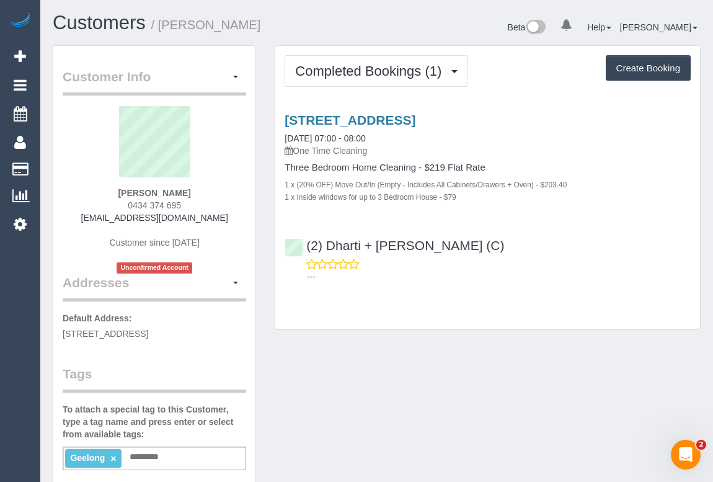
click at [208, 209] on div "[PERSON_NAME] 0434 374 695 [EMAIL_ADDRESS][DOMAIN_NAME] Customer since [DATE] U…" at bounding box center [155, 189] width 184 height 167
copy span "0434 374 695"
click at [683, 379] on div "Customer Info Edit Contact Info Send Message Email Preferences Special Sales Ta…" at bounding box center [376, 468] width 667 height 846
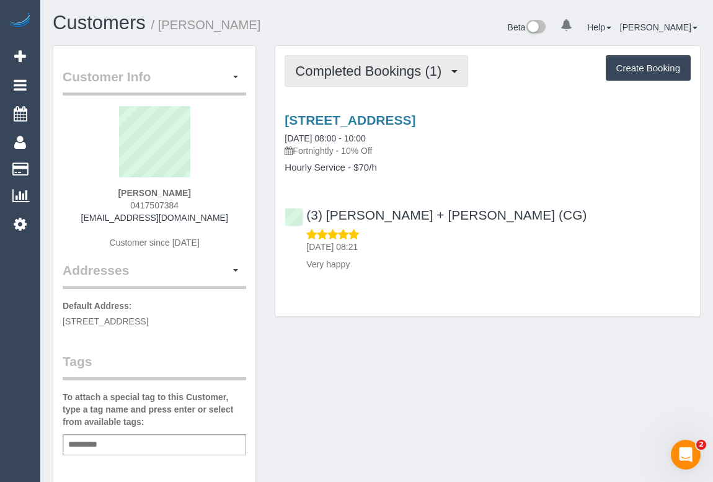
click at [409, 64] on span "Completed Bookings (1)" at bounding box center [371, 71] width 153 height 16
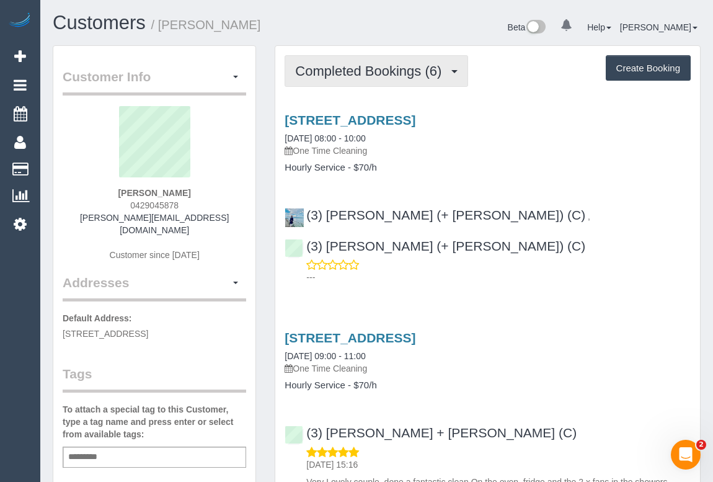
click at [372, 66] on span "Completed Bookings (6)" at bounding box center [371, 71] width 153 height 16
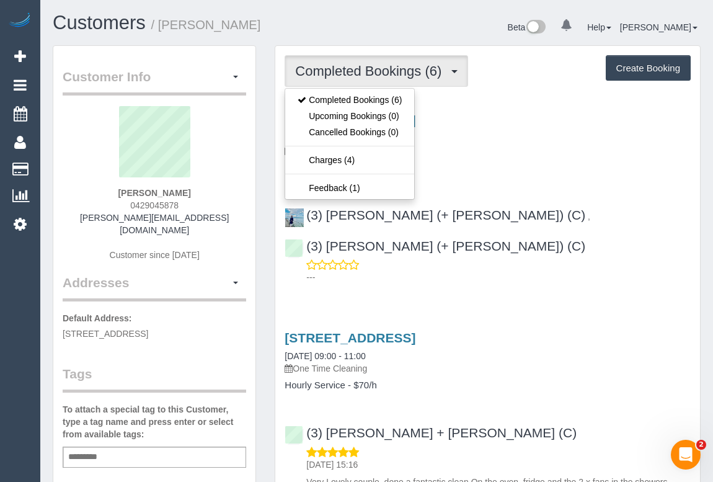
click at [580, 136] on div "50 Sunningdale Dve, Hillside, VIC 3037 23/08/2025 08:00 - 10:00 One Time Cleani…" at bounding box center [488, 135] width 406 height 45
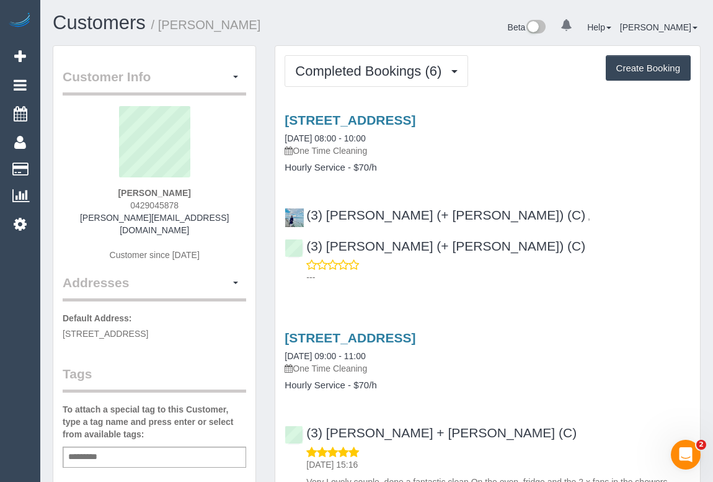
drag, startPoint x: 127, startPoint y: 203, endPoint x: 200, endPoint y: 202, distance: 72.6
click at [200, 202] on div "Lei Rangihuna 0429045878 leilani@my.com Customer since 2019" at bounding box center [155, 189] width 184 height 167
copy span "0429045878"
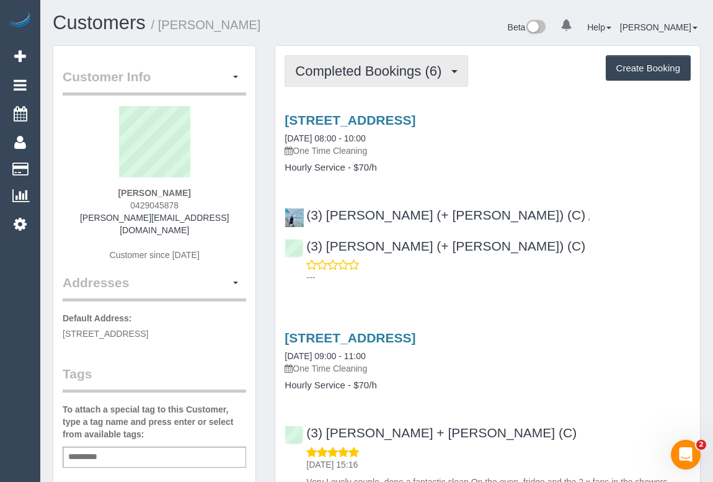
click at [360, 71] on span "Completed Bookings (6)" at bounding box center [371, 71] width 153 height 16
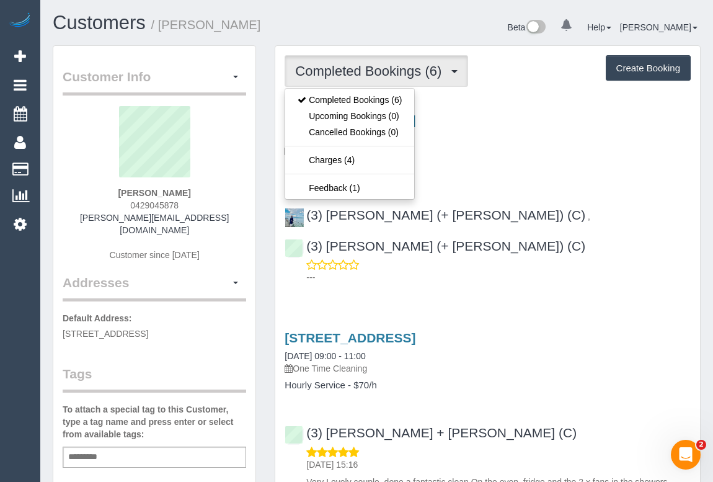
click at [559, 150] on p "One Time Cleaning" at bounding box center [488, 150] width 406 height 12
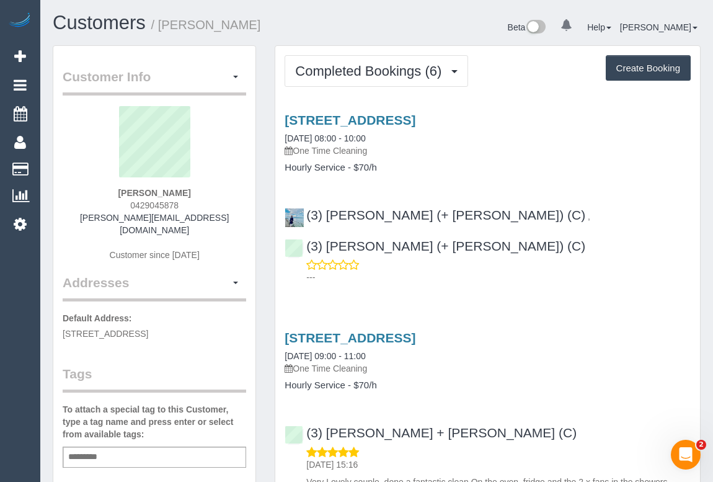
drag, startPoint x: 148, startPoint y: 206, endPoint x: 197, endPoint y: 208, distance: 49.6
click at [197, 208] on div "[PERSON_NAME] 0429045878 [PERSON_NAME][EMAIL_ADDRESS][DOMAIN_NAME] Customer sin…" at bounding box center [155, 189] width 184 height 167
copy span "0429045878"
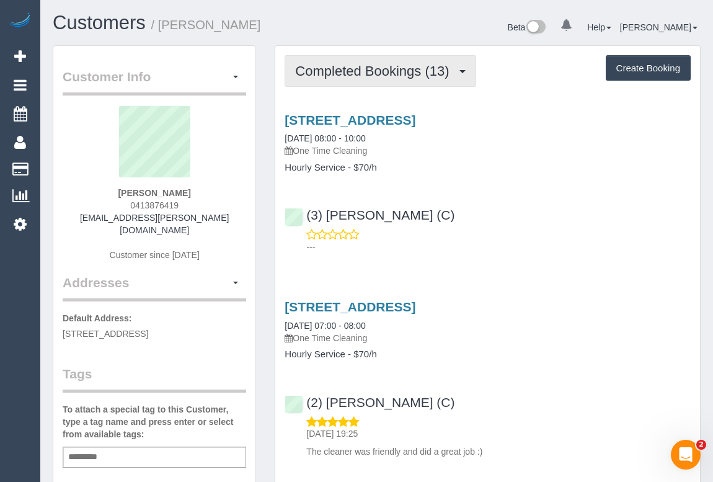
click at [362, 78] on button "Completed Bookings (13)" at bounding box center [380, 71] width 191 height 32
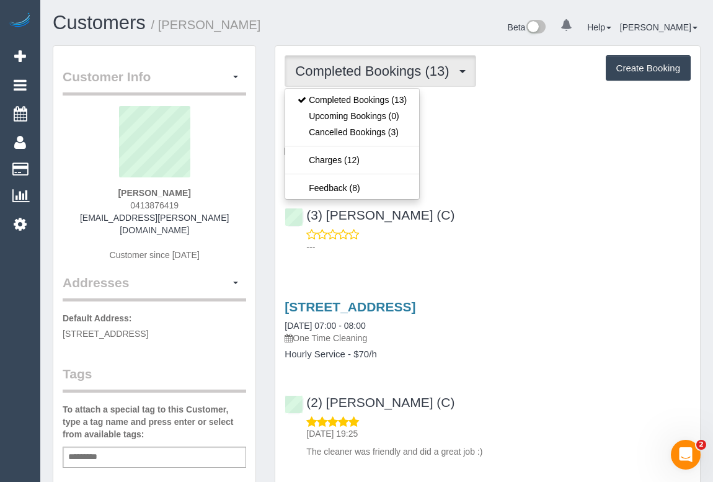
click at [567, 221] on div "(3) [PERSON_NAME] (C) ---" at bounding box center [487, 225] width 425 height 56
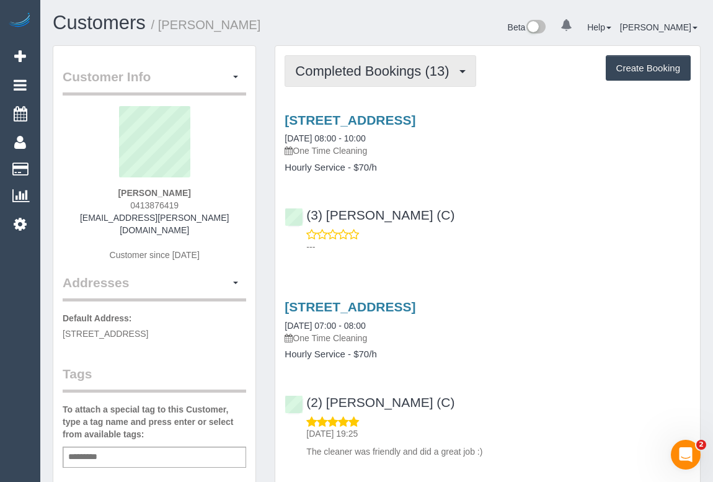
click at [347, 66] on span "Completed Bookings (13)" at bounding box center [375, 71] width 160 height 16
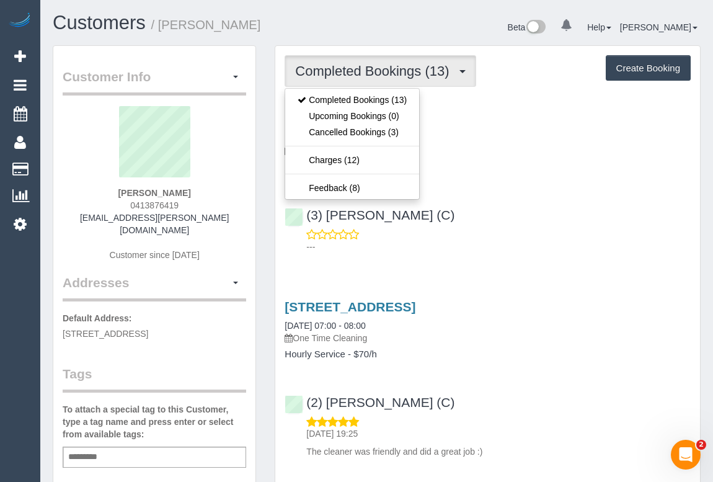
click at [541, 190] on div "[STREET_ADDRESS] [DATE] 08:00 - 10:00 One Time Cleaning Hourly Service - $70/h …" at bounding box center [487, 180] width 425 height 156
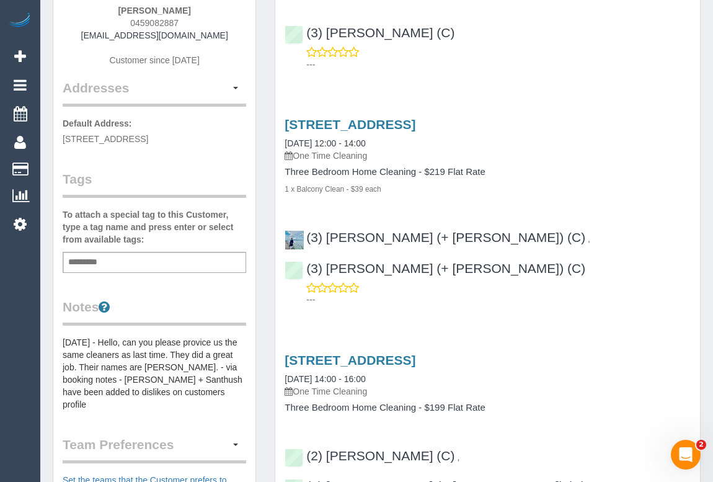
scroll to position [282, 0]
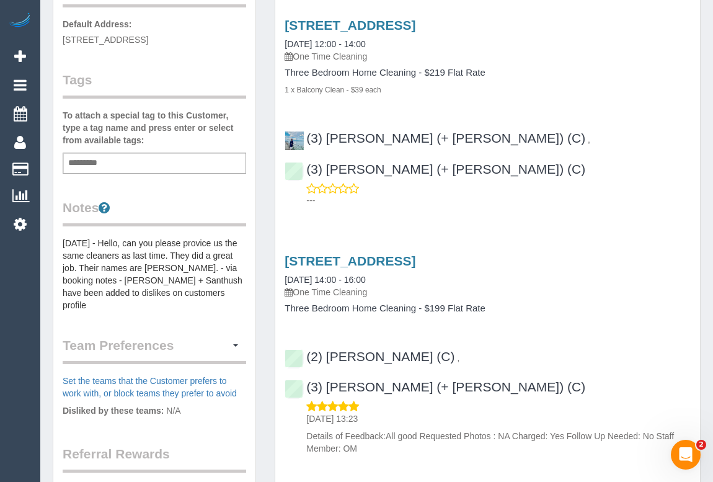
click at [122, 174] on div "Add a tag" at bounding box center [155, 163] width 184 height 21
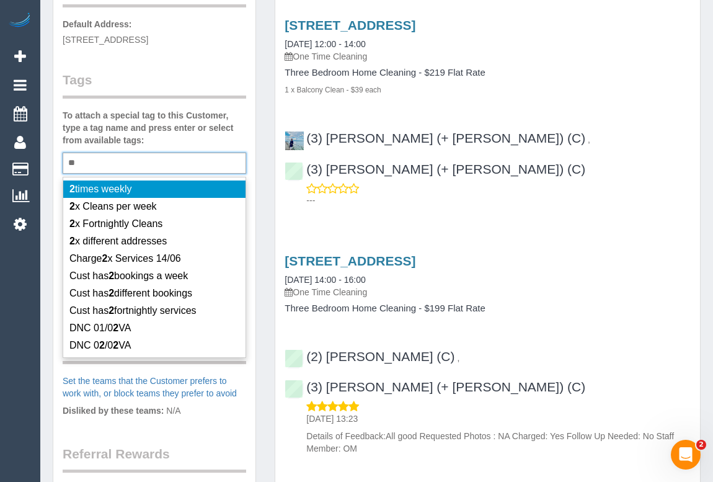
type input "*"
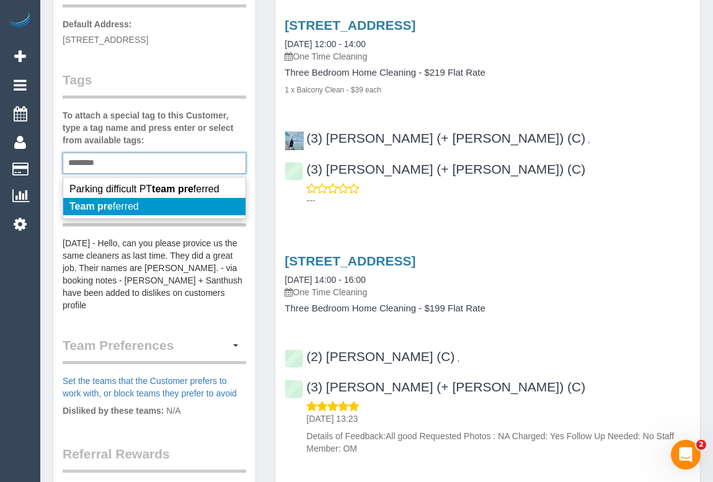
type input "********"
click at [117, 211] on span "Team pre ferred" at bounding box center [103, 206] width 69 height 11
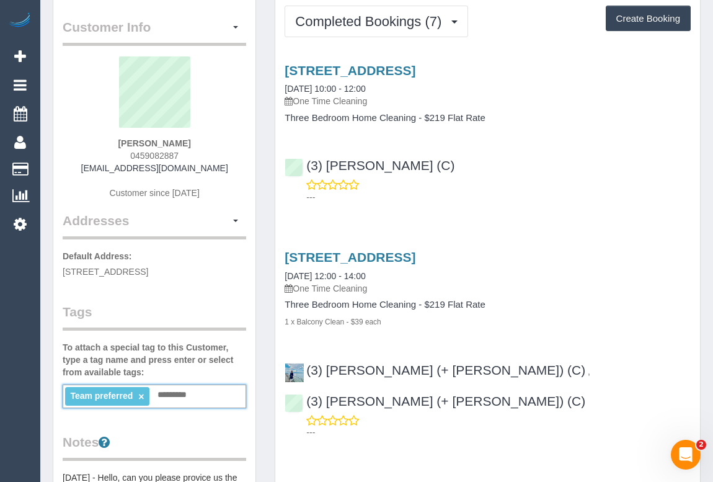
scroll to position [0, 0]
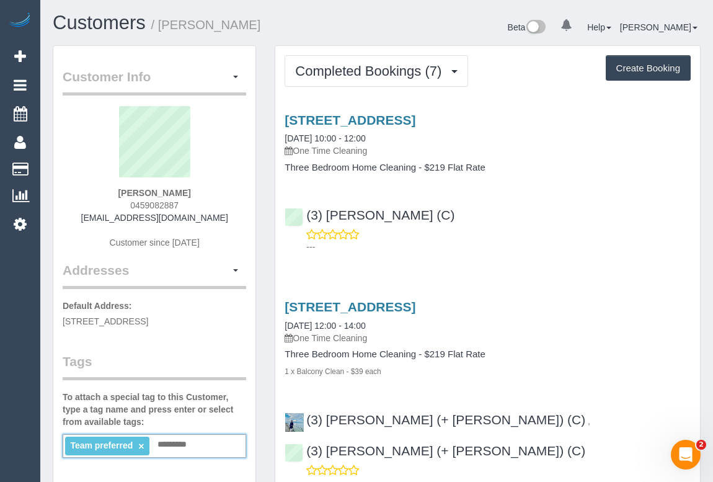
click at [479, 229] on div "---" at bounding box center [488, 240] width 406 height 25
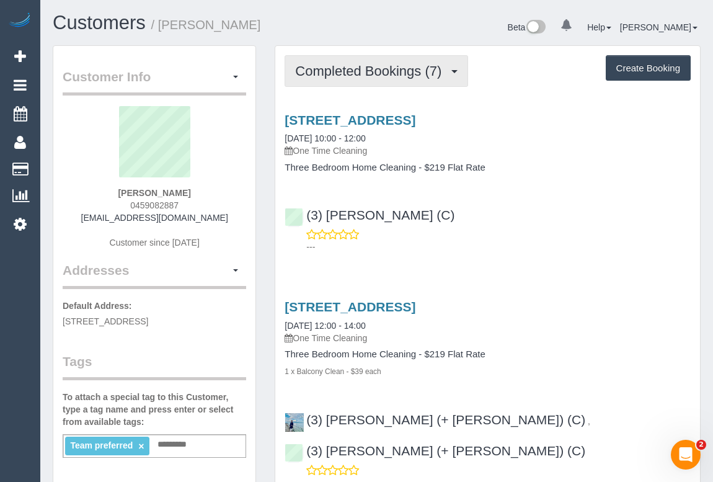
click at [370, 79] on button "Completed Bookings (7)" at bounding box center [377, 71] width 184 height 32
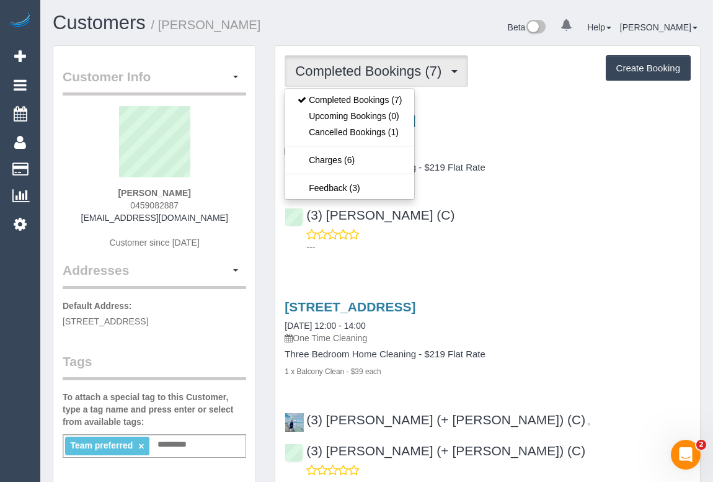
click at [525, 230] on div "---" at bounding box center [488, 240] width 406 height 25
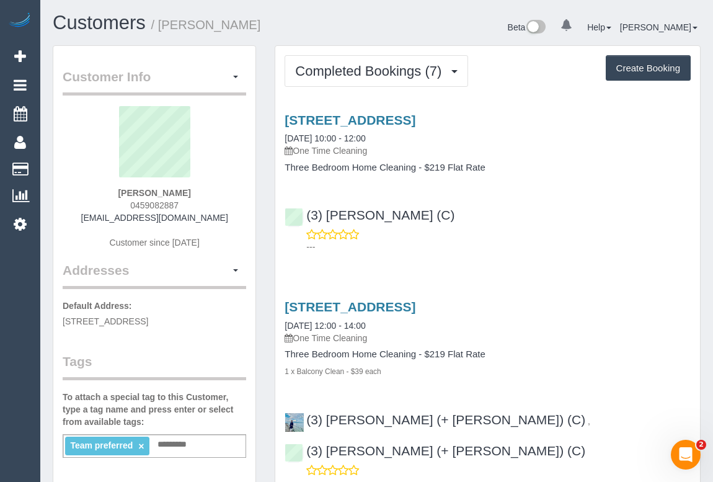
click at [580, 234] on div "---" at bounding box center [488, 240] width 406 height 25
click at [628, 216] on div "(3) Abu Bakar (C) ---" at bounding box center [487, 225] width 425 height 56
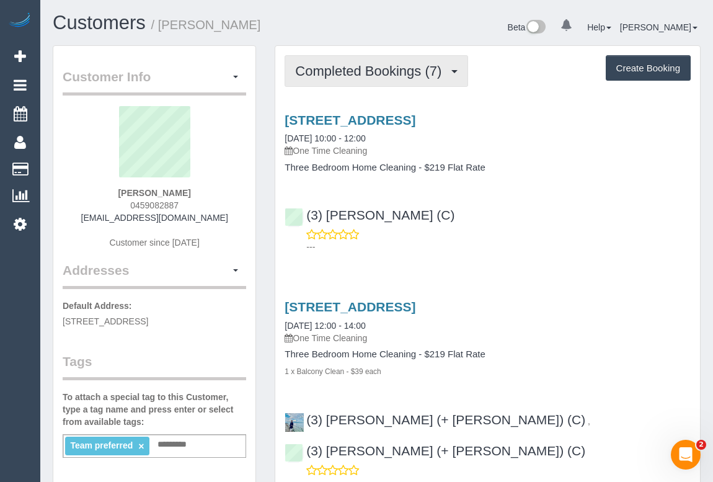
click at [404, 70] on span "Completed Bookings (7)" at bounding box center [371, 71] width 153 height 16
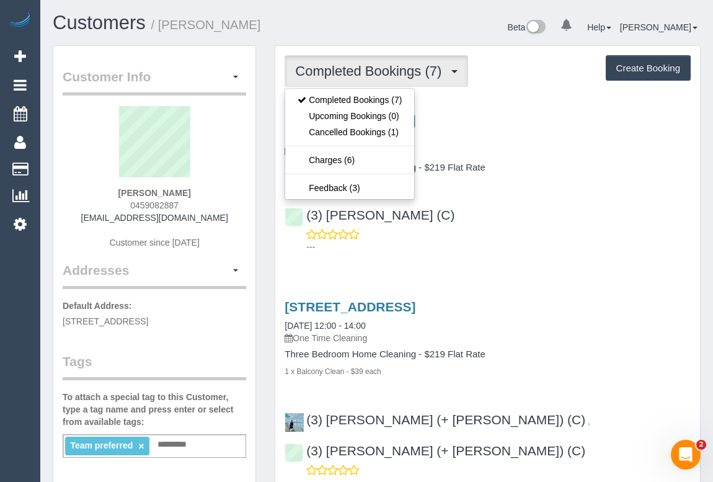
click at [561, 192] on div "Unit 1, 82 Tyler Street, Unit 1, Reservoir, VIC 3073 23/08/2025 10:00 - 12:00 O…" at bounding box center [487, 180] width 425 height 156
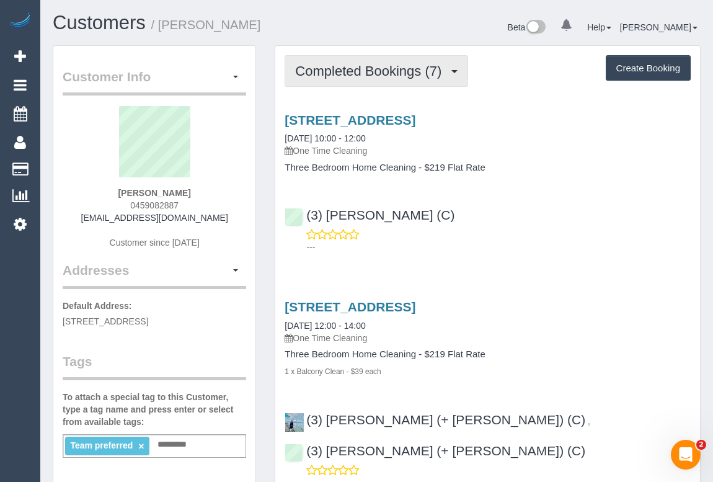
click at [382, 86] on button "Completed Bookings (7)" at bounding box center [377, 71] width 184 height 32
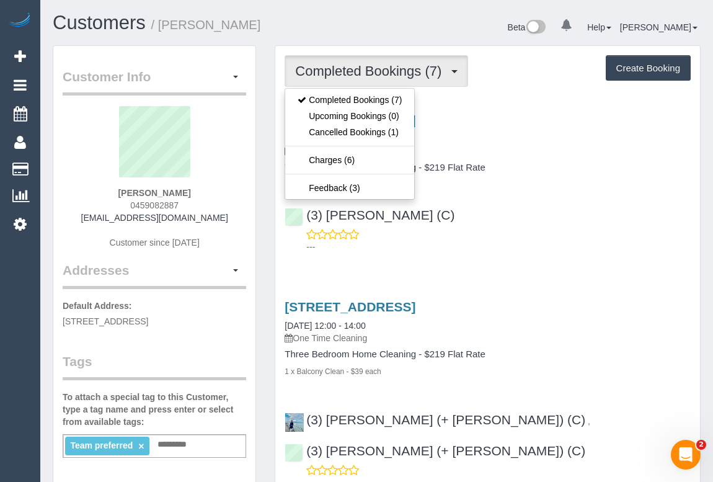
click at [596, 222] on div "(3) Abu Bakar (C) ---" at bounding box center [487, 225] width 425 height 56
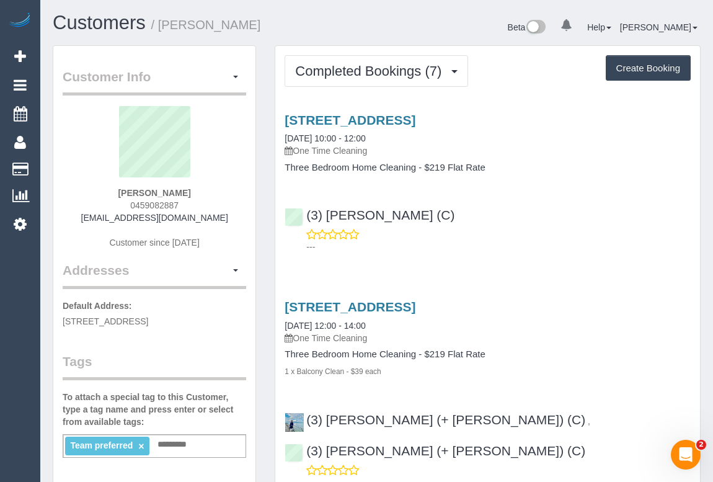
click at [320, 30] on h1 "Customers / Abhishek Gangal" at bounding box center [210, 22] width 315 height 21
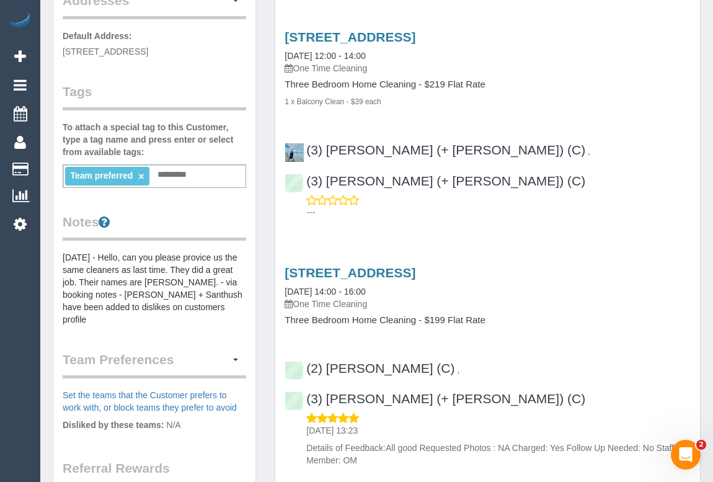
scroll to position [282, 0]
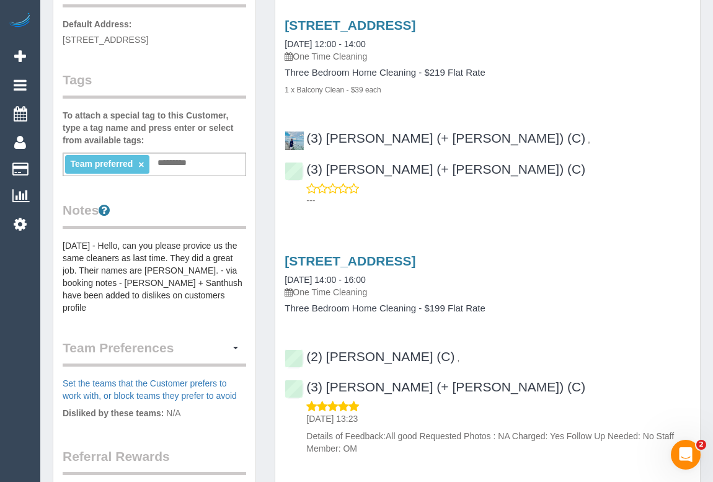
click at [65, 255] on pre "24/06/24 - Hello, can you please provice us the same cleaners as last time. The…" at bounding box center [155, 276] width 184 height 74
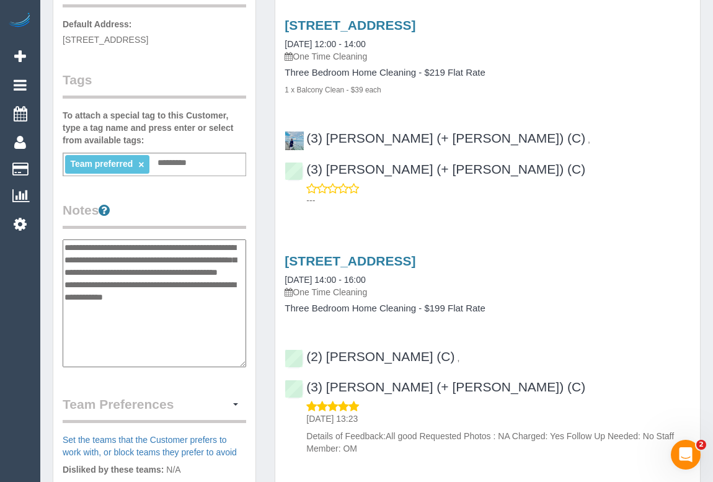
click at [63, 256] on textarea "**********" at bounding box center [155, 303] width 184 height 128
click at [88, 256] on textarea "**********" at bounding box center [155, 303] width 184 height 128
paste textarea "**********"
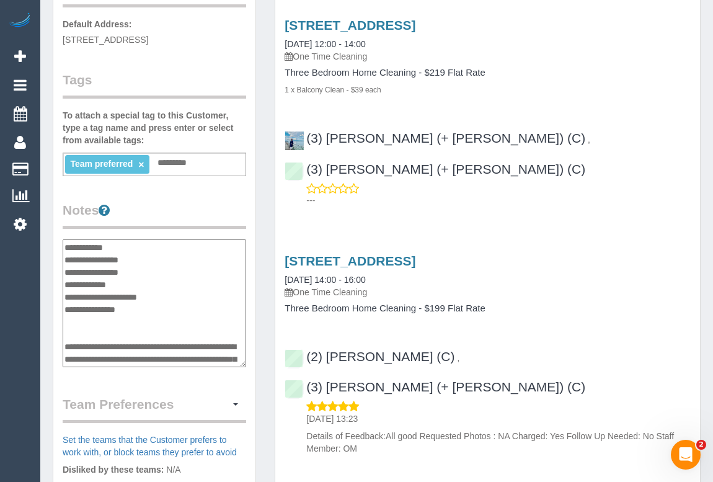
click at [150, 266] on textarea "**********" at bounding box center [155, 303] width 184 height 128
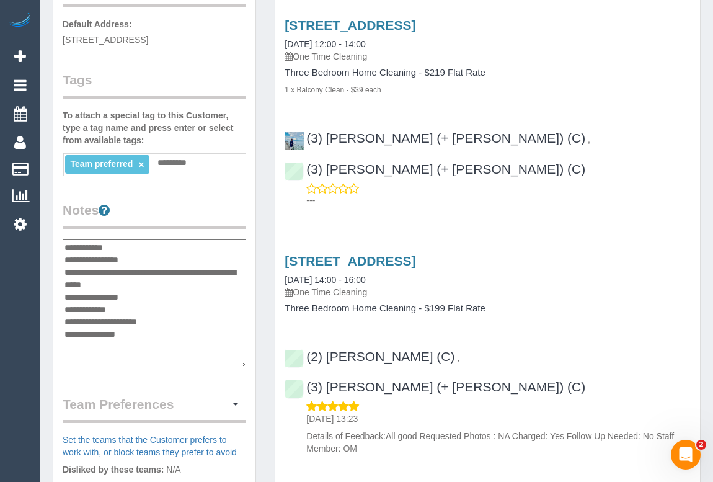
type textarea "**********"
click at [239, 223] on legend "Notes" at bounding box center [155, 215] width 184 height 28
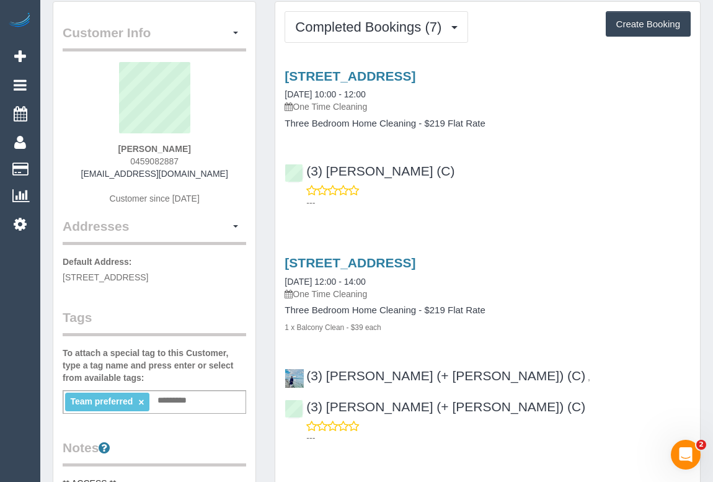
scroll to position [0, 0]
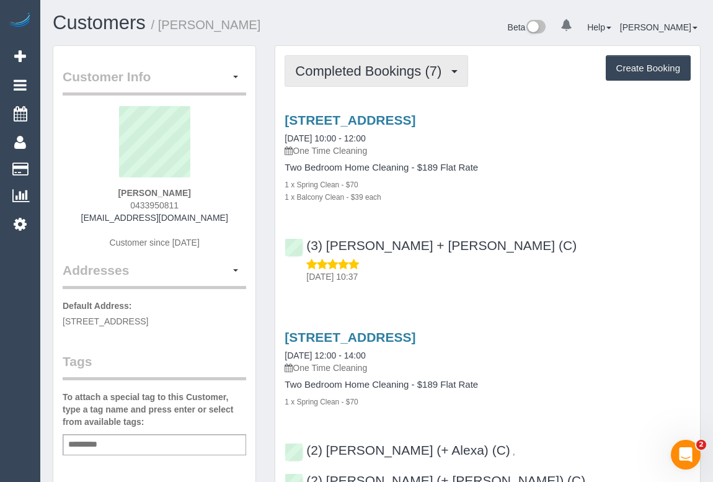
click at [363, 68] on span "Completed Bookings (7)" at bounding box center [371, 71] width 153 height 16
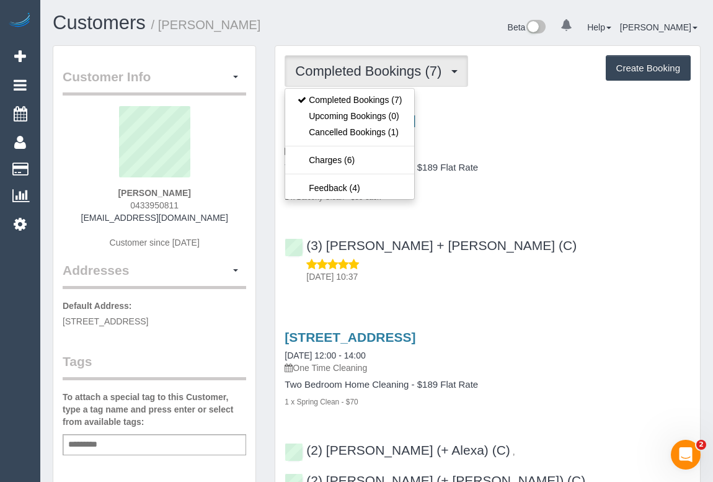
drag, startPoint x: 628, startPoint y: 205, endPoint x: 626, endPoint y: 213, distance: 8.2
click at [628, 205] on div "[STREET_ADDRESS] [DATE] 10:00 - 12:00 One Time Cleaning Two Bedroom Home Cleani…" at bounding box center [487, 195] width 425 height 186
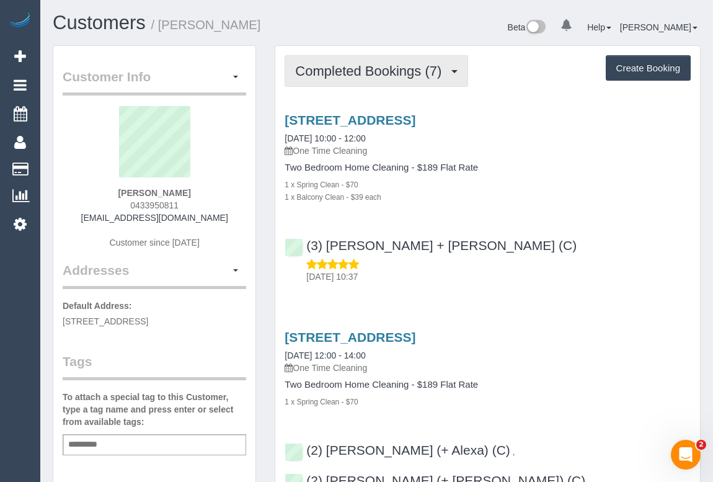
click at [348, 63] on span "Completed Bookings (7)" at bounding box center [371, 71] width 153 height 16
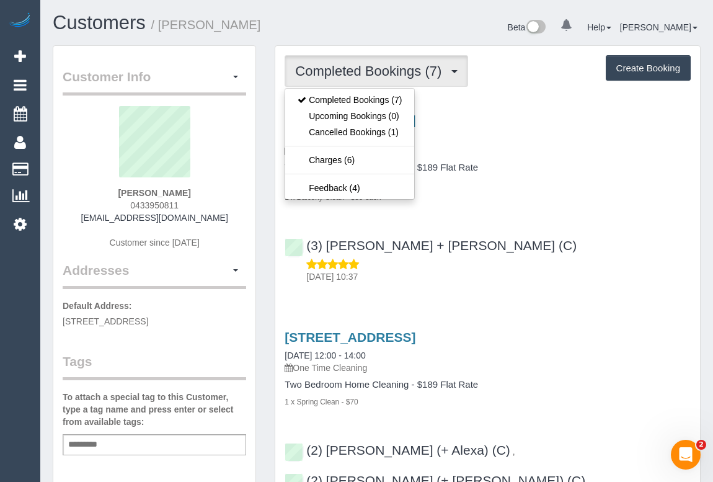
click at [520, 182] on div "1 x Spring Clean - $70" at bounding box center [488, 184] width 406 height 12
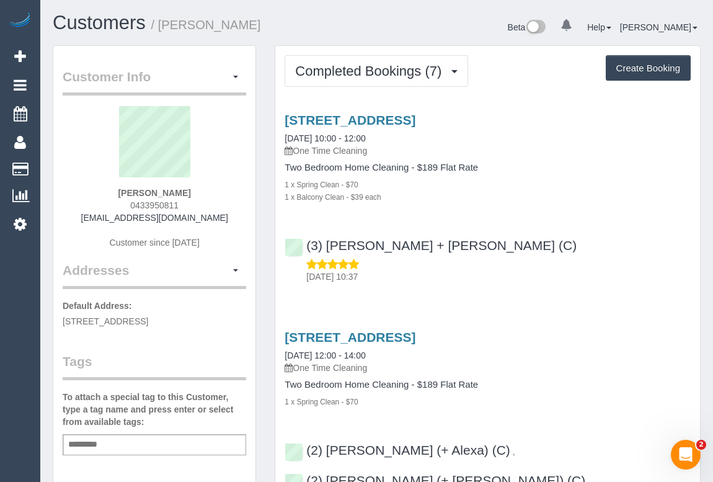
drag, startPoint x: 91, startPoint y: 215, endPoint x: 223, endPoint y: 216, distance: 132.7
click at [223, 216] on div "Vanessa Lugg 0433950811 vanessalugg@gmail.com Customer since 2022" at bounding box center [155, 183] width 184 height 155
copy link "vanessalugg@gmail.com"
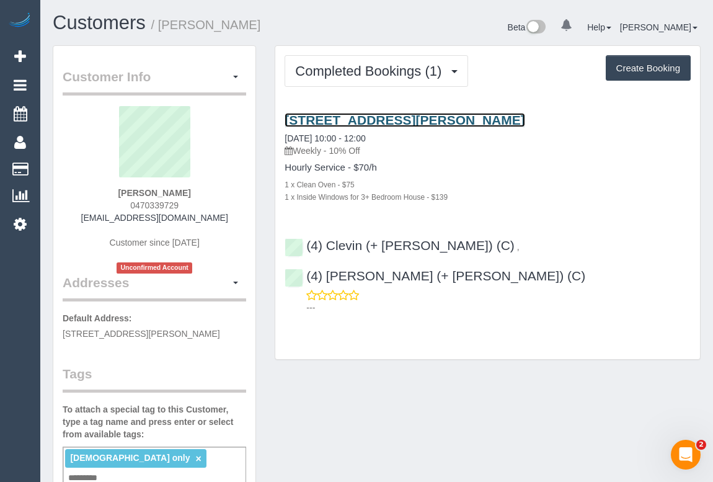
click at [408, 118] on link "[STREET_ADDRESS][PERSON_NAME]" at bounding box center [405, 120] width 240 height 14
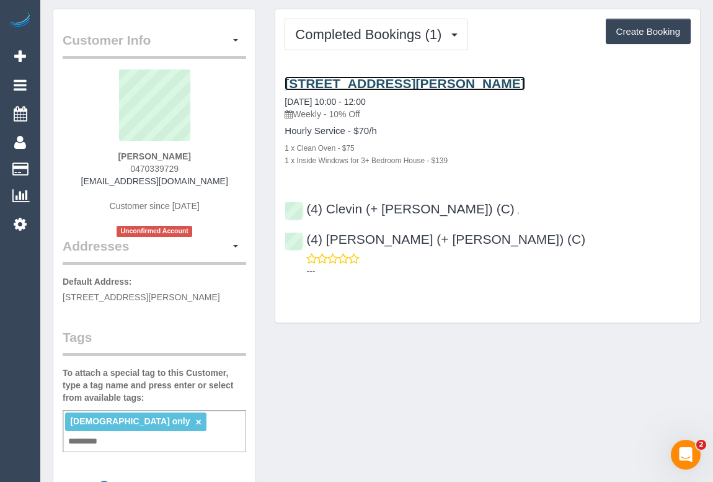
scroll to position [56, 0]
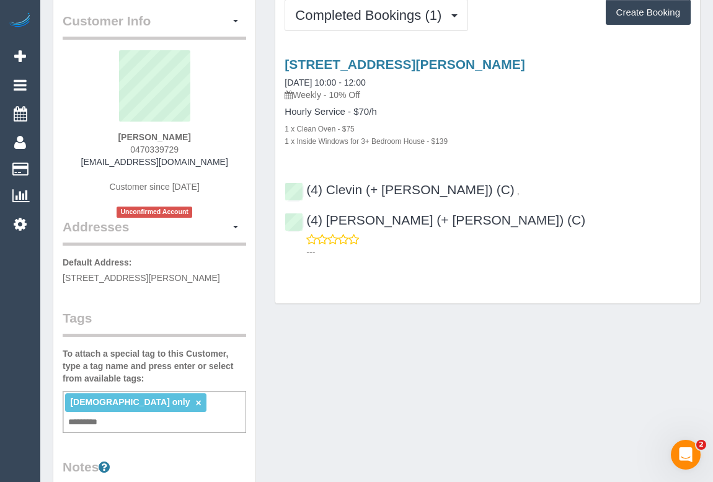
click at [372, 373] on div "Customer Info Edit Contact Info Send Message Email Preferences Special Sales Ta…" at bounding box center [376, 440] width 667 height 902
click at [107, 414] on input "text" at bounding box center [86, 422] width 42 height 16
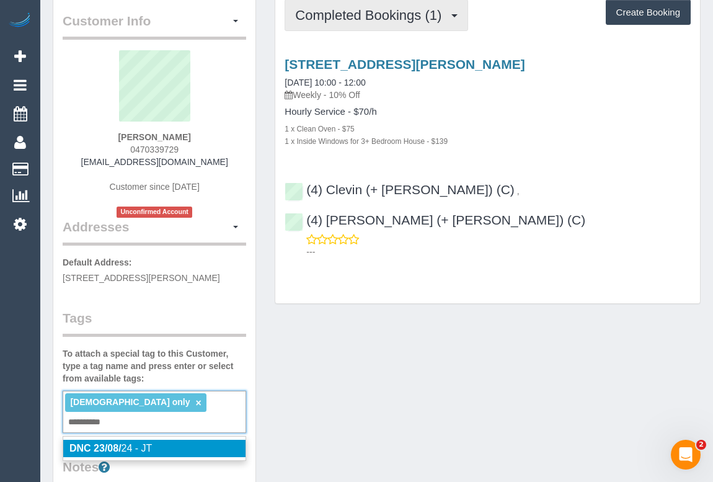
type input "**********"
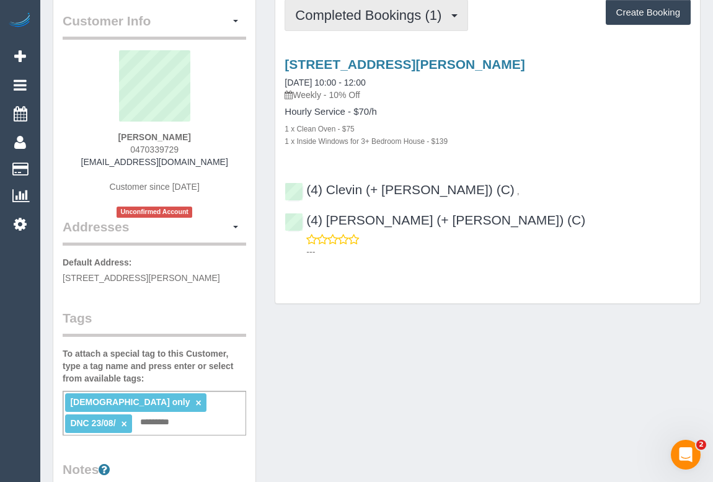
click at [347, 23] on button "Completed Bookings (1)" at bounding box center [377, 15] width 184 height 32
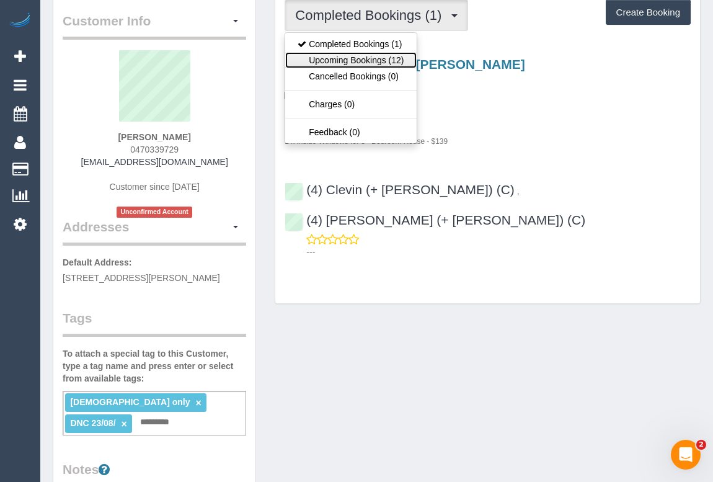
click at [353, 60] on link "Upcoming Bookings (12)" at bounding box center [350, 60] width 131 height 16
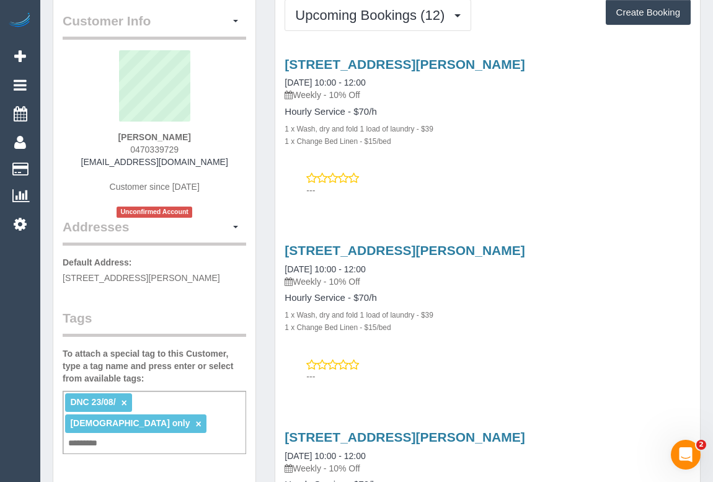
click at [103, 401] on span "DNC 23/08/" at bounding box center [92, 402] width 45 height 10
click at [122, 400] on link "×" at bounding box center [124, 402] width 6 height 11
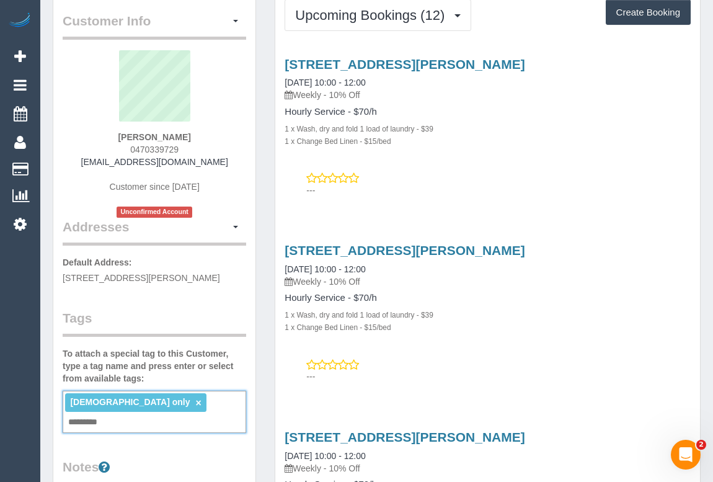
click at [107, 414] on input "text" at bounding box center [86, 422] width 42 height 16
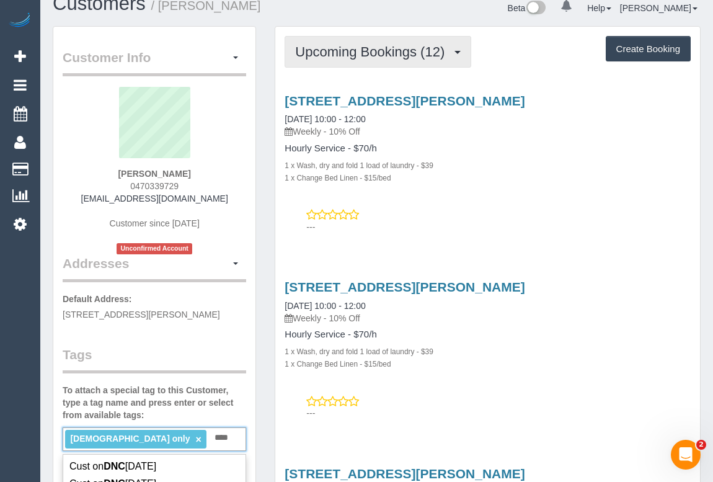
scroll to position [0, 0]
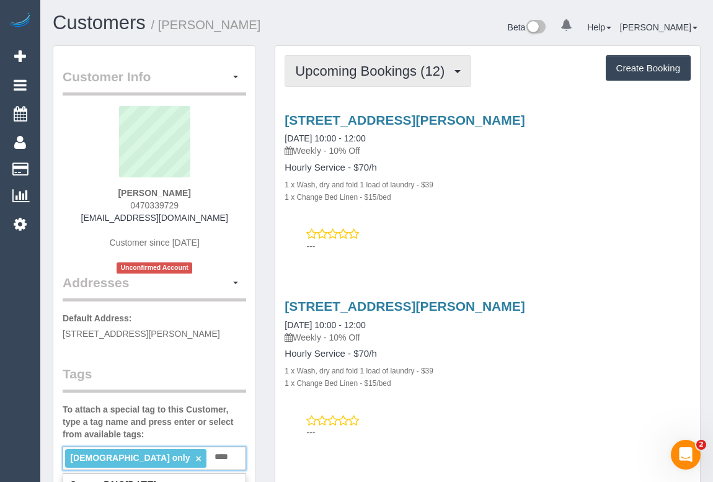
type input "***"
click at [379, 63] on span "Upcoming Bookings (12)" at bounding box center [373, 71] width 156 height 16
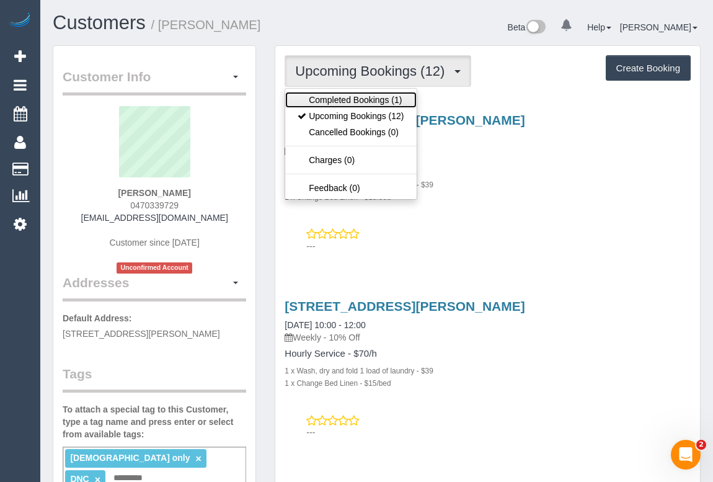
click at [360, 96] on link "Completed Bookings (1)" at bounding box center [350, 100] width 131 height 16
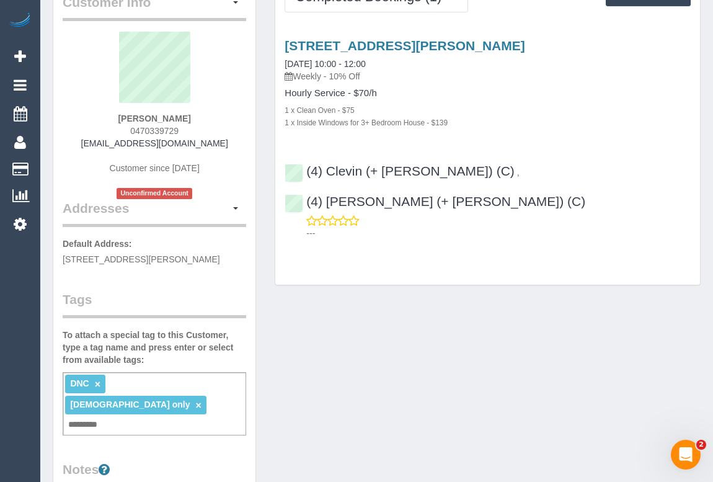
scroll to position [112, 0]
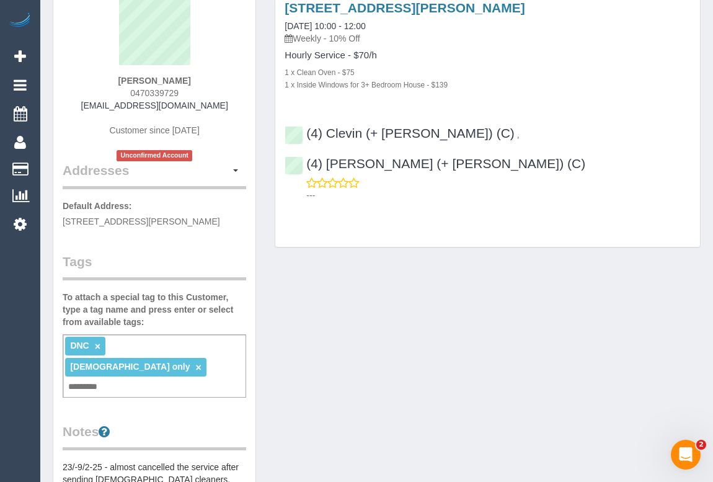
click at [93, 343] on ng-include "DNC ×" at bounding box center [85, 345] width 30 height 10
click at [94, 346] on ng-include "DNC ×" at bounding box center [85, 345] width 30 height 10
click at [95, 344] on link "×" at bounding box center [98, 346] width 6 height 11
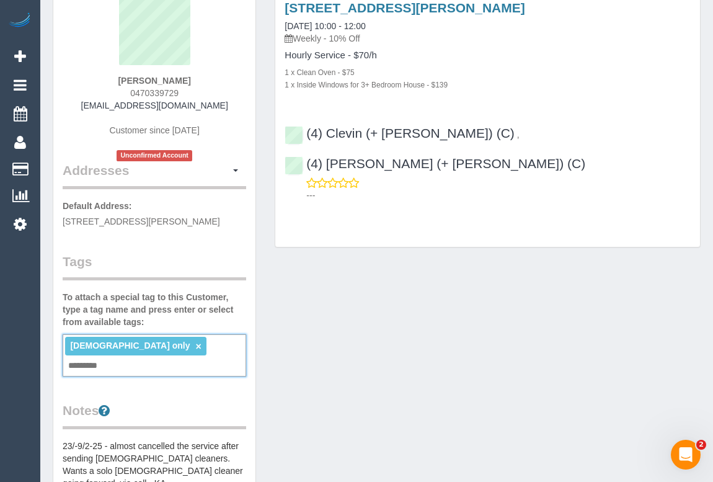
click at [107, 358] on input "text" at bounding box center [86, 366] width 42 height 16
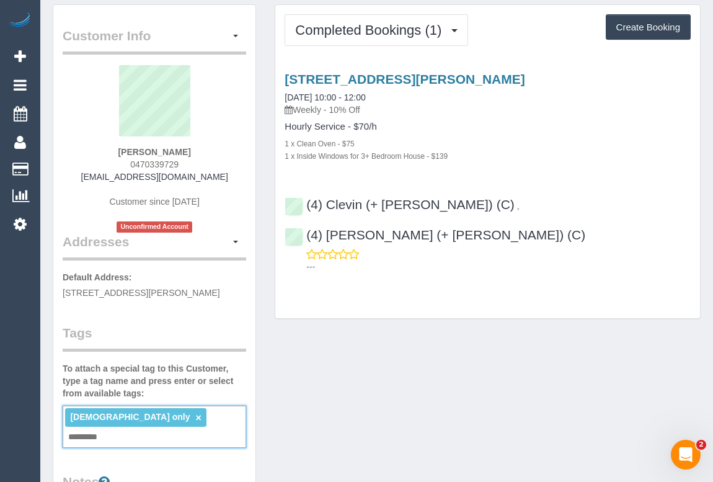
scroll to position [0, 0]
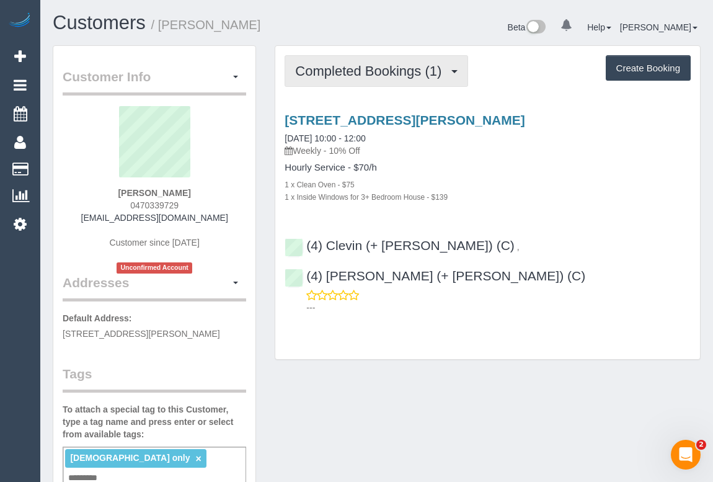
click at [374, 68] on span "Completed Bookings (1)" at bounding box center [371, 71] width 153 height 16
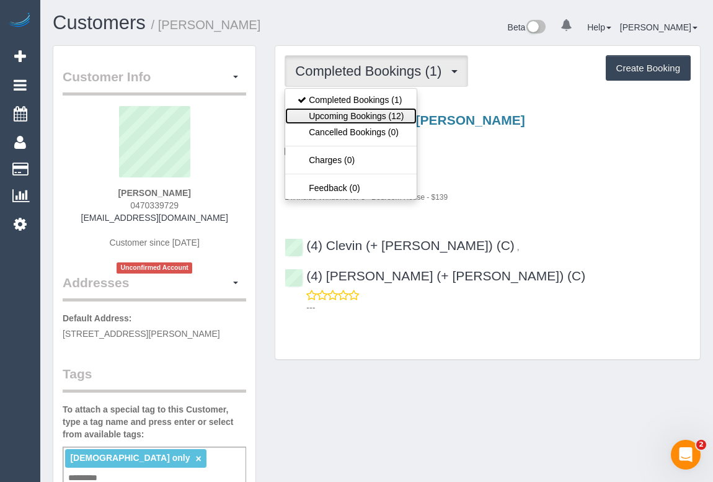
click at [352, 110] on link "Upcoming Bookings (12)" at bounding box center [350, 116] width 131 height 16
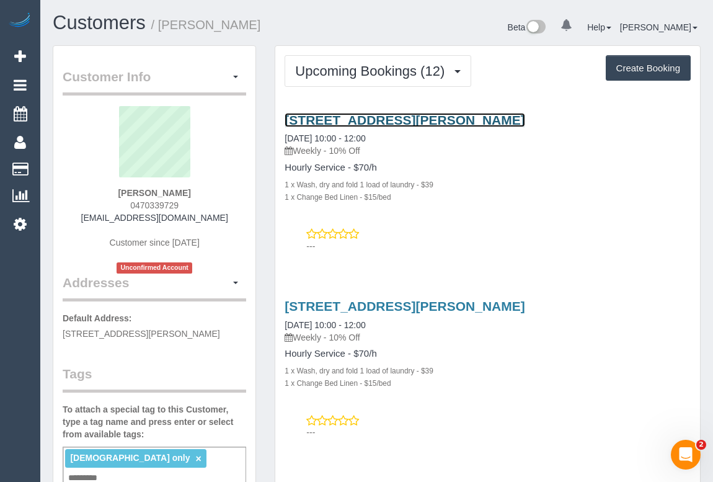
click at [420, 118] on link "59 Reema Bvd, Endeavour Hills, VIC 3802" at bounding box center [405, 120] width 240 height 14
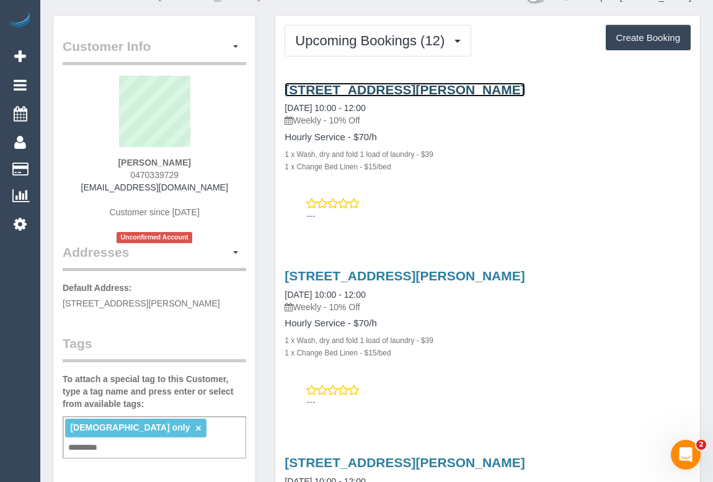
scroll to position [56, 0]
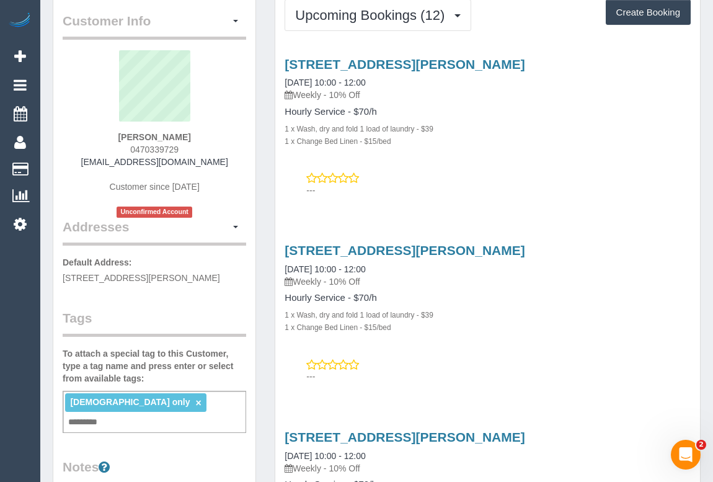
click at [107, 414] on input "text" at bounding box center [86, 422] width 42 height 16
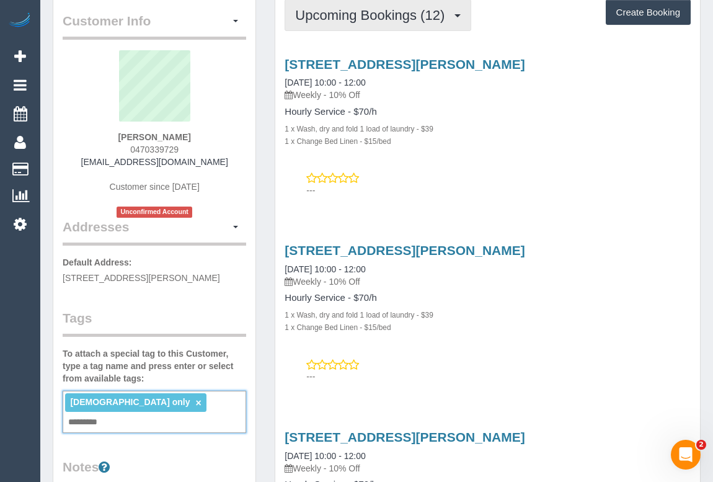
click at [366, 11] on span "Upcoming Bookings (12)" at bounding box center [373, 15] width 156 height 16
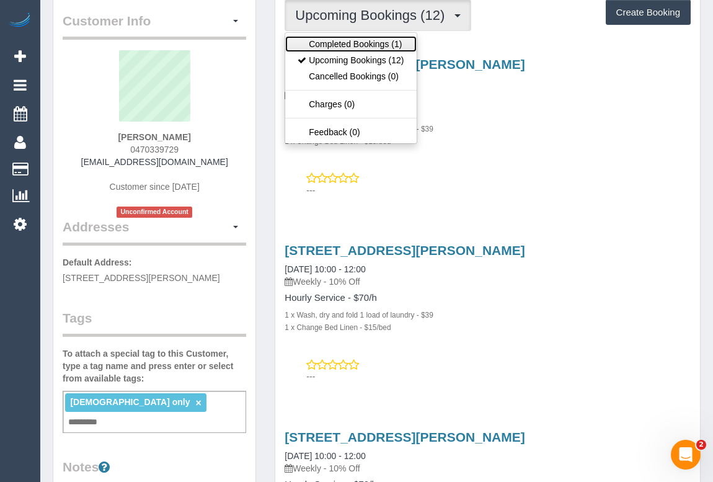
click at [364, 47] on link "Completed Bookings (1)" at bounding box center [350, 44] width 131 height 16
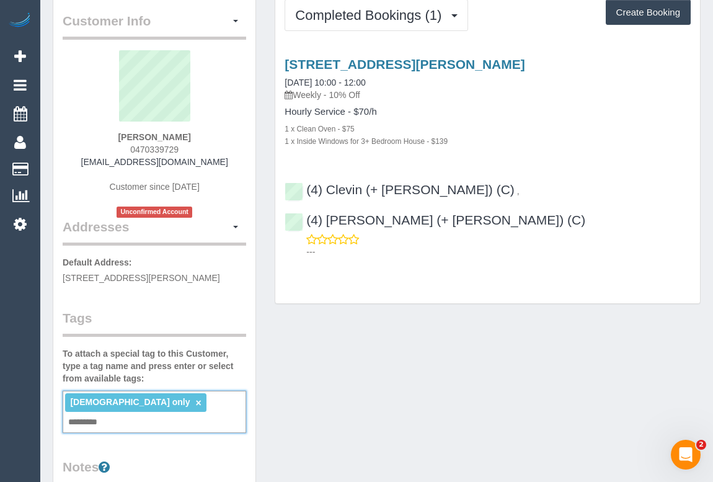
click at [107, 414] on input "text" at bounding box center [86, 422] width 42 height 16
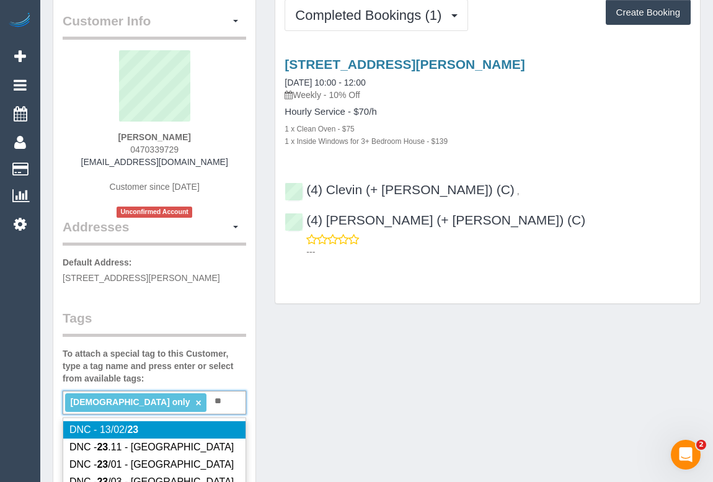
type input "*"
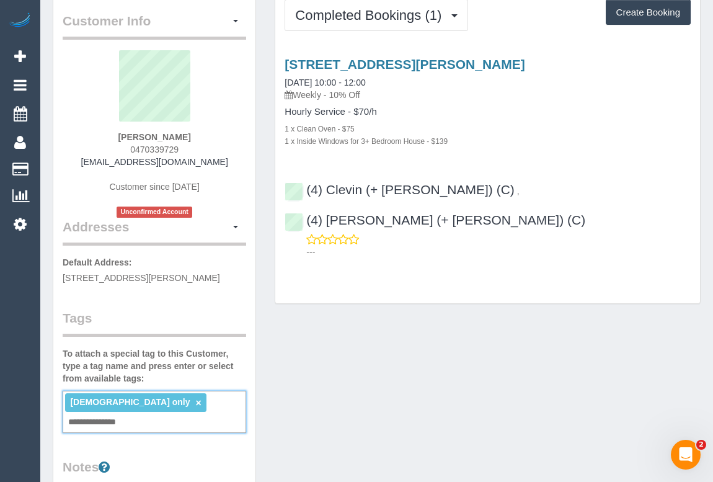
type input "**********"
click at [459, 331] on div "Customer Info Edit Contact Info Send Message Email Preferences Special Sales Ta…" at bounding box center [376, 440] width 667 height 902
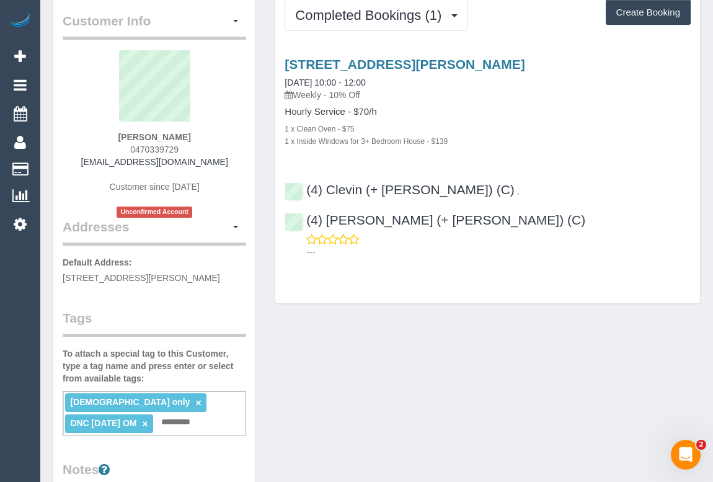
click at [587, 343] on div "Customer Info Edit Contact Info Send Message Email Preferences Special Sales Ta…" at bounding box center [376, 441] width 667 height 904
click at [233, 112] on sui-profile-pic at bounding box center [154, 90] width 165 height 81
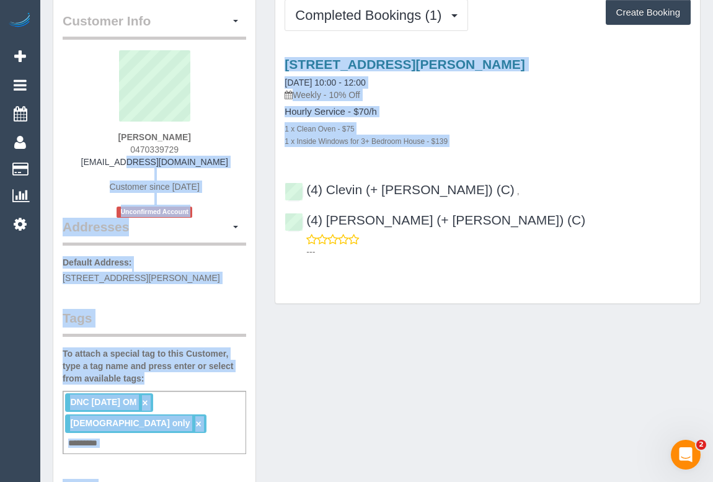
drag, startPoint x: 95, startPoint y: 159, endPoint x: 273, endPoint y: 158, distance: 177.4
click at [273, 158] on div "Customer Info Edit Contact Info Send Message Email Preferences Special Sales Ta…" at bounding box center [376, 450] width 667 height 923
click at [228, 163] on div "Freshta Mohammadi 0470339729 mcreshta17@gmail.com Customer since 2025 Unconfirm…" at bounding box center [155, 133] width 184 height 167
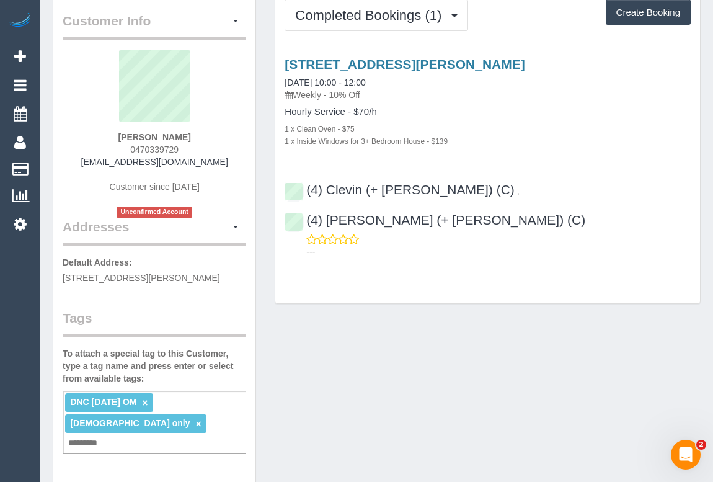
drag, startPoint x: 105, startPoint y: 159, endPoint x: 236, endPoint y: 159, distance: 130.8
click at [236, 159] on div "Freshta Mohammadi 0470339729 mcreshta17@gmail.com Customer since 2025 Unconfirm…" at bounding box center [155, 133] width 184 height 167
copy link "mcreshta17@gmail.com"
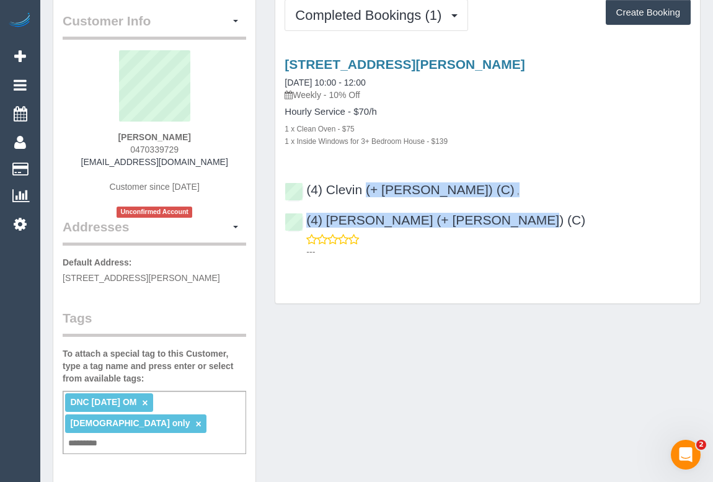
click at [288, 197] on div "(4) Clevin (+ Noel) (C) , (4) Noel (+ Clevin) (C) ---" at bounding box center [487, 215] width 425 height 86
copy div "(4) Clevin (+ Noel) (C) , (4) Noel (+ Clevin) (C)"
drag, startPoint x: 110, startPoint y: 135, endPoint x: 224, endPoint y: 135, distance: 113.5
click at [224, 135] on div "Freshta Mohammadi 0470339729 mcreshta17@gmail.com Customer since 2025 Unconfirm…" at bounding box center [155, 133] width 184 height 167
copy strong "Freshta Mohammadi"
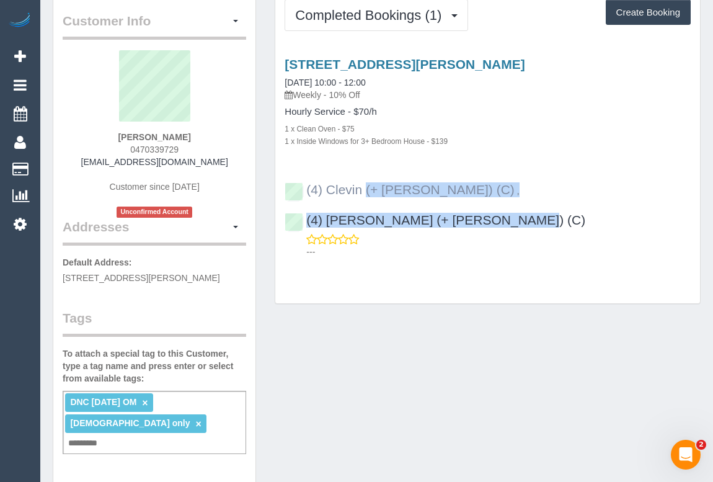
click at [303, 193] on div "(4) Clevin (+ Noel) (C) , (4) Noel (+ Clevin) (C) ---" at bounding box center [487, 215] width 425 height 86
copy div "(4) Clevin (+ Noel) (C) , (4) Noel (+ Clevin) (C)"
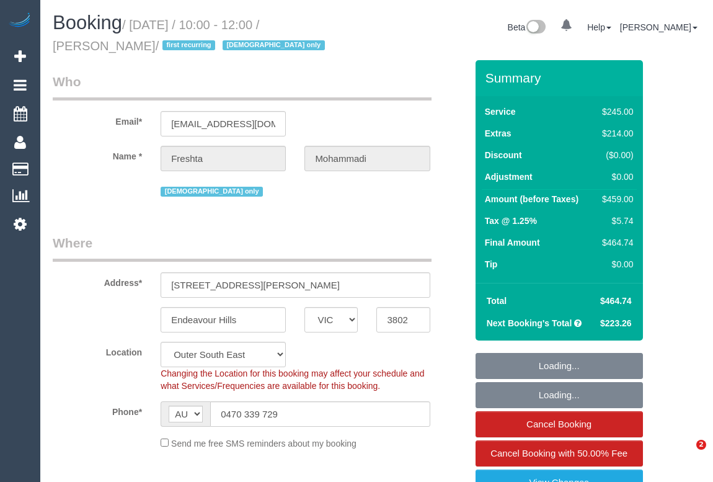
select select "VIC"
select select "object:1195"
select select "210"
select select "number:28"
select select "number:14"
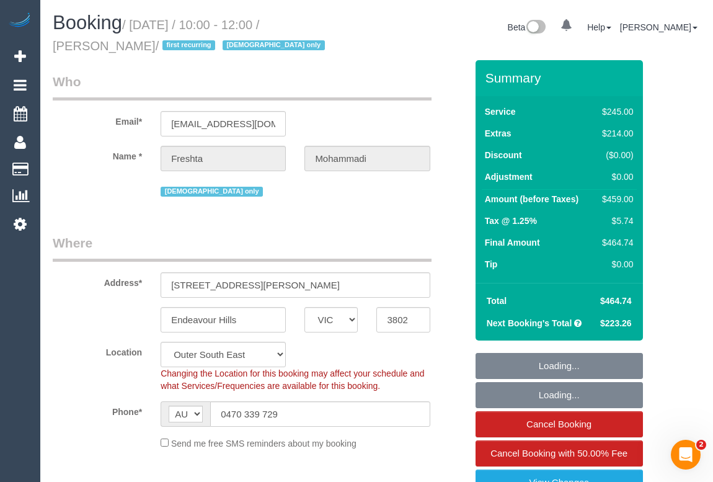
select select "number:19"
select select "number:23"
select select "number:35"
select select "number:26"
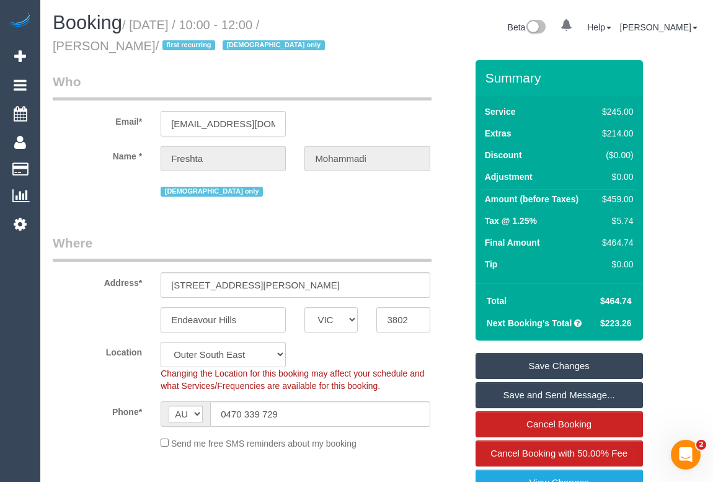
drag, startPoint x: 170, startPoint y: 120, endPoint x: 298, endPoint y: 118, distance: 127.8
click at [298, 118] on div "Email* [EMAIL_ADDRESS][DOMAIN_NAME]" at bounding box center [259, 105] width 432 height 64
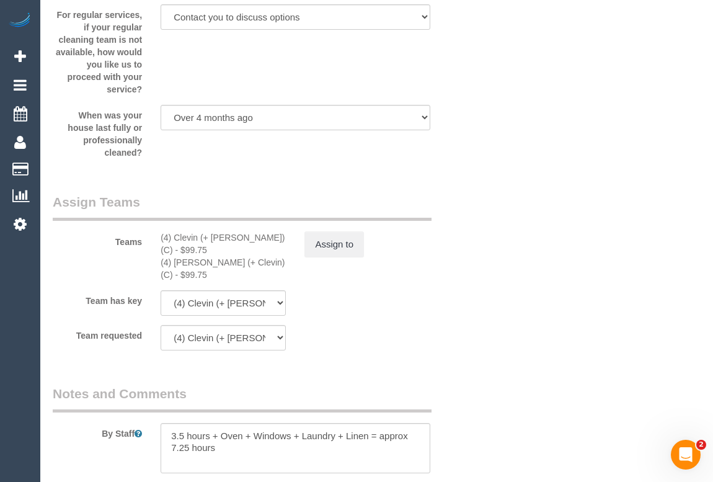
scroll to position [2029, 0]
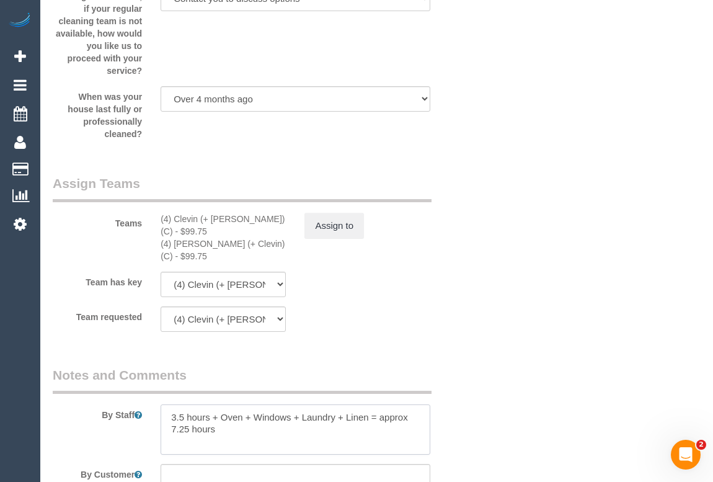
drag, startPoint x: 241, startPoint y: 408, endPoint x: 150, endPoint y: 390, distance: 92.3
click at [150, 390] on div "By Staff" at bounding box center [259, 410] width 432 height 89
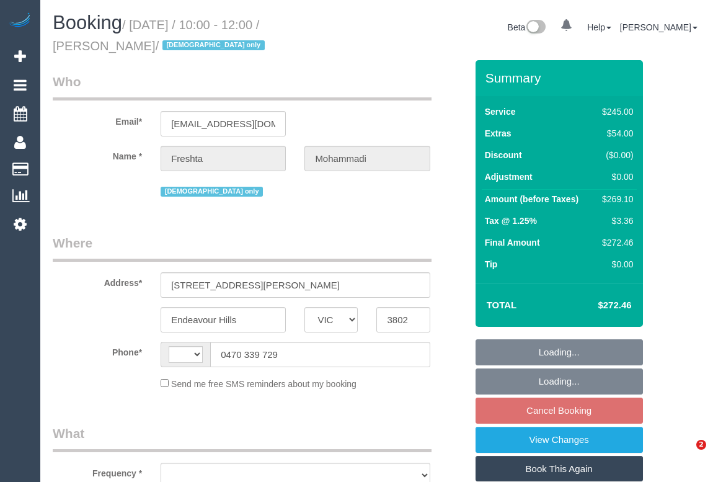
select select "VIC"
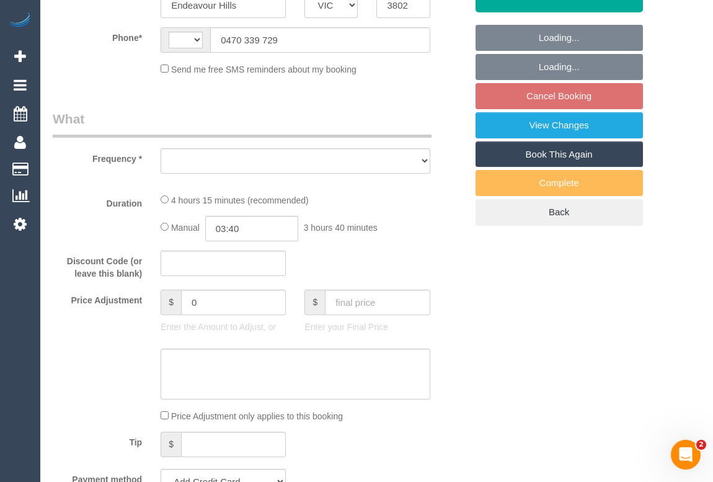
select select "object:284"
select select "string:stripe-pm_1RxqS82GScqysDRV9z6qFSQy"
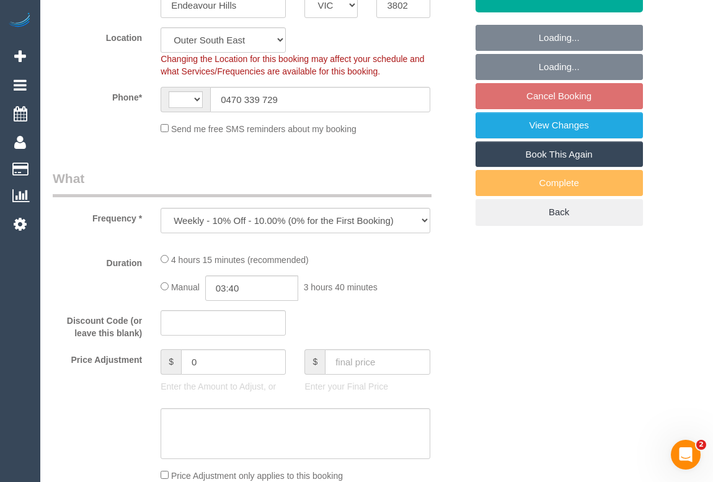
scroll to position [338, 0]
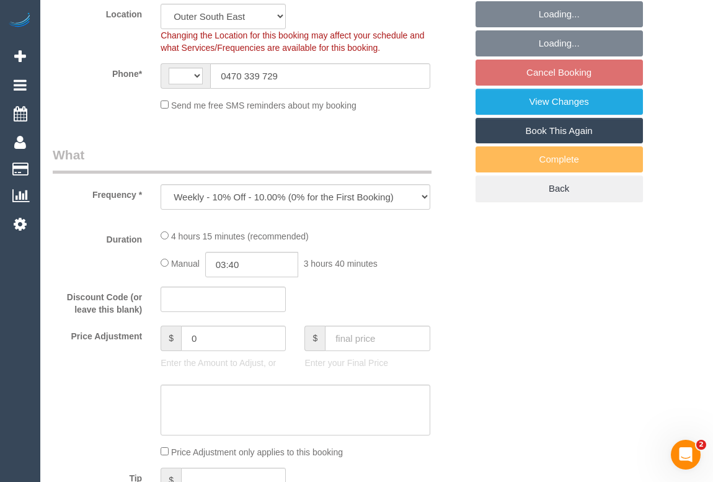
select select "object:291"
select select "string:AU"
select select "210"
select select "number:28"
select select "number:14"
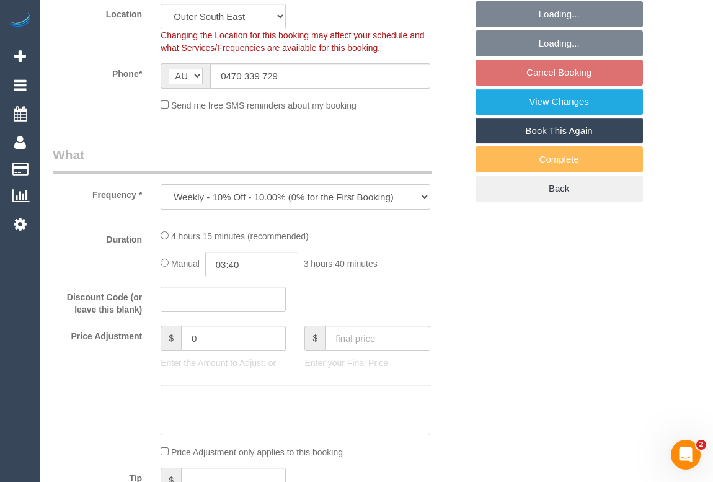
select select "number:19"
select select "number:23"
select select "number:35"
select select "number:26"
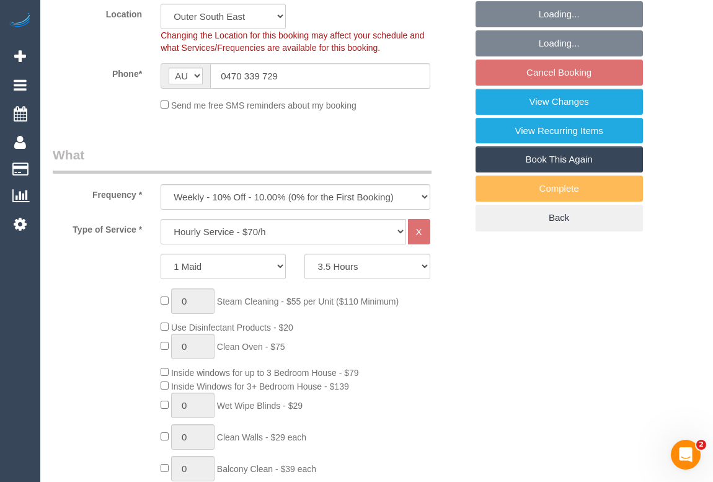
click at [473, 291] on div "0 Steam Cleaning - $55 per Unit ($110 Minimum) Use Disinfectant Products - $20 …" at bounding box center [313, 471] width 324 height 366
select select "spot3"
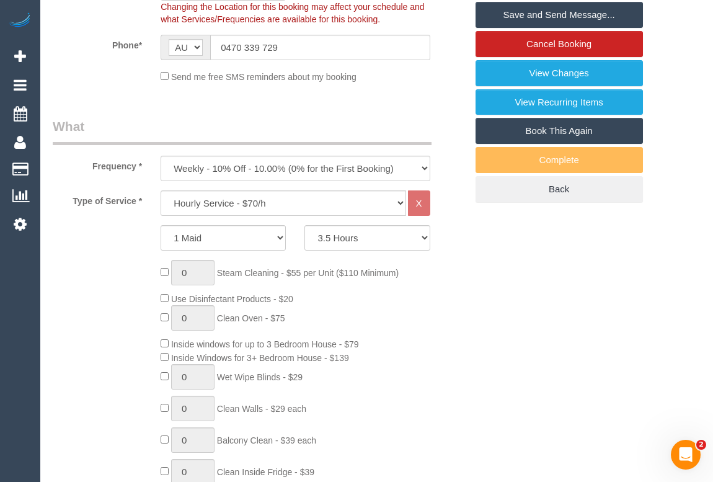
scroll to position [282, 0]
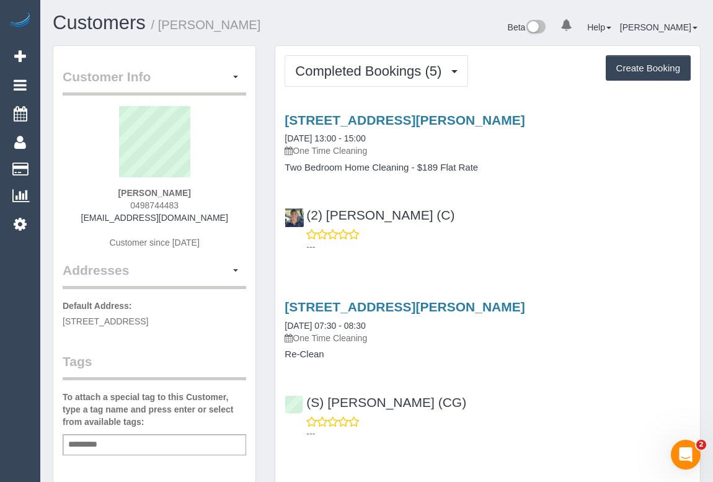
drag, startPoint x: 115, startPoint y: 192, endPoint x: 216, endPoint y: 189, distance: 101.1
click at [216, 189] on div "[PERSON_NAME] 0498744483 [EMAIL_ADDRESS][DOMAIN_NAME] Customer since [DATE]" at bounding box center [155, 183] width 184 height 155
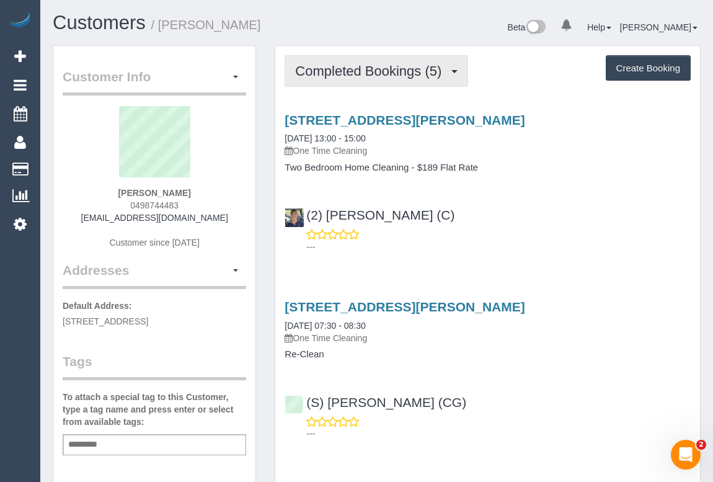
drag, startPoint x: 360, startPoint y: 68, endPoint x: 363, endPoint y: 92, distance: 25.1
click at [360, 68] on span "Completed Bookings (5)" at bounding box center [371, 71] width 153 height 16
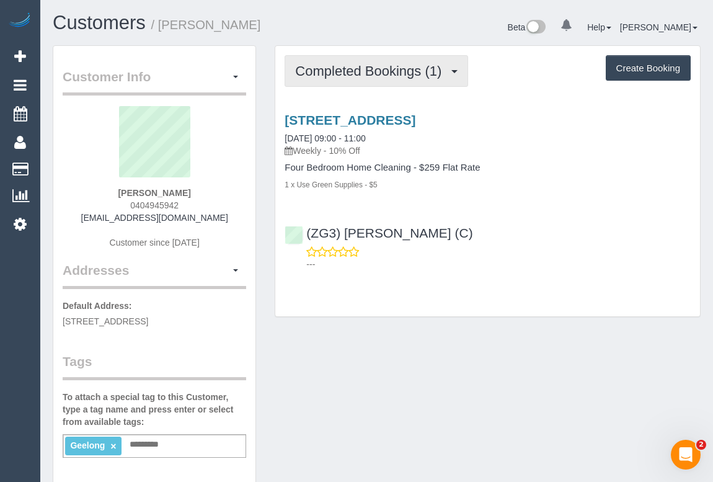
click at [384, 72] on span "Completed Bookings (1)" at bounding box center [371, 71] width 153 height 16
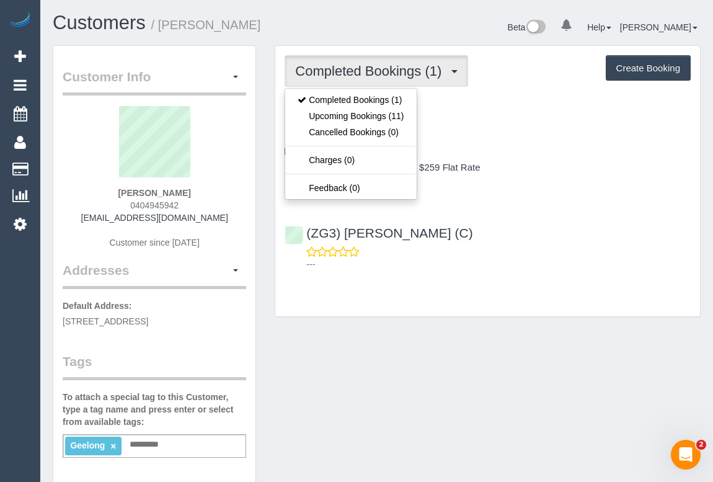
click at [525, 304] on div "Completed Bookings (1) Completed Bookings (1) Upcoming Bookings (11) Cancelled …" at bounding box center [487, 181] width 425 height 270
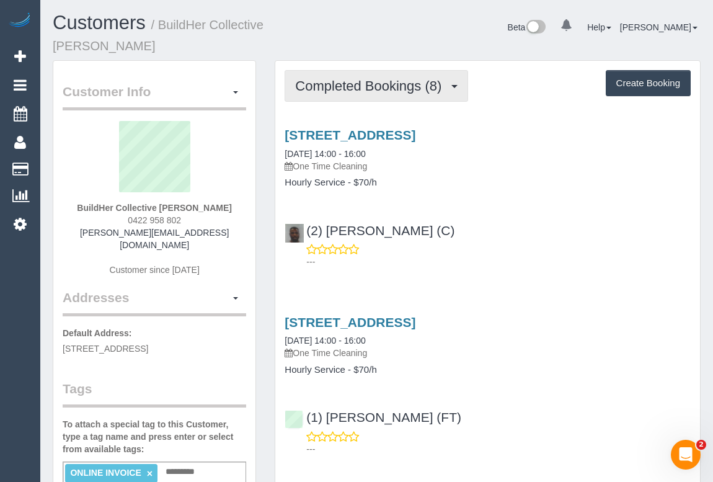
click at [372, 78] on span "Completed Bookings (8)" at bounding box center [371, 86] width 153 height 16
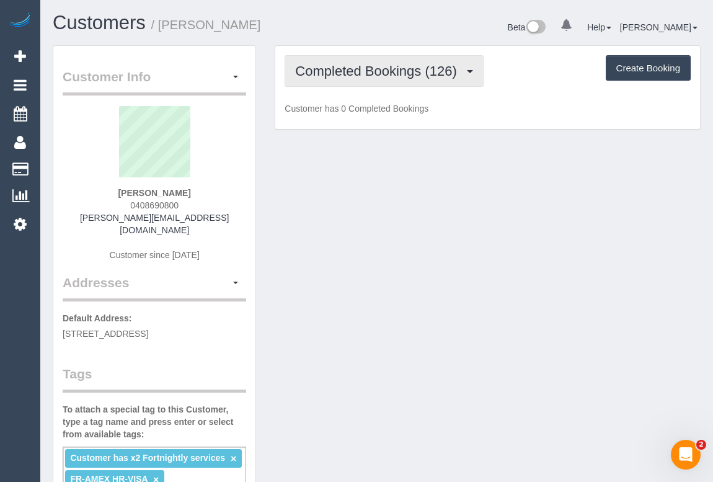
click at [404, 69] on span "Completed Bookings (126)" at bounding box center [378, 71] width 167 height 16
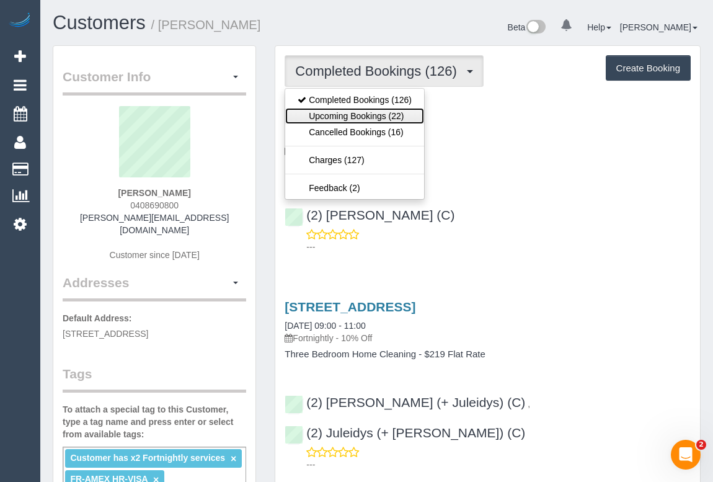
click at [357, 115] on link "Upcoming Bookings (22)" at bounding box center [354, 116] width 139 height 16
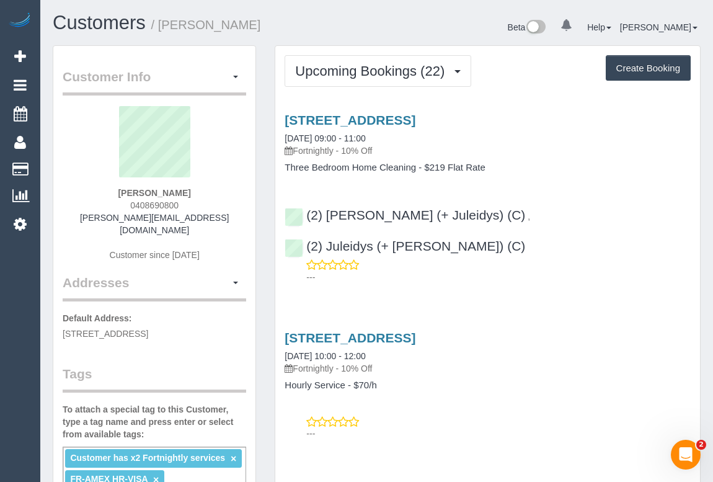
drag, startPoint x: 298, startPoint y: 149, endPoint x: 338, endPoint y: 153, distance: 40.5
click at [338, 153] on p "Fortnightly - 10% Off" at bounding box center [488, 150] width 406 height 12
copy p "Fortnightly"
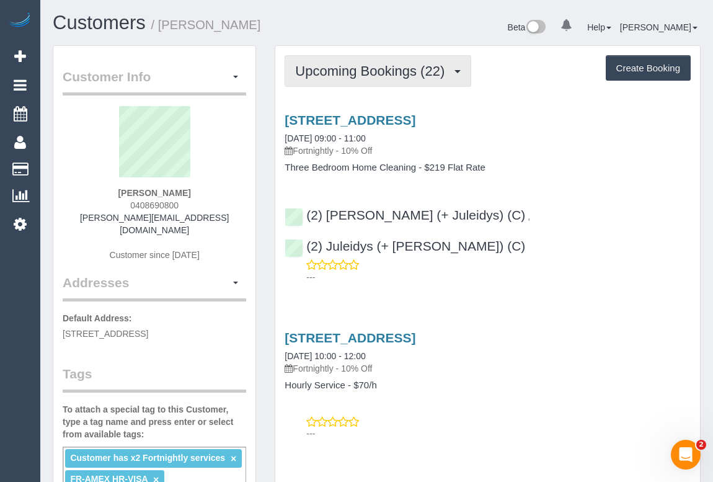
click at [349, 68] on span "Upcoming Bookings (22)" at bounding box center [373, 71] width 156 height 16
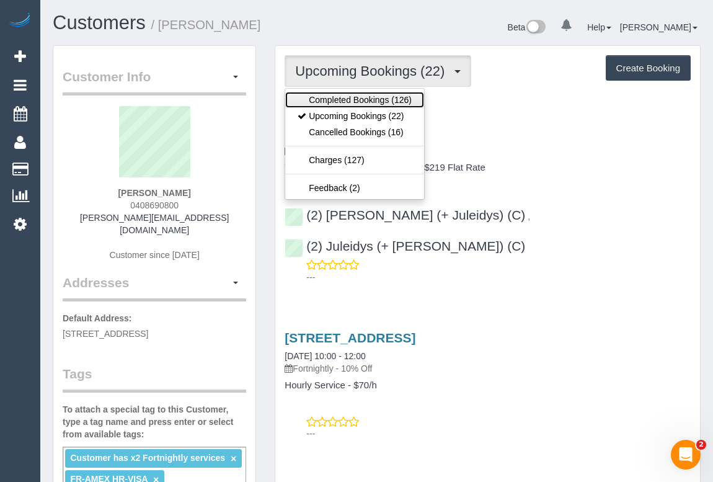
click at [351, 99] on link "Completed Bookings (126)" at bounding box center [354, 100] width 139 height 16
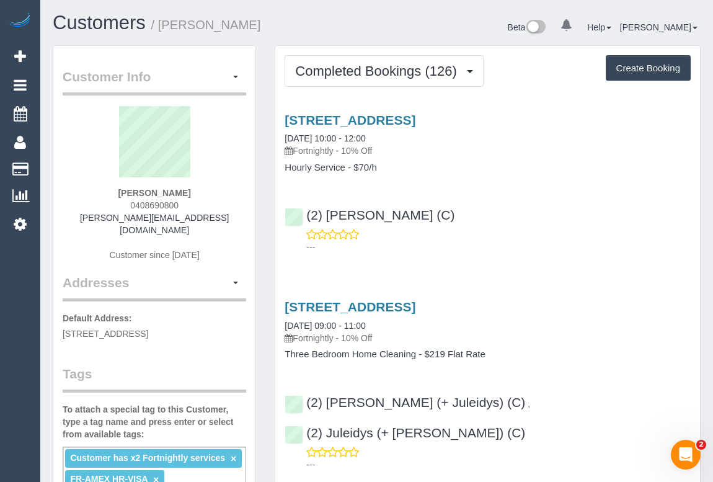
drag, startPoint x: 285, startPoint y: 165, endPoint x: 345, endPoint y: 164, distance: 60.2
click at [345, 164] on h4 "Hourly Service - $70/h" at bounding box center [488, 167] width 406 height 11
copy h4 "Hourly Service"
click at [385, 116] on link "17 The Cove, Port Melbourne, VIC 3207" at bounding box center [350, 120] width 131 height 14
drag, startPoint x: 110, startPoint y: 192, endPoint x: 208, endPoint y: 191, distance: 98.0
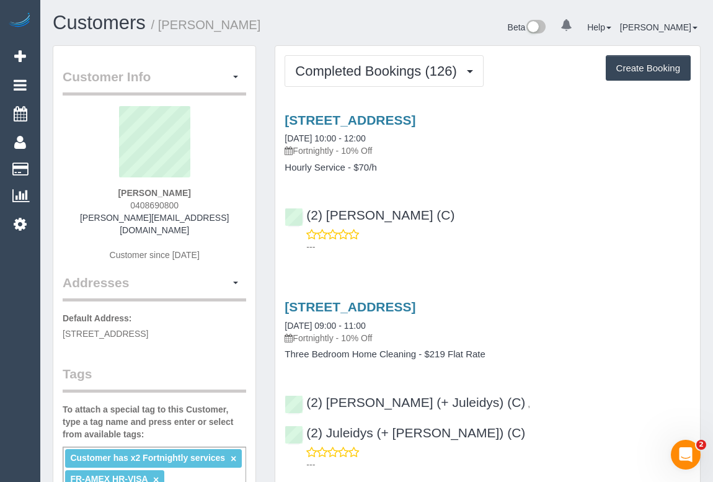
click at [208, 191] on div "Margaret Mayman 0408690800 m.mayman@gmail.com Customer since 2020" at bounding box center [155, 189] width 184 height 167
copy strong "Margaret Mayman"
drag, startPoint x: 285, startPoint y: 167, endPoint x: 344, endPoint y: 166, distance: 59.5
click at [344, 166] on h4 "Hourly Service - $70/h" at bounding box center [488, 167] width 406 height 11
copy h4 "Hourly Service"
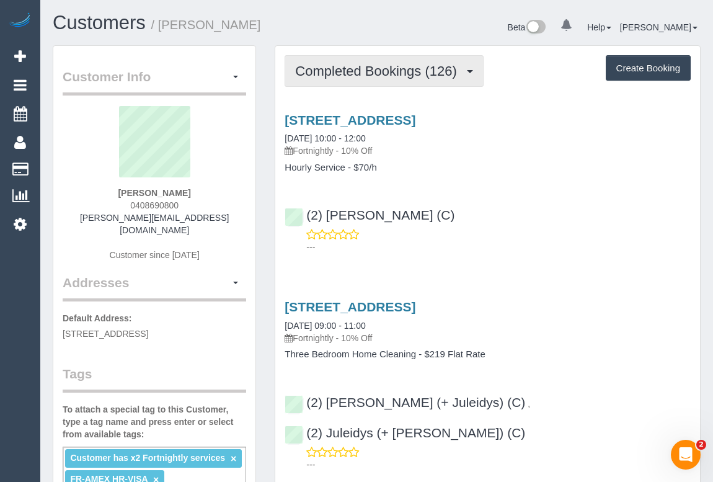
click at [406, 84] on button "Completed Bookings (126)" at bounding box center [384, 71] width 199 height 32
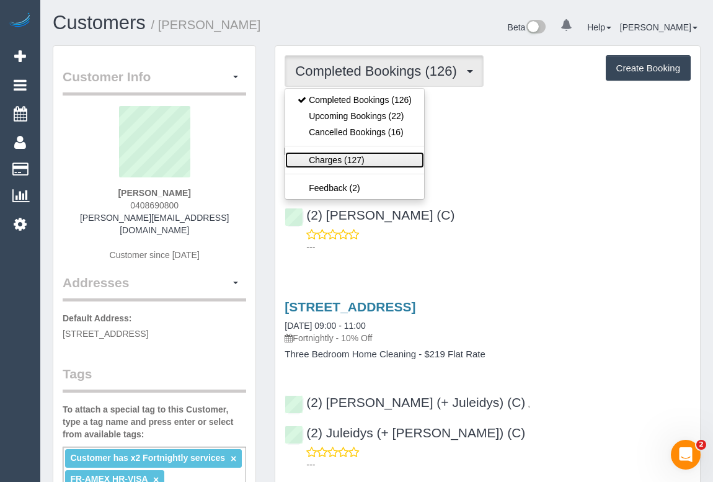
click at [347, 159] on link "Charges (127)" at bounding box center [354, 160] width 139 height 16
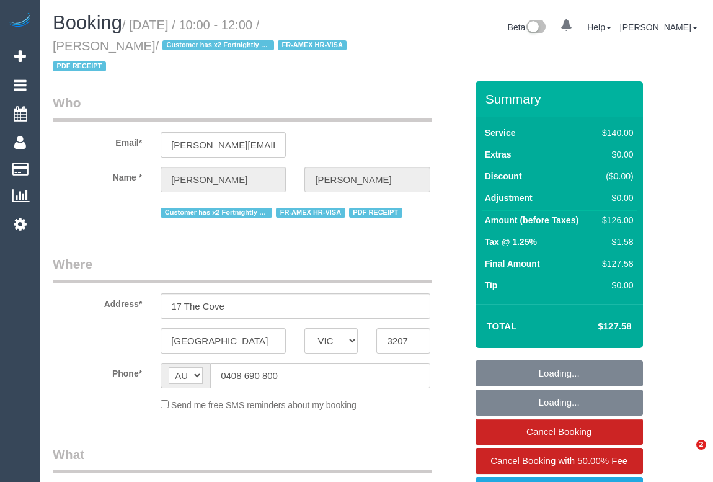
select select "VIC"
select select "object:554"
select select "string:stripe-pm_1R1yWm2GScqysDRVBqNpYDVY"
select select "number:28"
select select "number:14"
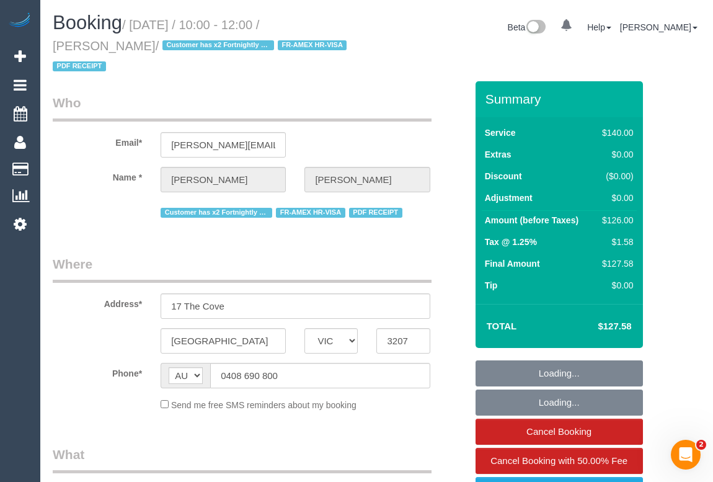
select select "number:19"
select select "number:22"
select select "number:11"
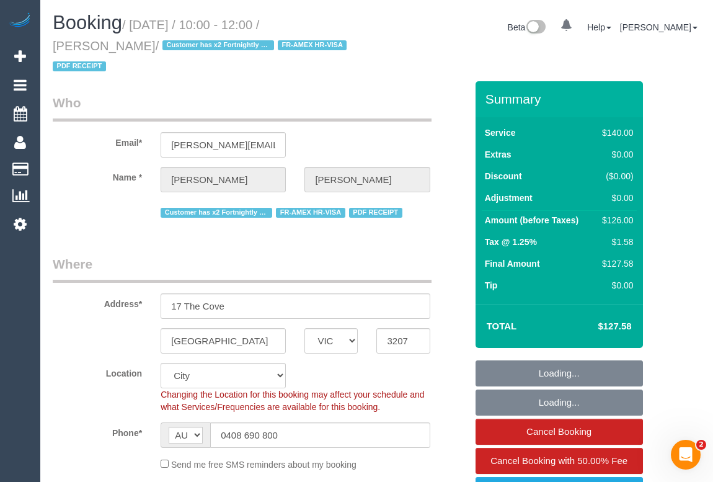
select select "object:1283"
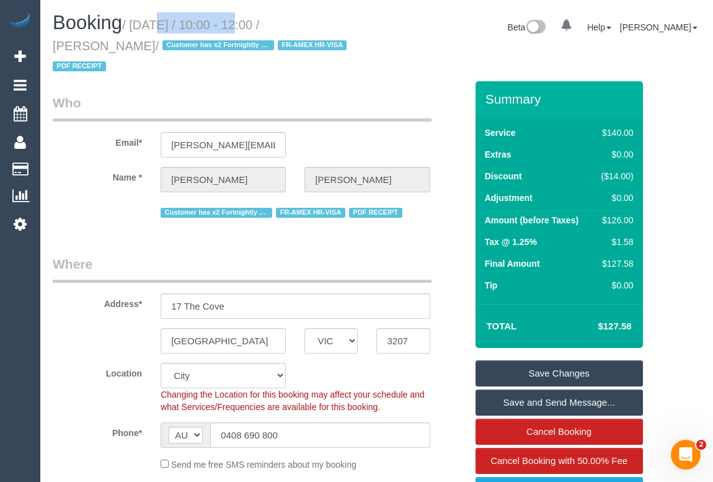
drag, startPoint x: 136, startPoint y: 22, endPoint x: 224, endPoint y: 25, distance: 88.7
click at [224, 25] on small "/ August 21, 2025 / 10:00 - 12:00 / Margaret Mayman / Customer has x2 Fortnight…" at bounding box center [202, 46] width 298 height 56
copy small "[DATE]"
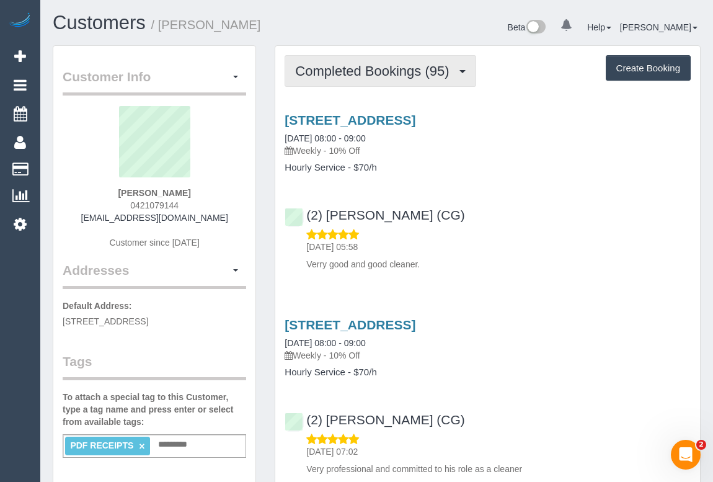
click at [394, 83] on button "Completed Bookings (95)" at bounding box center [380, 71] width 191 height 32
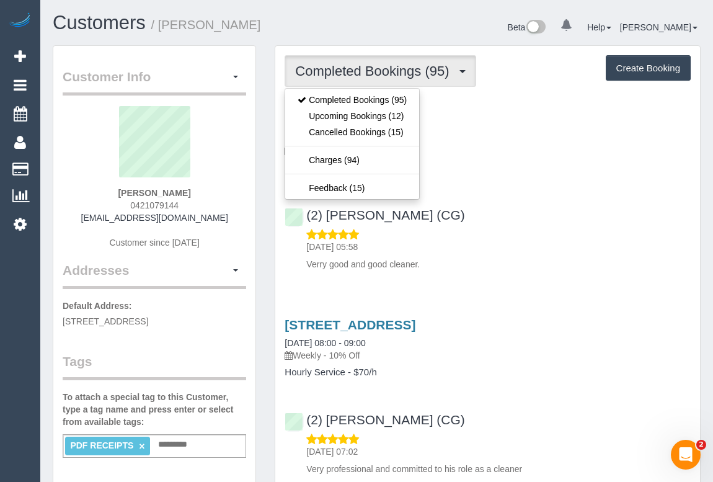
click at [502, 215] on div "(2) Paris Webb (CG) 23/08/2025 05:58 Verry good and good cleaner." at bounding box center [487, 233] width 425 height 73
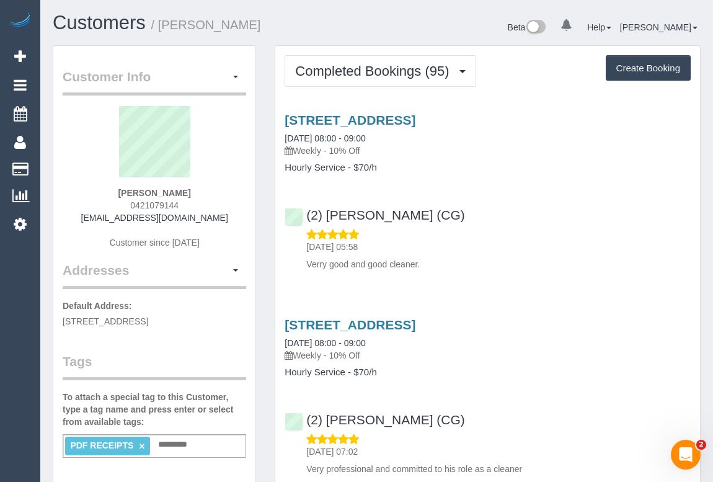
drag, startPoint x: 123, startPoint y: 192, endPoint x: 198, endPoint y: 187, distance: 75.2
click at [198, 187] on div "[PERSON_NAME] 0421079144 [EMAIL_ADDRESS][DOMAIN_NAME] Customer since [DATE]" at bounding box center [155, 183] width 184 height 155
copy strong "[PERSON_NAME]"
copy p "Weekly"
drag, startPoint x: 297, startPoint y: 149, endPoint x: 326, endPoint y: 149, distance: 28.5
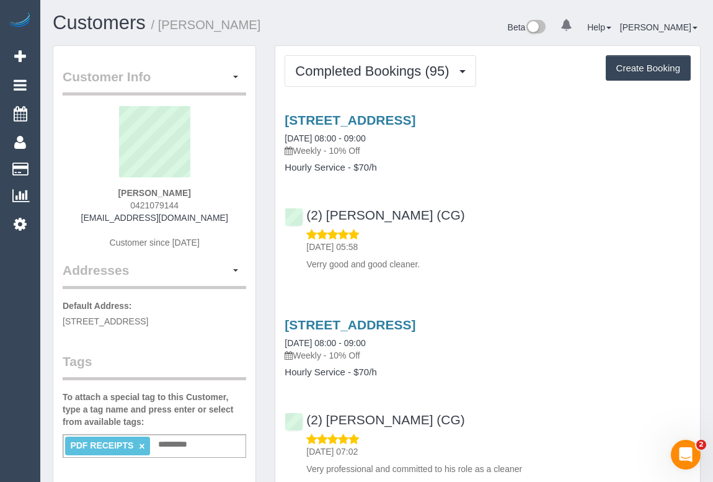
click at [326, 149] on p "Weekly - 10% Off" at bounding box center [488, 150] width 406 height 12
drag, startPoint x: 282, startPoint y: 166, endPoint x: 344, endPoint y: 170, distance: 62.7
click at [344, 170] on div "[STREET_ADDRESS] [DATE] 08:00 - 09:00 Weekly - 10% Off Hourly Service - $70/h" at bounding box center [487, 143] width 425 height 60
copy h4 "Hourly Service"
click at [392, 122] on link "[STREET_ADDRESS]" at bounding box center [350, 120] width 131 height 14
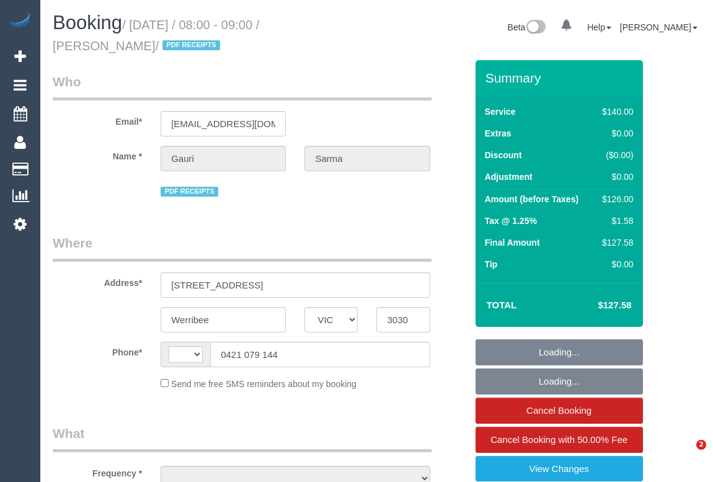
select select "VIC"
select select "string:AU"
select select "object:546"
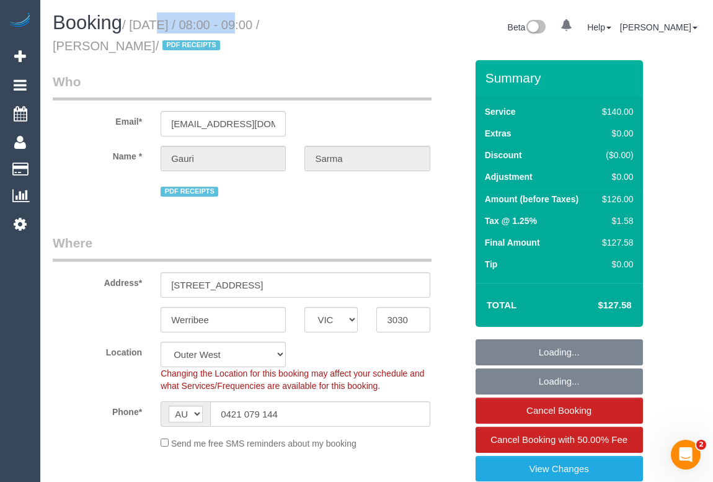
select select "string:stripe-pm_1Qcxx42GScqysDRVWEuoYT5p"
select select "number:28"
select select "number:14"
select select "number:19"
select select "number:36"
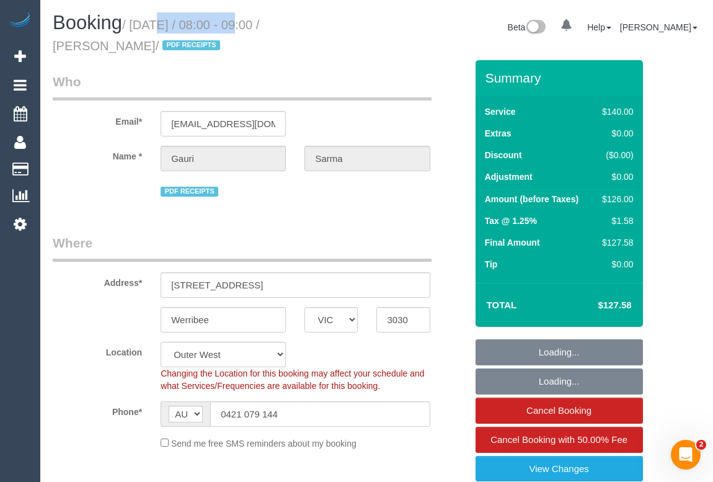
select select "number:35"
select select "object:699"
click at [224, 25] on small "/ August 21, 2025 / 08:00 - 09:00 / Gauri Sarma / PDF RECEIPTS" at bounding box center [156, 35] width 206 height 35
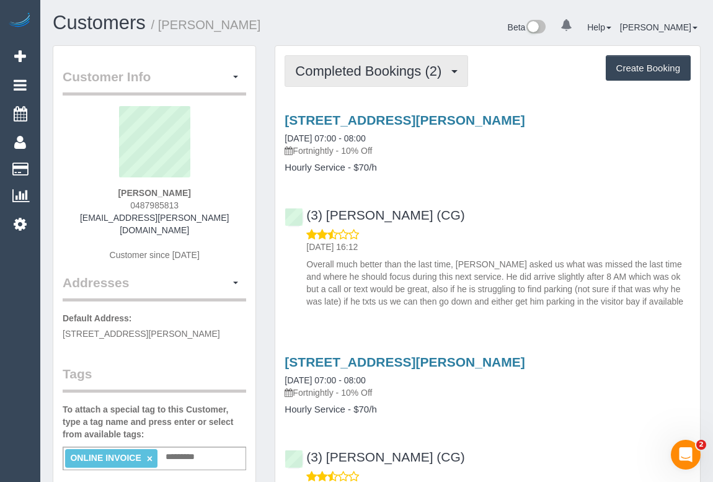
click at [337, 68] on span "Completed Bookings (2)" at bounding box center [371, 71] width 153 height 16
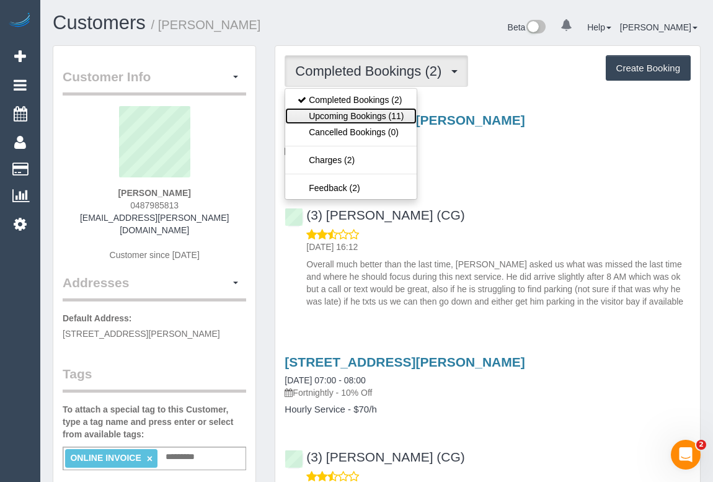
click at [351, 115] on link "Upcoming Bookings (11)" at bounding box center [350, 116] width 131 height 16
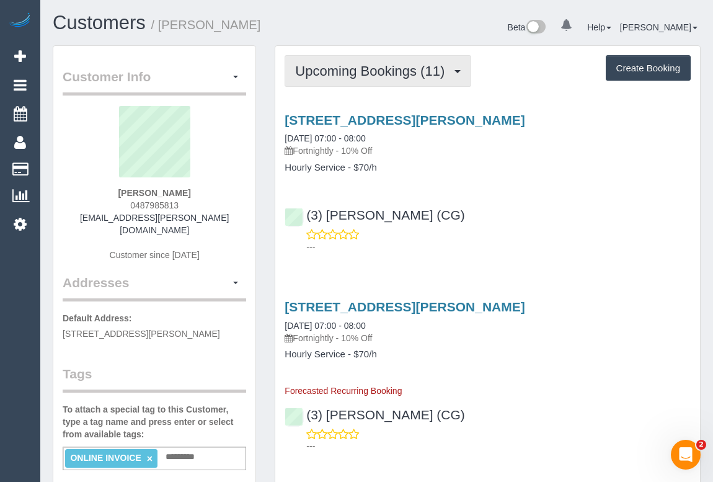
click at [353, 74] on span "Upcoming Bookings (11)" at bounding box center [373, 71] width 156 height 16
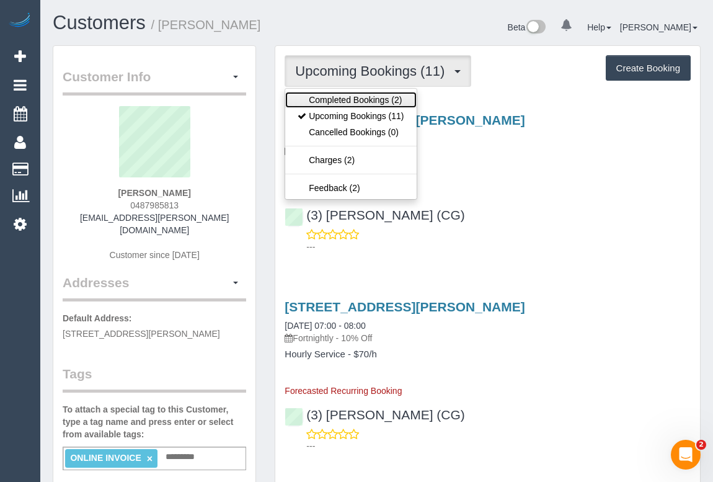
click at [353, 94] on link "Completed Bookings (2)" at bounding box center [350, 100] width 131 height 16
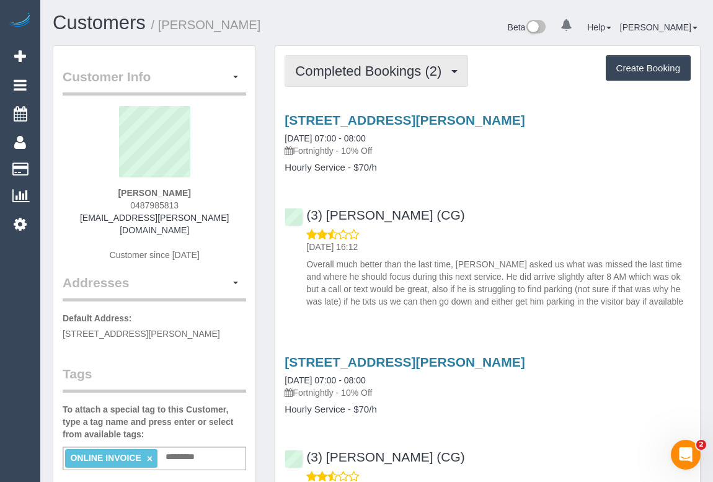
click at [370, 71] on span "Completed Bookings (2)" at bounding box center [371, 71] width 153 height 16
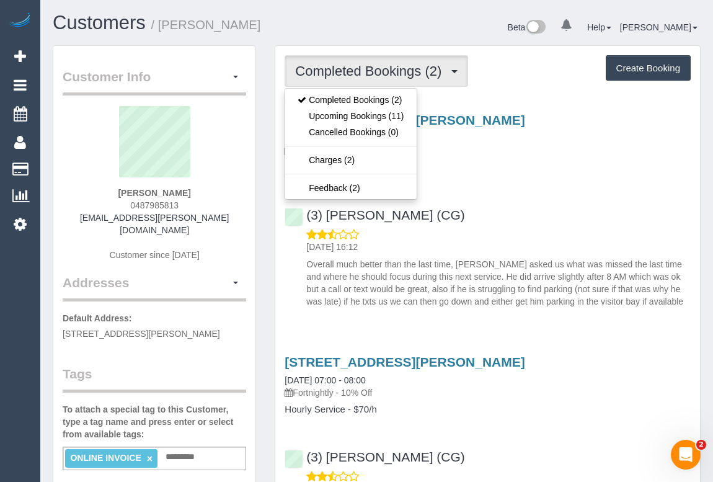
click at [502, 182] on div "35 Simmons Street, U605, South Yarra, VIC 3141 21/08/2025 07:00 - 08:00 Fortnig…" at bounding box center [487, 207] width 425 height 211
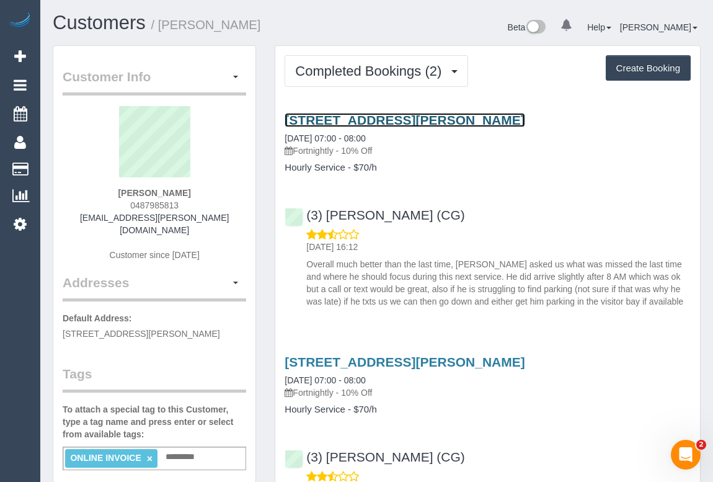
click at [434, 120] on link "35 Simmons Street, U605, South Yarra, VIC 3141" at bounding box center [405, 120] width 240 height 14
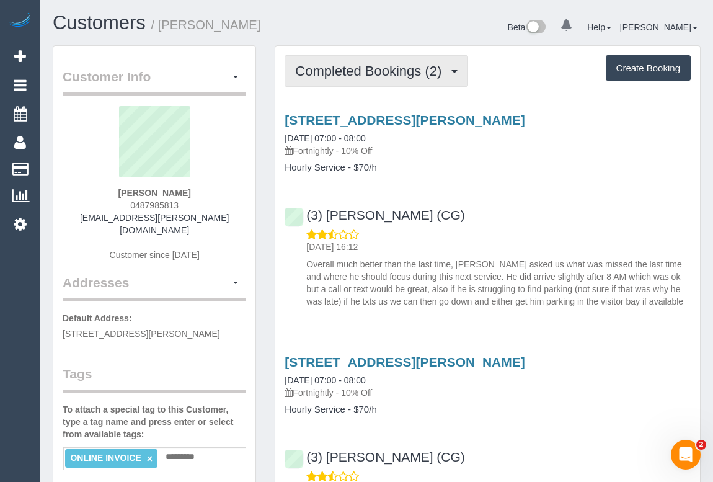
click at [380, 74] on span "Completed Bookings (2)" at bounding box center [371, 71] width 153 height 16
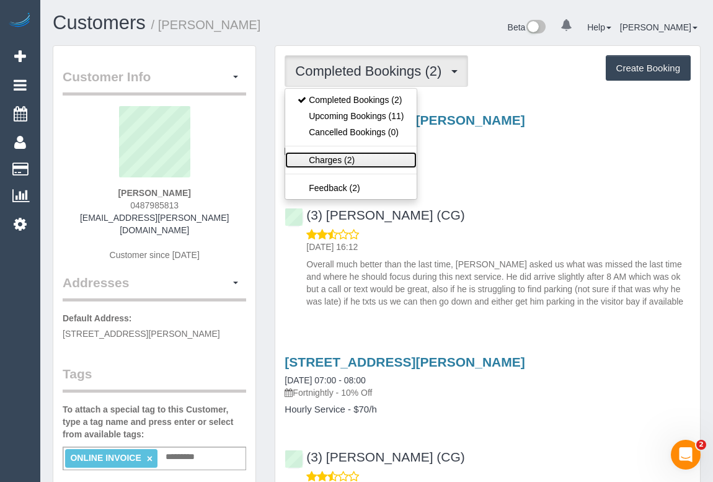
click at [332, 156] on link "Charges (2)" at bounding box center [350, 160] width 131 height 16
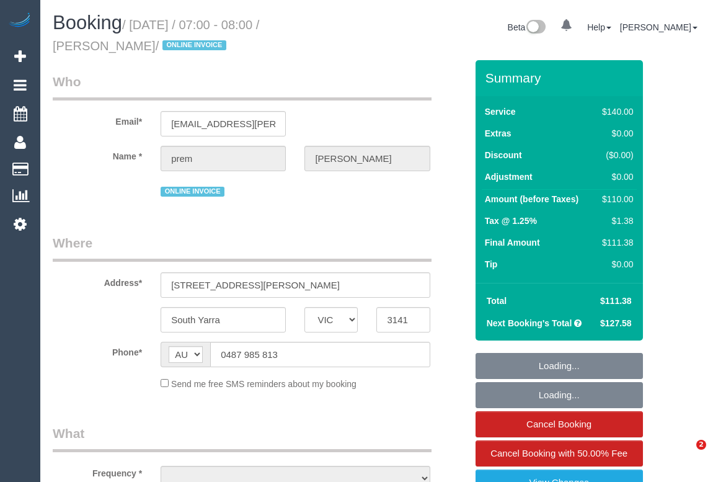
select select "VIC"
select select "object:549"
select select "string:stripe-pm_1RsLKT2GScqysDRVLZ9ZRQY6"
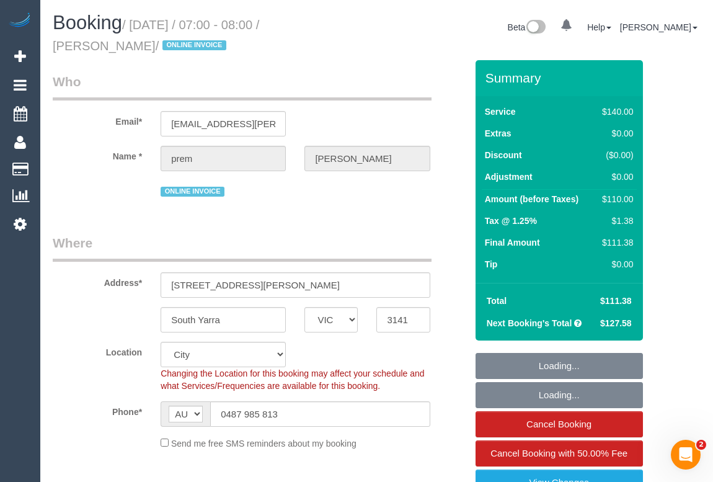
select select "object:556"
select select "number:27"
select select "number:14"
select select "number:19"
select select "number:25"
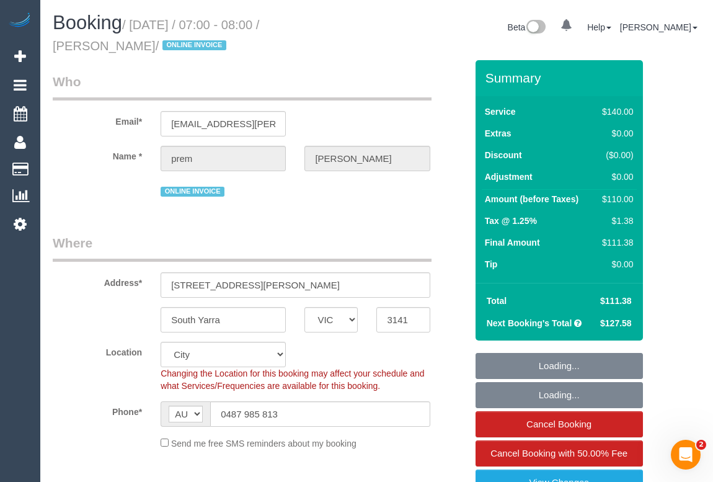
select select "number:35"
select select "number:12"
click at [332, 241] on legend "Where" at bounding box center [242, 248] width 379 height 28
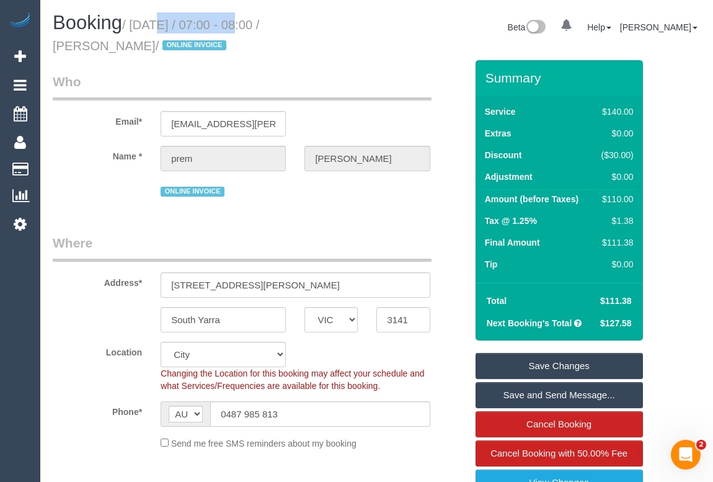
drag, startPoint x: 135, startPoint y: 18, endPoint x: 223, endPoint y: 22, distance: 88.8
click at [223, 22] on small "/ [DATE] / 07:00 - 08:00 / [PERSON_NAME] / ONLINE INVOICE" at bounding box center [156, 35] width 206 height 35
copy small "[DATE]"
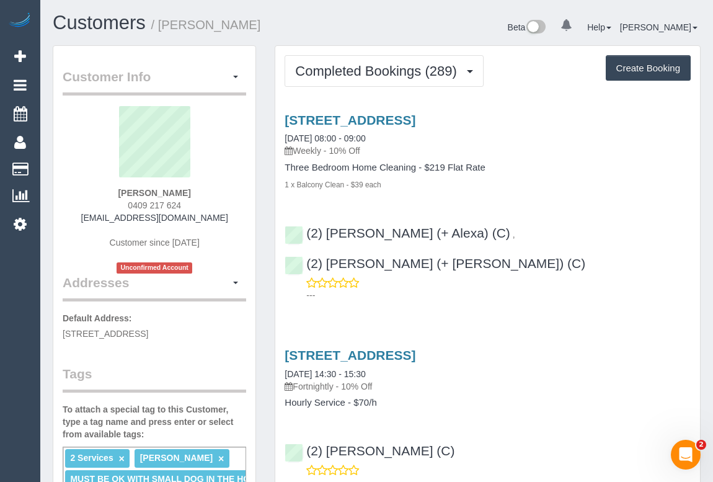
drag, startPoint x: 125, startPoint y: 189, endPoint x: 193, endPoint y: 192, distance: 68.3
click at [193, 192] on div "Ian Watts 0409 217 624 jj@jkjmedia.com.au Customer since 2020 Unconfirmed Accou…" at bounding box center [155, 189] width 184 height 167
copy strong "[PERSON_NAME]"
click at [369, 113] on link "2 Rathmines Street, Toorak, VIC 3142" at bounding box center [350, 120] width 131 height 14
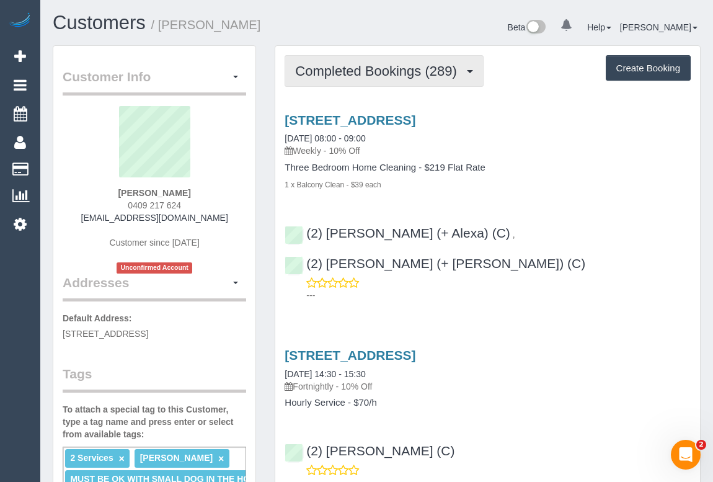
click at [378, 76] on span "Completed Bookings (289)" at bounding box center [378, 71] width 167 height 16
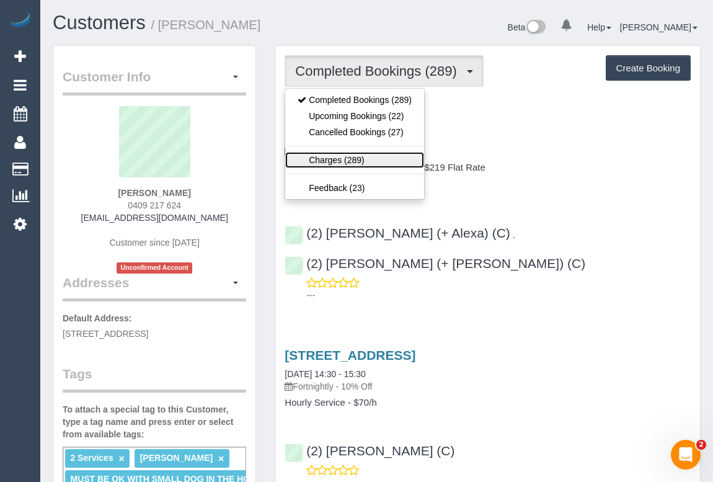
click at [340, 162] on link "Charges (289)" at bounding box center [354, 160] width 139 height 16
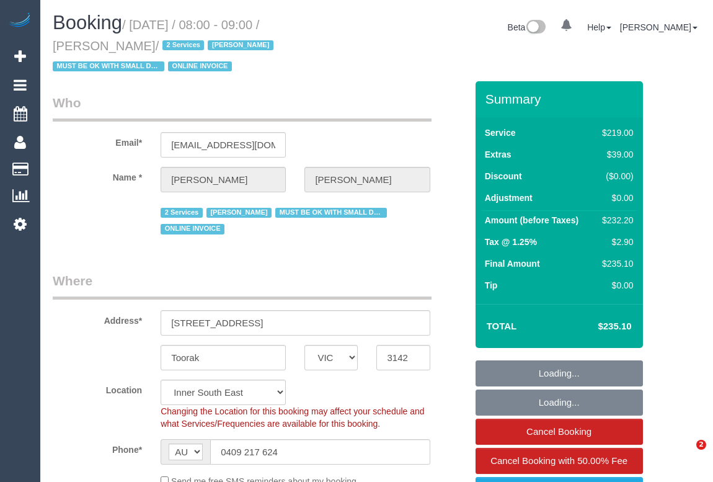
select select "VIC"
select select "number:32"
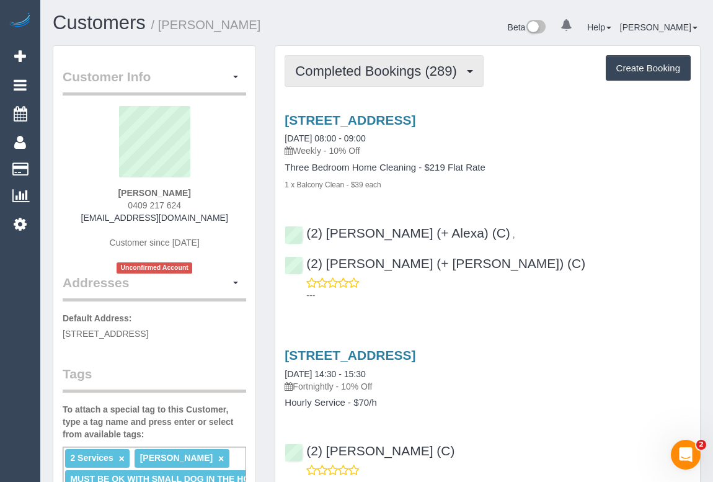
click at [371, 59] on button "Completed Bookings (289)" at bounding box center [384, 71] width 199 height 32
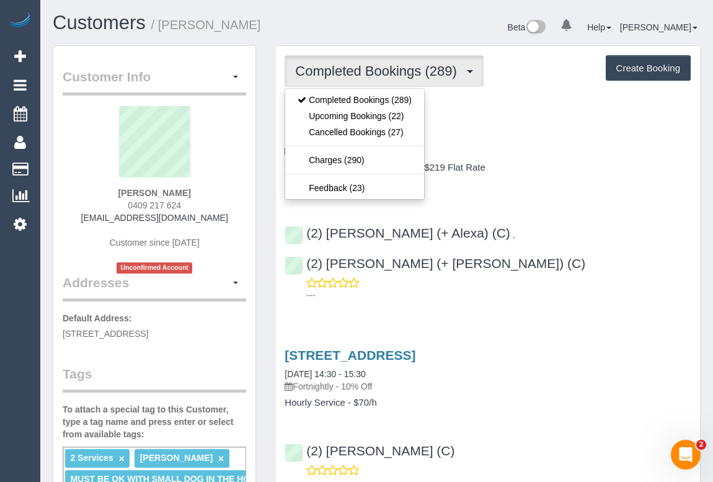
click at [557, 135] on div "2 Rathmines Street, Toorak, VIC 3142 22/08/2025 08:00 - 09:00 Weekly - 10% Off" at bounding box center [488, 135] width 406 height 45
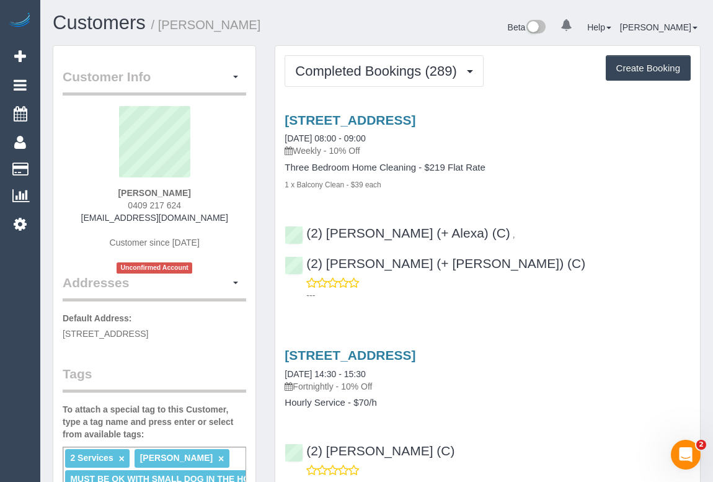
drag, startPoint x: 298, startPoint y: 149, endPoint x: 326, endPoint y: 153, distance: 28.1
click at [326, 153] on p "Weekly - 10% Off" at bounding box center [488, 150] width 406 height 12
copy p "Weekly"
drag, startPoint x: 285, startPoint y: 167, endPoint x: 416, endPoint y: 167, distance: 131.5
click at [416, 167] on h4 "Three Bedroom Home Cleaning - $219 Flat Rate" at bounding box center [488, 167] width 406 height 11
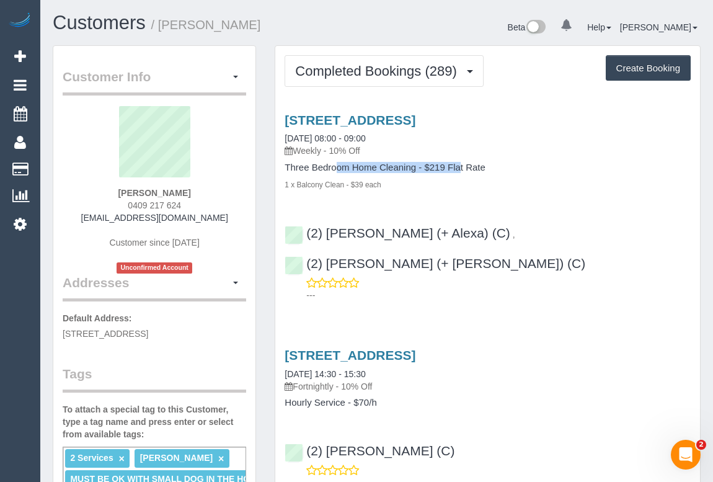
copy h4 "Three Bedroom Home Cleaning"
click at [392, 105] on div "2 Rathmines Street, Toorak, VIC 3142 22/08/2025 08:00 - 09:00 Weekly - 10% Off …" at bounding box center [487, 204] width 425 height 205
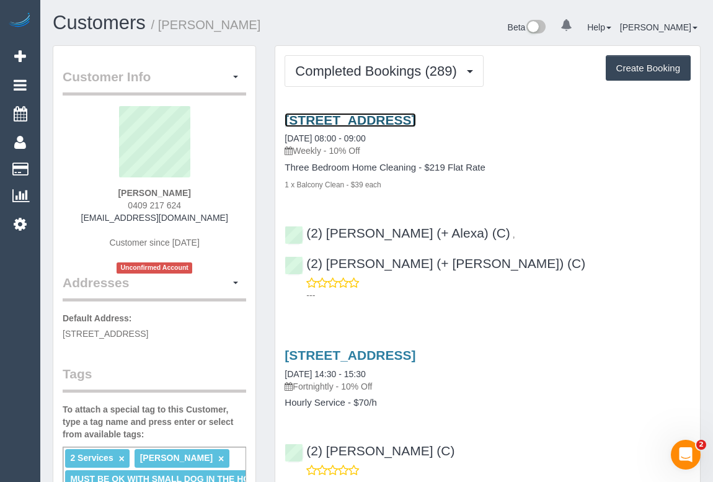
click at [383, 123] on link "2 Rathmines Street, Toorak, VIC 3142" at bounding box center [350, 120] width 131 height 14
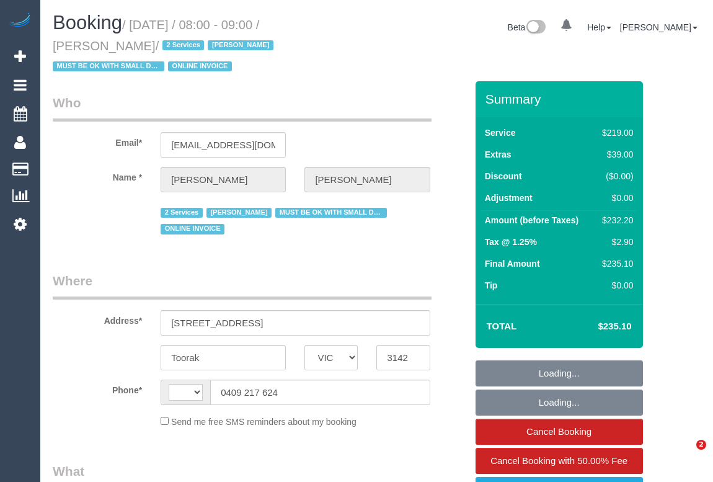
select select "VIC"
select select "string:stripe-pm_1GlBW02GScqysDRVAEPax4fb"
select select "number:32"
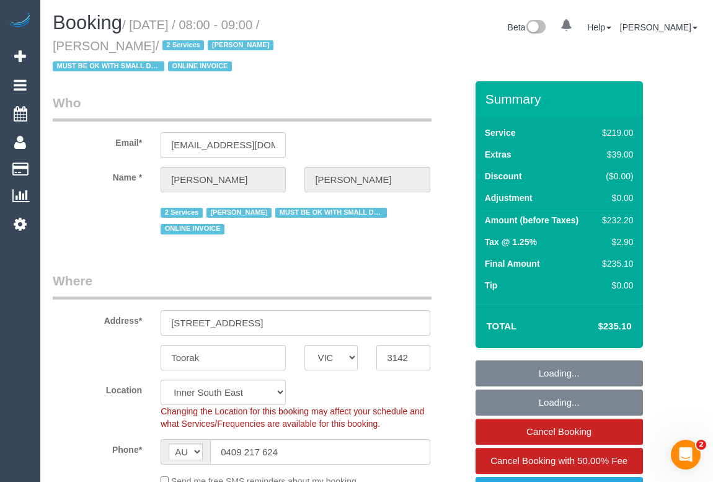
select select "string:AU"
select select "object:1387"
drag, startPoint x: 136, startPoint y: 21, endPoint x: 226, endPoint y: 22, distance: 89.9
click at [226, 22] on small "/ [DATE] / 08:00 - 09:00 / [PERSON_NAME] / 2 Services [PERSON_NAME] MUST BE OK …" at bounding box center [165, 46] width 224 height 56
copy small "[DATE]"
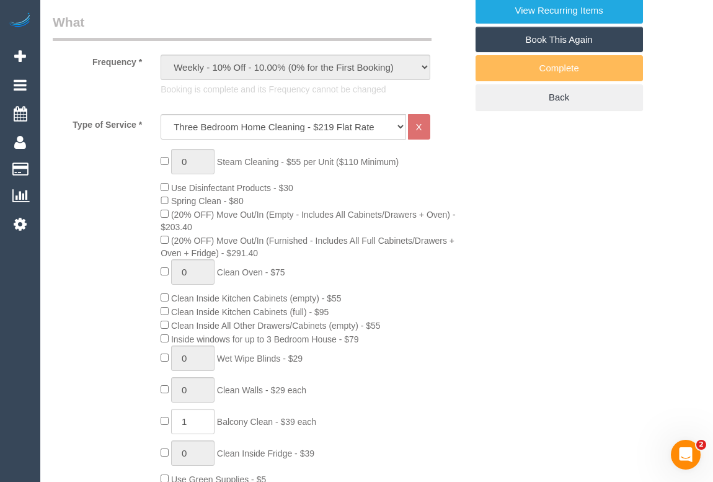
scroll to position [507, 0]
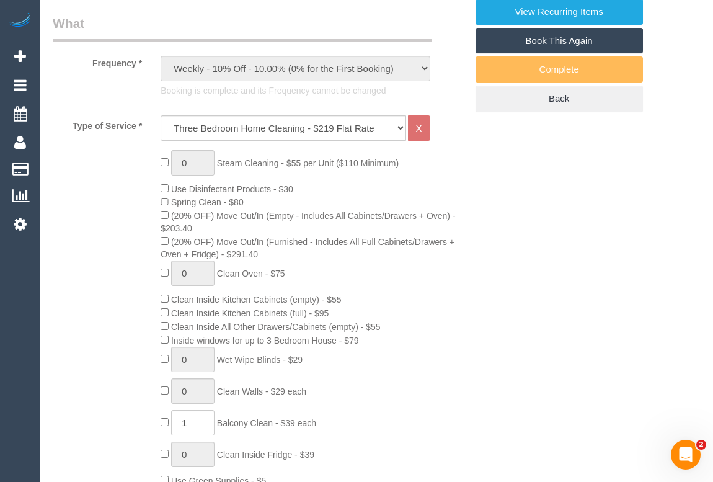
drag, startPoint x: 221, startPoint y: 403, endPoint x: 277, endPoint y: 403, distance: 55.8
click at [277, 418] on span "Balcony Clean - $39 each" at bounding box center [266, 423] width 99 height 10
copy span "Balcony Clean"
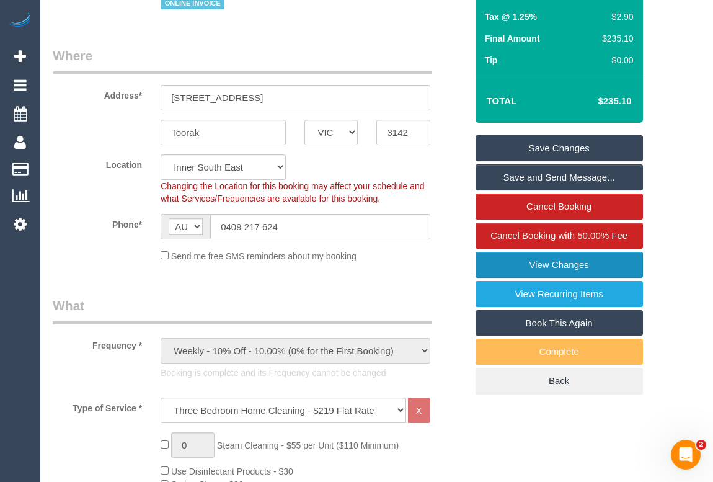
scroll to position [0, 0]
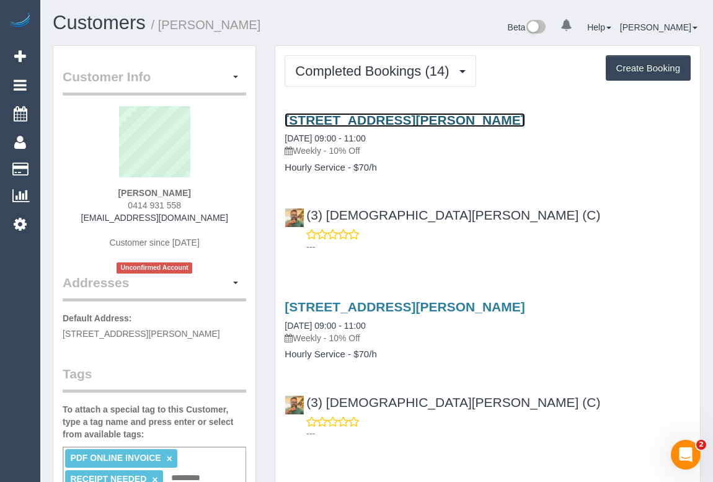
click at [398, 117] on link "16 Viola Street, Donnybrook, VIC 3064" at bounding box center [405, 120] width 240 height 14
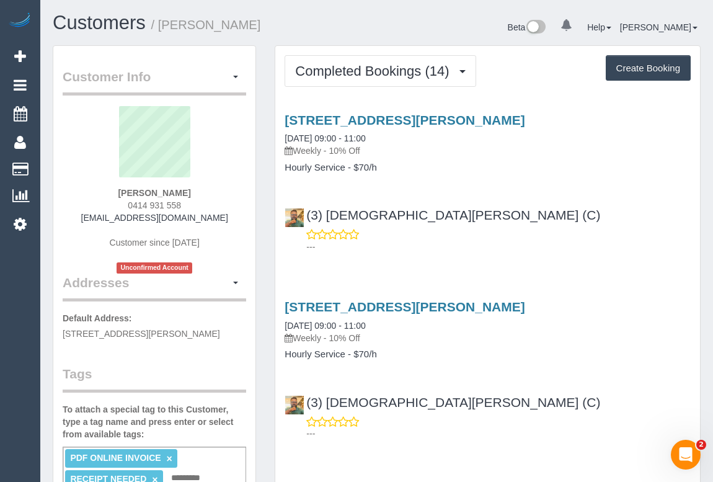
drag, startPoint x: 298, startPoint y: 150, endPoint x: 328, endPoint y: 151, distance: 30.4
click at [328, 151] on p "Weekly - 10% Off" at bounding box center [488, 150] width 406 height 12
copy p "Weekly"
drag, startPoint x: 281, startPoint y: 164, endPoint x: 379, endPoint y: 193, distance: 102.0
click at [344, 168] on div "16 Viola Street, Donnybrook, VIC 3064 22/08/2025 09:00 - 11:00 Weekly - 10% Off…" at bounding box center [487, 143] width 425 height 60
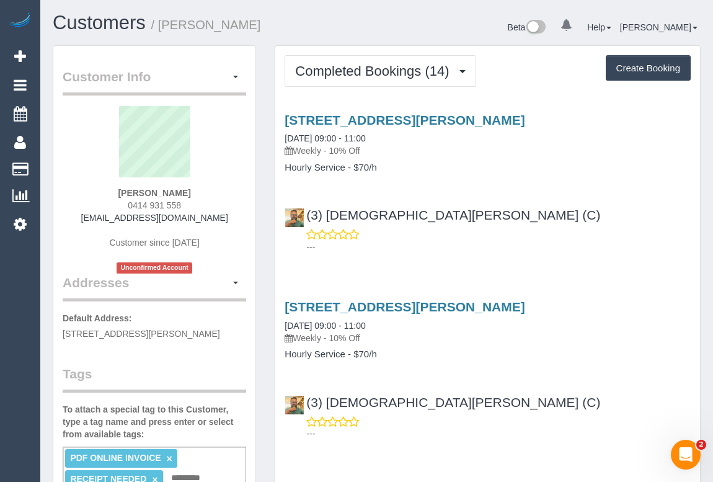
copy h4 "Hourly Service"
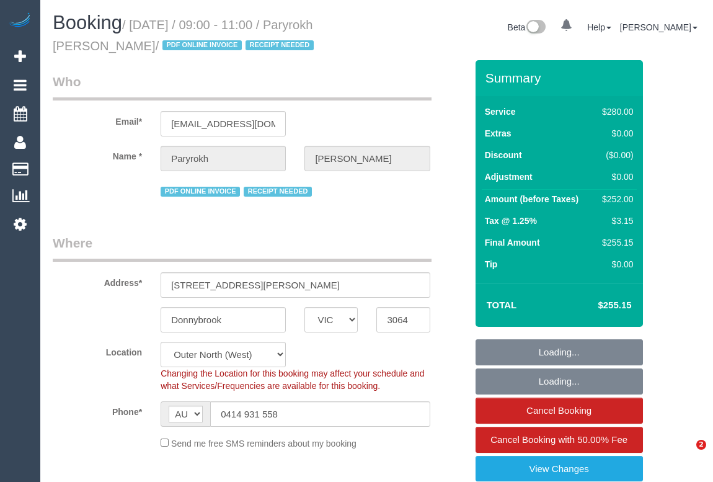
select select "VIC"
select select "240"
select select "number:29"
select select "number:14"
select select "number:19"
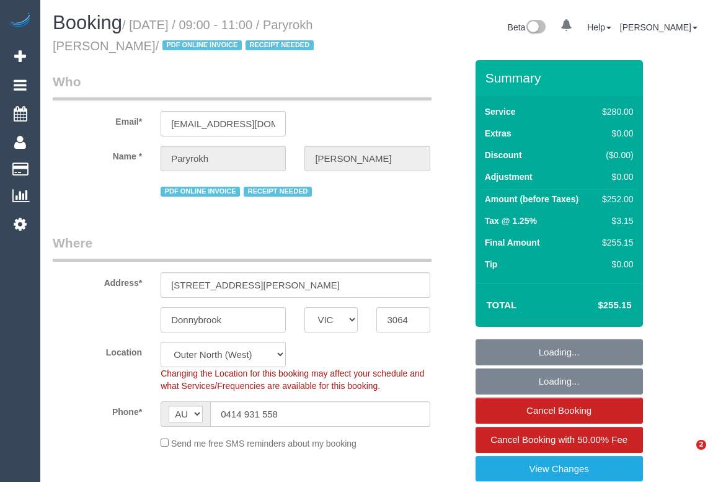
select select "number:22"
select select "number:34"
select select "object:1259"
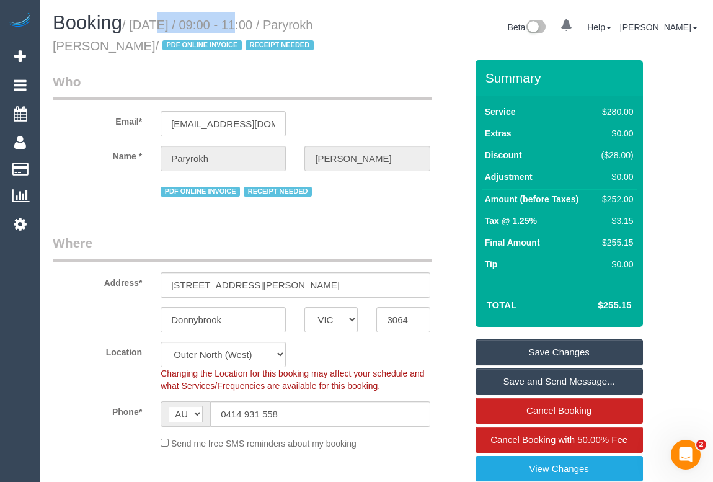
drag, startPoint x: 136, startPoint y: 24, endPoint x: 225, endPoint y: 19, distance: 89.4
click at [225, 19] on small "/ August 22, 2025 / 09:00 - 11:00 / Paryrokh Ghashghaee / PDF ONLINE INVOICE RE…" at bounding box center [185, 35] width 265 height 35
copy small "August 22, 2025"
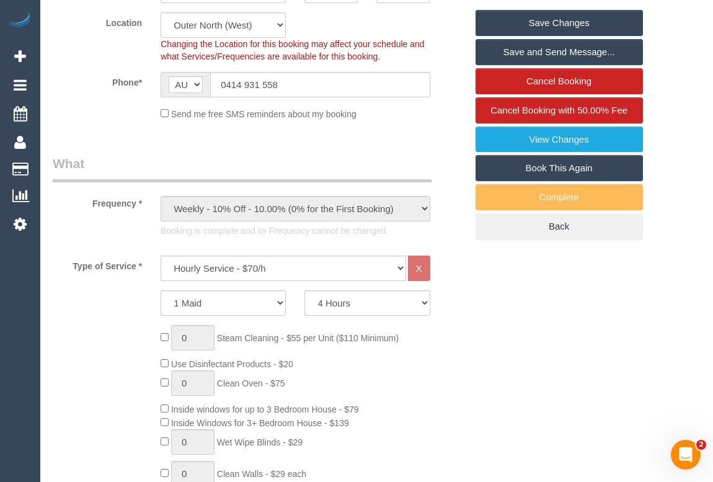
scroll to position [56, 0]
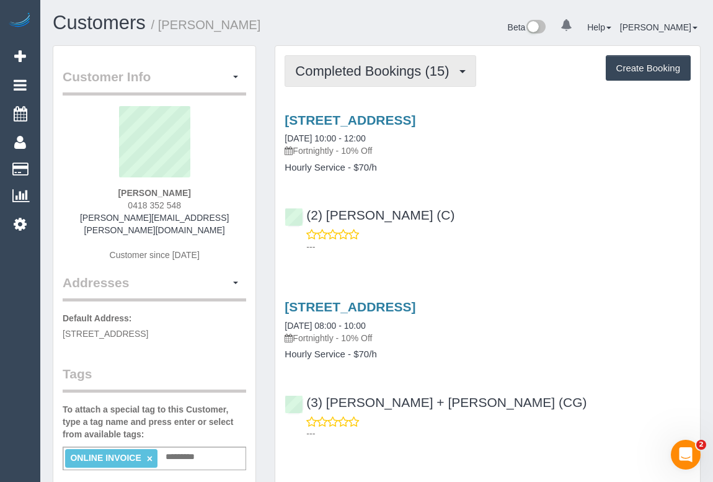
click at [347, 64] on span "Completed Bookings (15)" at bounding box center [375, 71] width 160 height 16
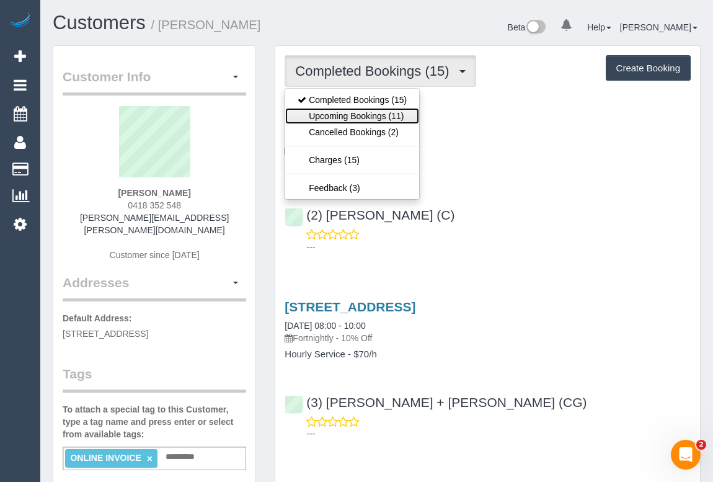
click at [344, 120] on link "Upcoming Bookings (11)" at bounding box center [352, 116] width 134 height 16
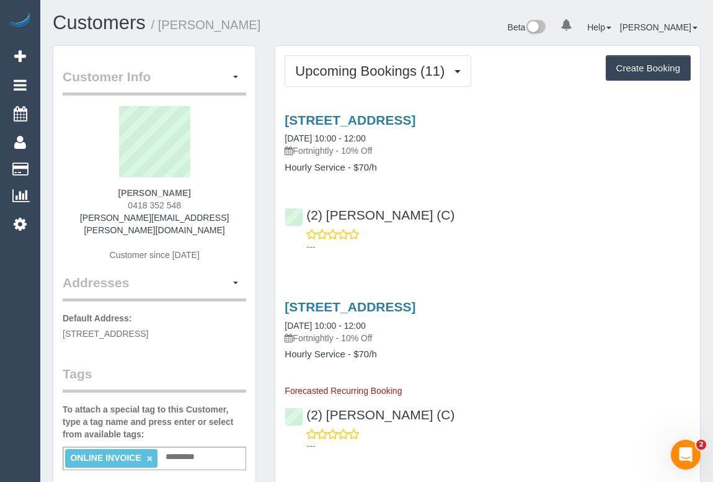
drag, startPoint x: 300, startPoint y: 151, endPoint x: 421, endPoint y: 278, distance: 175.4
click at [339, 148] on p "Fortnightly - 10% Off" at bounding box center [488, 150] width 406 height 12
copy p "Fortnightly"
drag, startPoint x: 282, startPoint y: 167, endPoint x: 343, endPoint y: 167, distance: 61.4
click at [343, 167] on div "53 South Road, Brighton, VIC 3186 05/09/2025 10:00 - 12:00 Fortnightly - 10% Of…" at bounding box center [487, 143] width 425 height 60
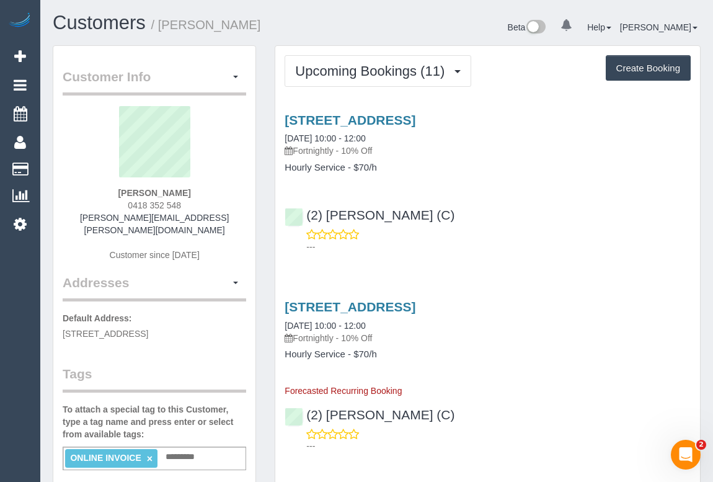
copy h4 "Hourly Service"
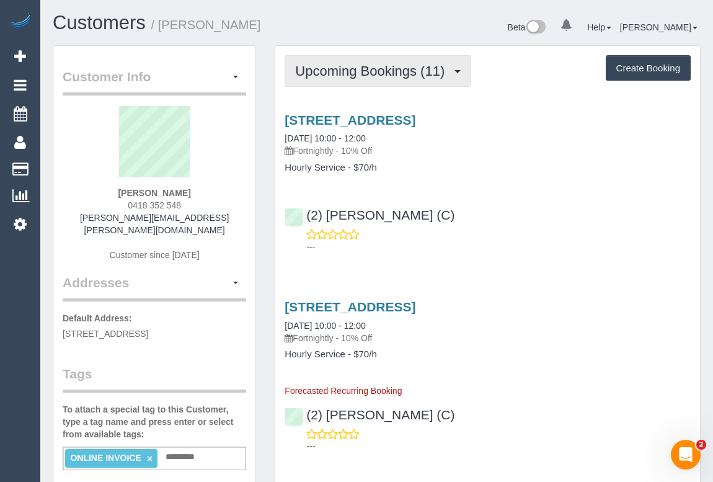
click at [355, 68] on span "Upcoming Bookings (11)" at bounding box center [373, 71] width 156 height 16
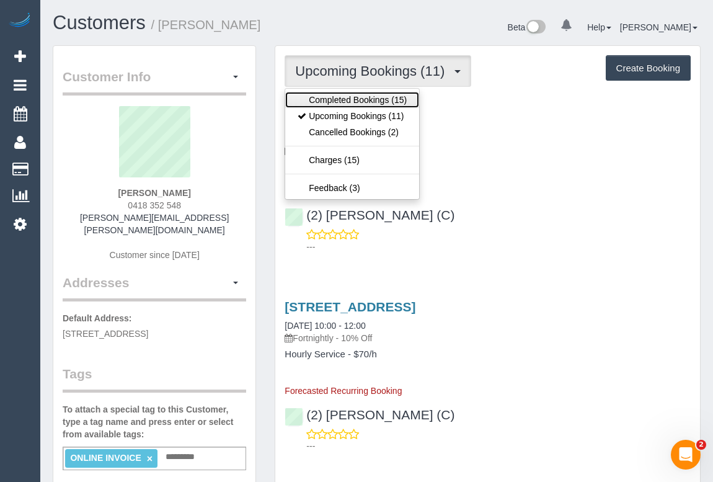
click at [347, 95] on link "Completed Bookings (15)" at bounding box center [352, 100] width 134 height 16
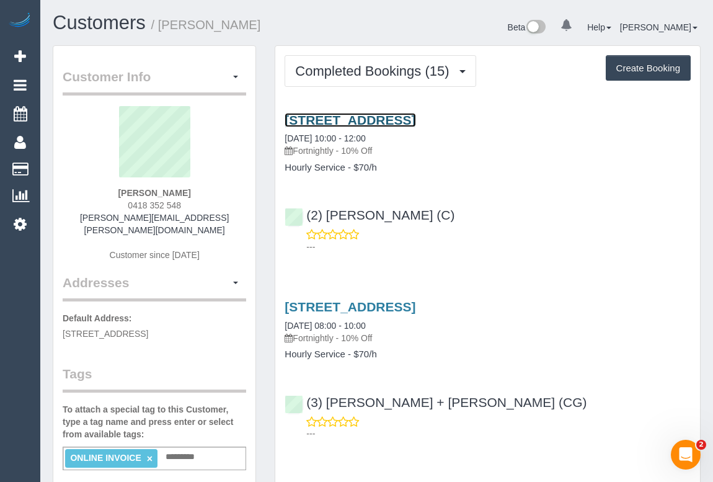
click at [329, 115] on link "53 South Road, Brighton, VIC 3186" at bounding box center [350, 120] width 131 height 14
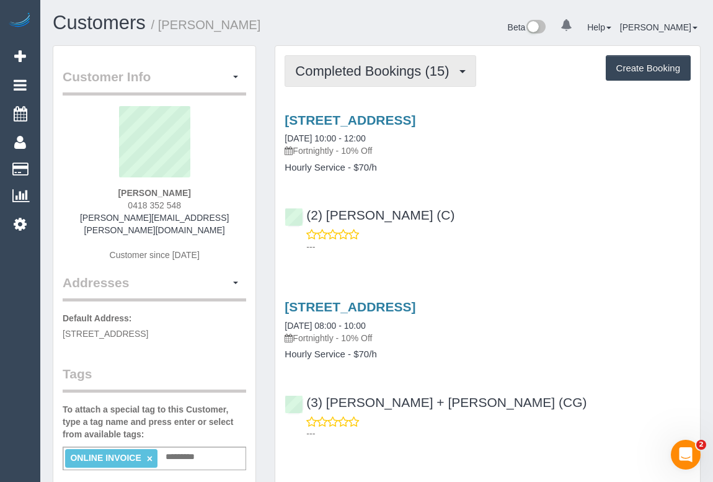
drag, startPoint x: 394, startPoint y: 60, endPoint x: 395, endPoint y: 86, distance: 26.7
click at [394, 59] on button "Completed Bookings (15)" at bounding box center [380, 71] width 191 height 32
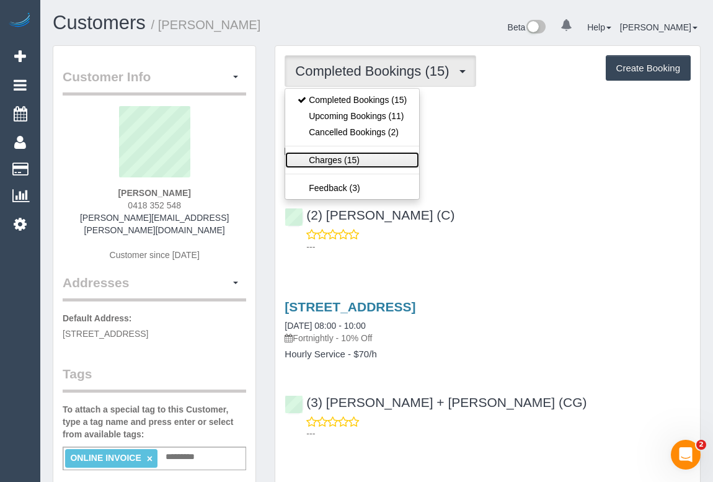
click at [337, 159] on link "Charges (15)" at bounding box center [352, 160] width 134 height 16
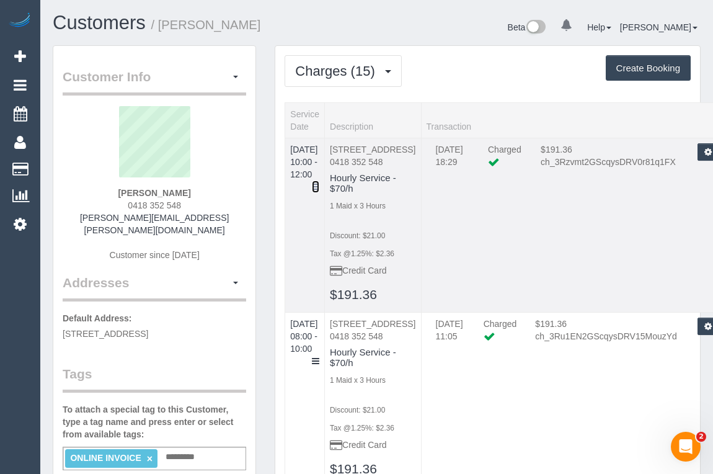
click at [319, 182] on icon at bounding box center [315, 186] width 7 height 9
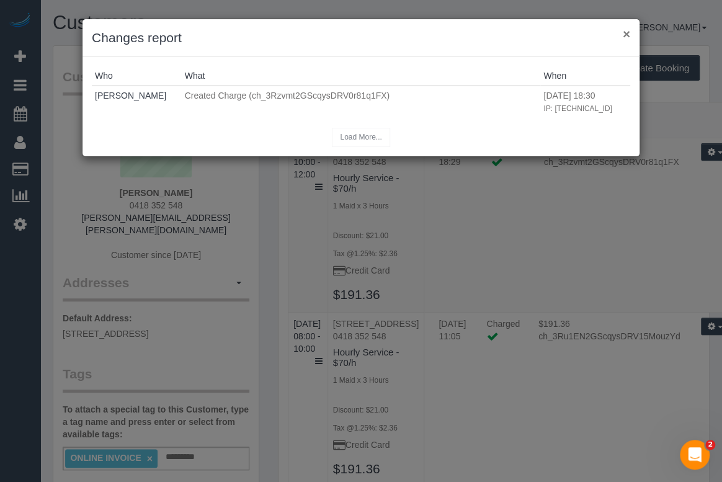
click at [628, 35] on button "×" at bounding box center [626, 33] width 7 height 13
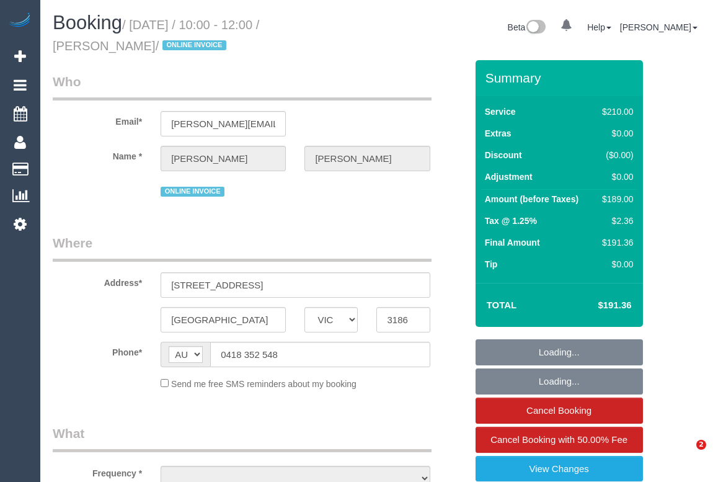
select select "VIC"
select select "object:546"
select select "string:stripe-pm_1QeXPw2GScqysDRVf9lwhELO"
select select "number:30"
select select "number:14"
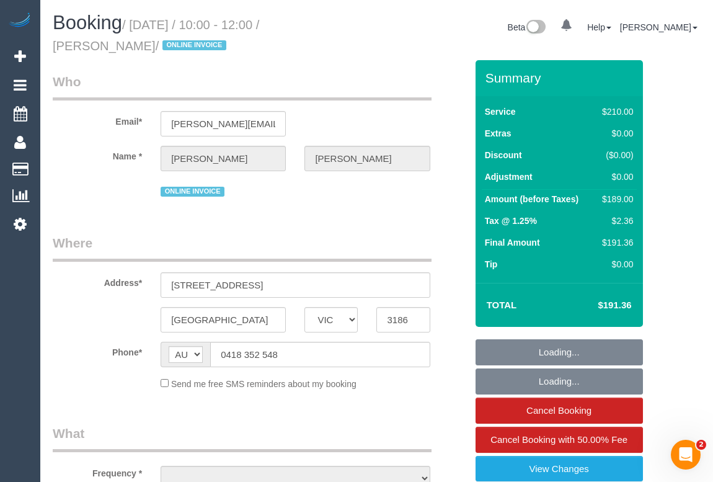
select select "number:19"
select select "number:25"
select select "number:35"
select select "number:11"
select select "180"
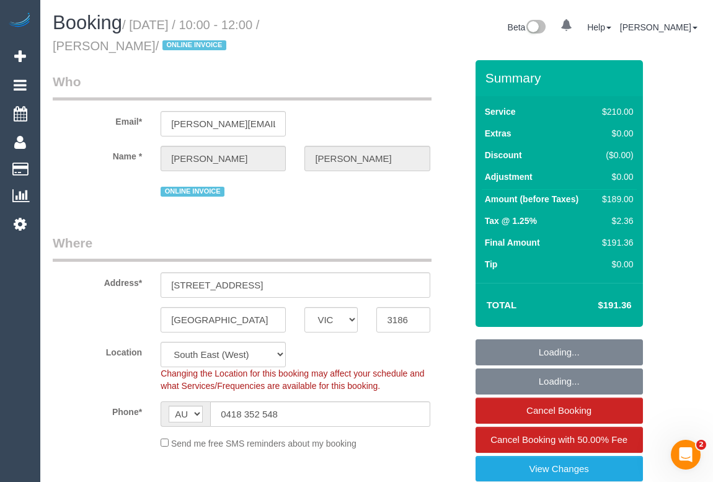
select select "object:1396"
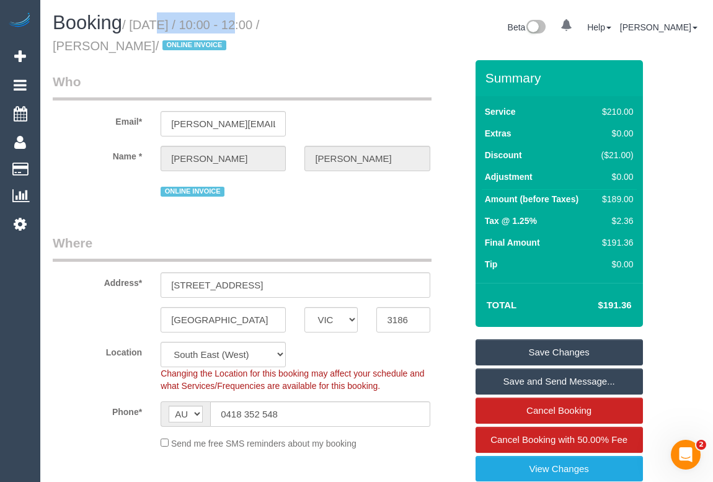
drag, startPoint x: 136, startPoint y: 25, endPoint x: 226, endPoint y: 23, distance: 89.9
click at [226, 23] on small "/ [DATE] / 10:00 - 12:00 / [PERSON_NAME] / ONLINE INVOICE" at bounding box center [156, 35] width 206 height 35
copy small "[DATE]"
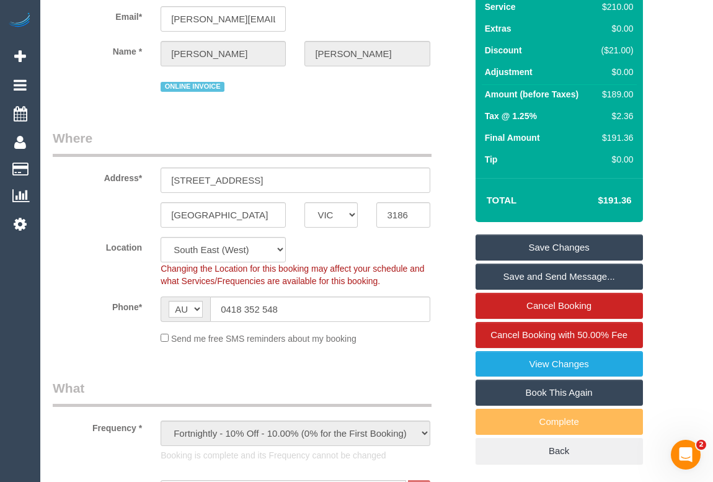
scroll to position [225, 0]
